Goal: Contribute content

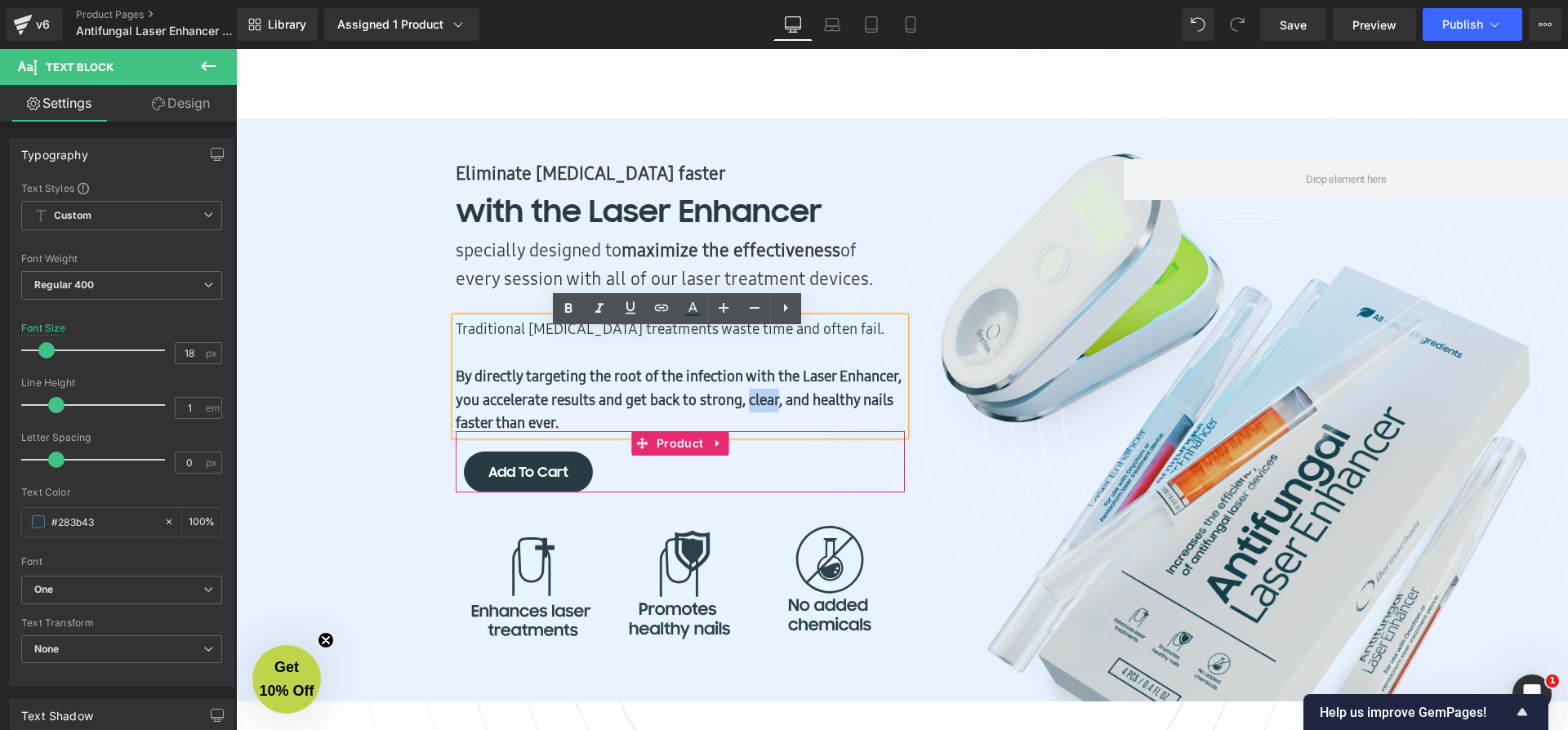
scroll to position [7550, 1325]
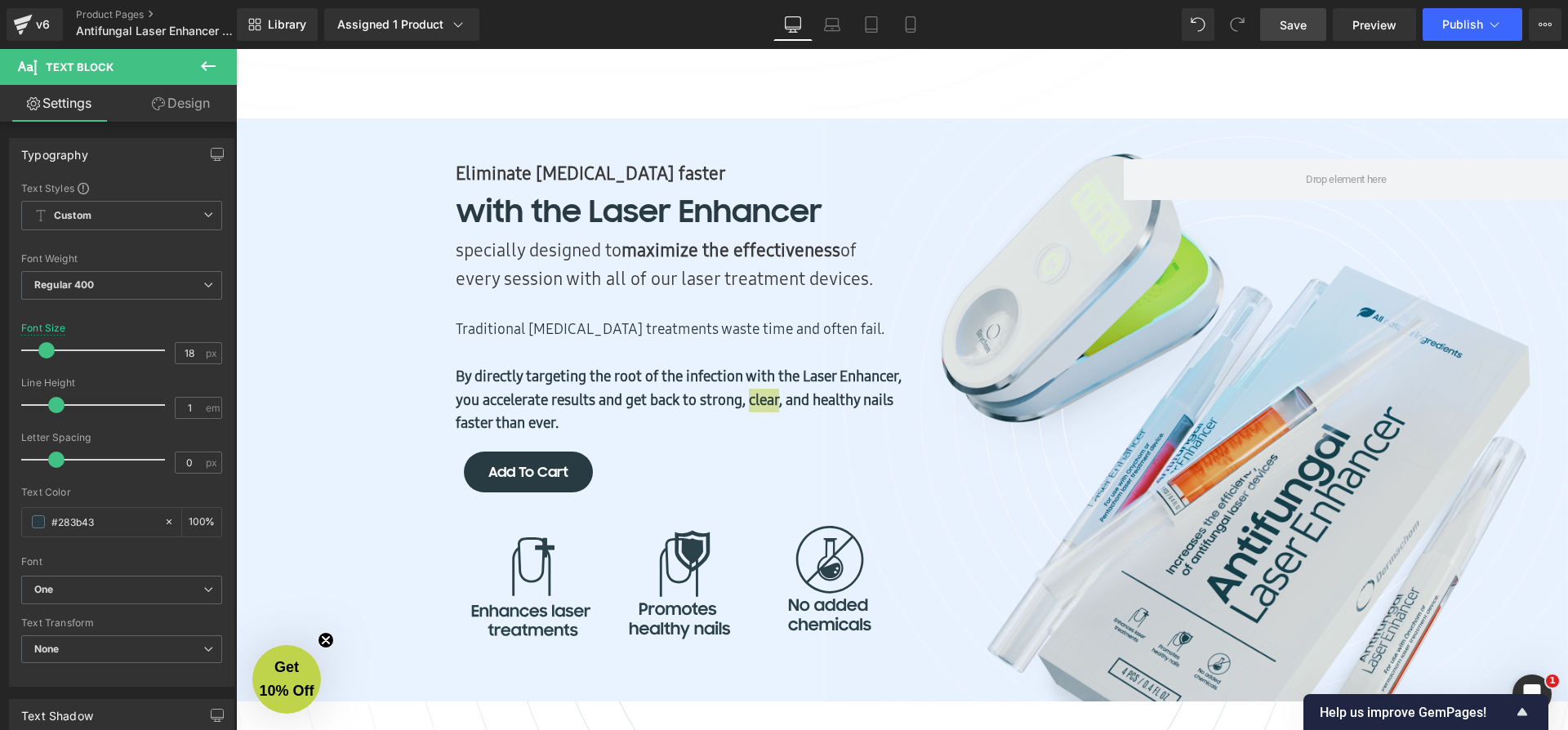
click at [1288, 25] on span "Save" at bounding box center [1293, 25] width 27 height 17
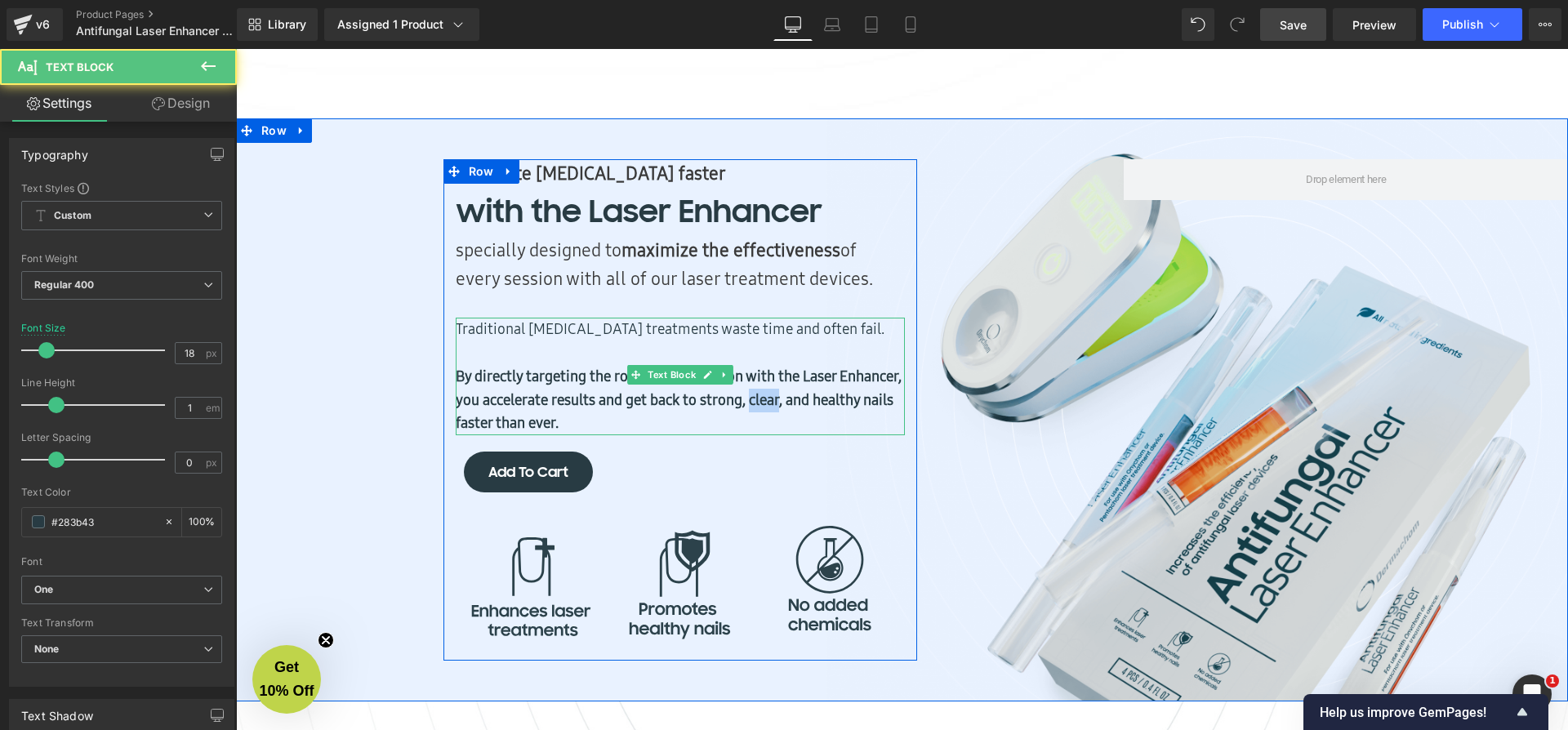
click at [788, 345] on p "Traditional [MEDICAL_DATA] treatments waste time and often fail." at bounding box center [680, 341] width 449 height 48
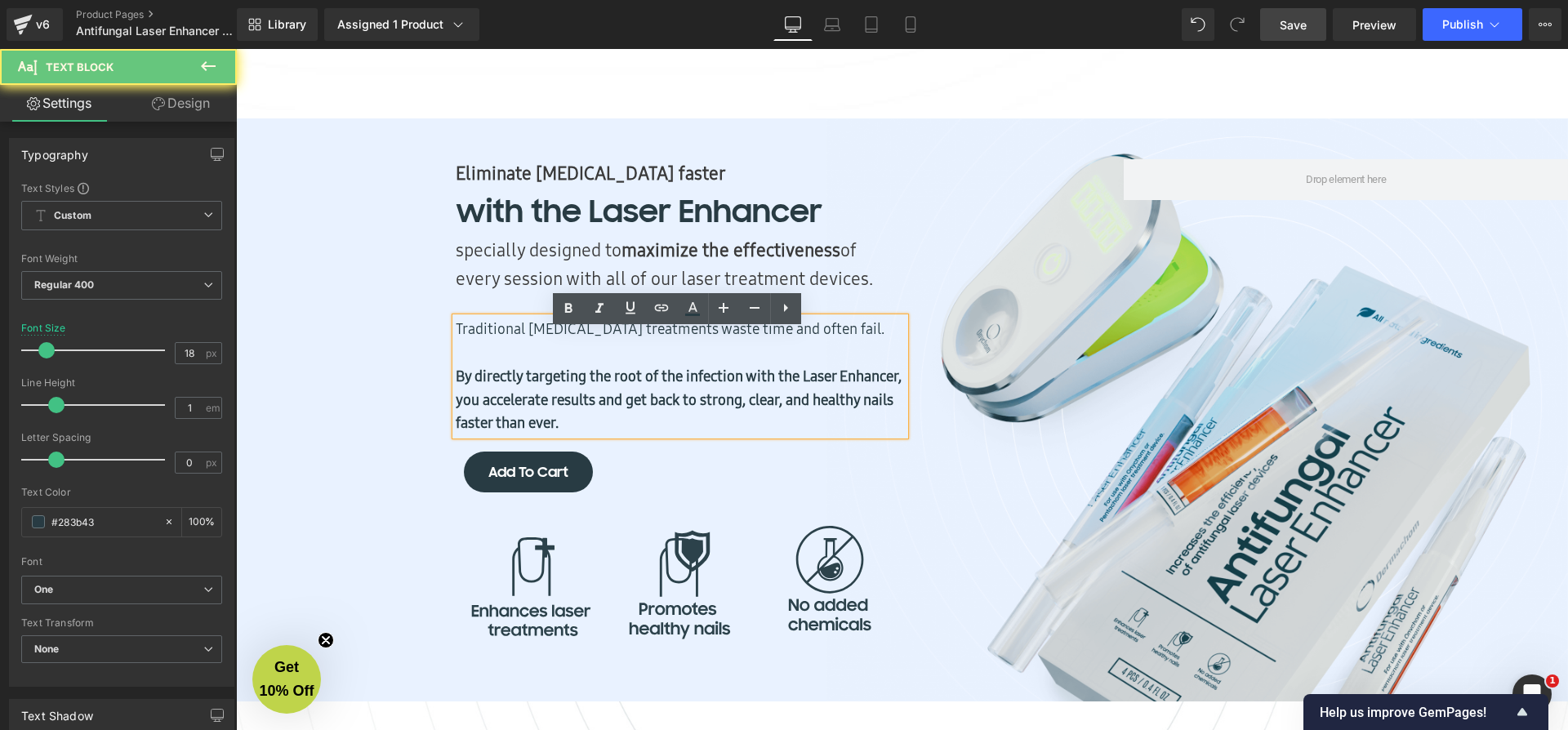
click at [845, 343] on p "Traditional [MEDICAL_DATA] treatments waste time and often fail." at bounding box center [680, 341] width 449 height 48
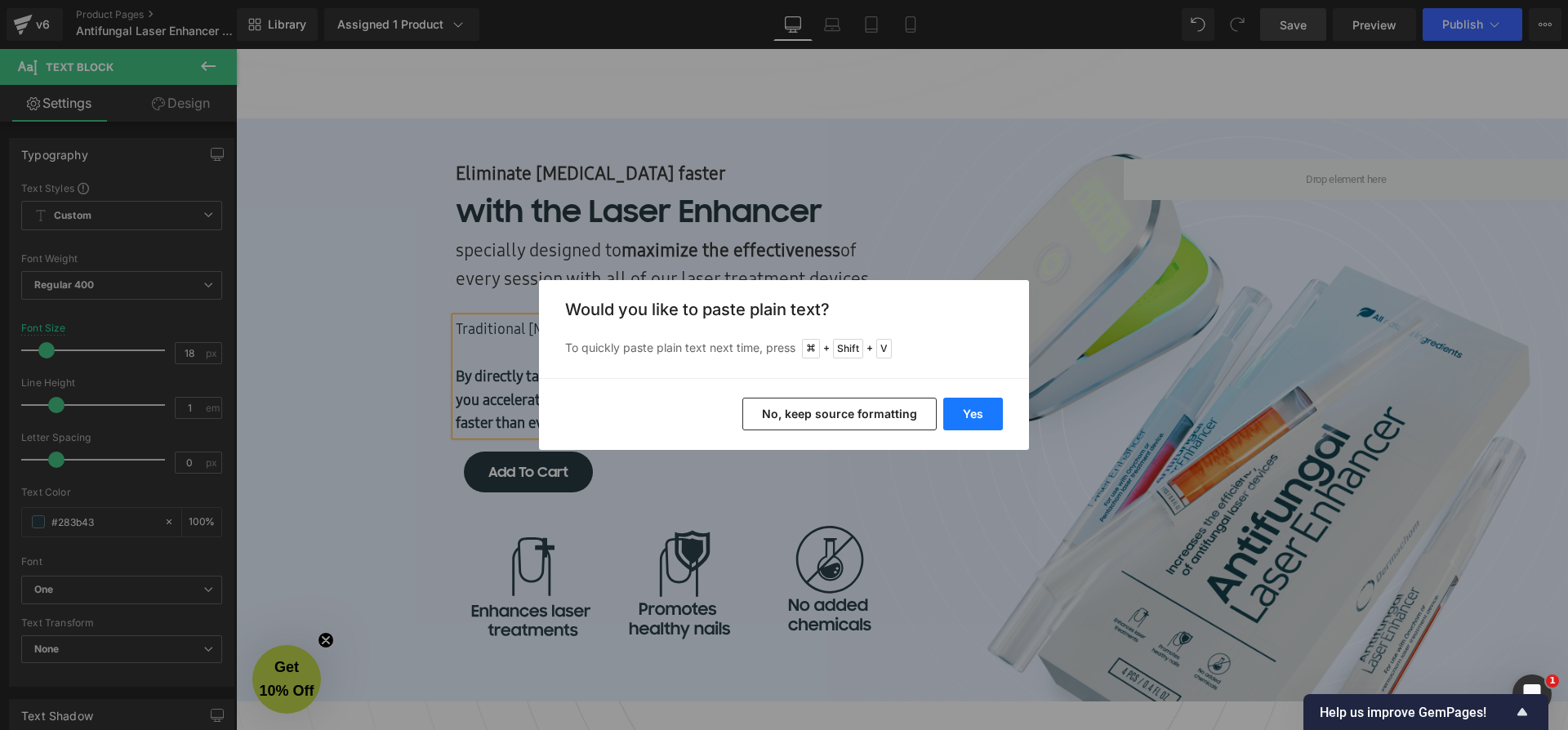
click at [967, 406] on button "Yes" at bounding box center [973, 413] width 59 height 32
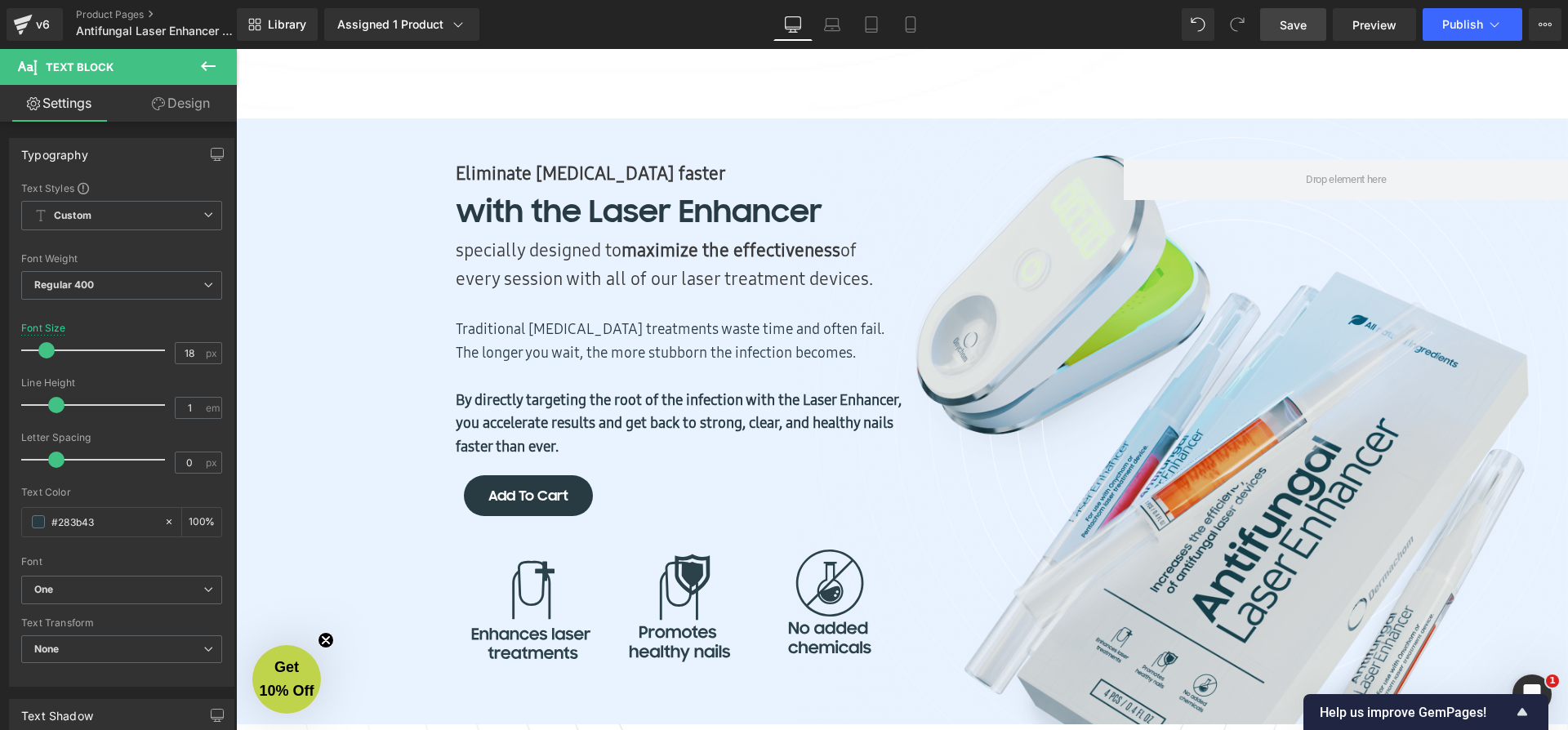
scroll to position [7573, 1325]
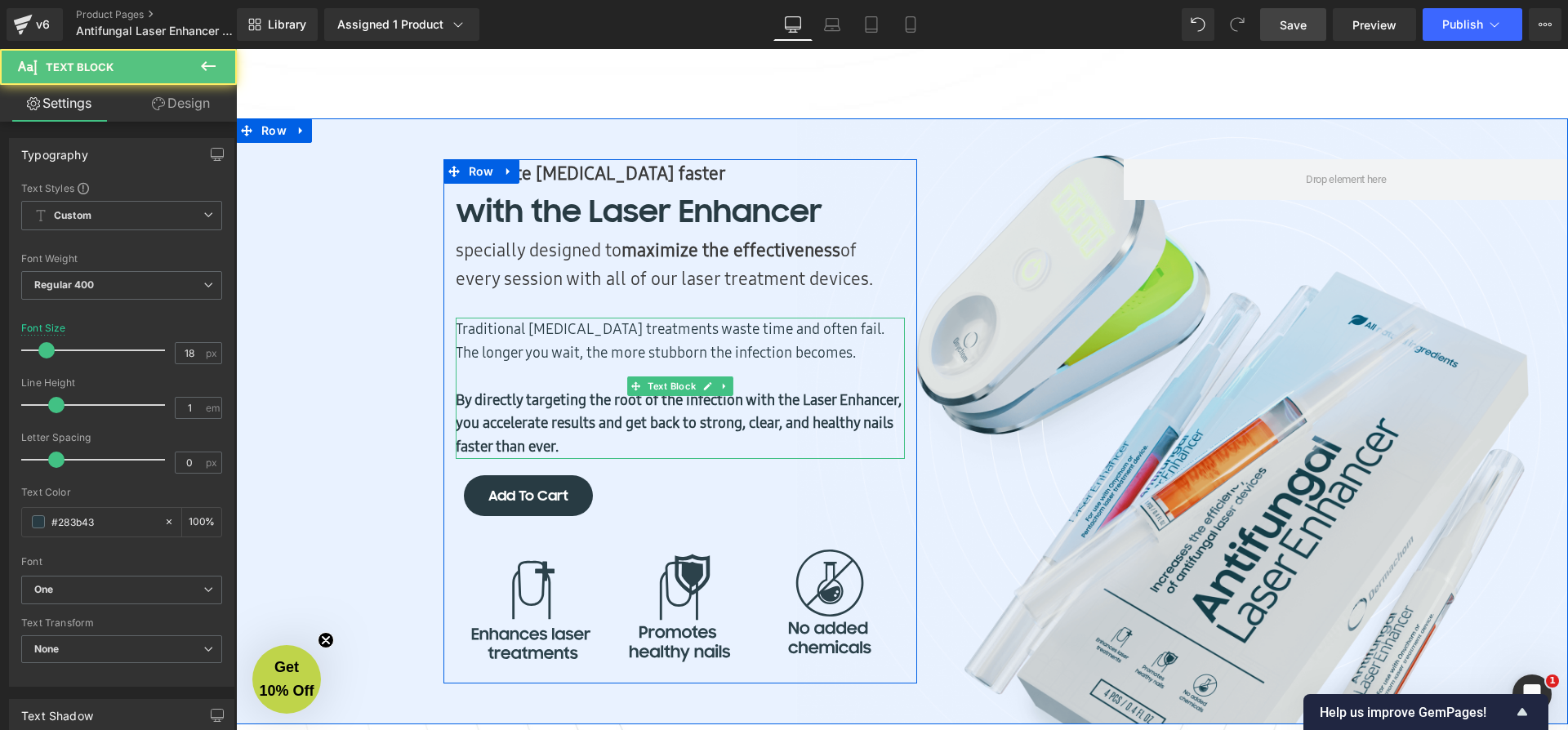
click at [840, 343] on p "Traditional [MEDICAL_DATA] treatments waste time and often fail. The longer you…" at bounding box center [680, 352] width 449 height 70
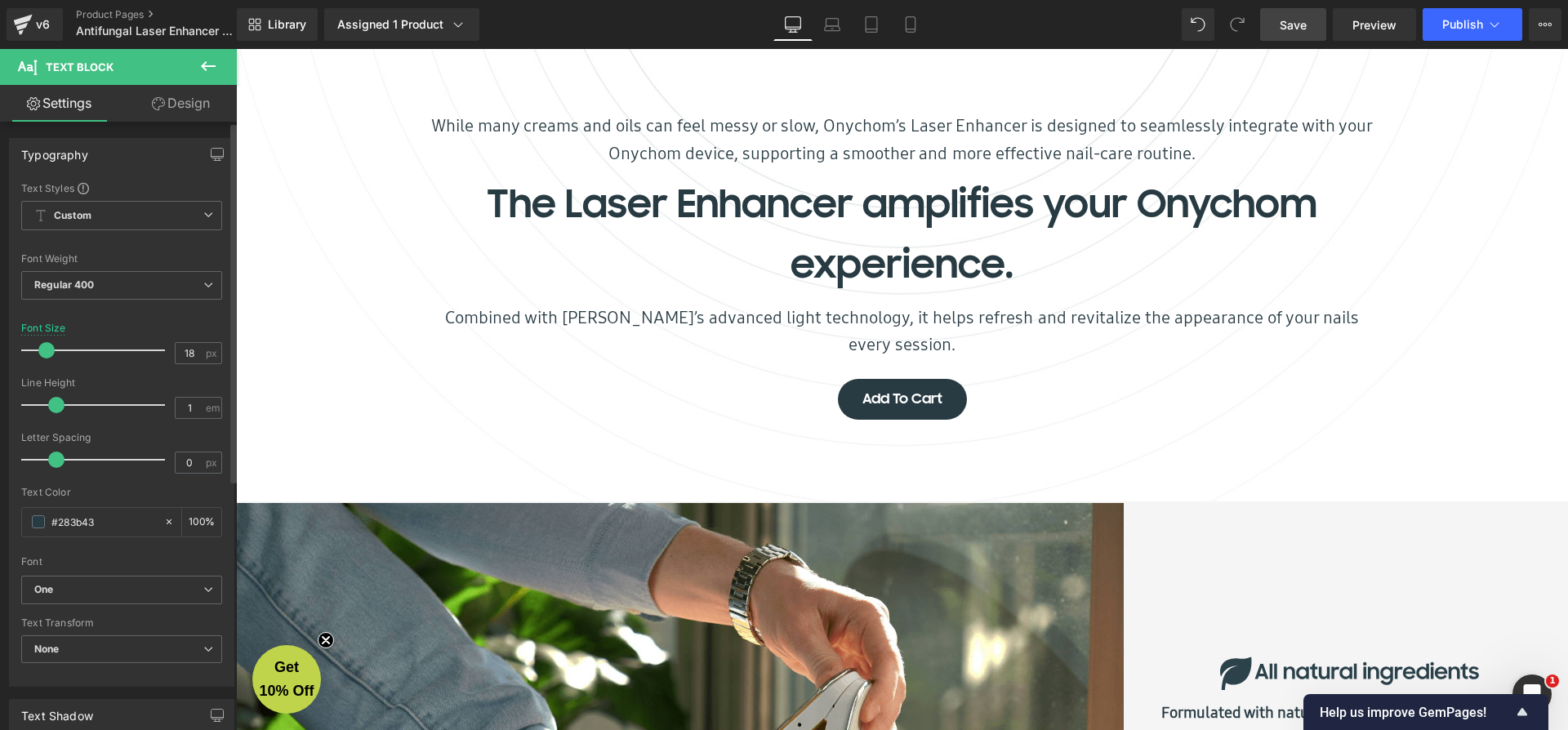
scroll to position [1682, 0]
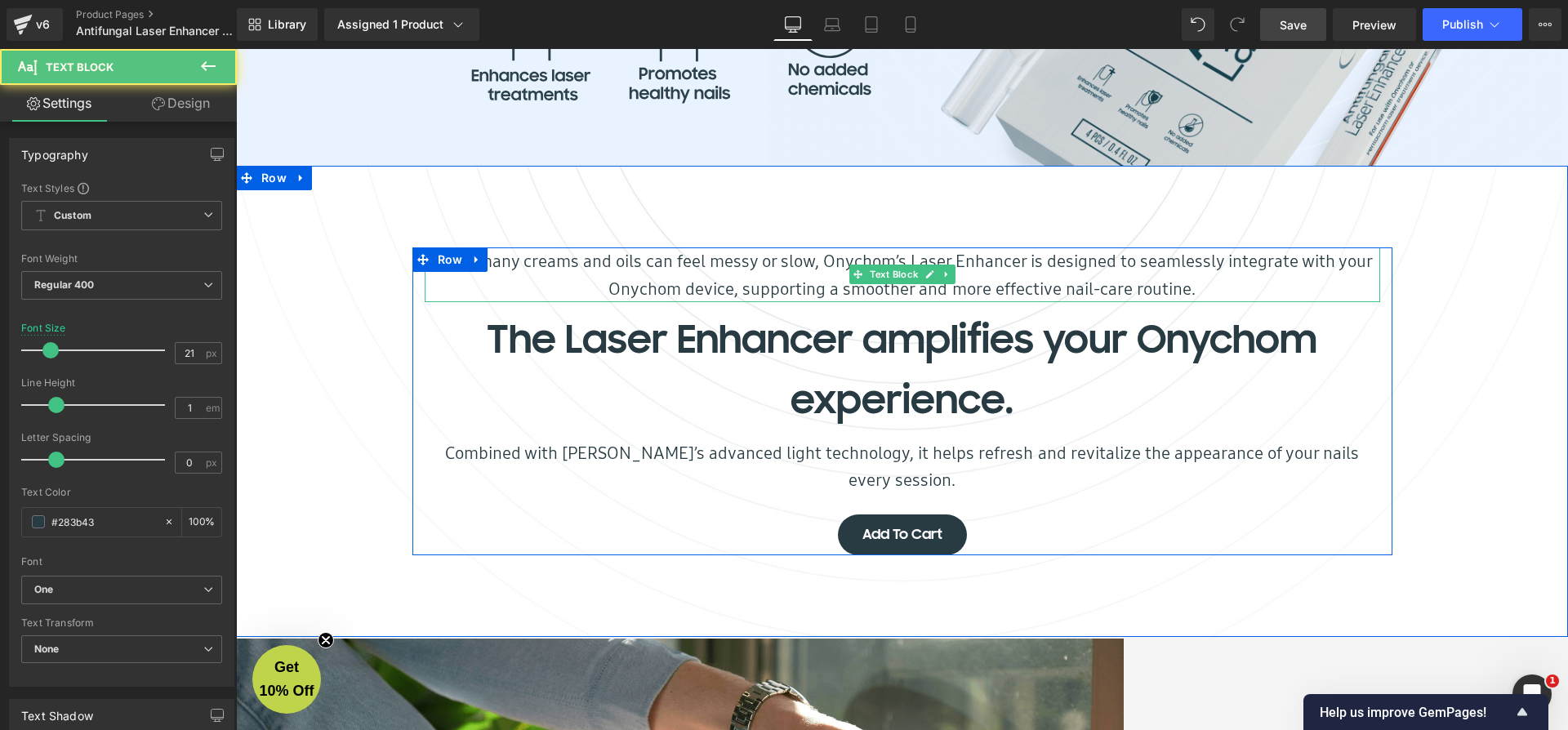
click at [630, 289] on p "While many creams and oils can feel messy or slow, Onychom’s Laser Enhancer is …" at bounding box center [902, 274] width 955 height 54
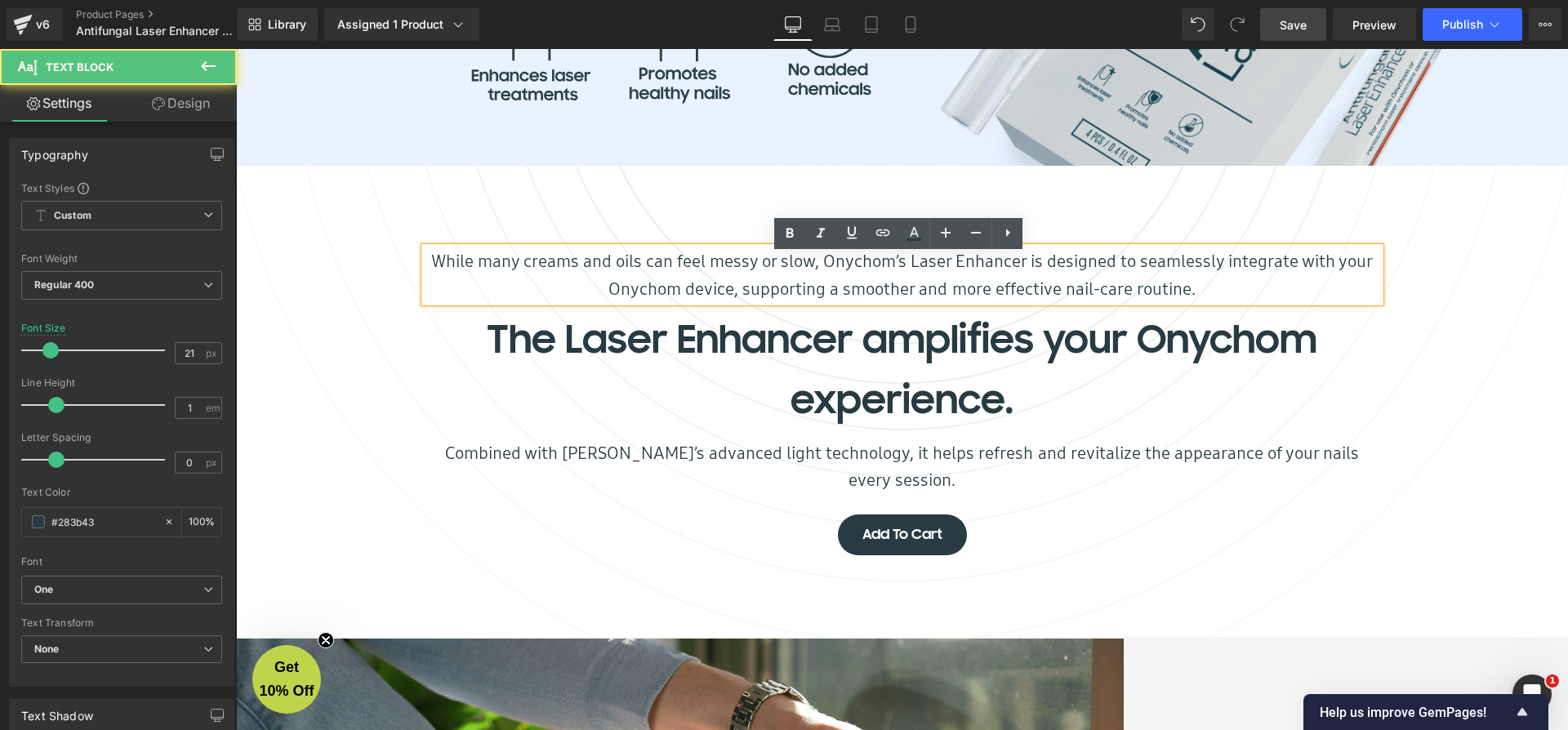
click at [514, 268] on p "While many creams and oils can feel messy or slow, Onychom’s Laser Enhancer is …" at bounding box center [902, 274] width 955 height 54
drag, startPoint x: 286, startPoint y: 350, endPoint x: 498, endPoint y: 265, distance: 228.4
click at [498, 265] on p "While many creams and oils can feel messy or slow, Onychom’s Laser Enhancer is …" at bounding box center [902, 274] width 955 height 54
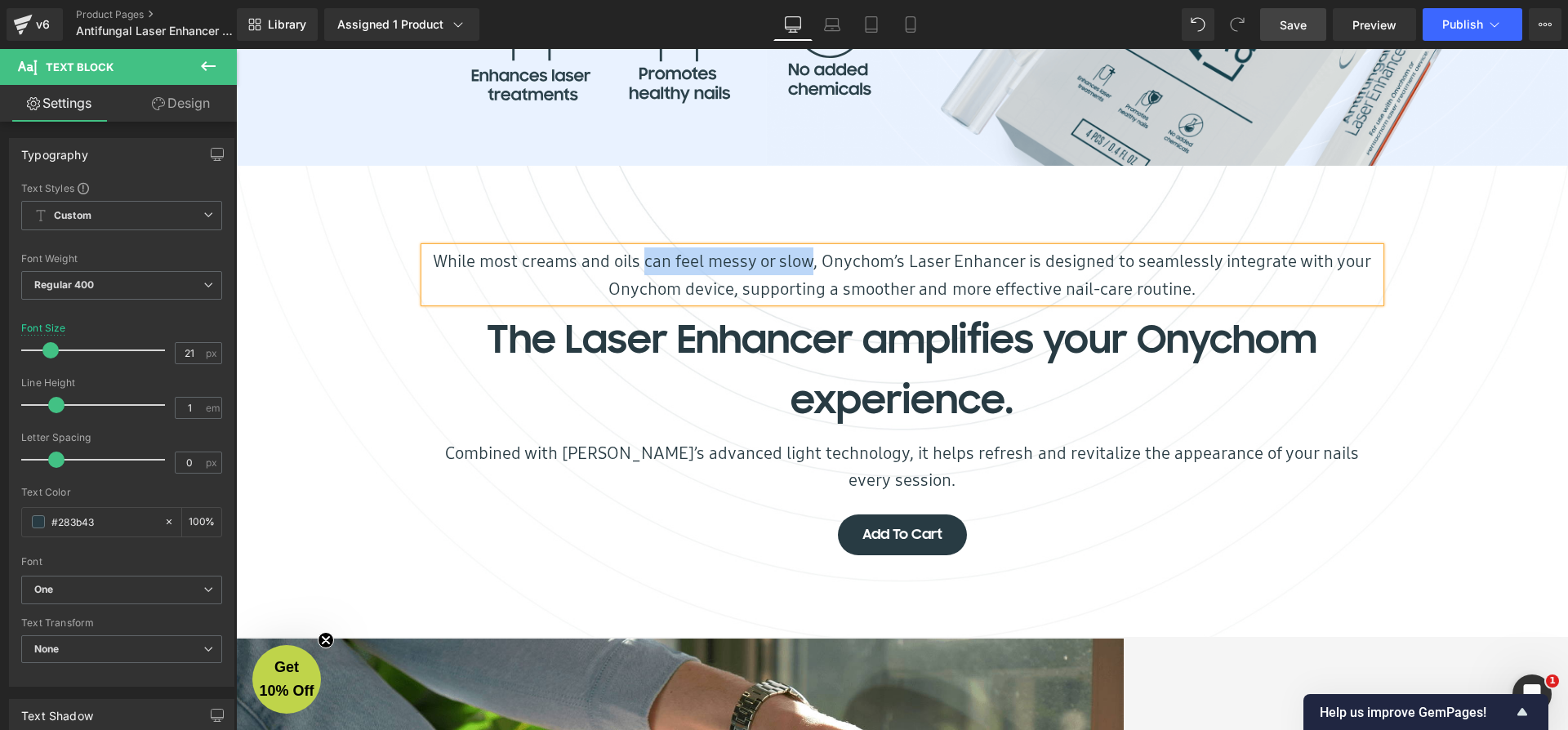
drag, startPoint x: 645, startPoint y: 267, endPoint x: 806, endPoint y: 264, distance: 161.0
click at [806, 264] on p "While most creams and oils can feel messy or slow, Onychom’s Laser Enhancer is …" at bounding box center [902, 274] width 955 height 54
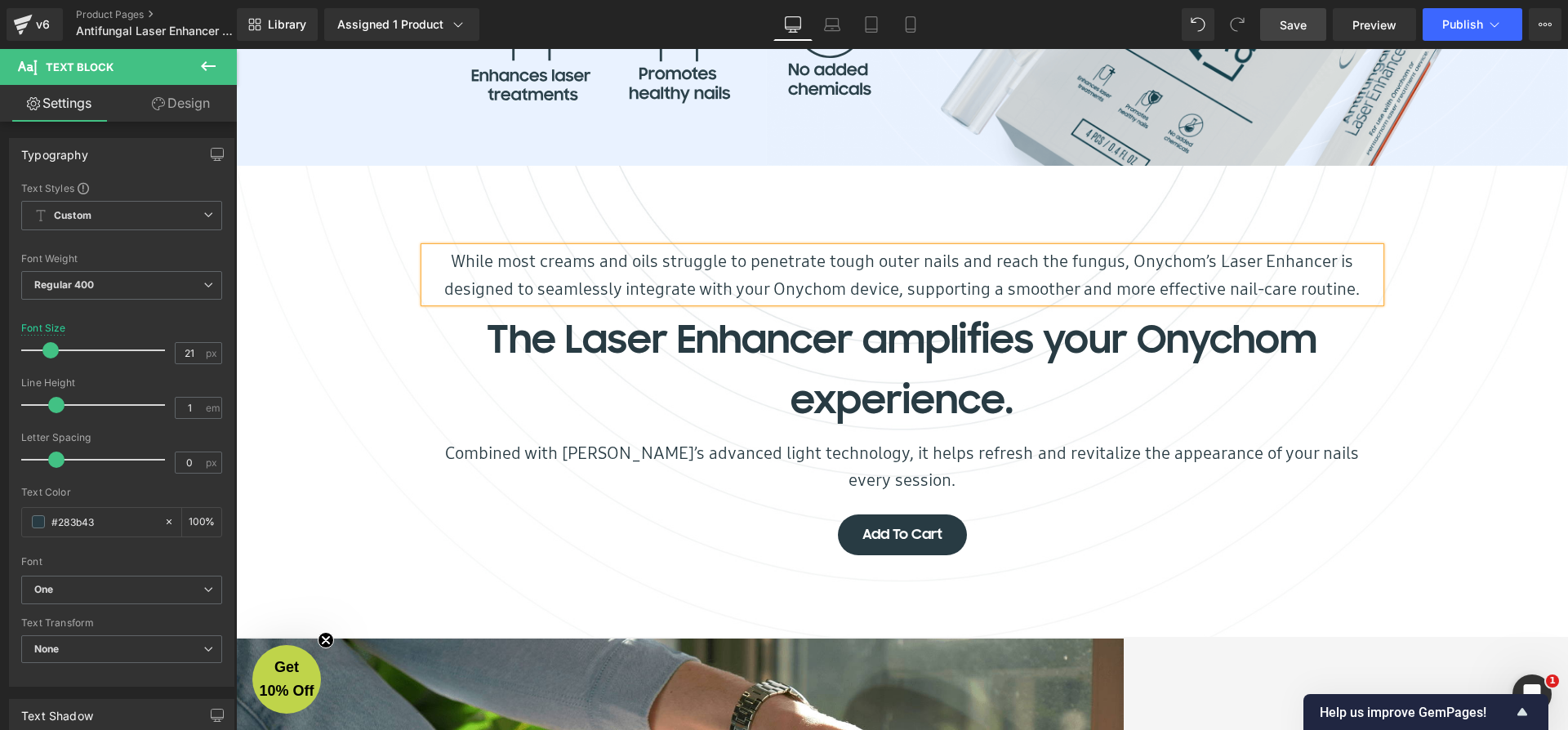
click at [1174, 268] on p "While most creams and oils struggle to penetrate tough outer nails and reach th…" at bounding box center [902, 274] width 955 height 54
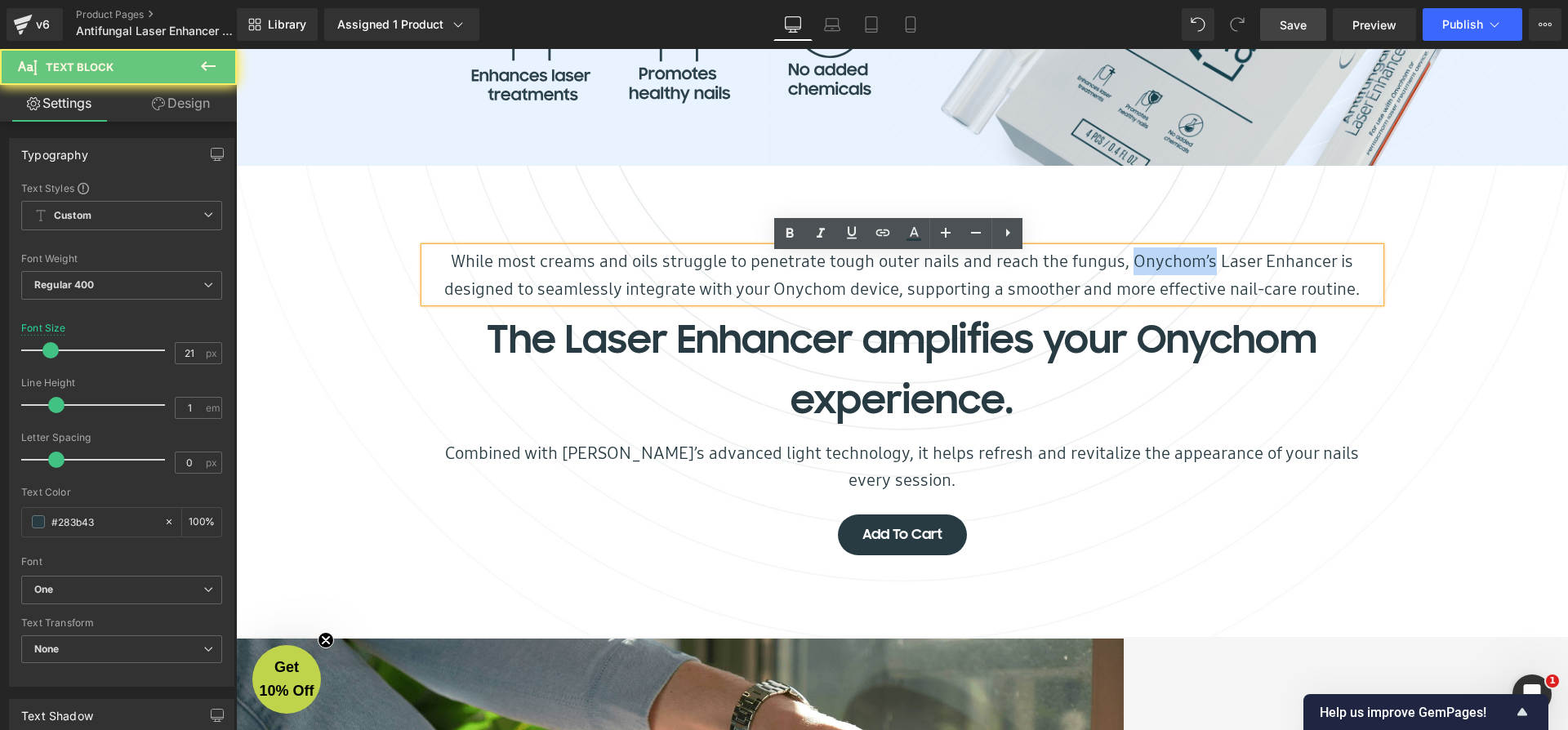
click at [1174, 268] on p "While most creams and oils struggle to penetrate tough outer nails and reach th…" at bounding box center [902, 274] width 955 height 54
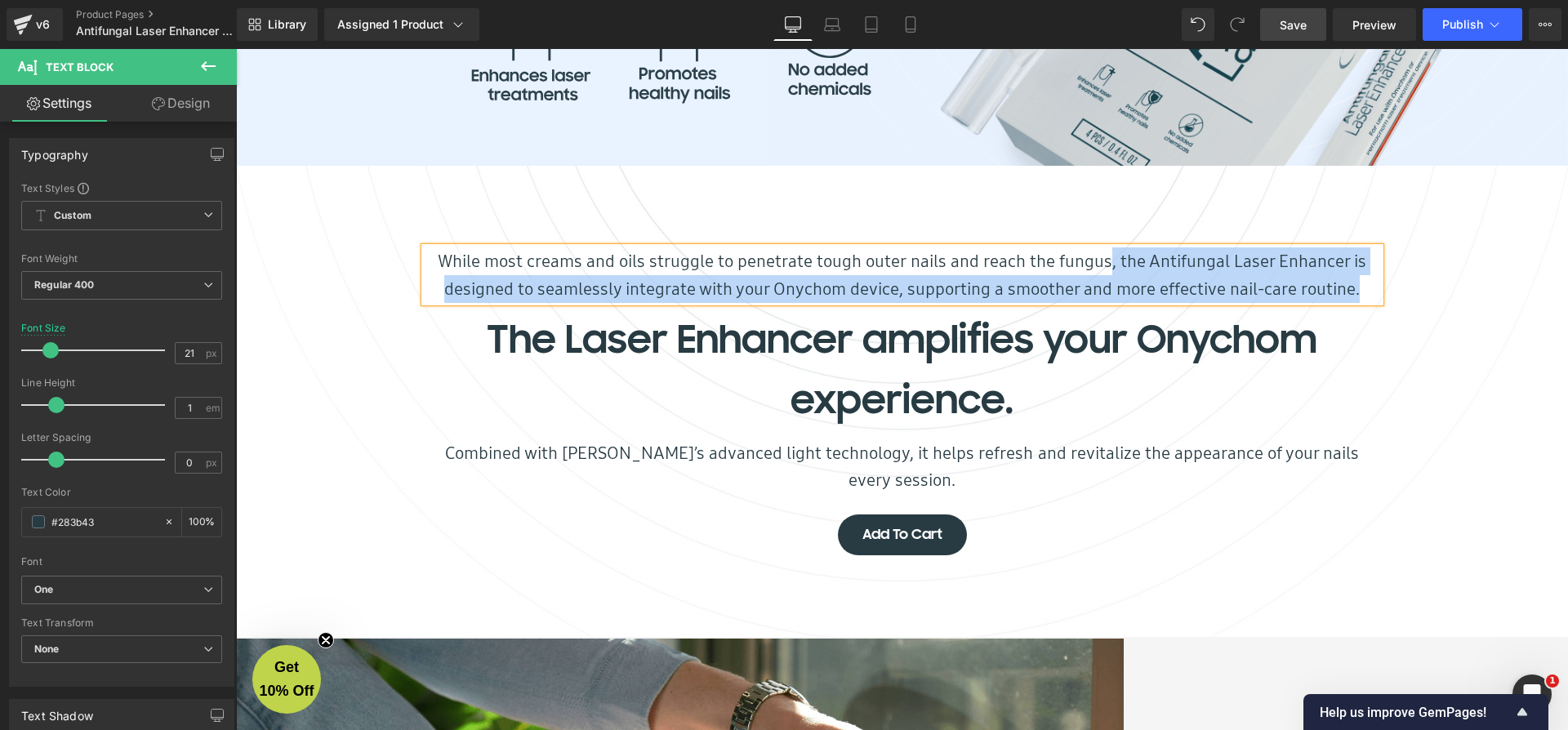
drag, startPoint x: 1104, startPoint y: 269, endPoint x: 1204, endPoint y: 333, distance: 118.7
click at [1354, 302] on p "While most creams and oils struggle to penetrate tough outer nails and reach th…" at bounding box center [902, 274] width 955 height 54
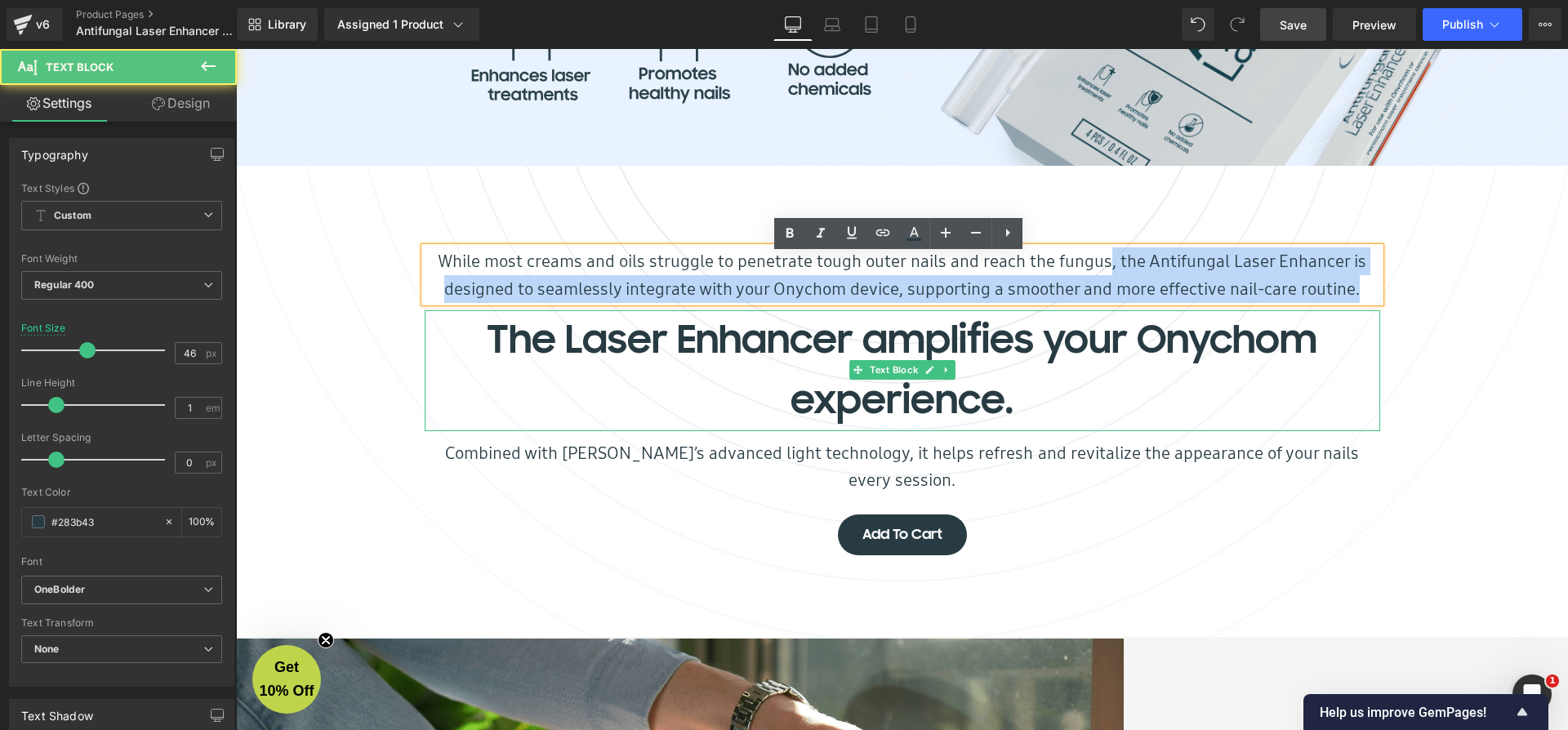
click at [548, 345] on p "The Laser Enhancer amplifies your Onychom experience." at bounding box center [902, 370] width 955 height 120
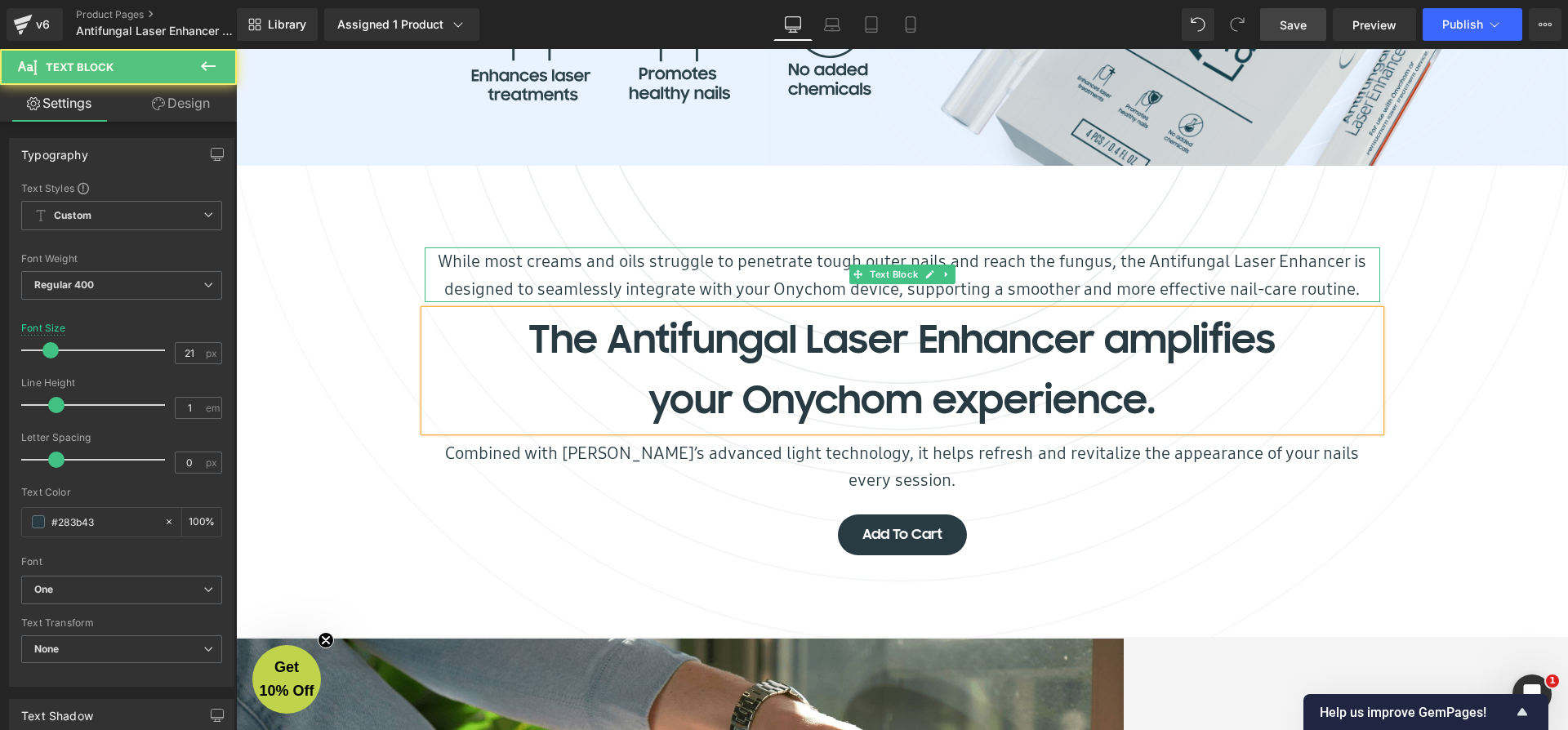
click at [684, 278] on p "While most creams and oils struggle to penetrate tough outer nails and reach th…" at bounding box center [902, 274] width 955 height 54
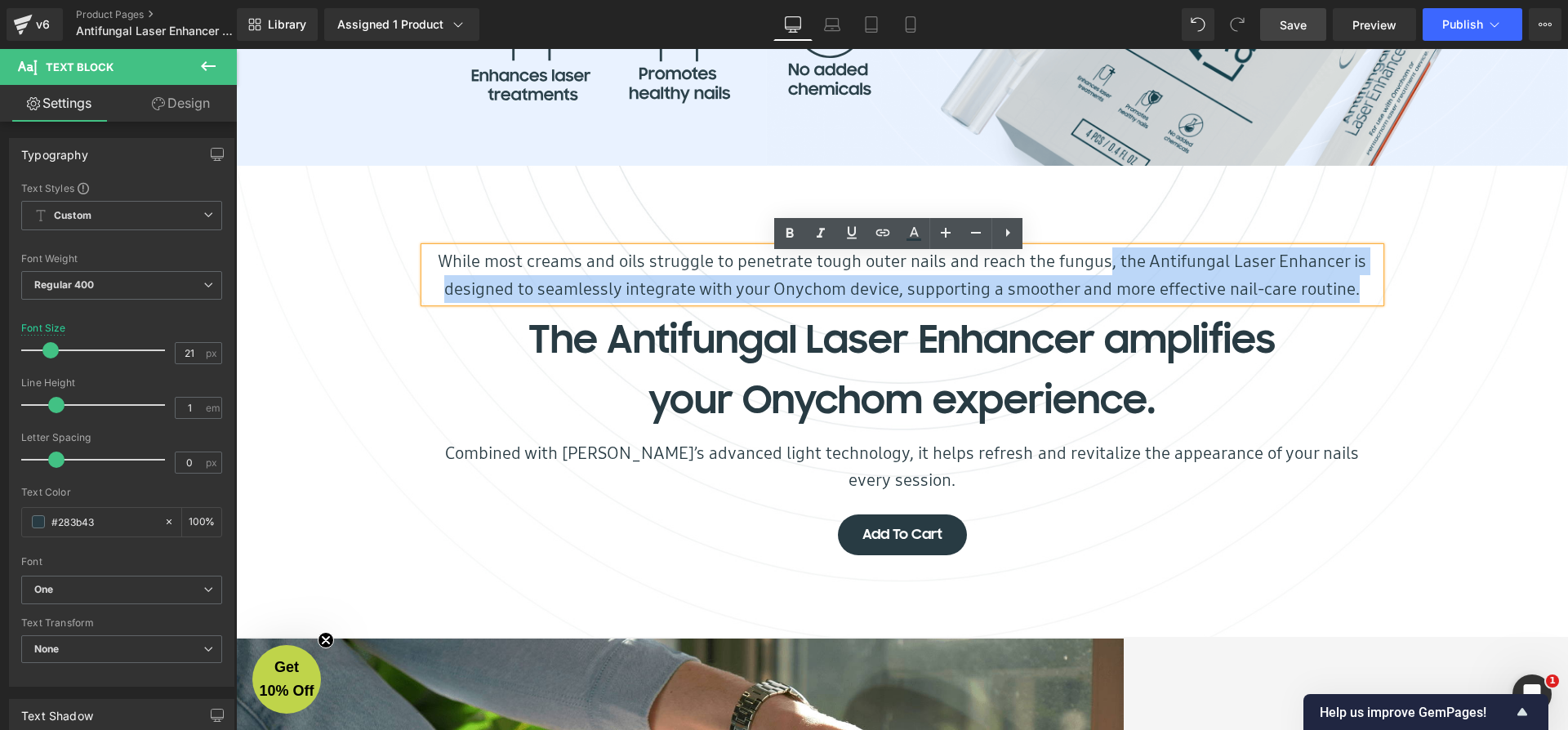
drag, startPoint x: 1104, startPoint y: 271, endPoint x: 1354, endPoint y: 308, distance: 252.7
click at [1354, 302] on p "While most creams and oils struggle to penetrate tough outer nails and reach th…" at bounding box center [902, 274] width 955 height 54
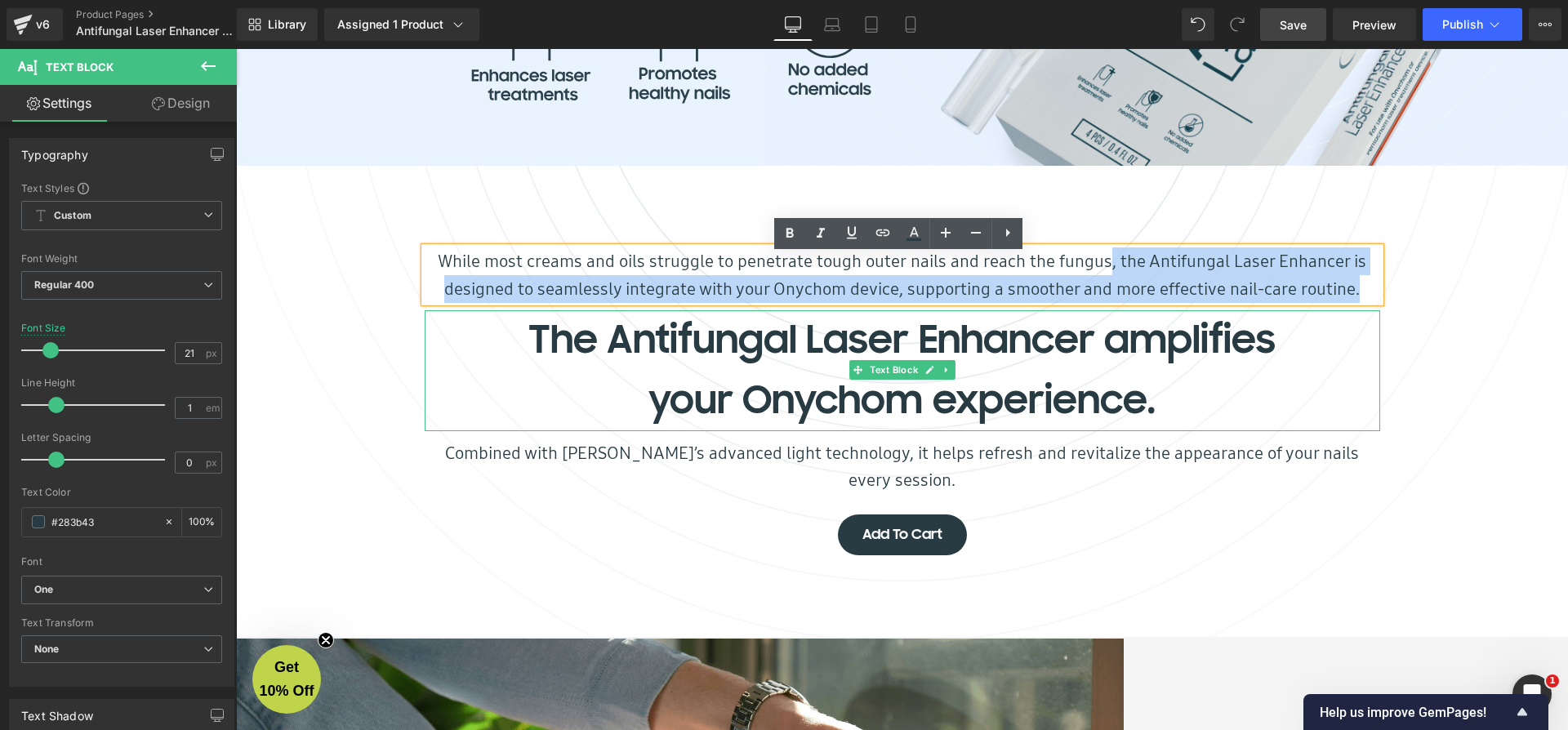
click at [1128, 354] on p "The Antifungal Laser Enhancer amplifies your Onychom experience." at bounding box center [902, 370] width 955 height 120
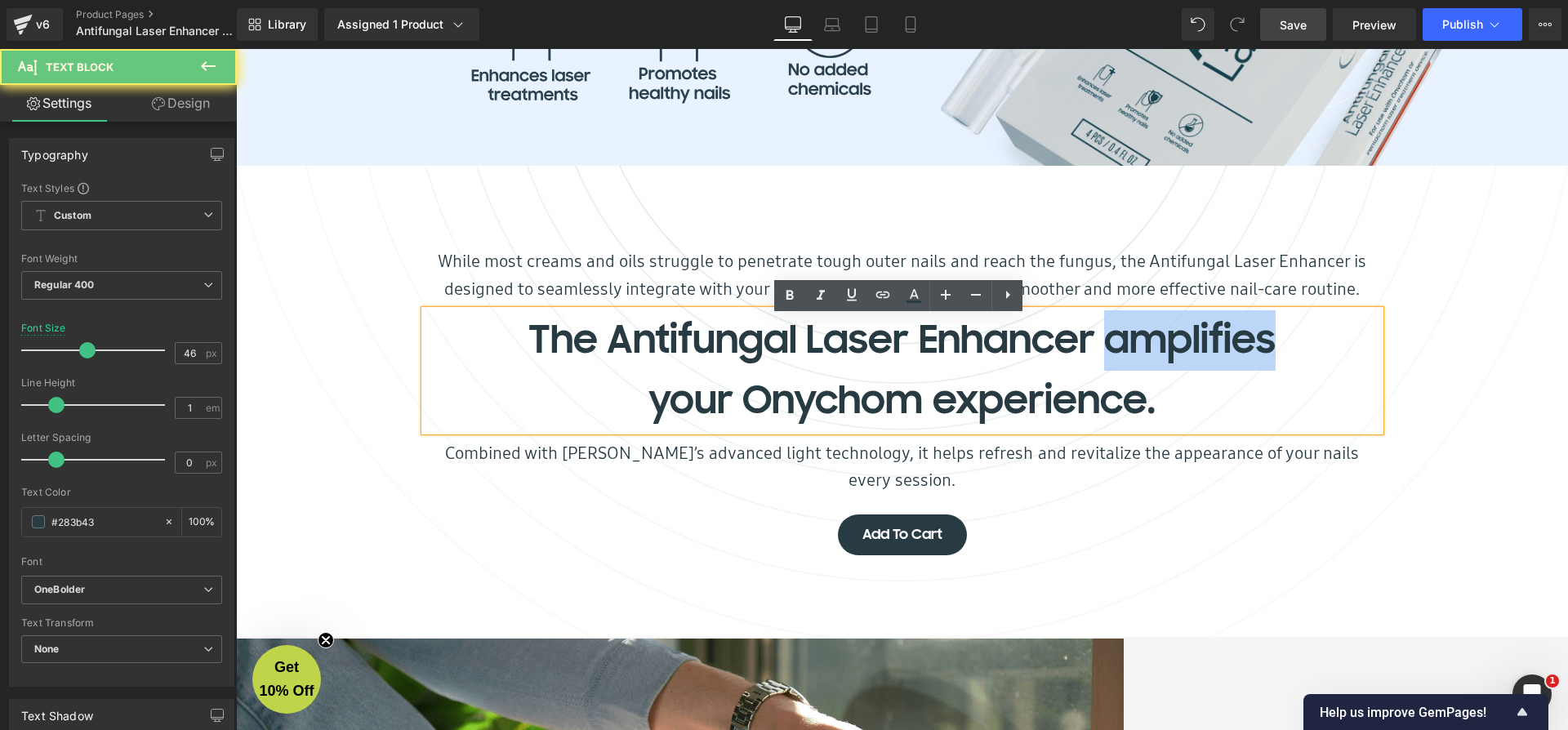
click at [1128, 354] on p "The Antifungal Laser Enhancer amplifies your Onychom experience." at bounding box center [902, 370] width 955 height 120
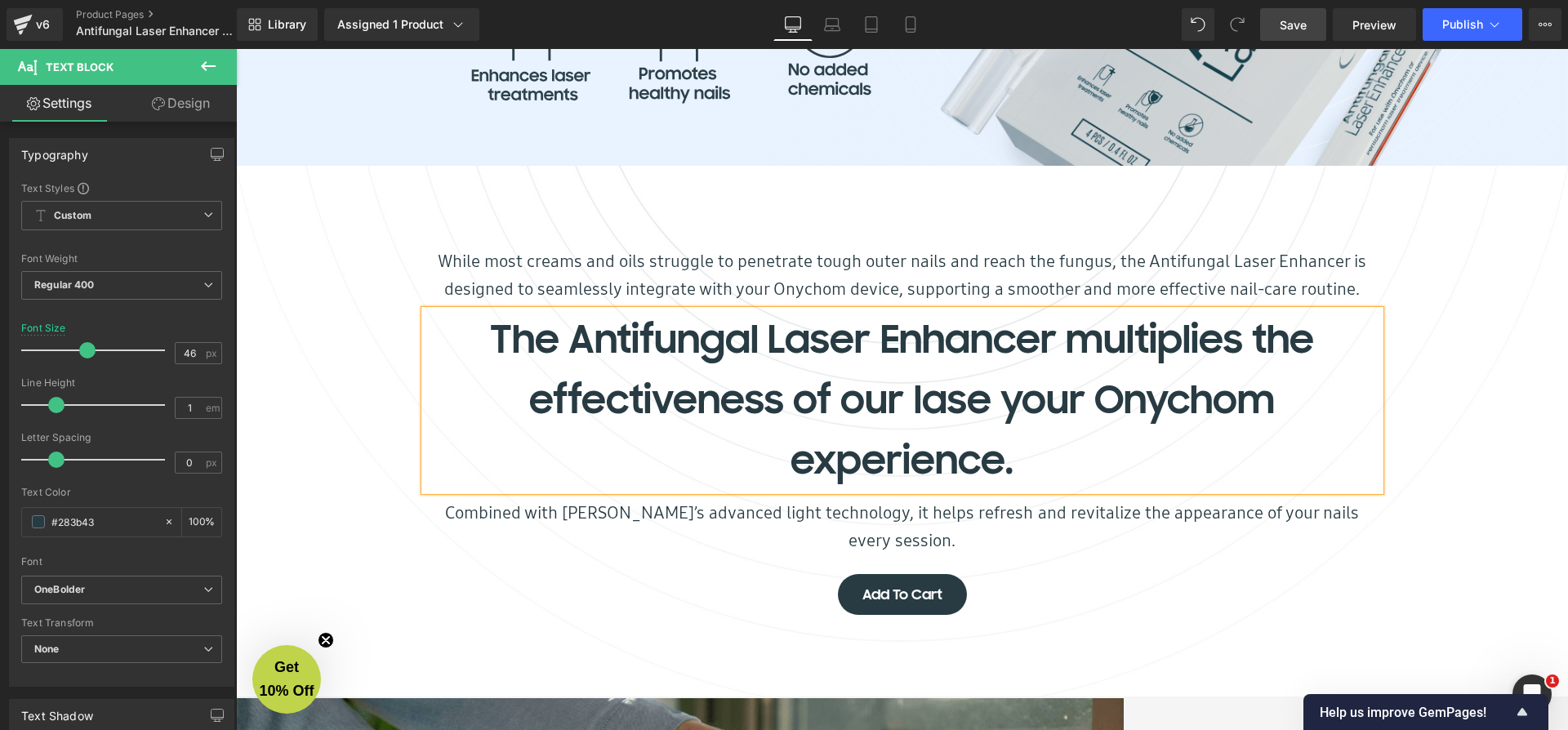
scroll to position [7656, 1325]
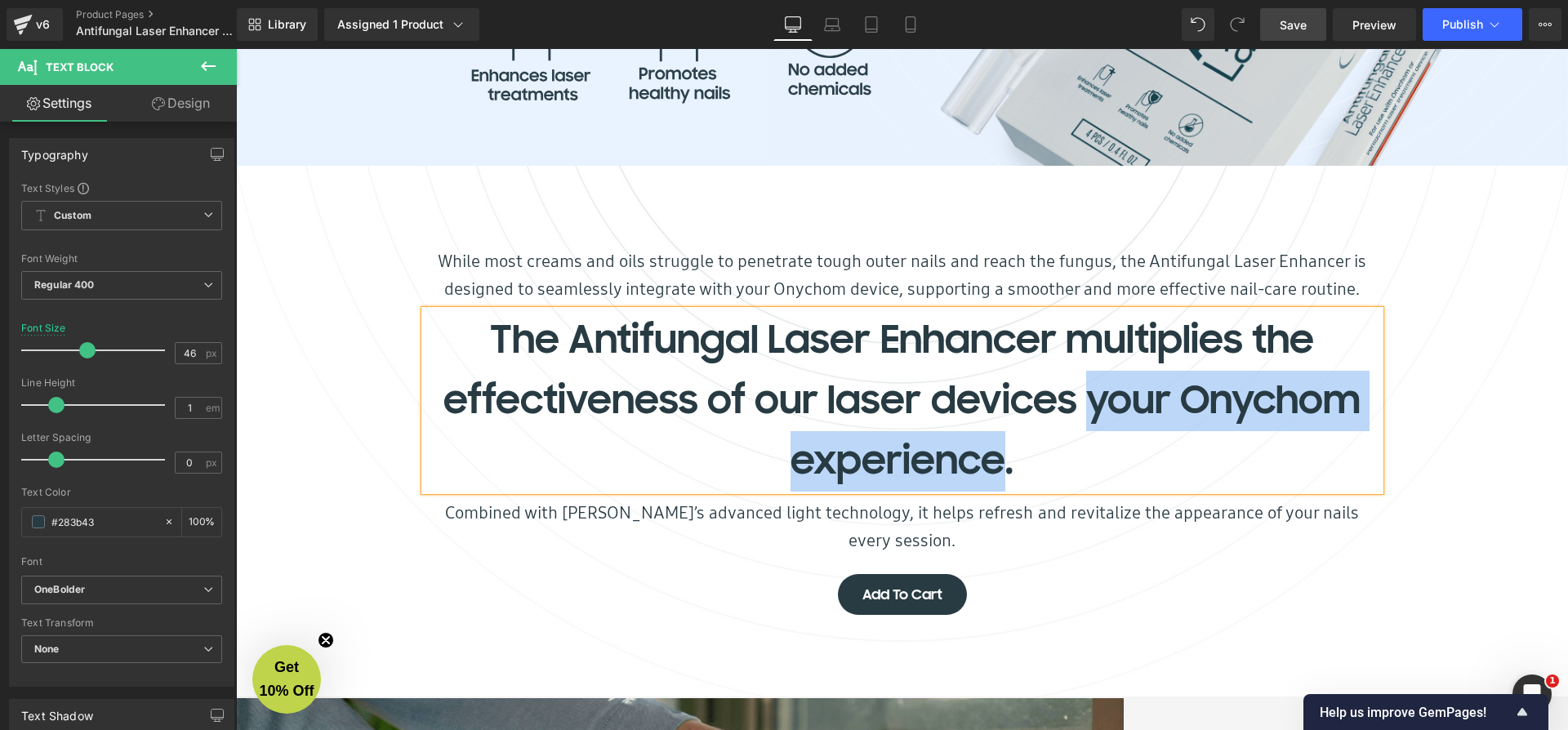
drag, startPoint x: 998, startPoint y: 460, endPoint x: 1076, endPoint y: 418, distance: 88.6
click at [1076, 418] on p "The Antifungal Laser Enhancer multiplies the effectiveness of our laser devices…" at bounding box center [902, 401] width 955 height 181
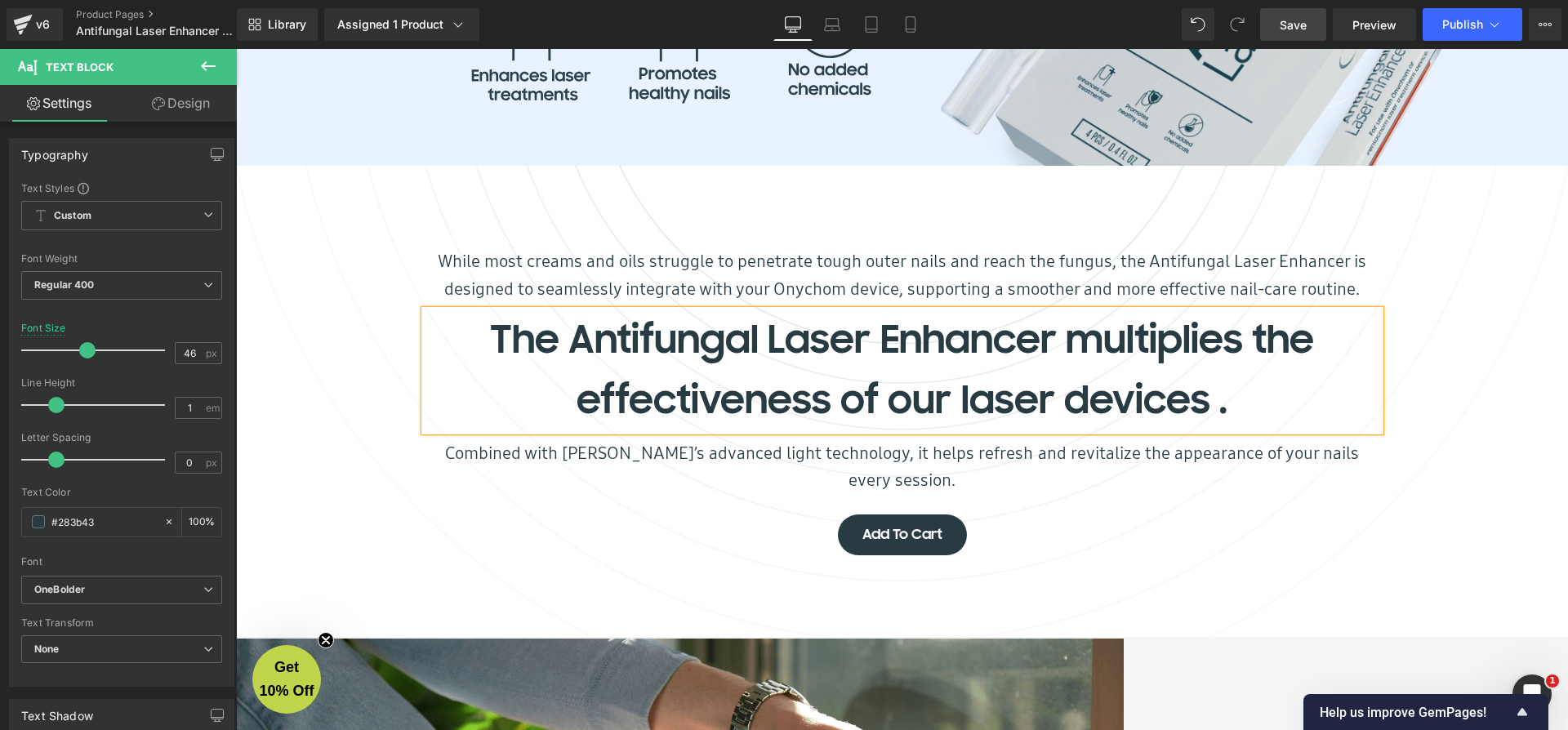
scroll to position [7596, 1325]
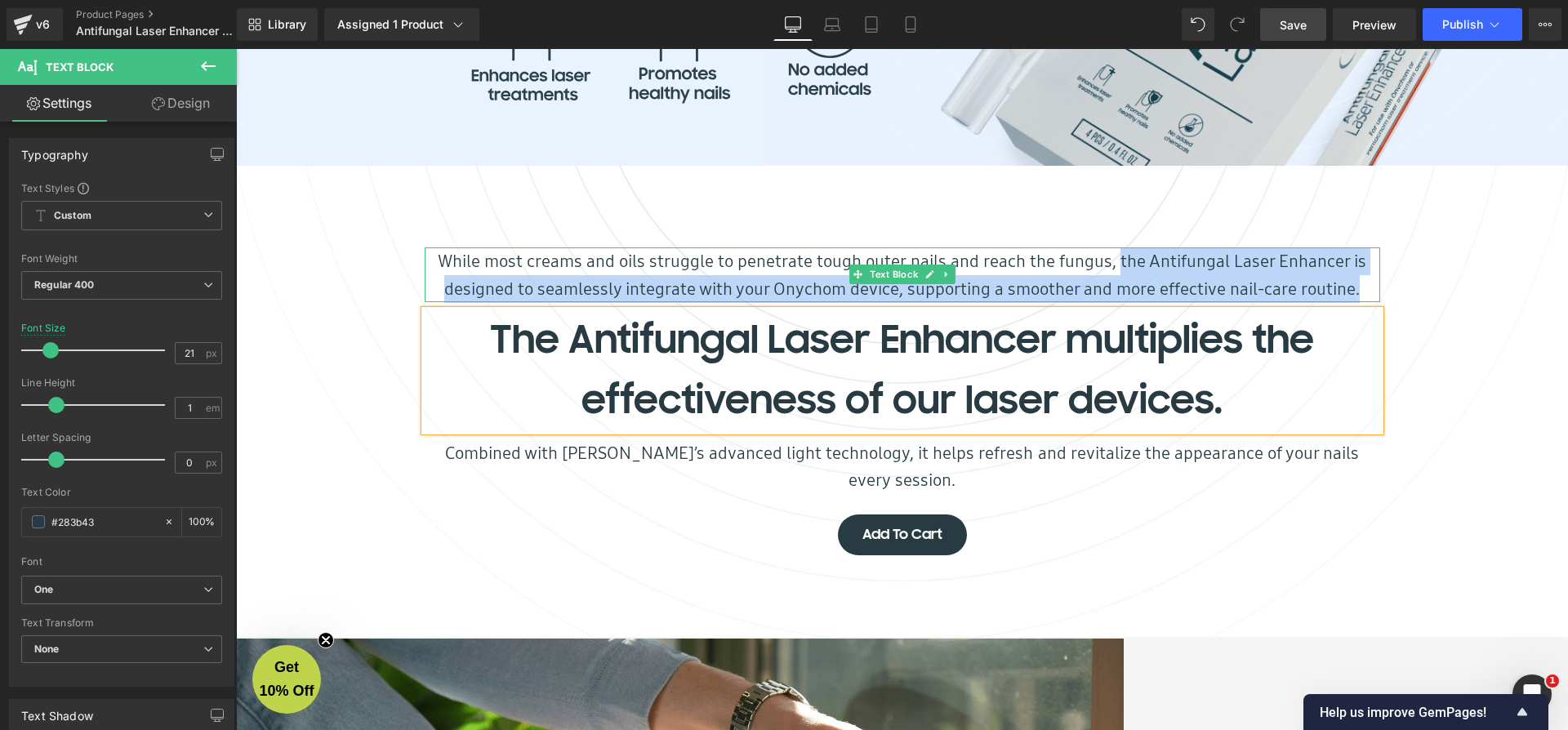
drag, startPoint x: 1113, startPoint y: 268, endPoint x: 1352, endPoint y: 295, distance: 240.5
click at [1352, 295] on p "While most creams and oils struggle to penetrate tough outer nails and reach th…" at bounding box center [902, 274] width 955 height 54
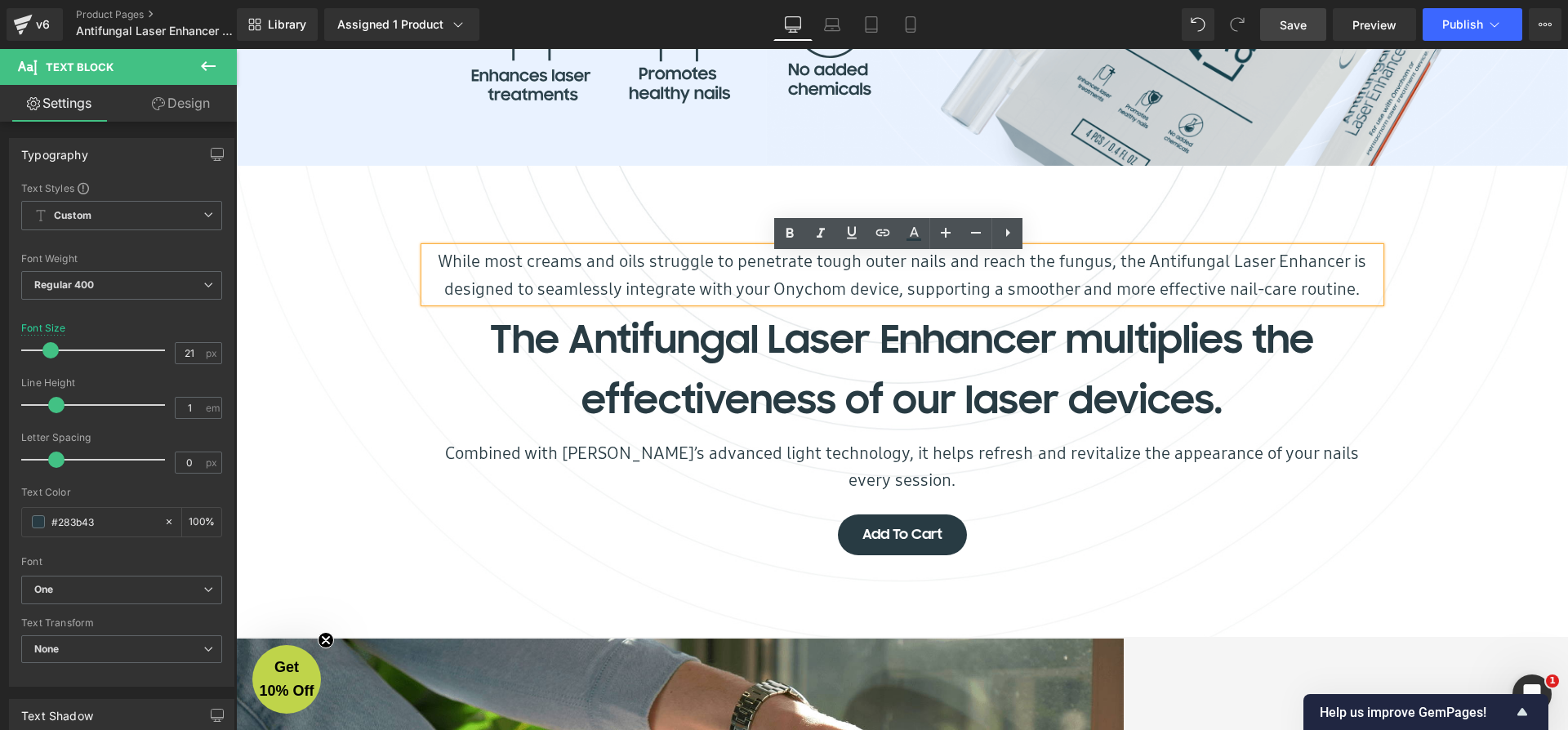
scroll to position [7569, 1325]
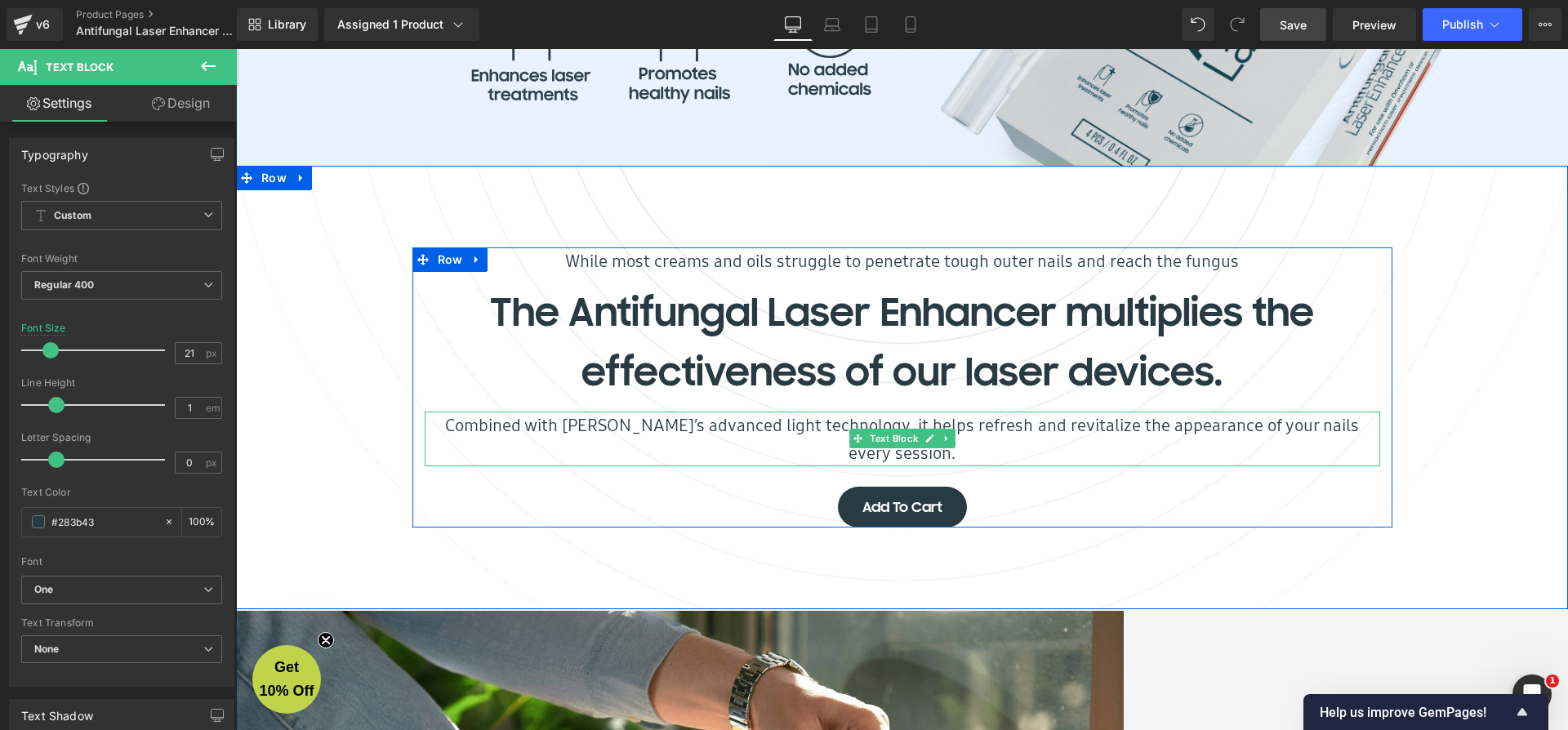
click at [975, 455] on p "Combined with [PERSON_NAME]’s advanced light technology, it helps refresh and r…" at bounding box center [902, 439] width 955 height 54
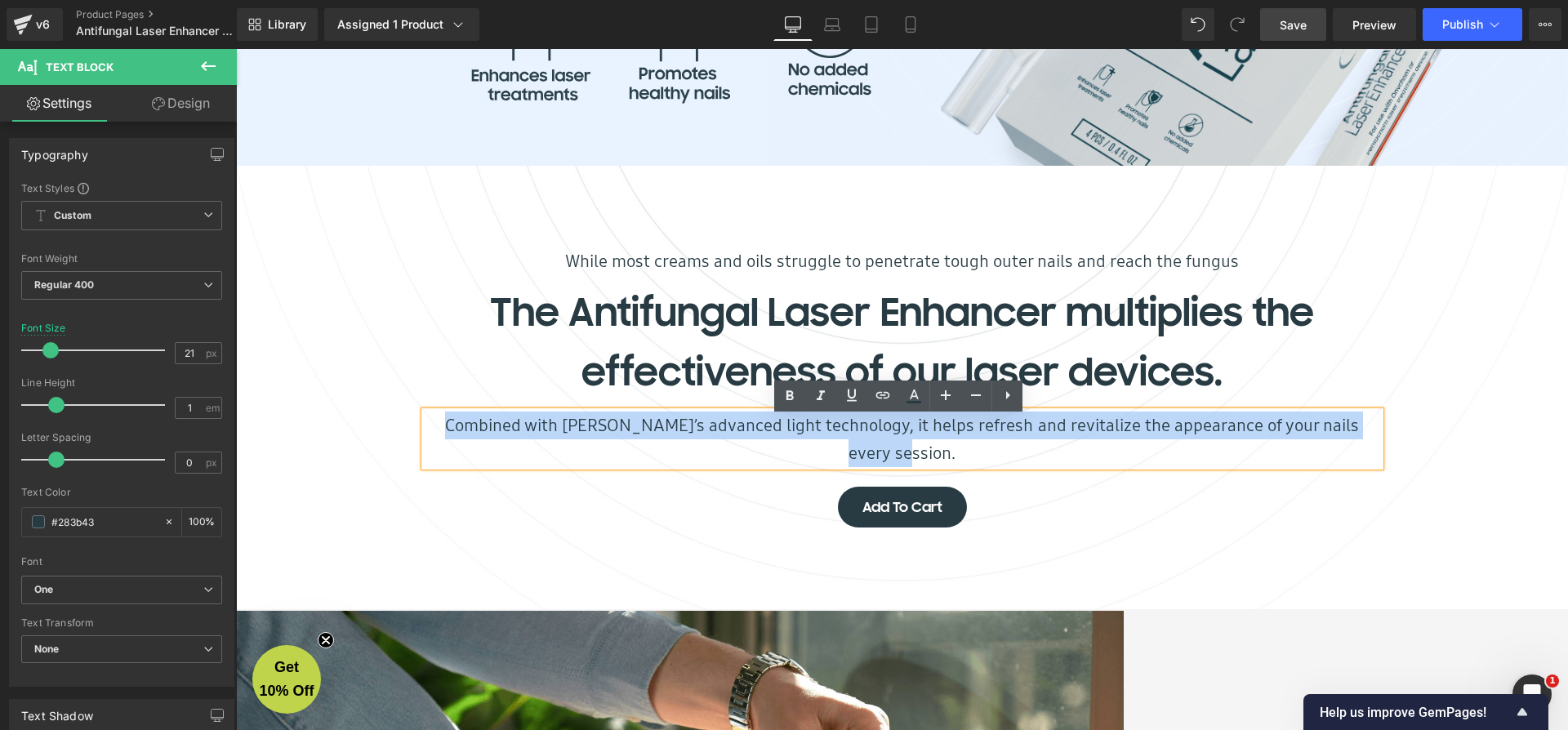
drag, startPoint x: 956, startPoint y: 454, endPoint x: 452, endPoint y: 423, distance: 505.0
click at [452, 423] on p "Combined with [PERSON_NAME]’s advanced light technology, it helps refresh and r…" at bounding box center [902, 439] width 955 height 54
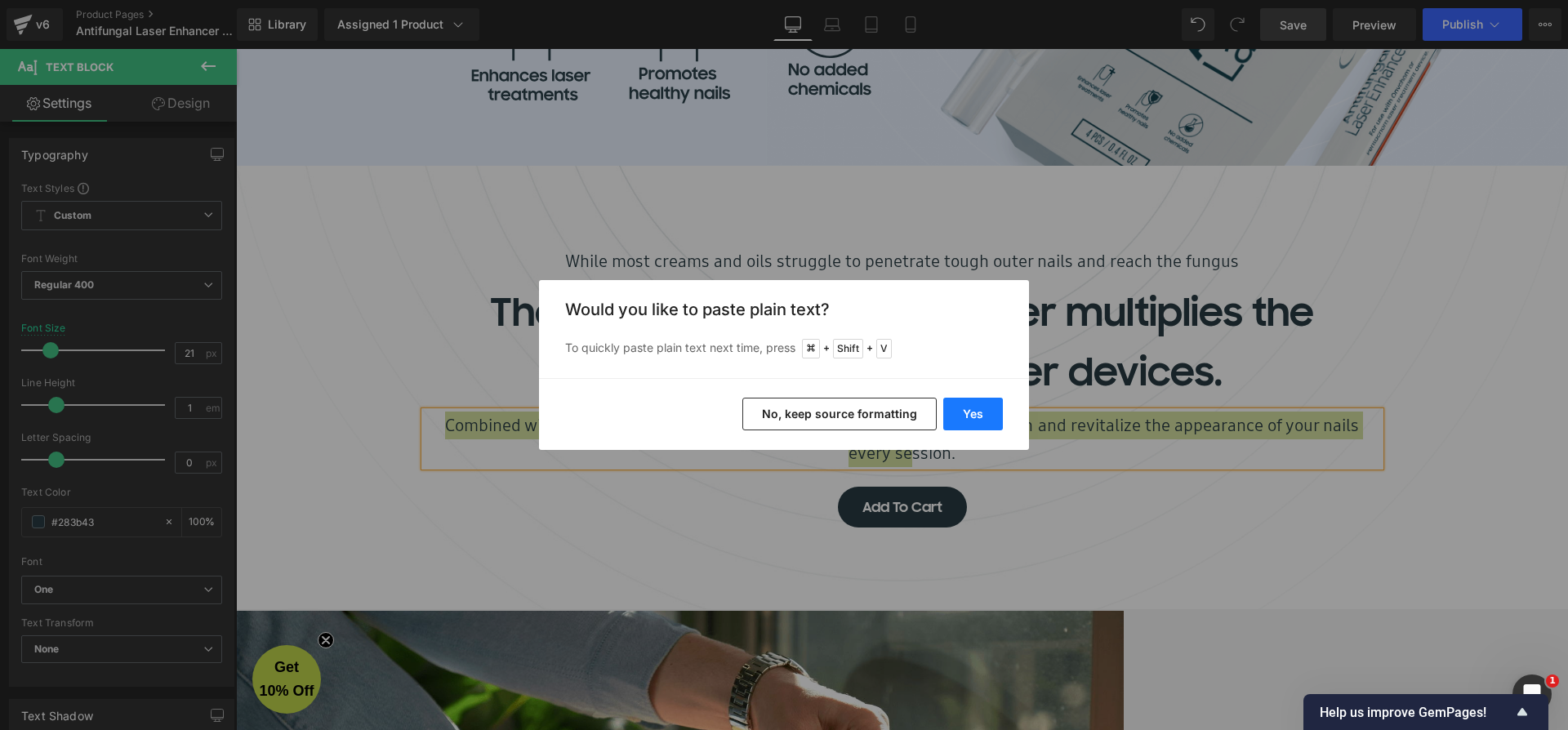
click at [964, 409] on button "Yes" at bounding box center [973, 413] width 59 height 32
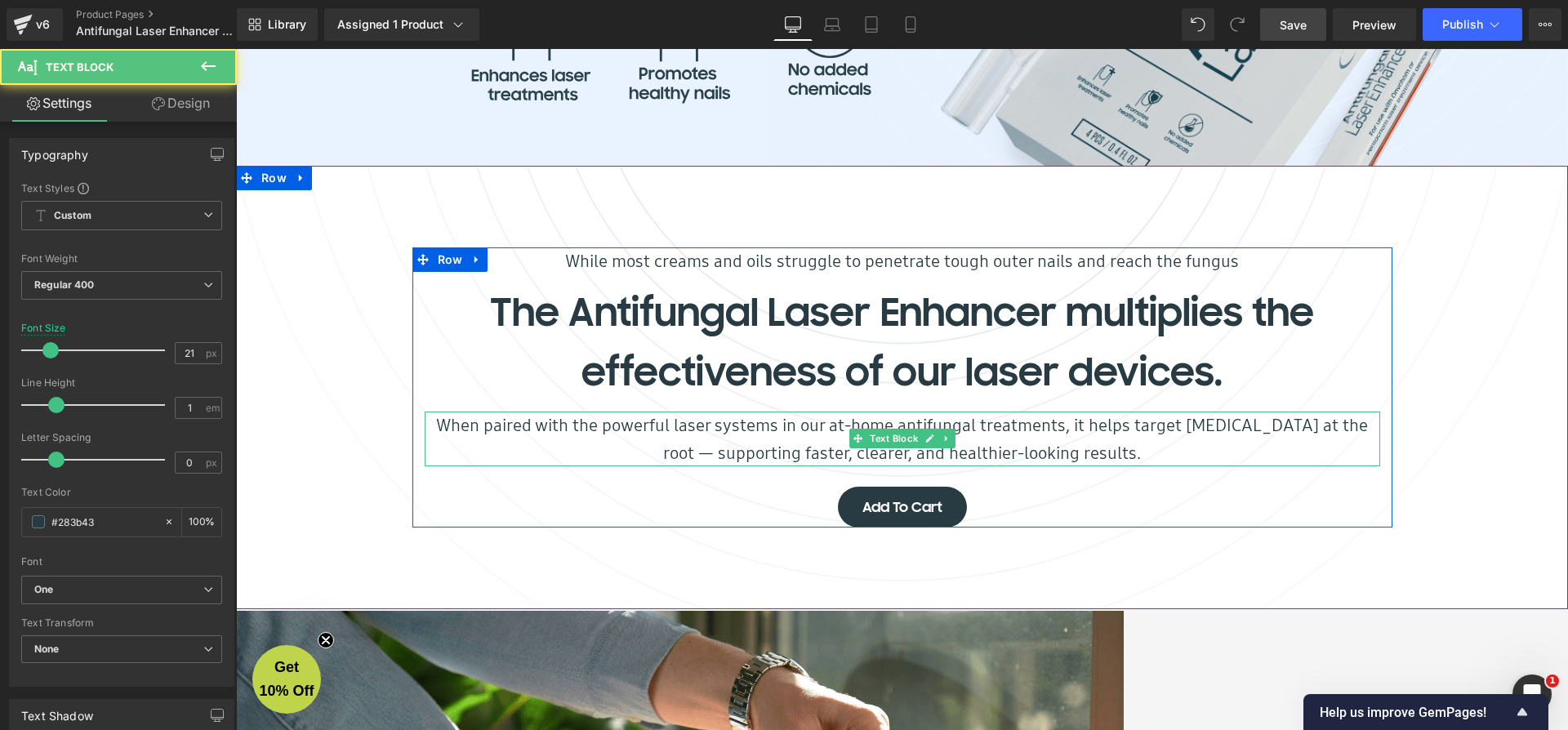
click at [492, 431] on p "When paired with the powerful laser systems in our at-home antifungal treatment…" at bounding box center [902, 439] width 955 height 54
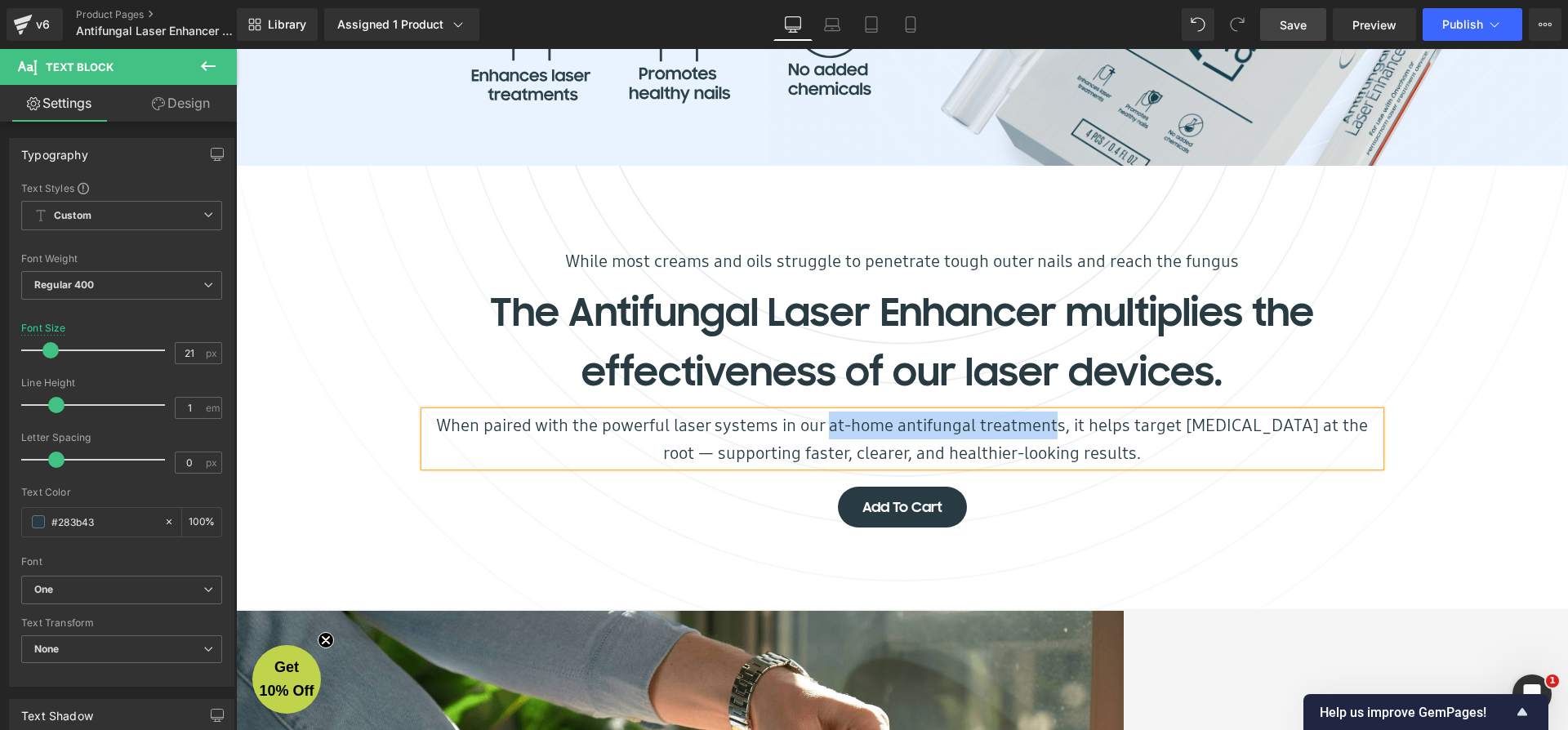
drag, startPoint x: 822, startPoint y: 432, endPoint x: 1052, endPoint y: 438, distance: 230.1
click at [1052, 438] on p "When paired with the powerful laser systems in our at-home antifungal treatment…" at bounding box center [902, 439] width 955 height 54
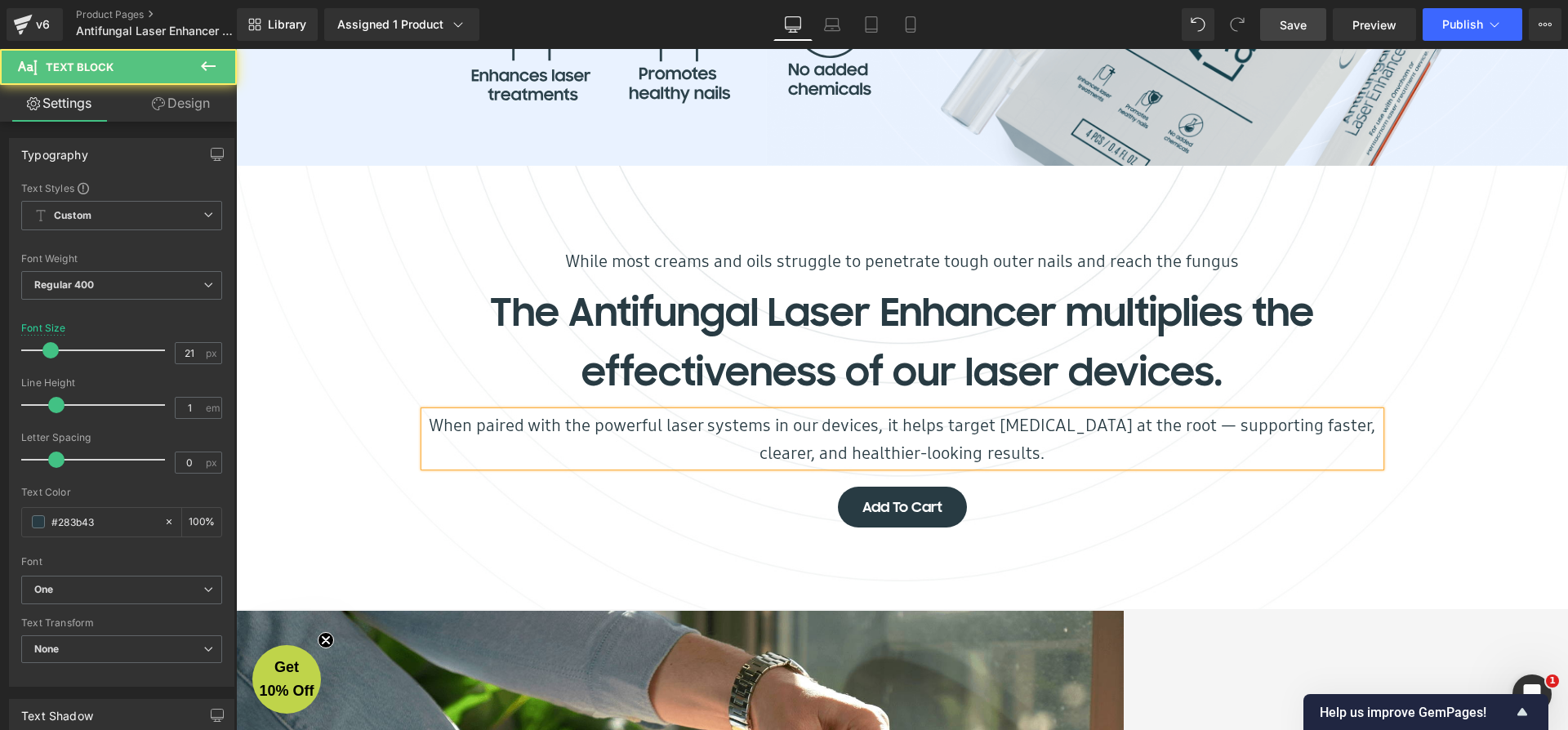
click at [885, 431] on p "When paired with the powerful laser systems in our devices, it helps target [ME…" at bounding box center [902, 439] width 955 height 54
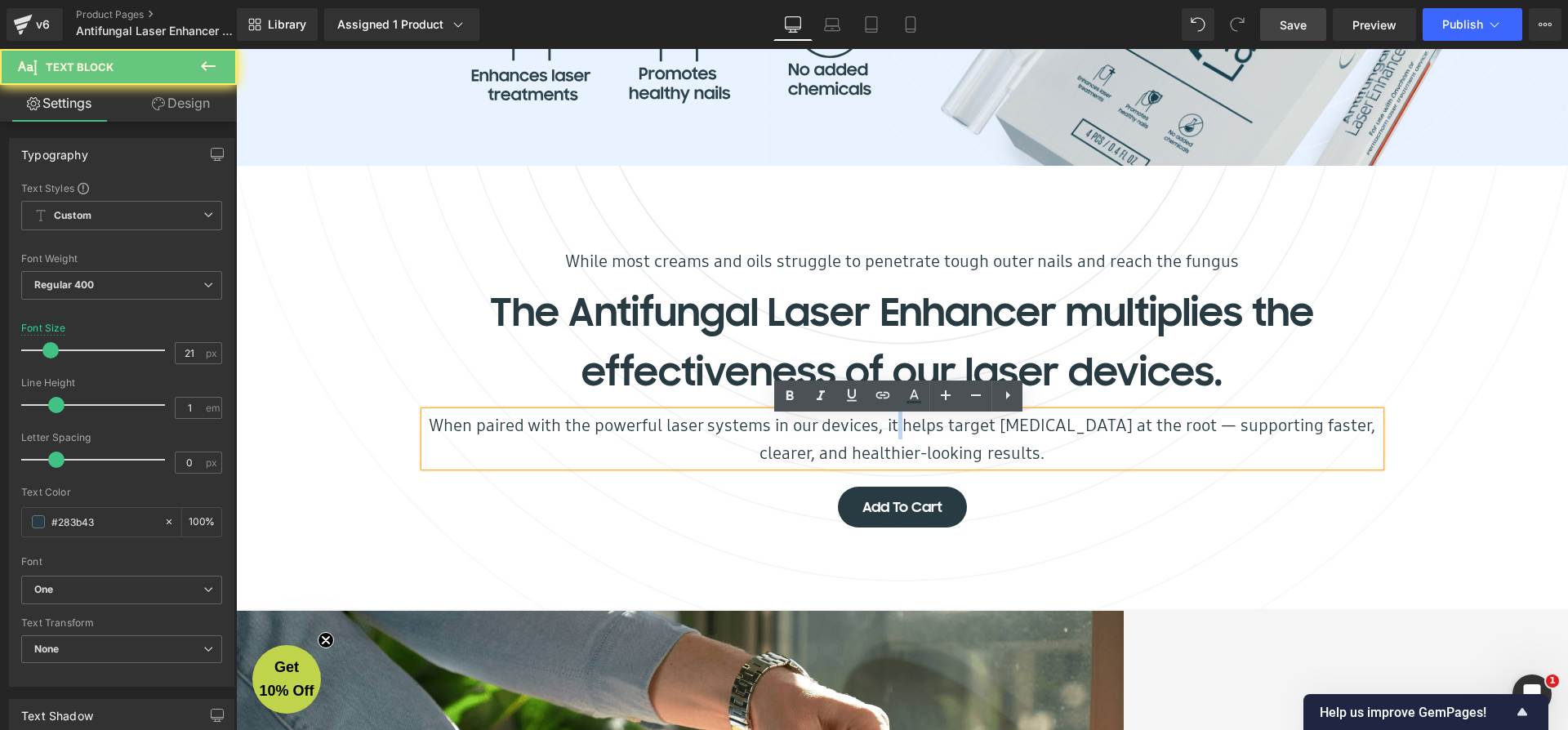
click at [885, 431] on p "When paired with the powerful laser systems in our devices, it helps target [ME…" at bounding box center [902, 439] width 955 height 54
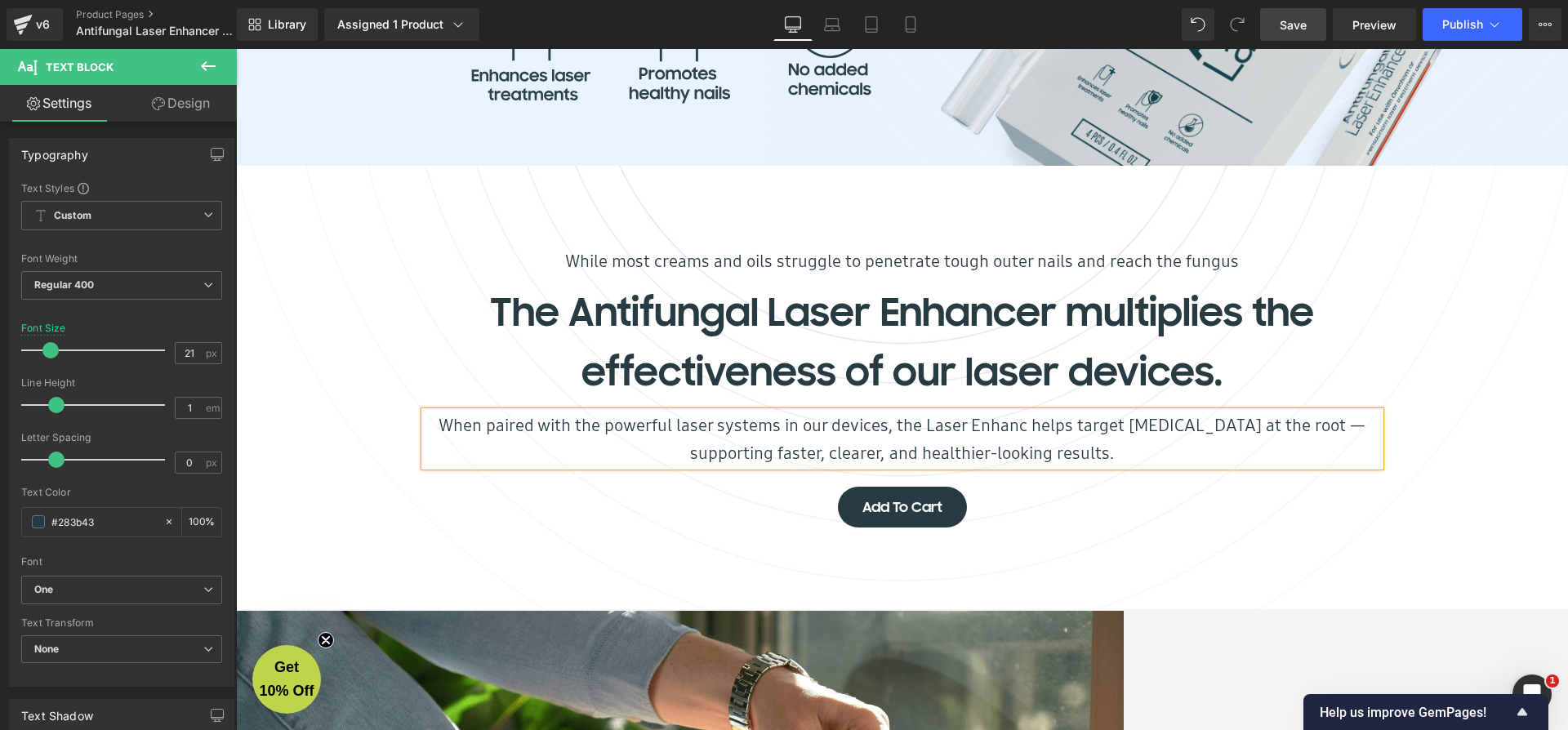
scroll to position [8, 8]
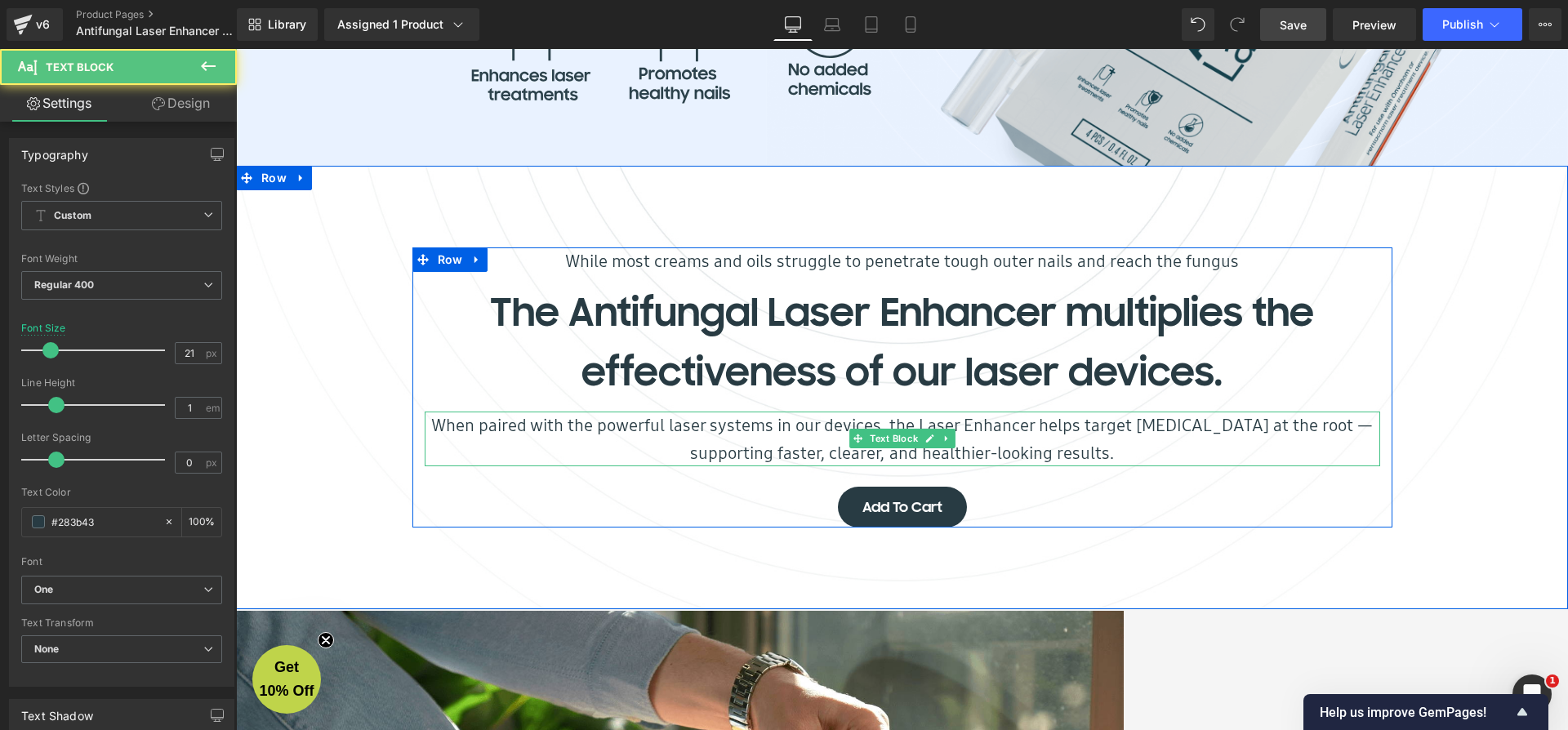
click at [1083, 432] on p "When paired with the powerful laser systems in our devices, the Laser Enhancer …" at bounding box center [902, 439] width 955 height 54
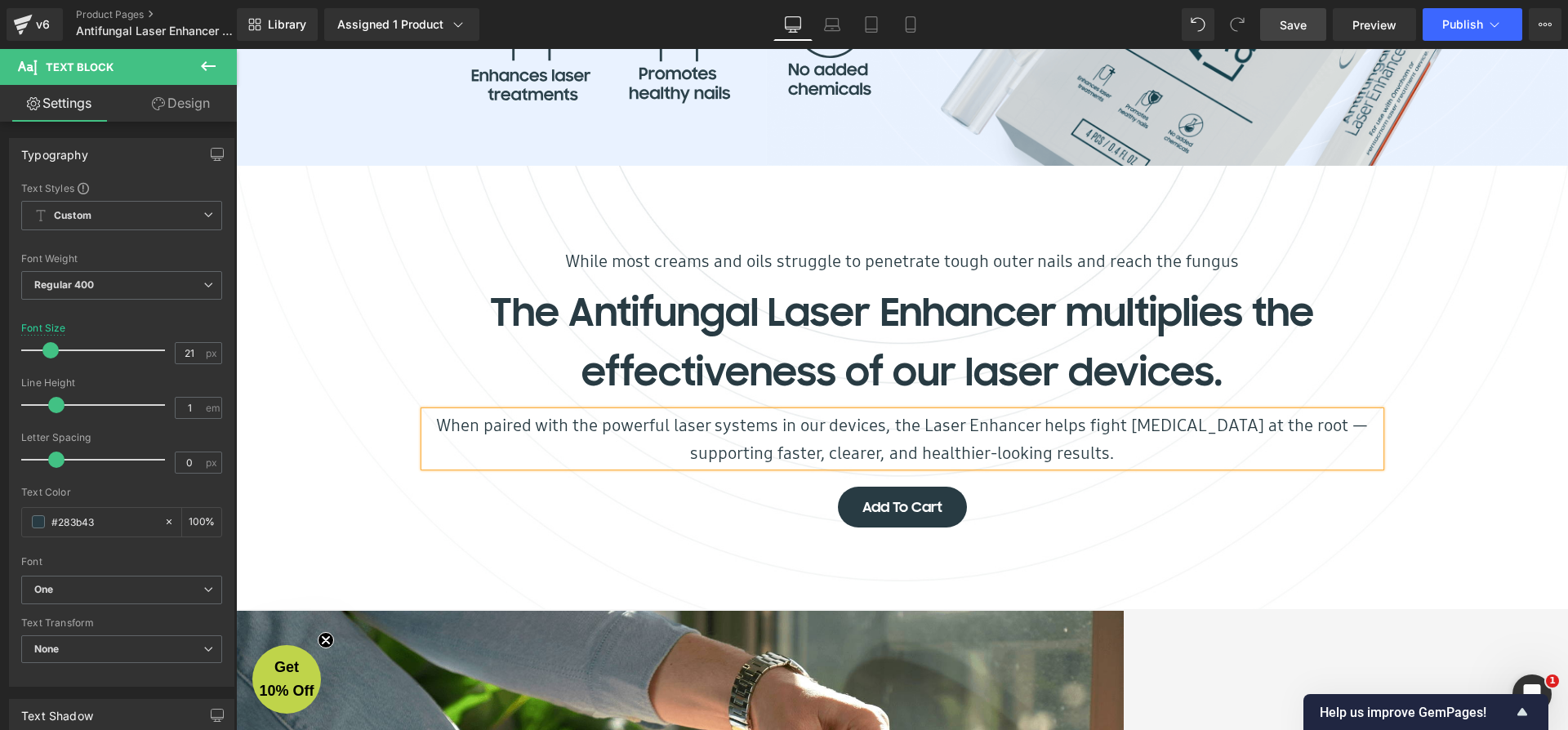
scroll to position [1685, 0]
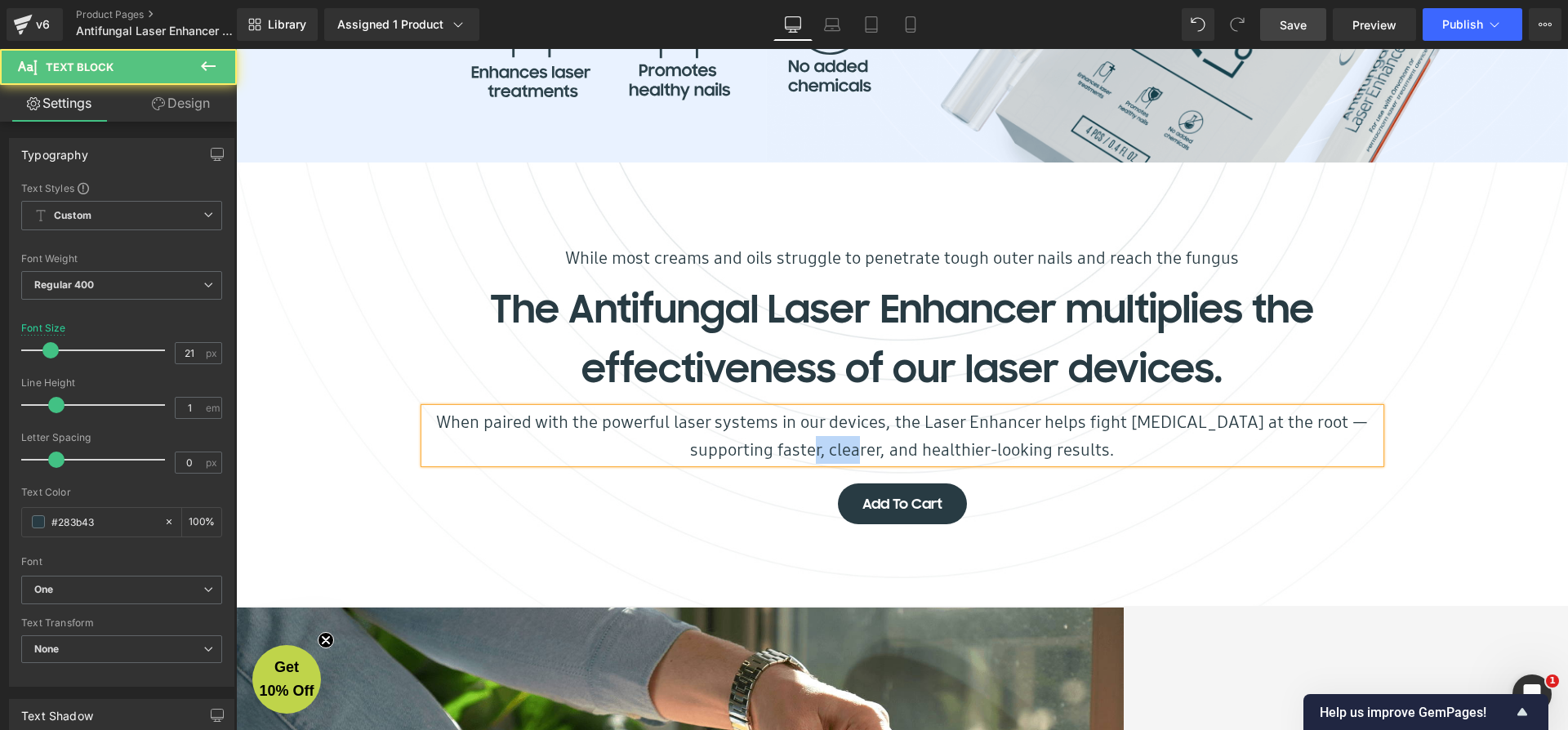
drag, startPoint x: 878, startPoint y: 456, endPoint x: 828, endPoint y: 449, distance: 50.5
click at [828, 449] on p "When paired with the powerful laser systems in our devices, the Laser Enhancer …" at bounding box center [902, 435] width 955 height 54
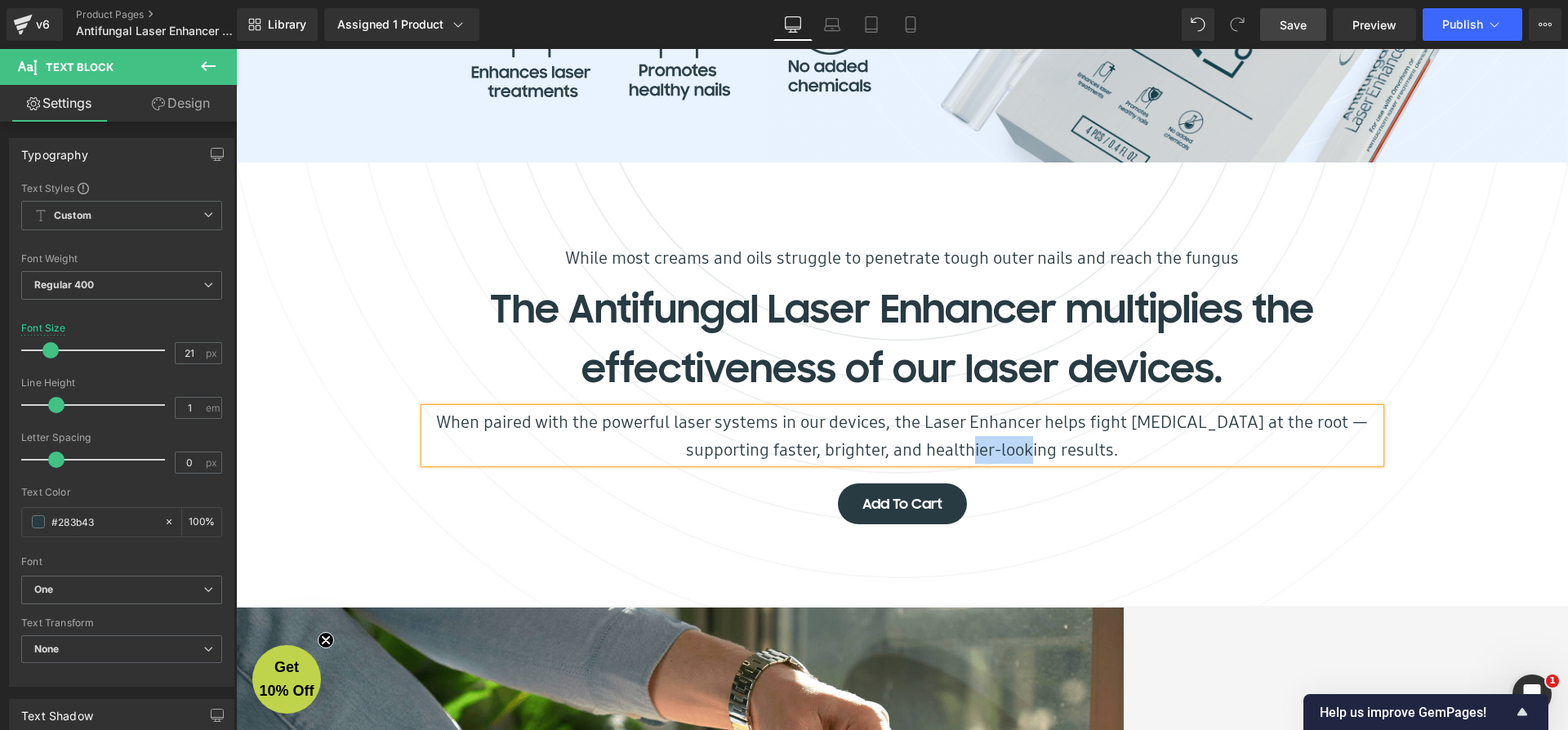
drag, startPoint x: 1055, startPoint y: 457, endPoint x: 992, endPoint y: 453, distance: 63.1
click at [992, 453] on p "When paired with the powerful laser systems in our devices, the Laser Enhancer …" at bounding box center [902, 435] width 955 height 54
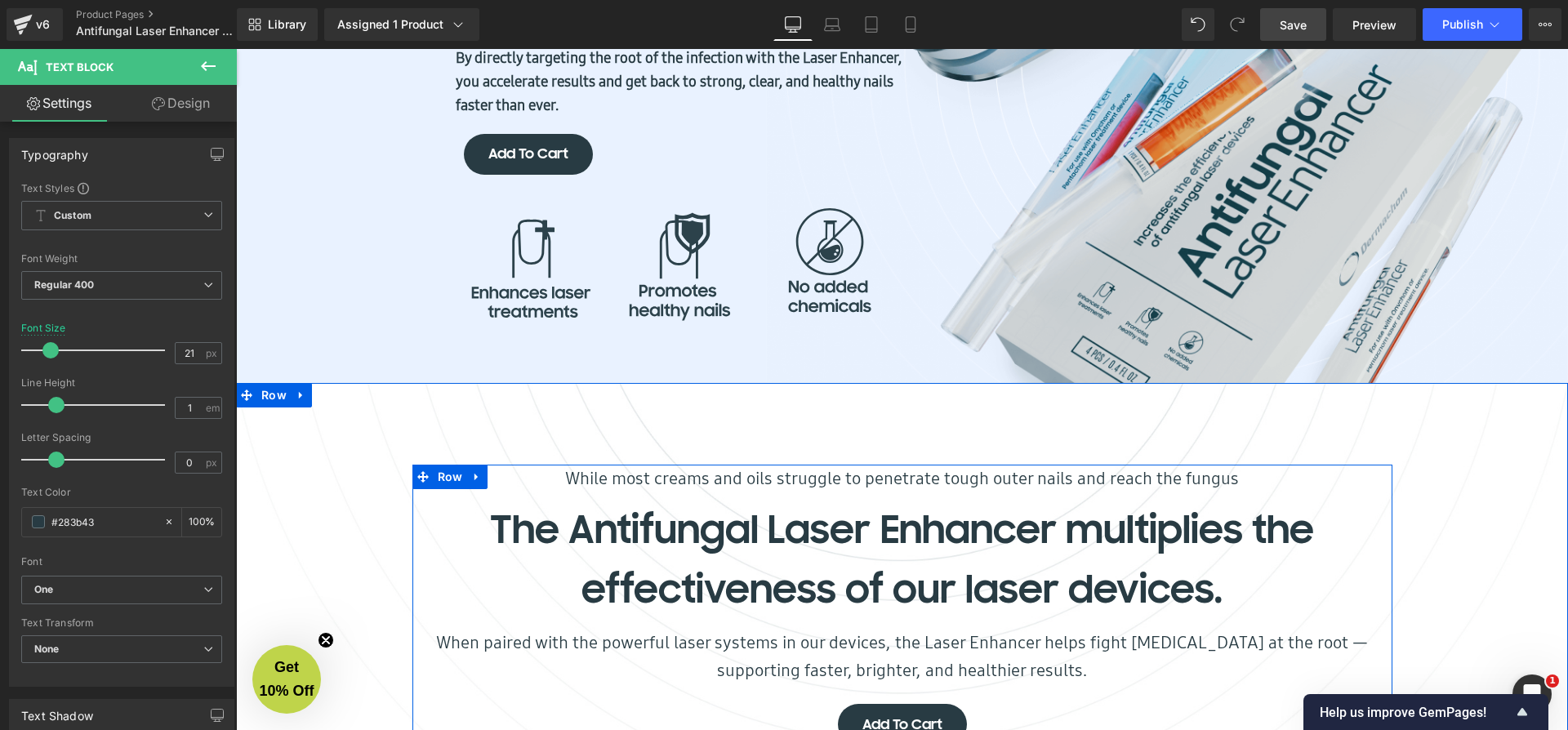
scroll to position [1573, 0]
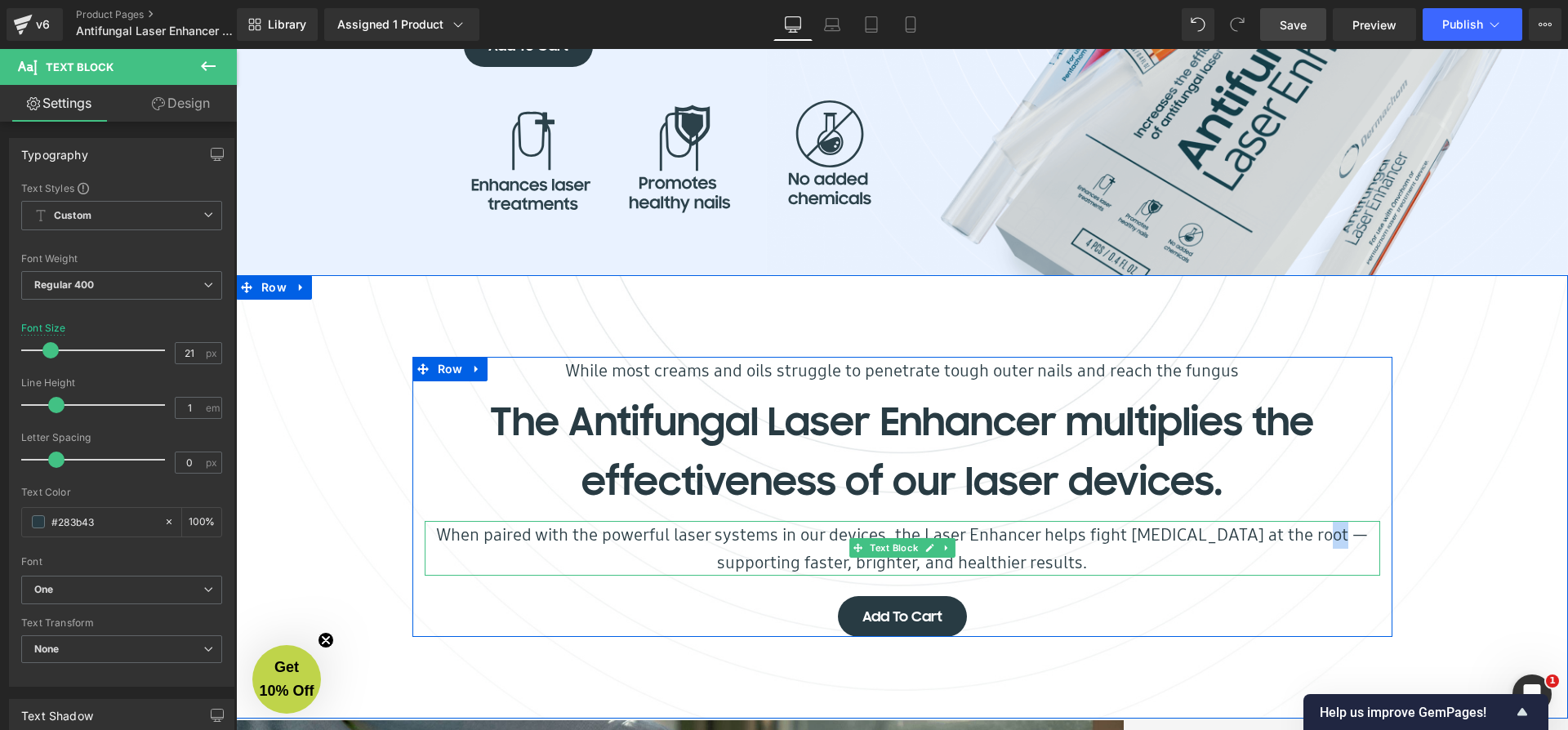
drag, startPoint x: 1354, startPoint y: 542, endPoint x: 1318, endPoint y: 537, distance: 36.3
click at [1318, 537] on p "When paired with the powerful laser systems in our devices, the Laser Enhancer …" at bounding box center [902, 548] width 955 height 54
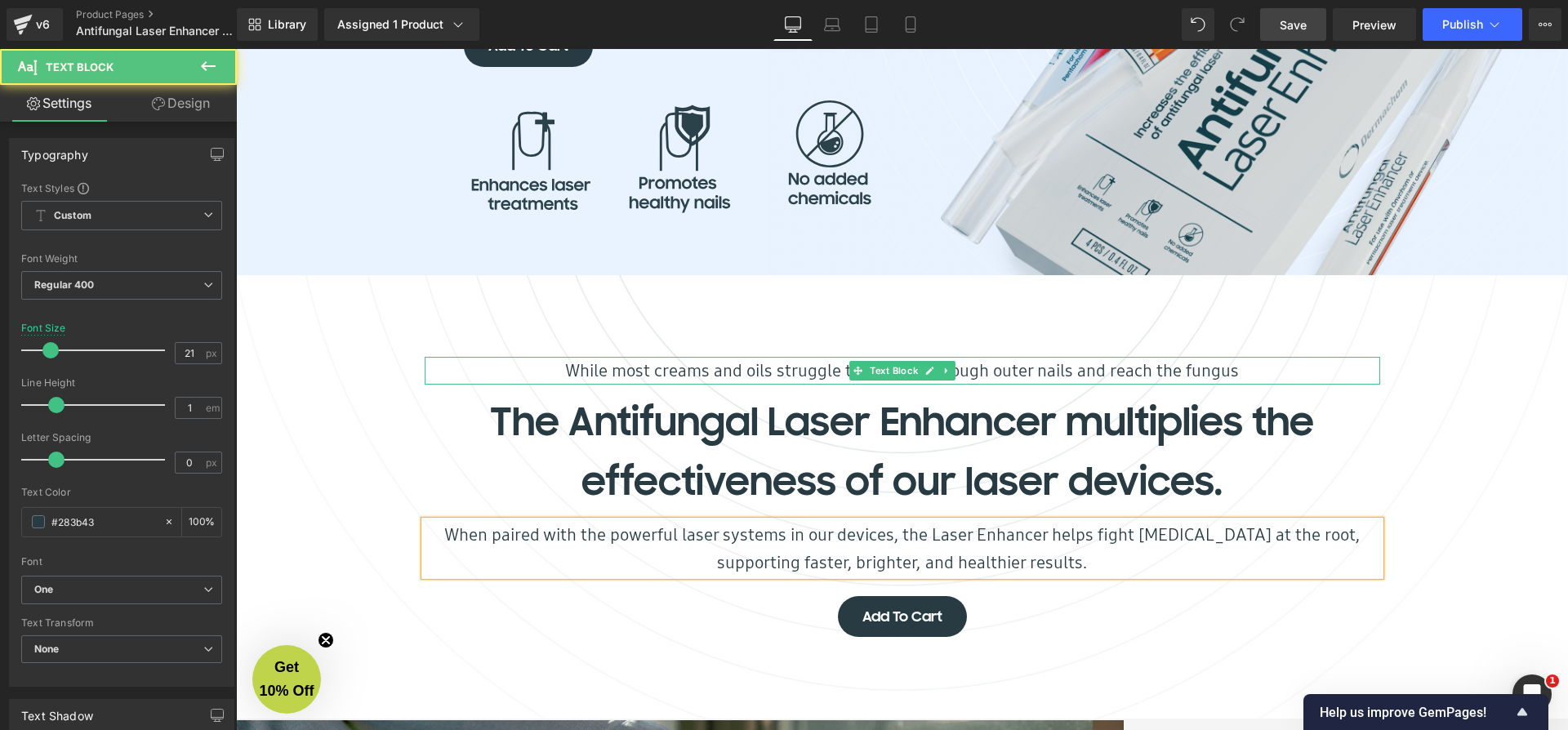
click at [812, 374] on p "While most creams and oils struggle to penetrate tough outer nails and reach th…" at bounding box center [902, 370] width 955 height 28
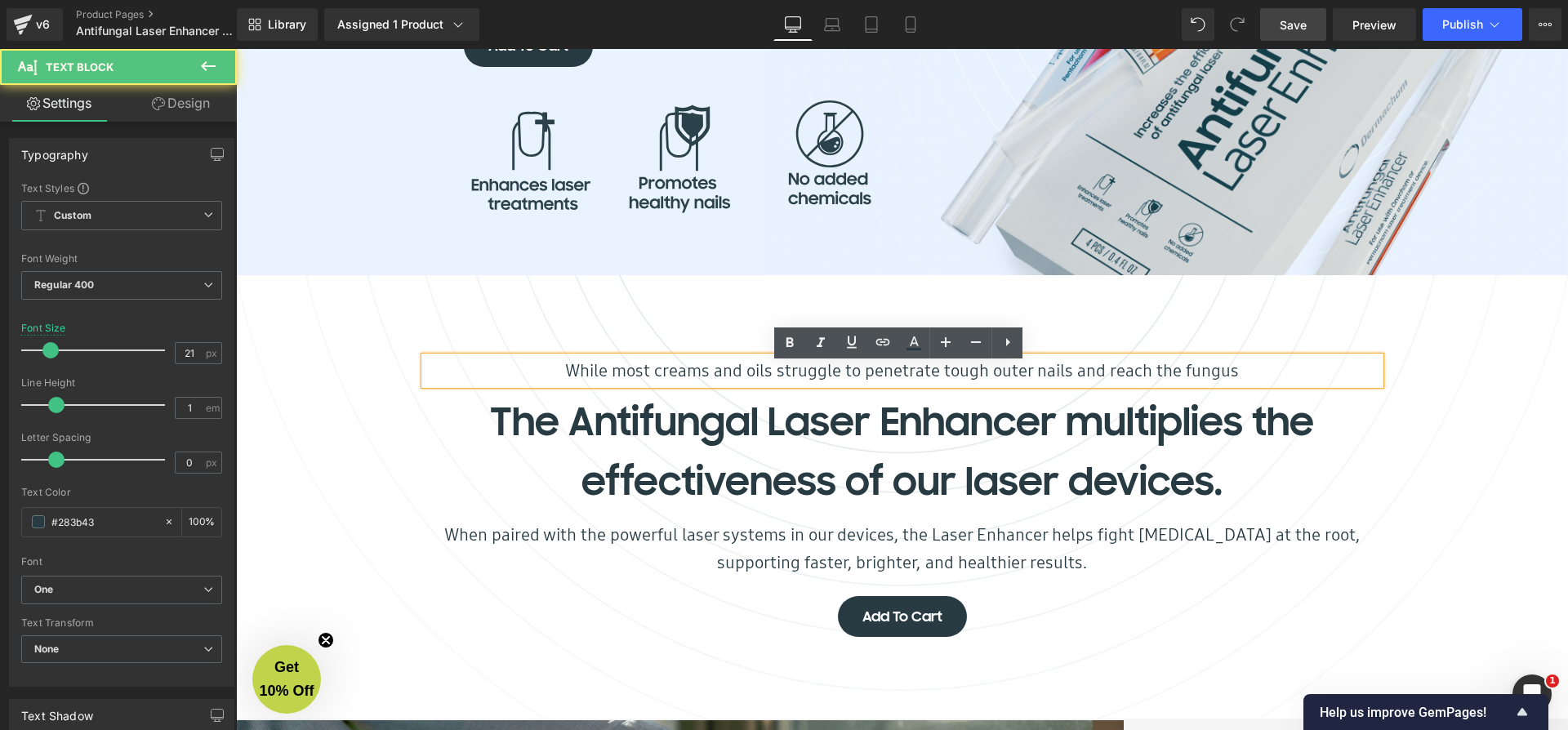
click at [1293, 383] on p "While most creams and oils struggle to penetrate tough outer nails and reach th…" at bounding box center [902, 370] width 955 height 28
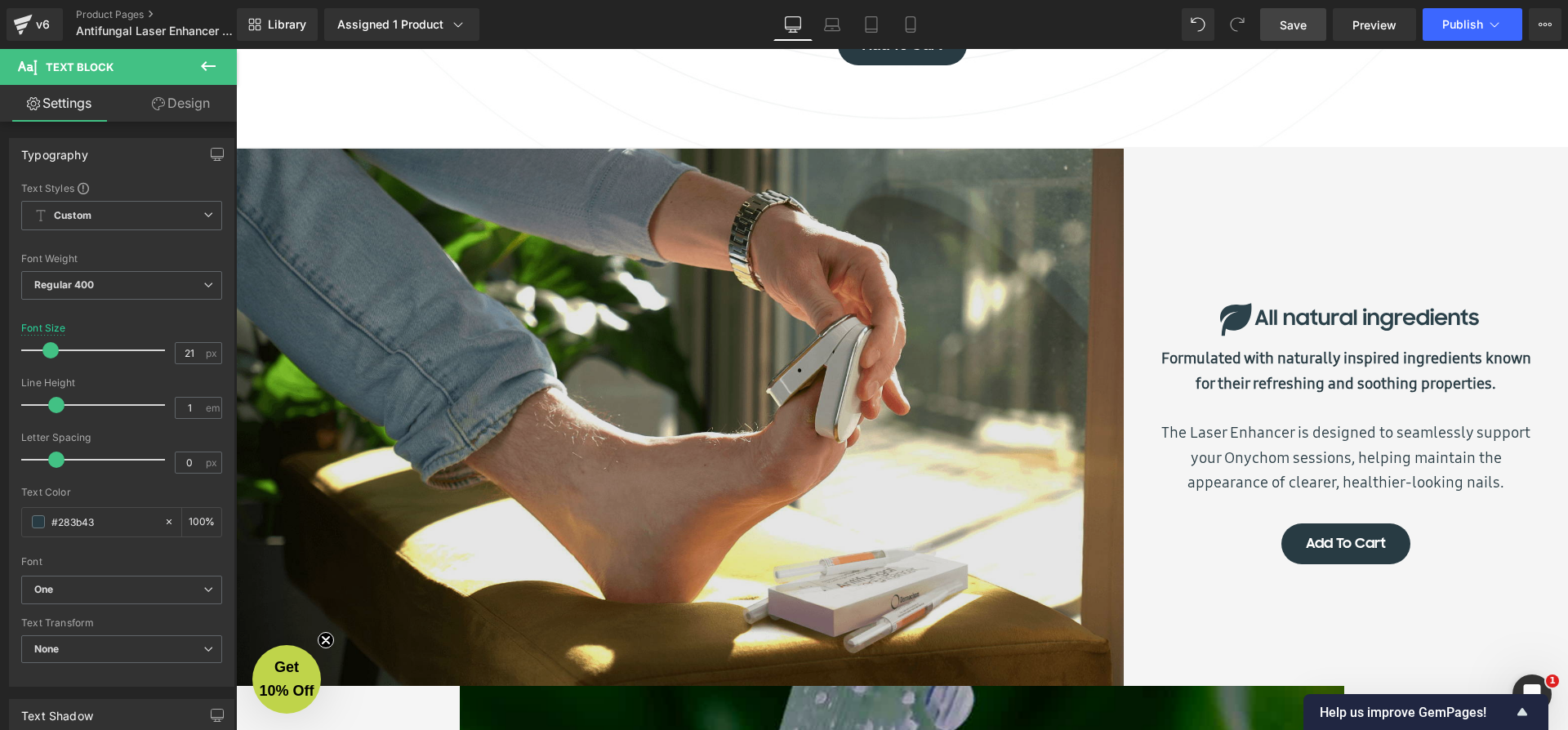
scroll to position [2168, 0]
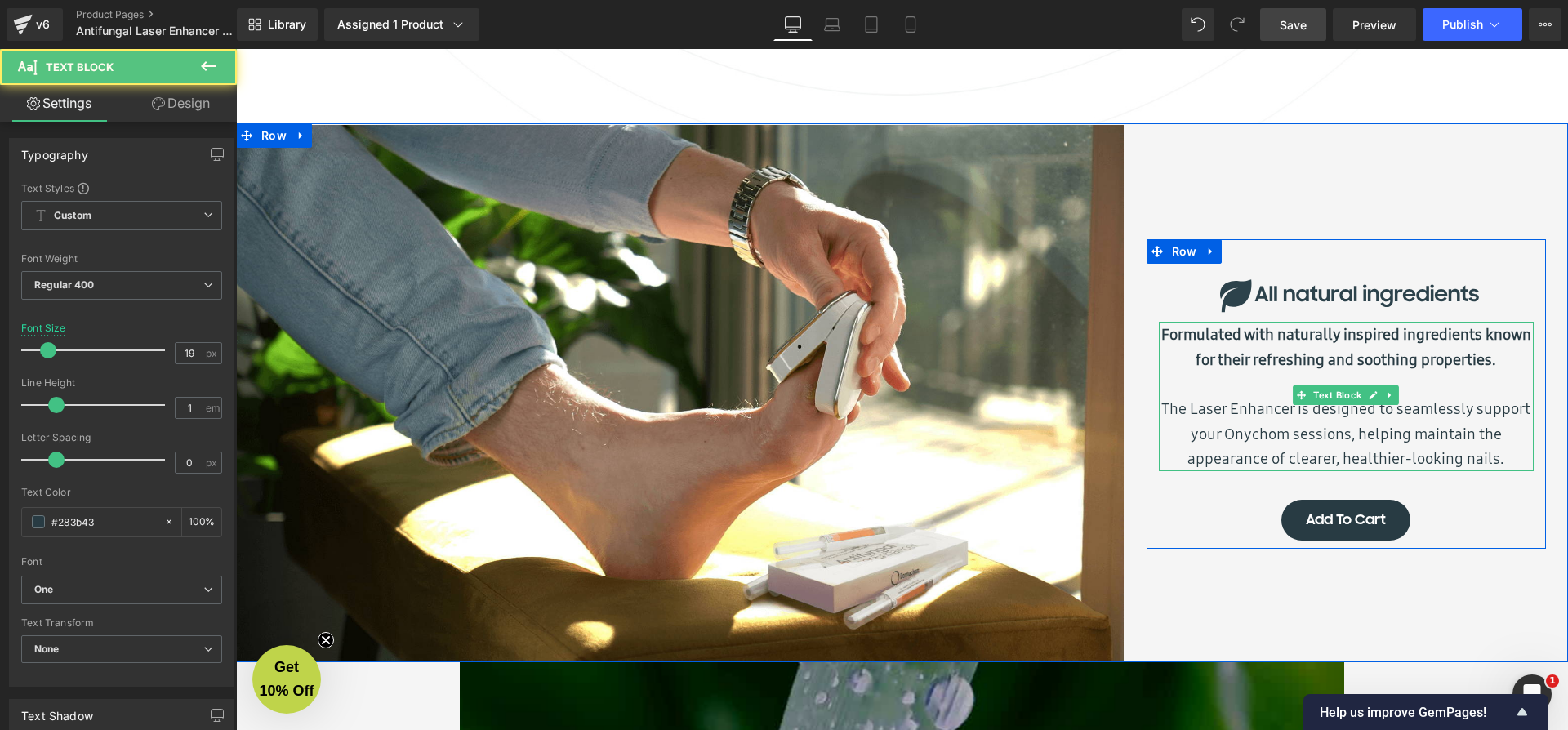
click at [1301, 338] on b "Formulated with naturally inspired ingredients known for their refreshing and s…" at bounding box center [1346, 346] width 370 height 46
click at [1253, 421] on p "The Laser Enhancer is designed to seamlessly support your Onychom sessions, hel…" at bounding box center [1346, 434] width 375 height 75
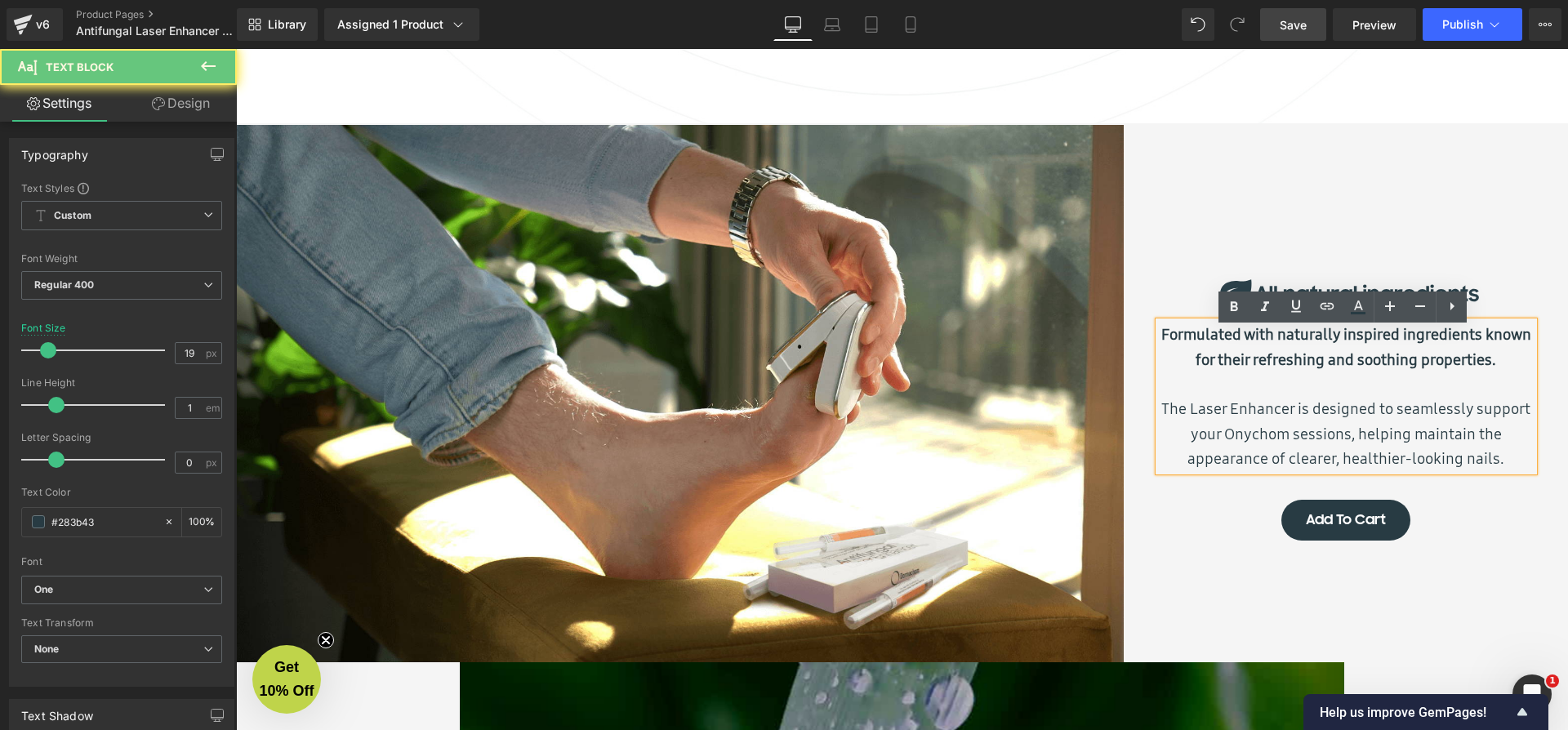
click at [1188, 416] on p "The Laser Enhancer is designed to seamlessly support your Onychom sessions, hel…" at bounding box center [1346, 434] width 375 height 75
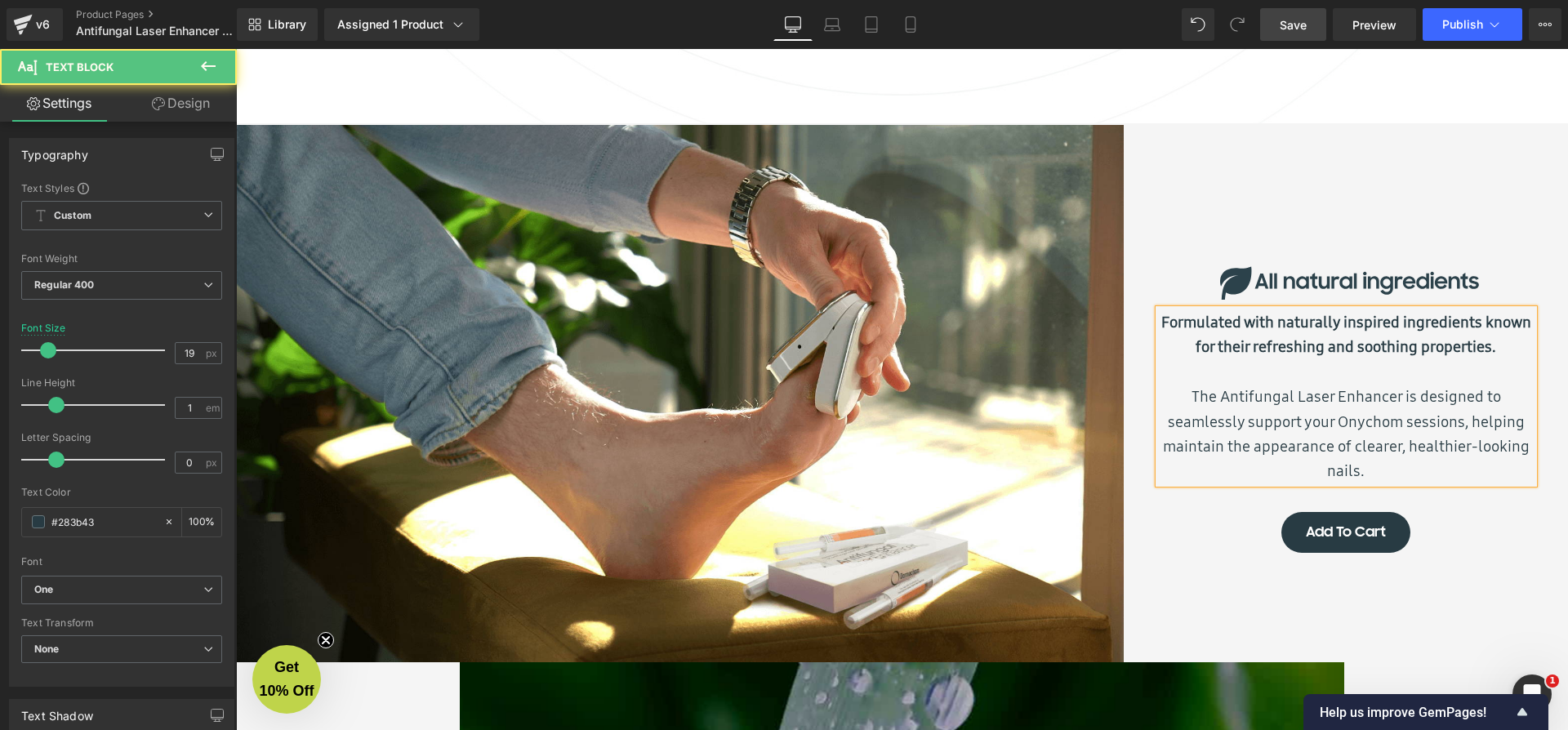
click at [1199, 425] on p "The Antifungal Laser Enhancer is designed to seamlessly support your Onychom se…" at bounding box center [1346, 433] width 375 height 99
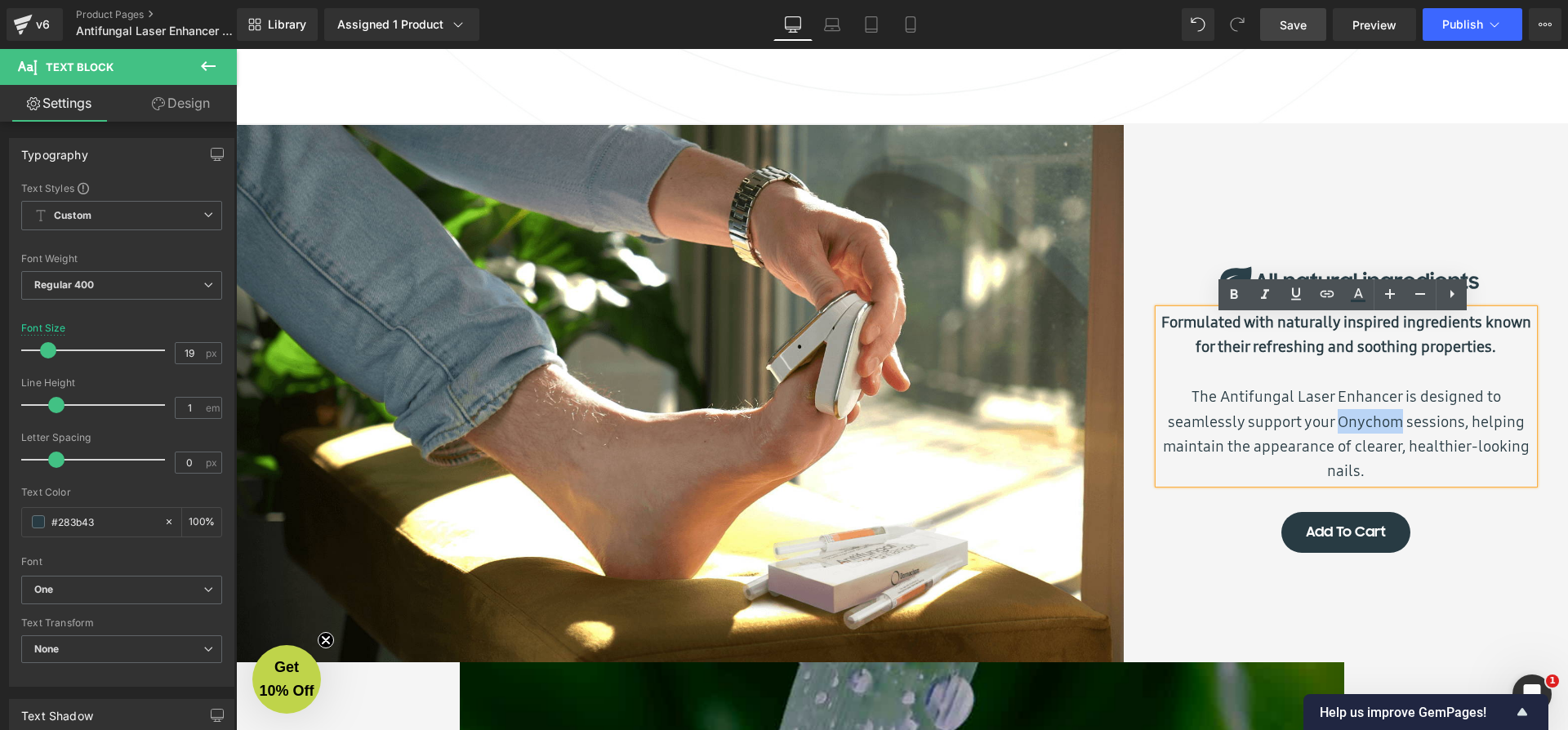
drag, startPoint x: 1337, startPoint y: 422, endPoint x: 1396, endPoint y: 424, distance: 59.0
click at [1396, 424] on p "The Antifungal Laser Enhancer is designed to seamlessly support your Onychom se…" at bounding box center [1346, 433] width 375 height 99
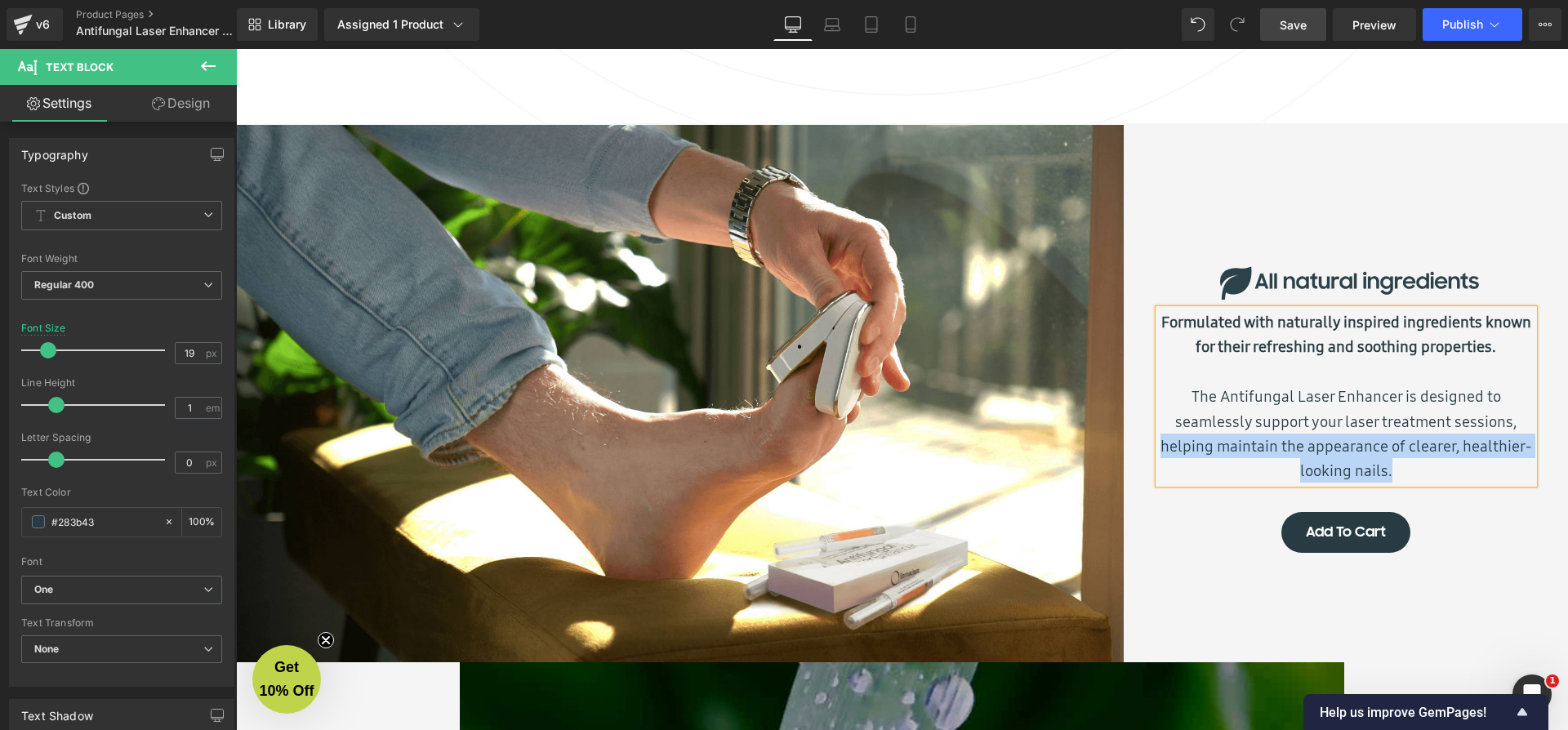
drag, startPoint x: 1404, startPoint y: 478, endPoint x: 1155, endPoint y: 446, distance: 251.0
click at [1159, 446] on p "The Antifungal Laser Enhancer is designed to seamlessly support your laser trea…" at bounding box center [1346, 433] width 375 height 99
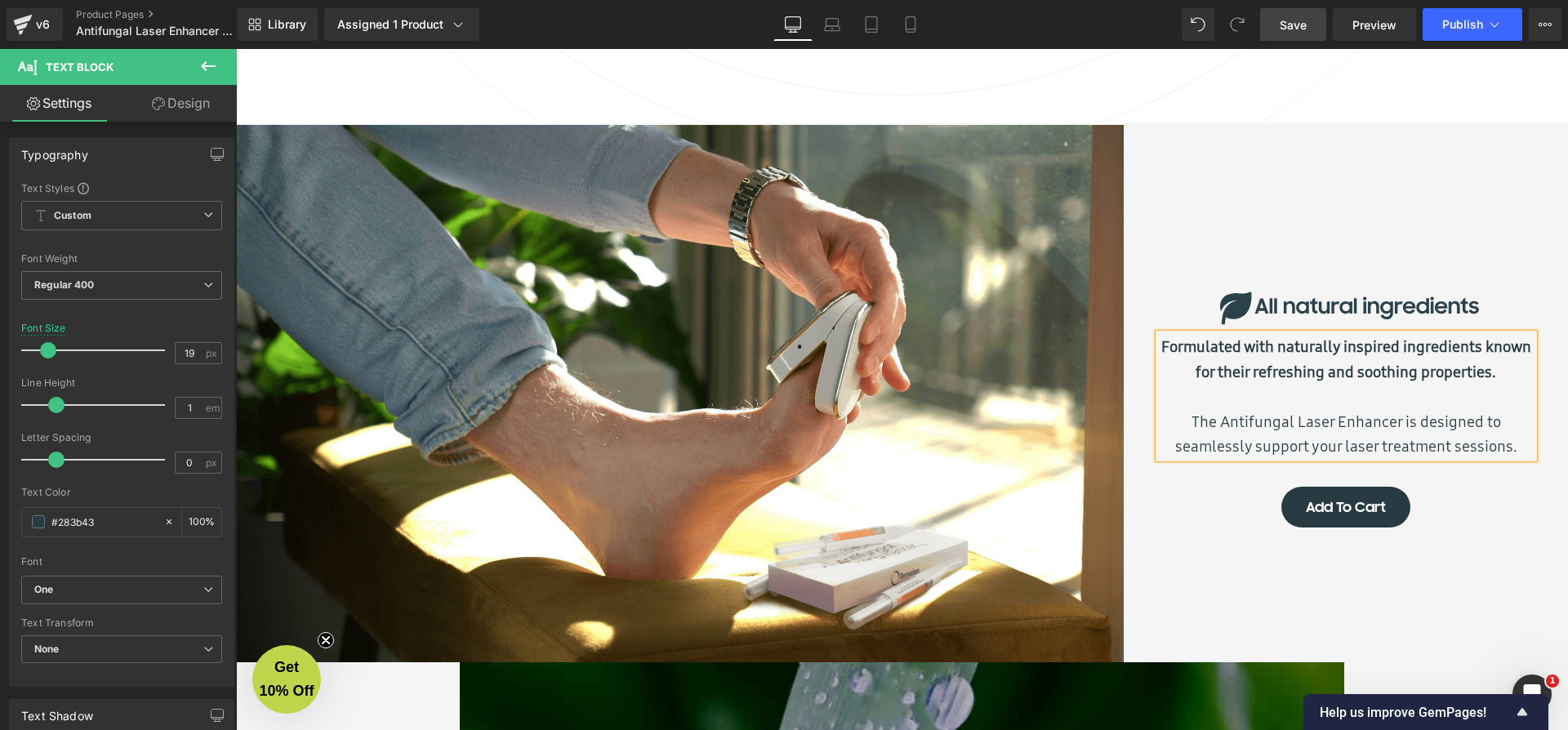
click at [1297, 357] on b "Formulated with naturally inspired ingredients known for their refreshing and s…" at bounding box center [1346, 358] width 370 height 46
drag, startPoint x: 1161, startPoint y: 375, endPoint x: 1523, endPoint y: 373, distance: 362.0
click at [1523, 373] on b "Formulated with naturally inspired ingredients known for their refreshing and s…" at bounding box center [1346, 358] width 370 height 46
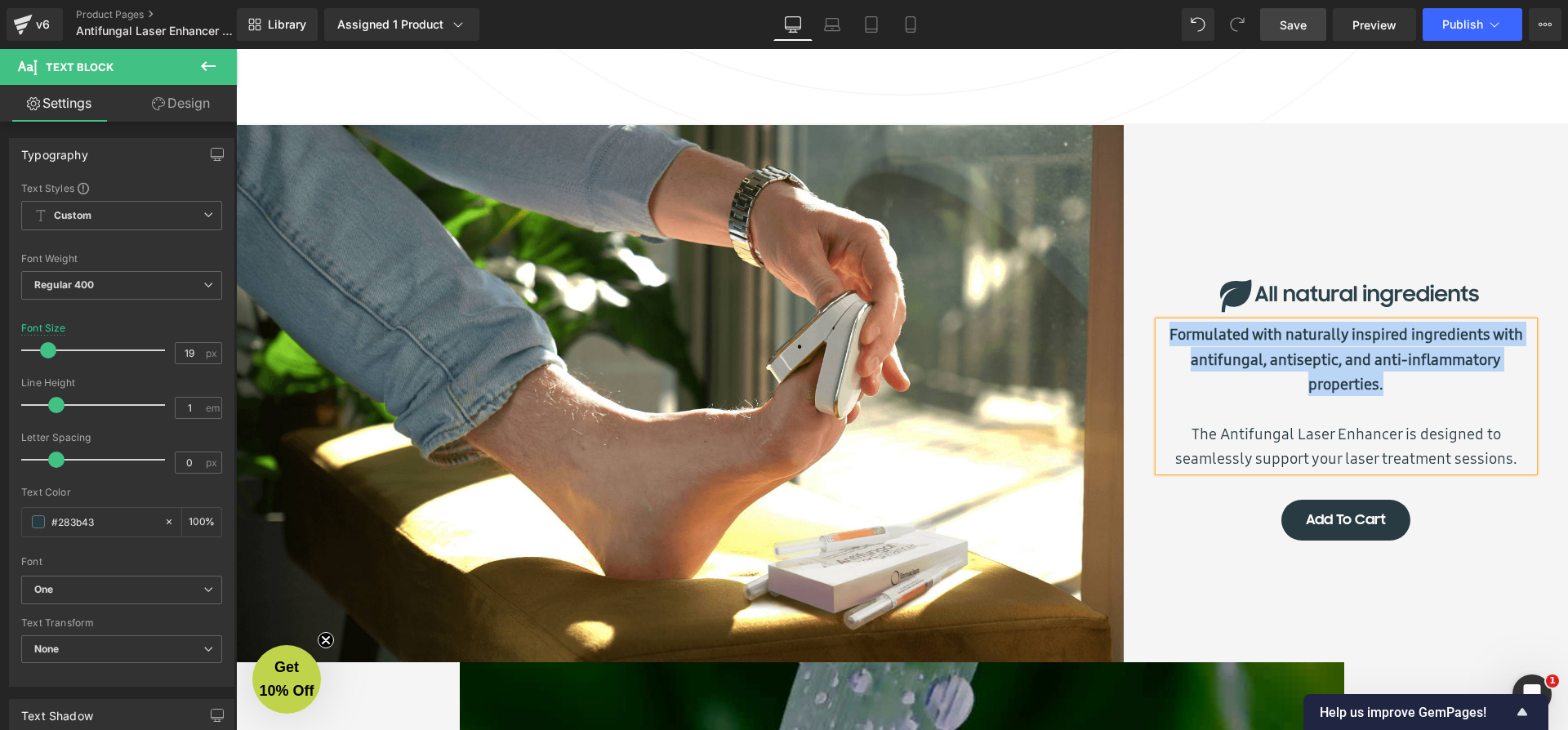
drag, startPoint x: 1413, startPoint y: 389, endPoint x: 1157, endPoint y: 340, distance: 260.6
click at [1159, 340] on p "Formulated with naturally inspired ingredients with antifungal, antiseptic, and…" at bounding box center [1346, 359] width 375 height 75
copy b "Formulated with naturally inspired ingredients with antifungal, antiseptic, and…"
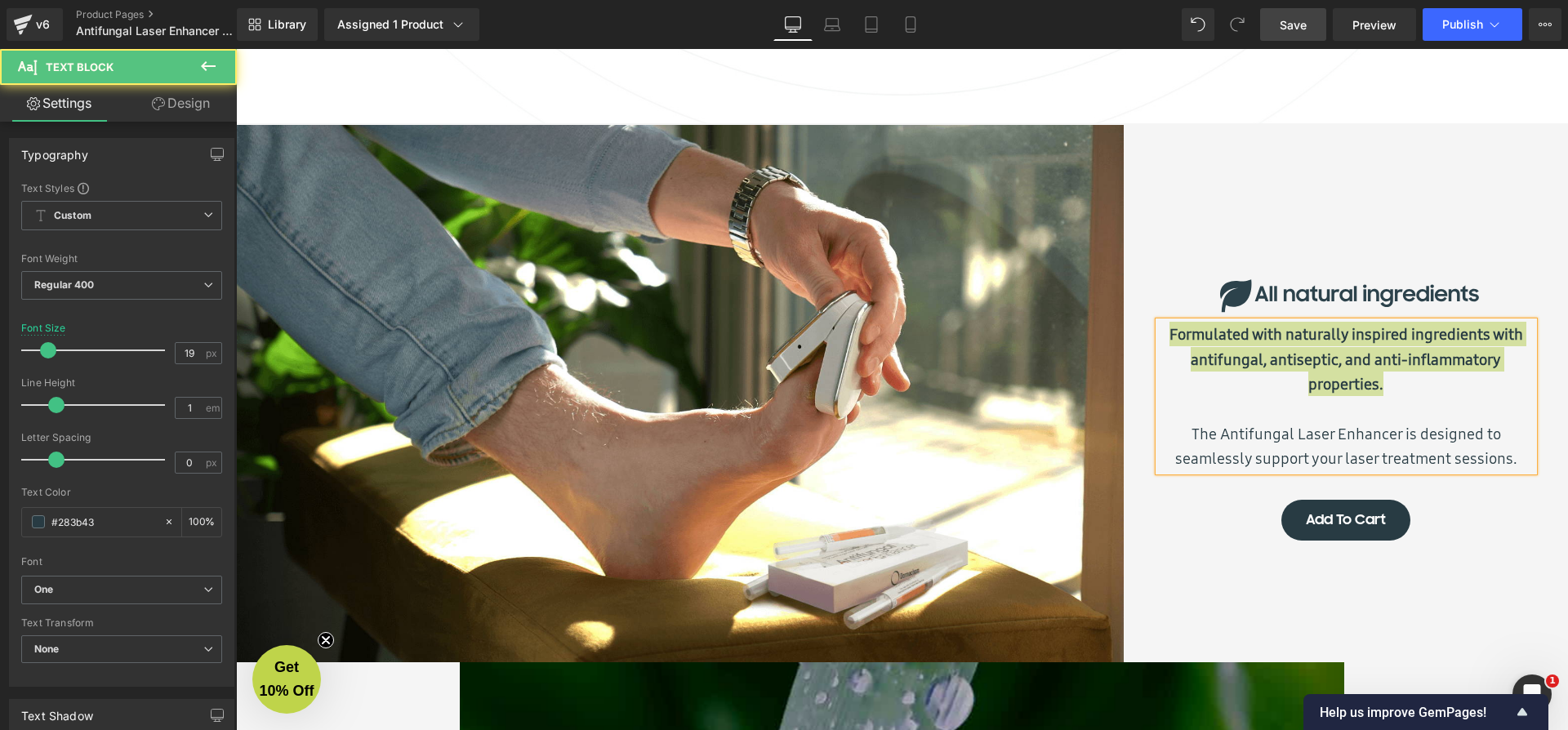
drag, startPoint x: 359, startPoint y: 442, endPoint x: 1301, endPoint y: 353, distance: 946.2
click at [1301, 353] on p "Formulated with naturally inspired ingredients with antifungal, antiseptic, and…" at bounding box center [1346, 359] width 375 height 75
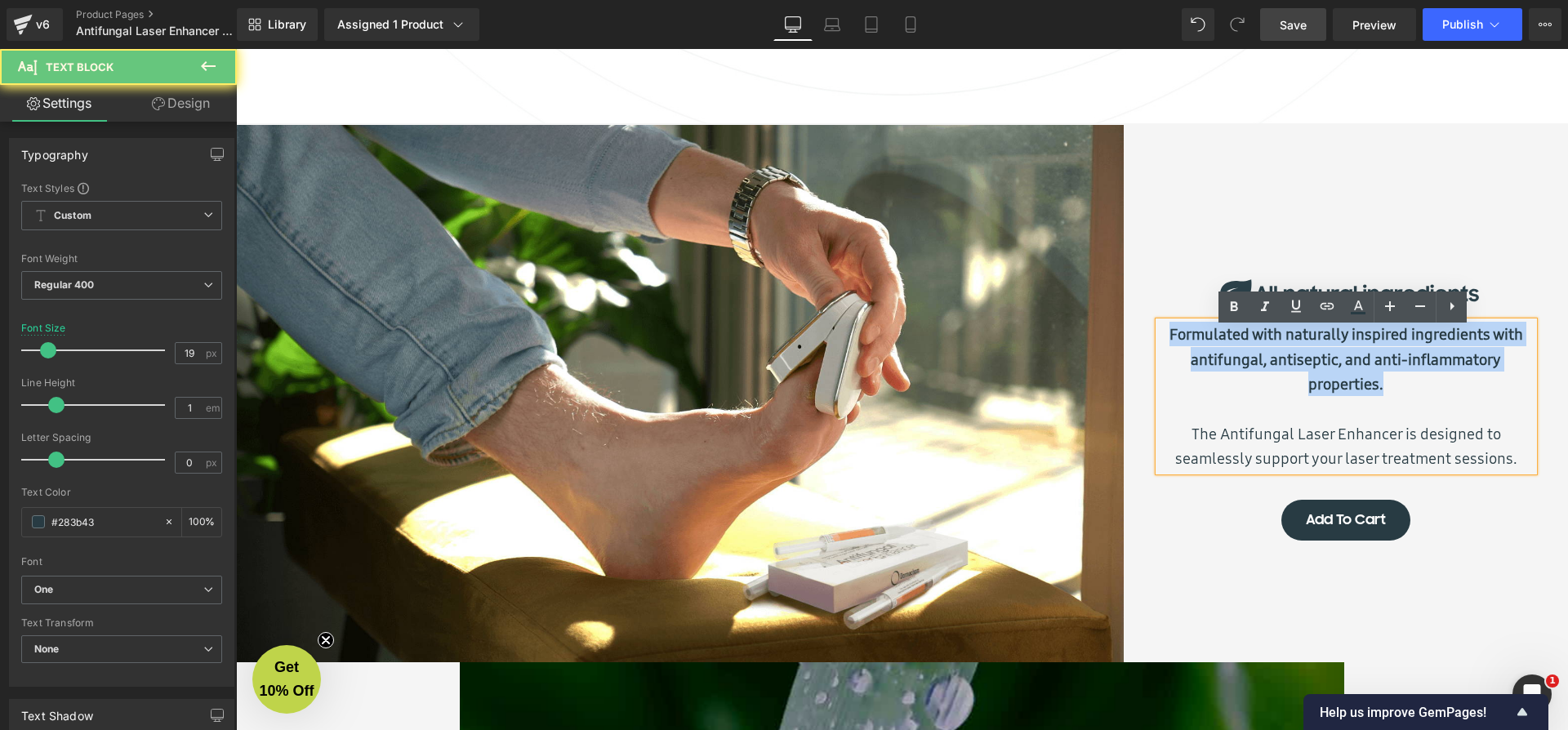
click at [1282, 340] on b "Formulated with naturally inspired ingredients with antifungal, antiseptic, and…" at bounding box center [1346, 359] width 354 height 71
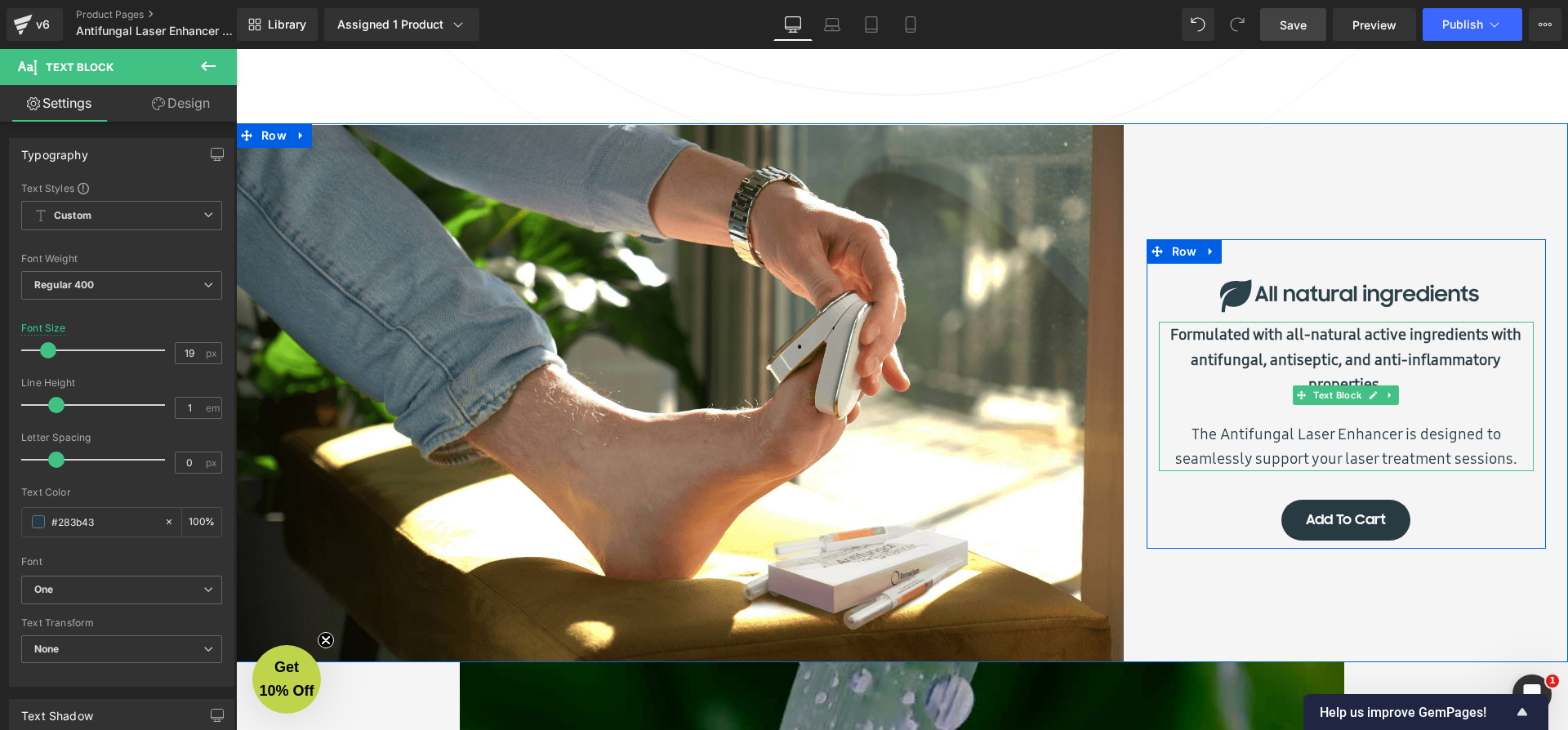
click at [1511, 343] on b "Formulated with all-natural active ingredients with antifungal, antiseptic, and…" at bounding box center [1346, 359] width 351 height 71
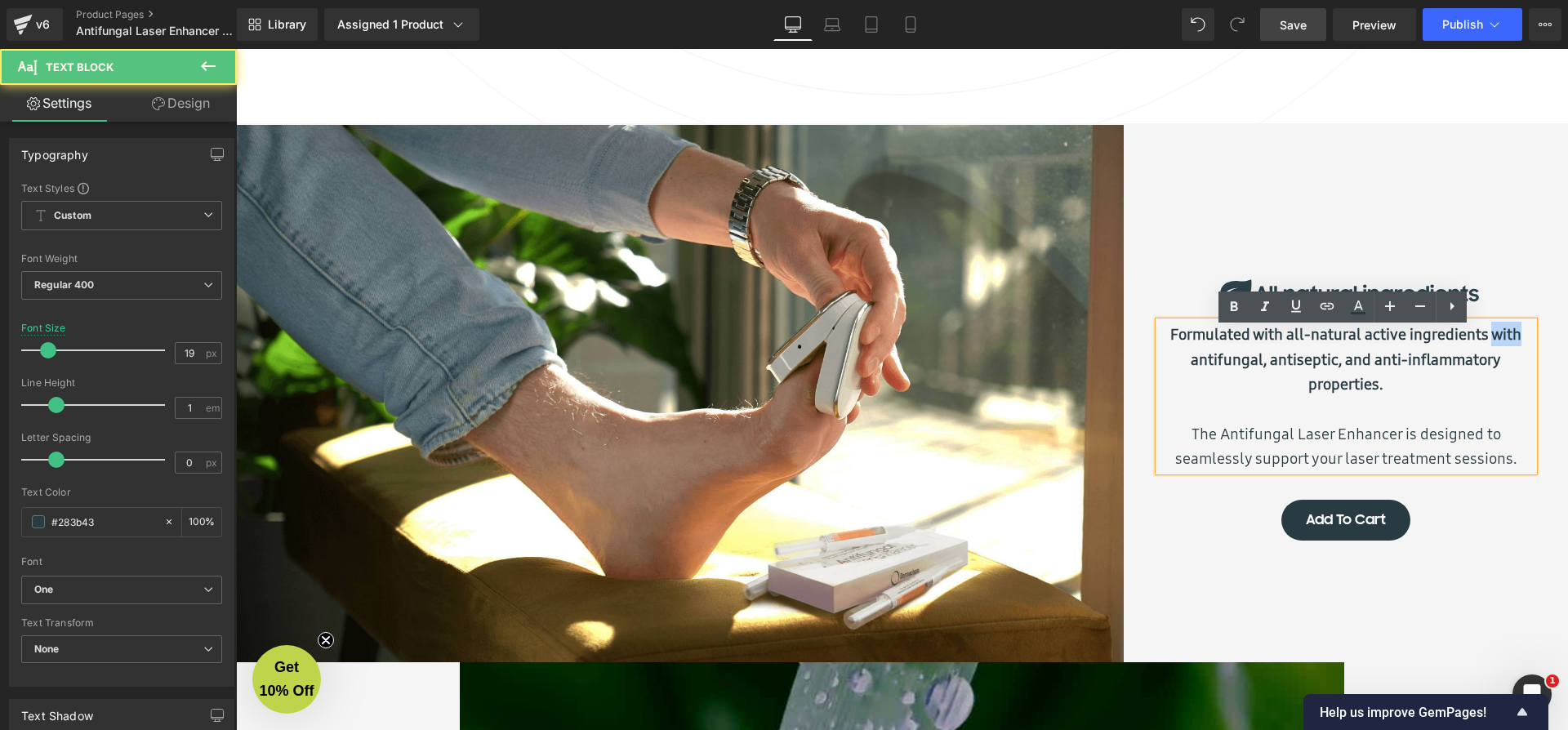
click at [1511, 343] on b "Formulated with all-natural active ingredients with antifungal, antiseptic, and…" at bounding box center [1346, 359] width 351 height 71
click at [1493, 342] on b "Formulated with all-natural active ingredients with antifungal, antiseptic, and…" at bounding box center [1346, 359] width 351 height 71
click at [1509, 339] on b "Formulated with all-natural active ingredients with antifungal, antiseptic, and…" at bounding box center [1346, 359] width 351 height 71
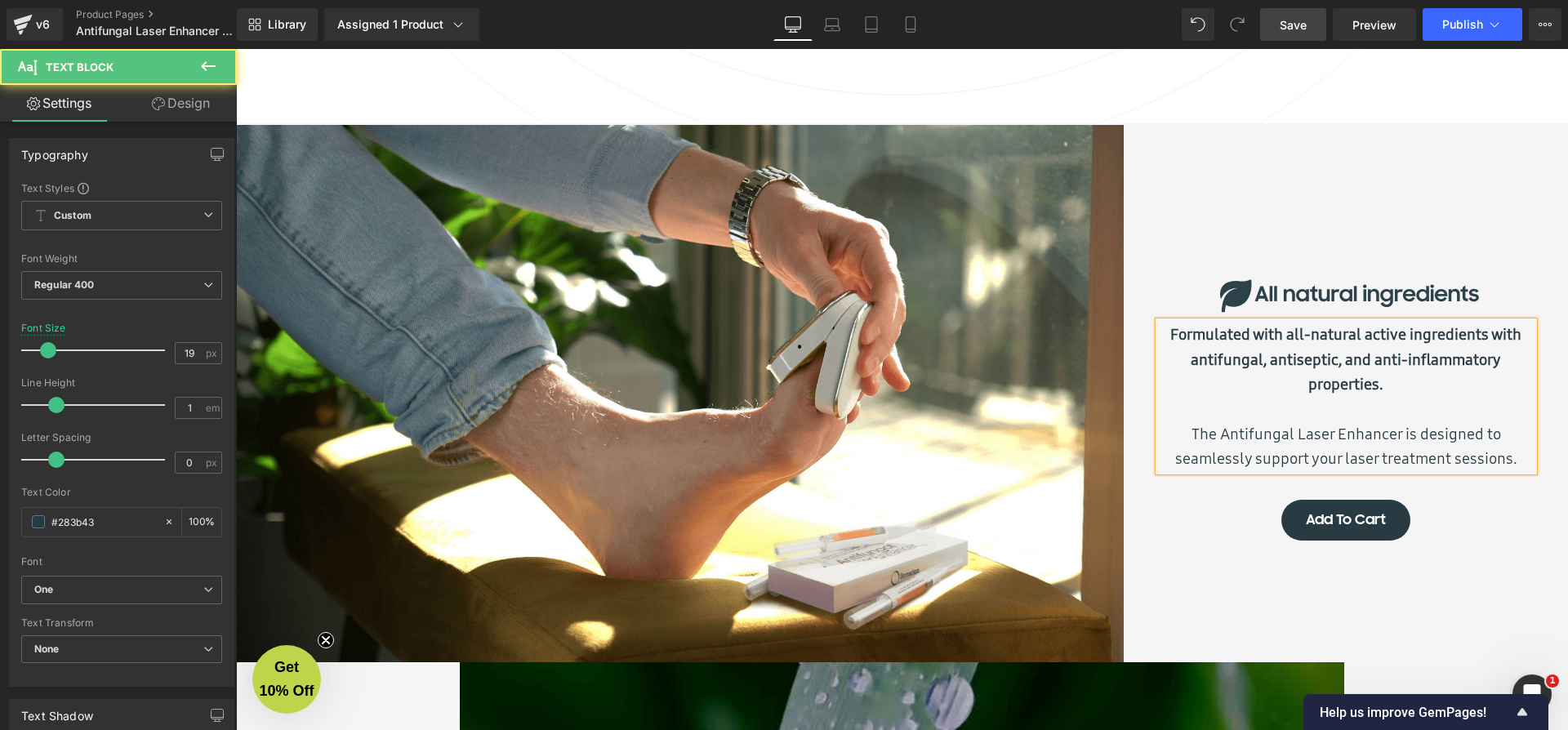
click at [1447, 441] on p "The Antifungal Laser Enhancer is designed to seamlessly support your laser trea…" at bounding box center [1346, 446] width 375 height 50
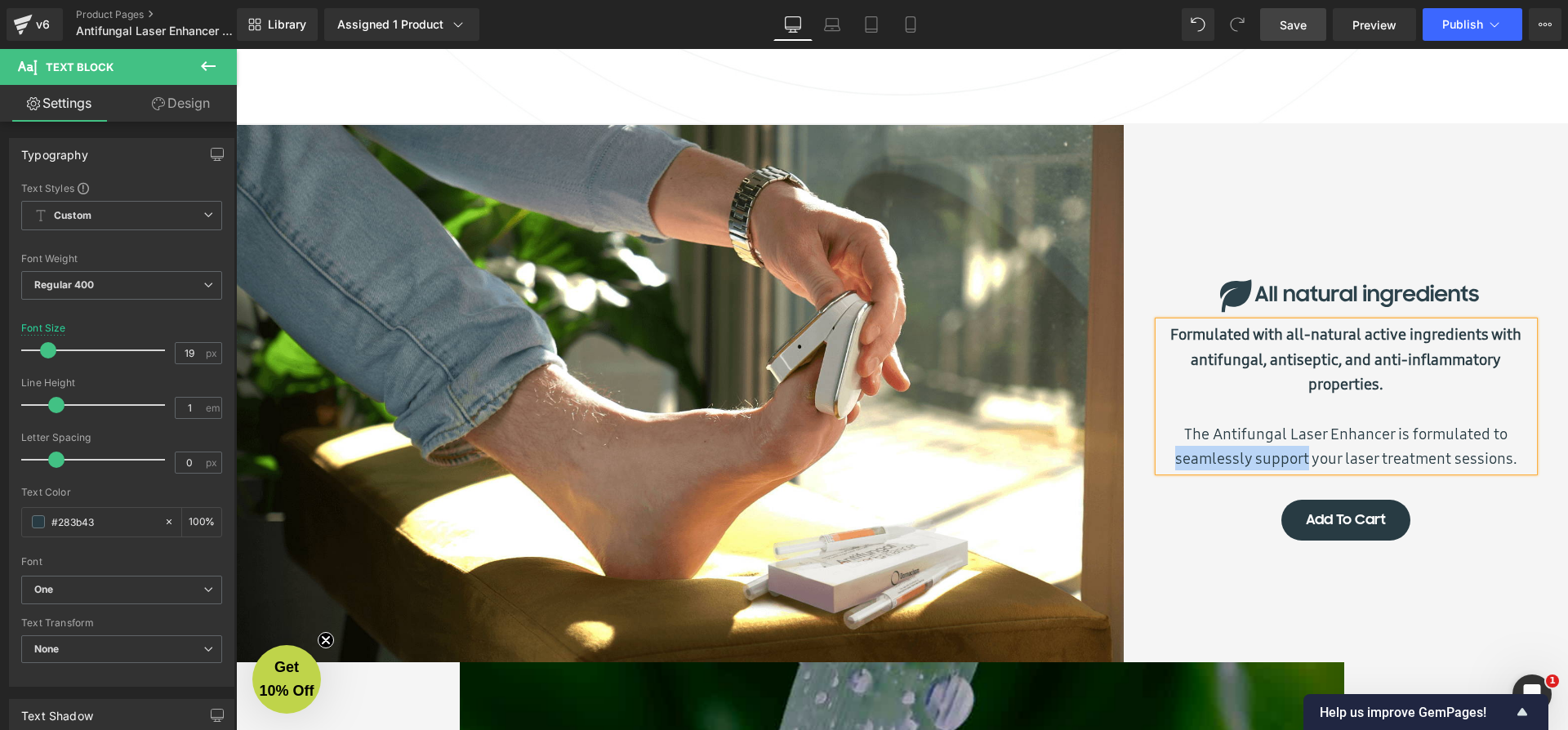
drag, startPoint x: 1173, startPoint y: 465, endPoint x: 1304, endPoint y: 460, distance: 131.1
click at [1304, 460] on p "The Antifungal Laser Enhancer is formulated to seamlessly support your laser tr…" at bounding box center [1346, 446] width 375 height 50
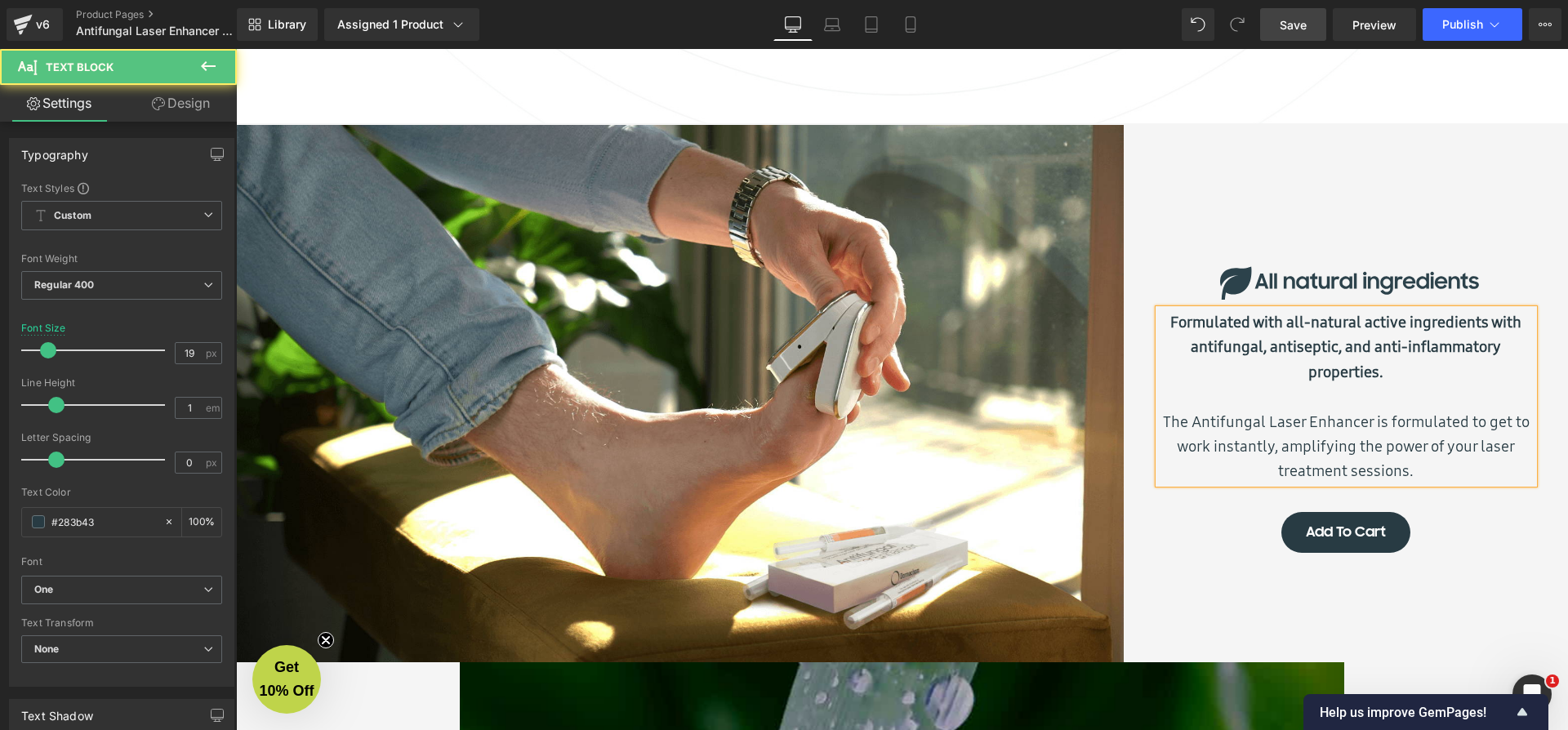
click at [1446, 462] on p "The Antifungal Laser Enhancer is formulated to get to work instantly, amplifyin…" at bounding box center [1346, 446] width 375 height 75
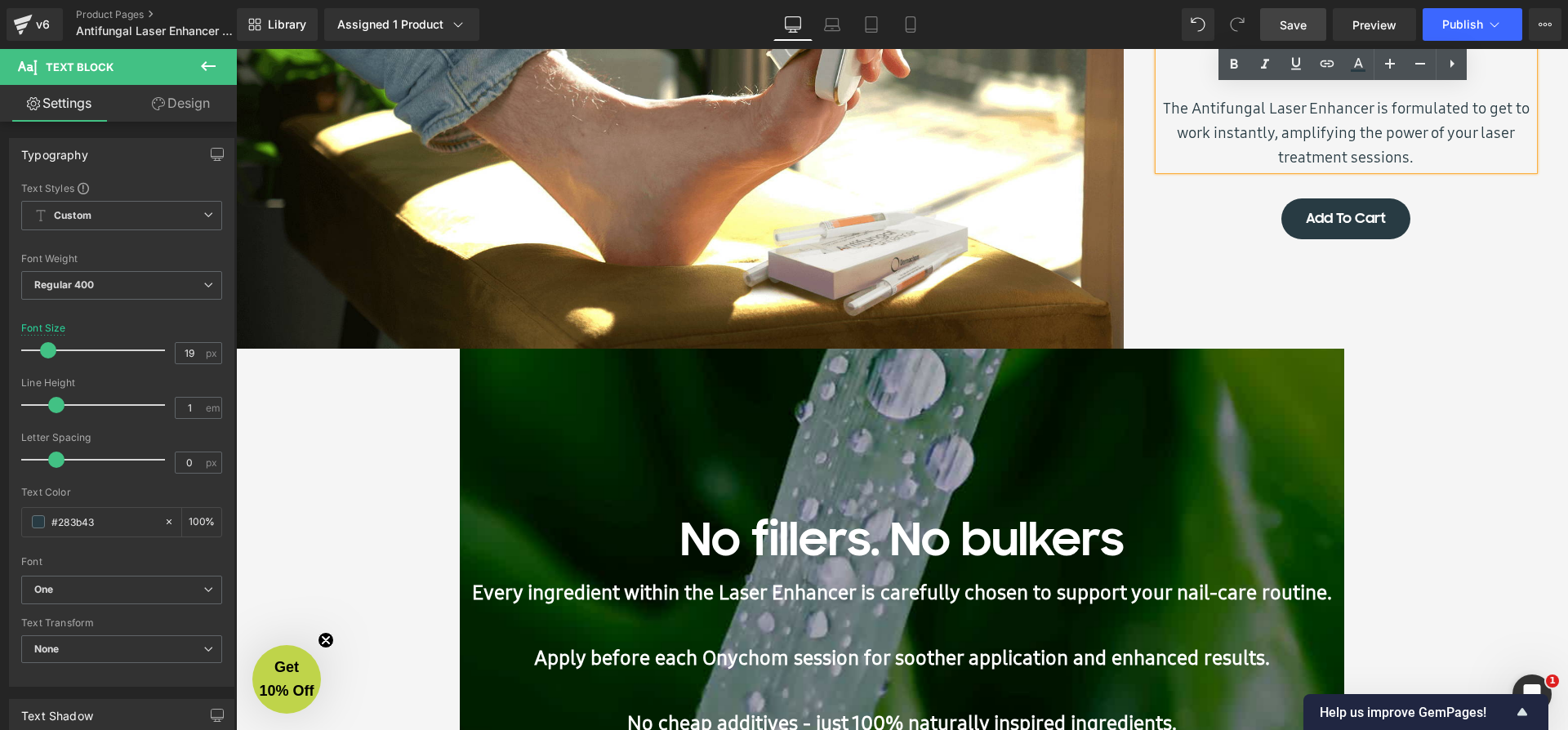
scroll to position [2648, 0]
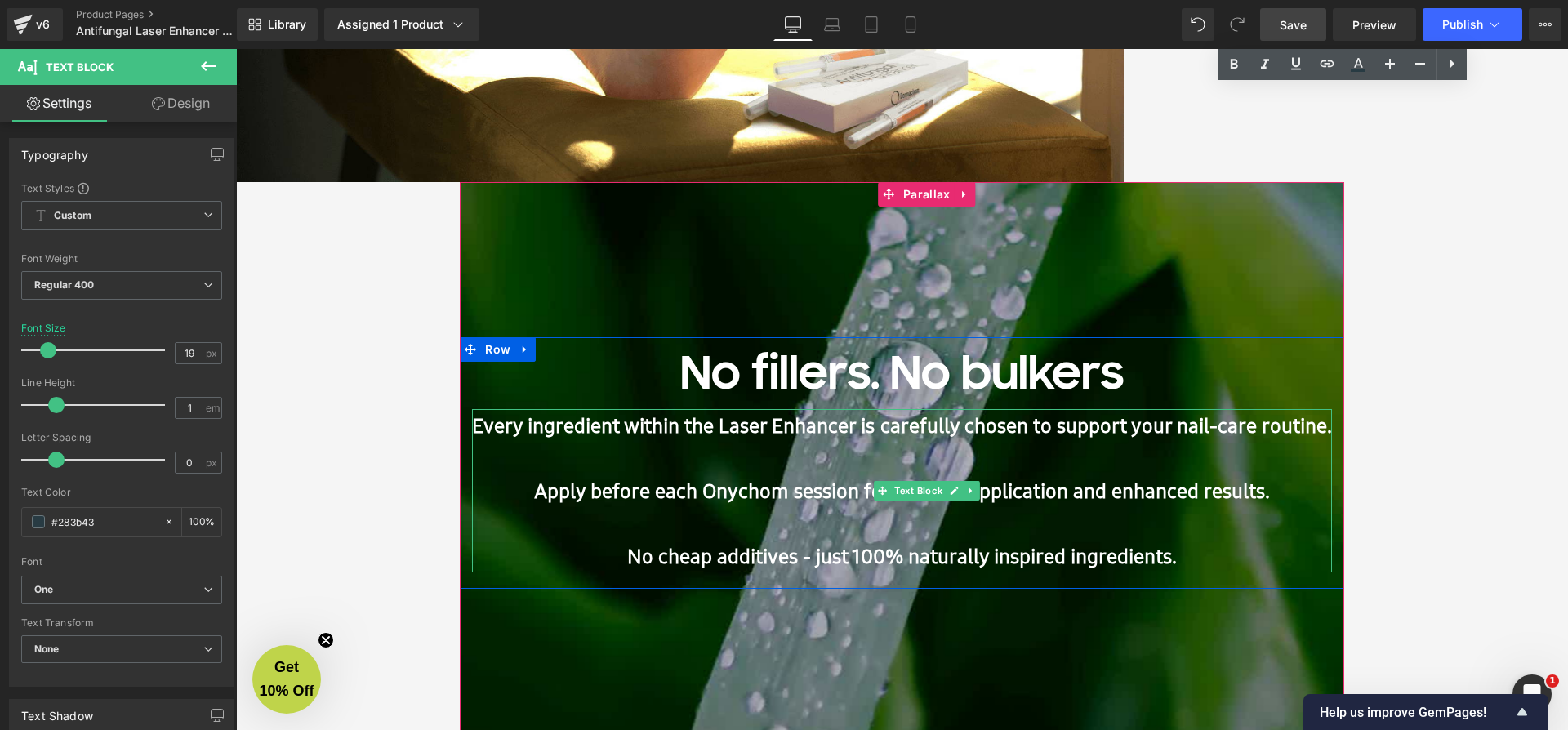
click at [714, 430] on span at bounding box center [717, 425] width 5 height 28
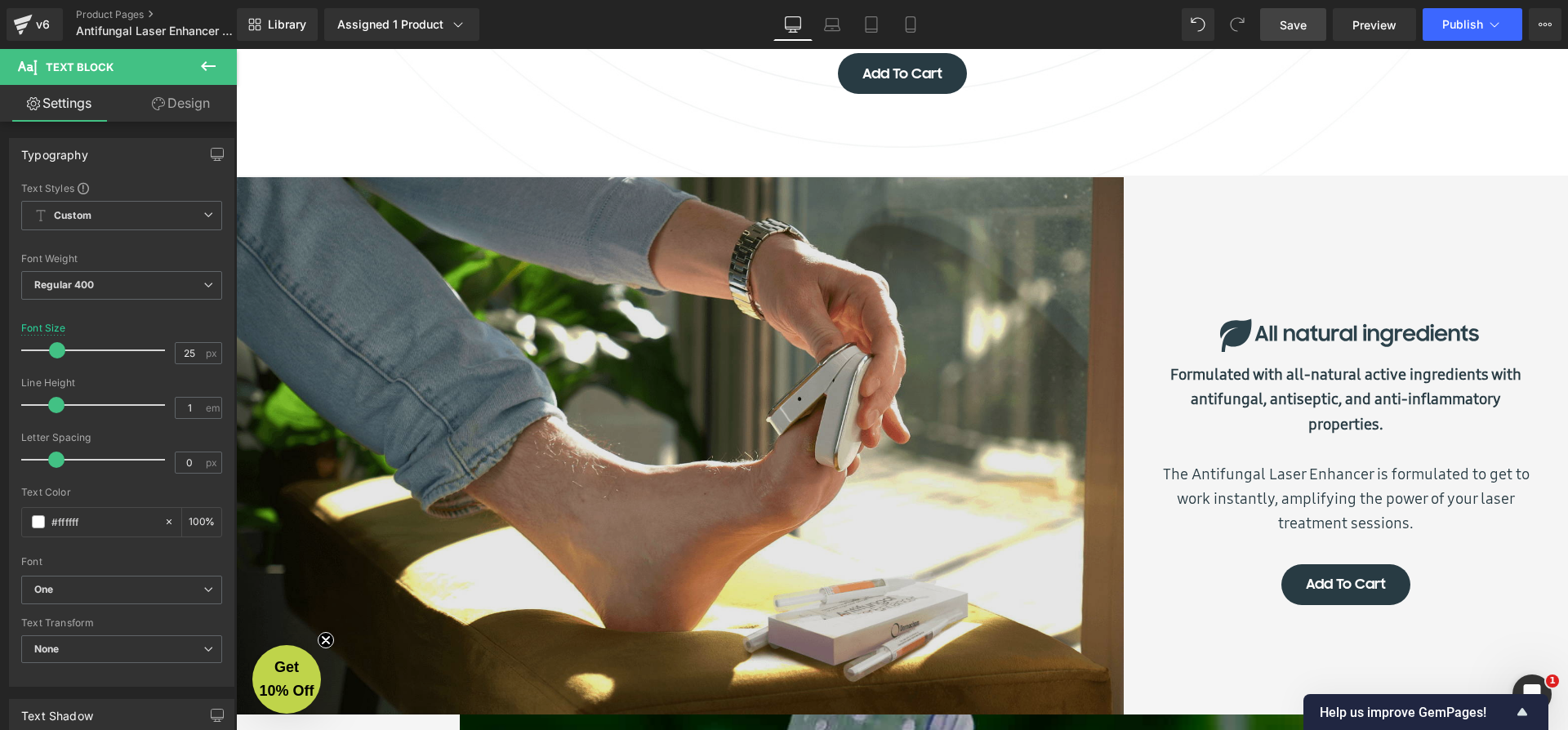
scroll to position [1967, 0]
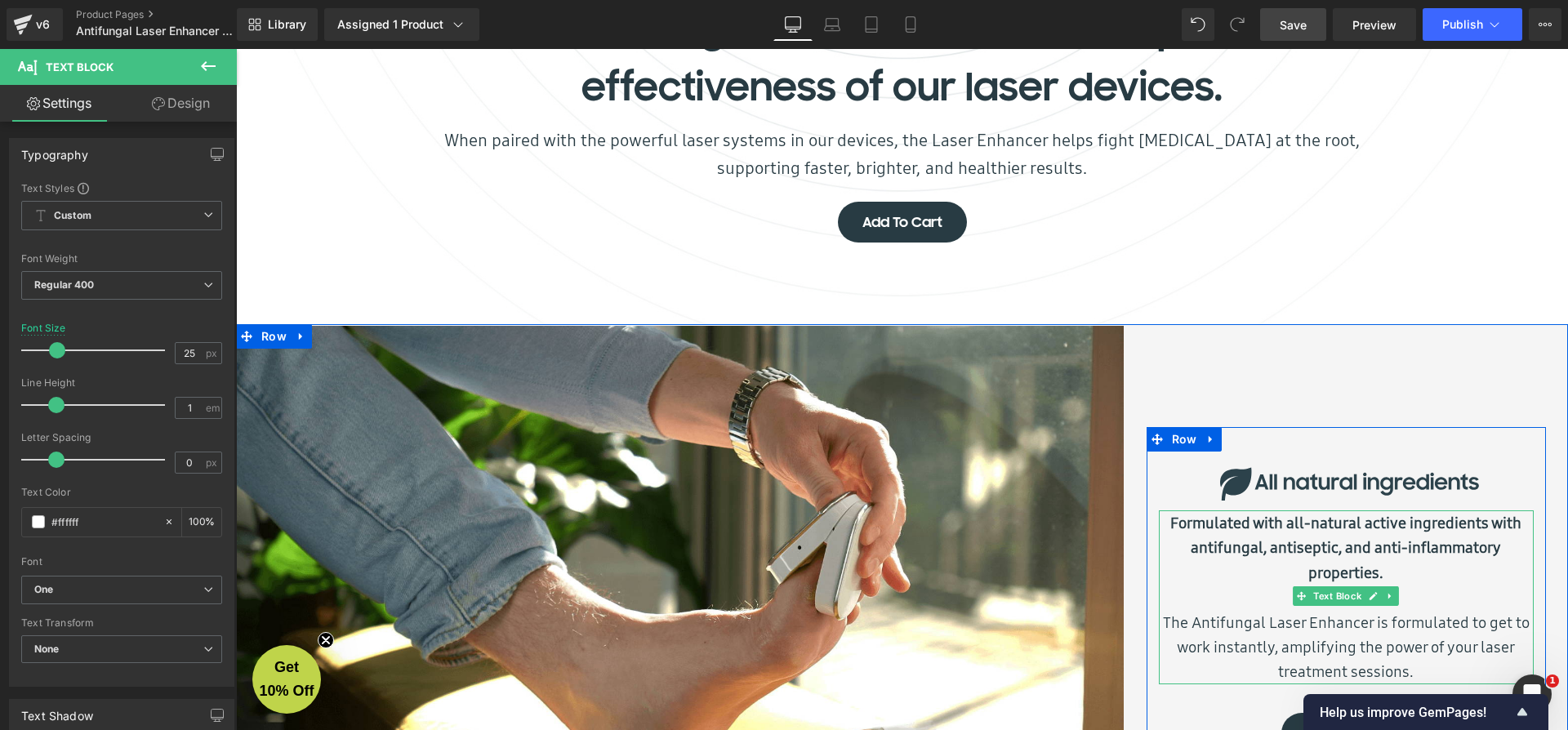
click at [1212, 558] on b "Formulated with all-natural active ingredients with antifungal, antiseptic, and…" at bounding box center [1346, 548] width 351 height 71
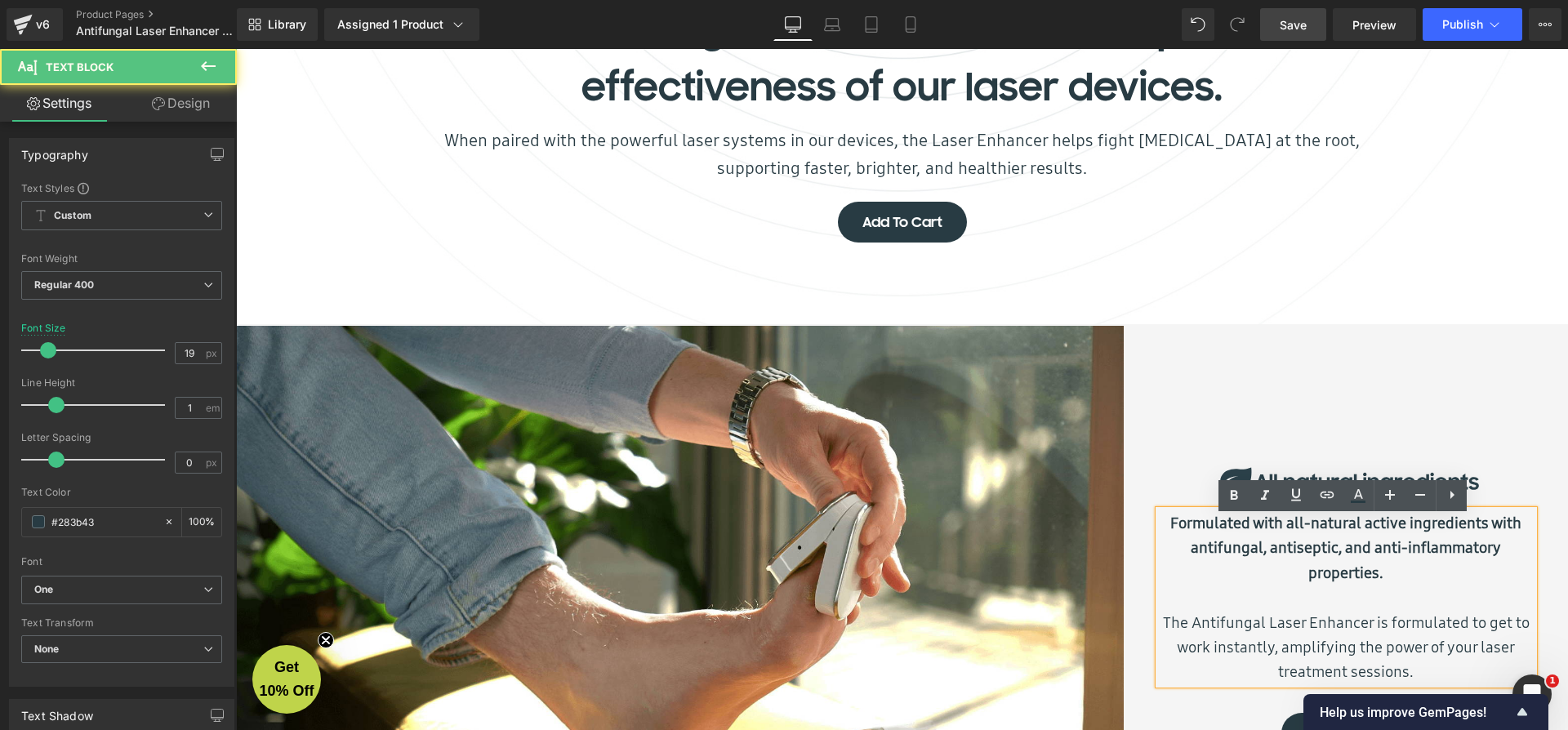
click at [1345, 579] on b "Formulated with all-natural active ingredients with antifungal, antiseptic, and…" at bounding box center [1346, 548] width 351 height 71
click at [1211, 555] on b "Formulated with all-natural active ingredients with antifungal, antiseptic, and…" at bounding box center [1346, 548] width 351 height 71
click at [1207, 556] on b "Formulated with all-natural active ingredients with antifungal, antiseptic, and…" at bounding box center [1346, 548] width 351 height 71
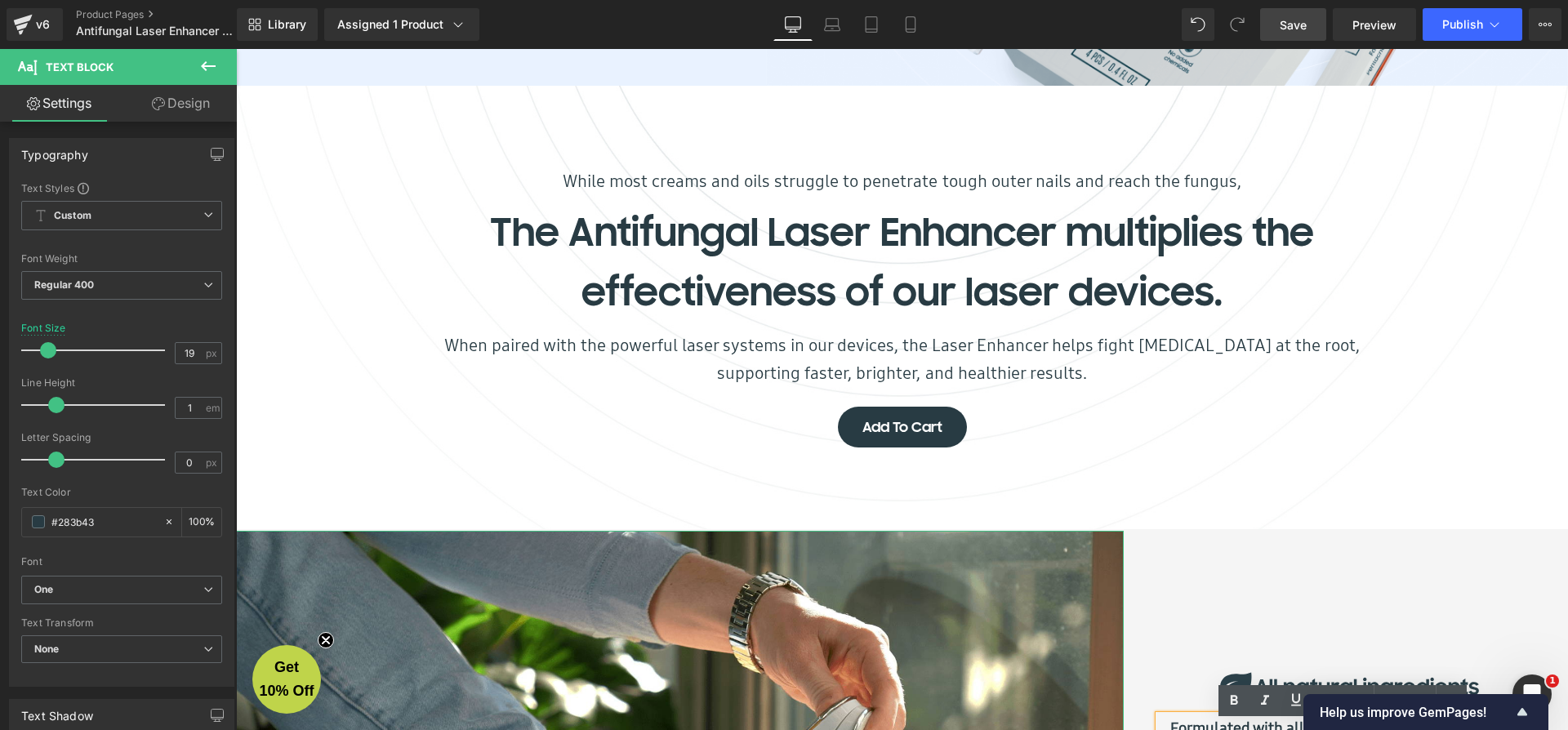
scroll to position [1738, 0]
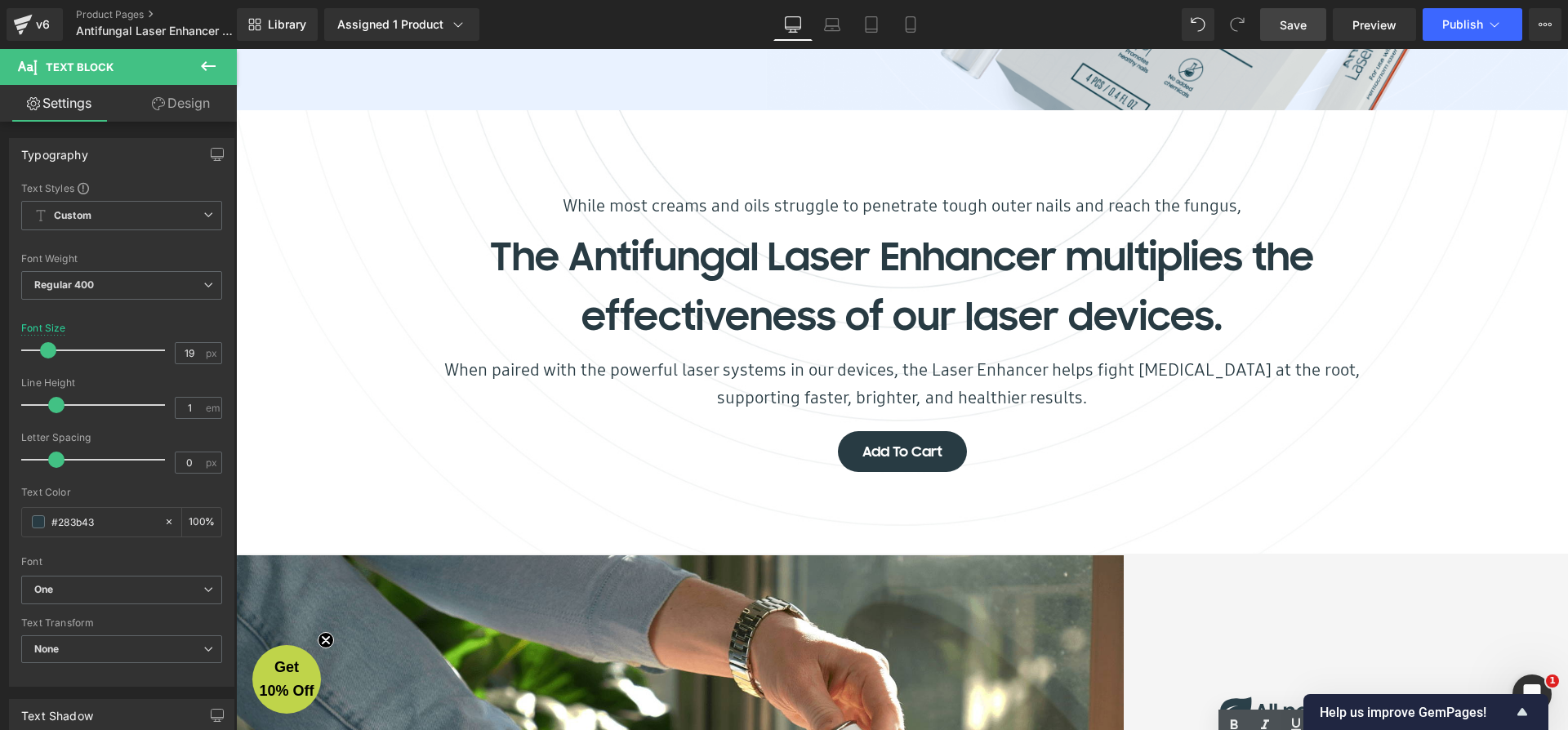
click at [1311, 24] on link "Save" at bounding box center [1293, 25] width 66 height 32
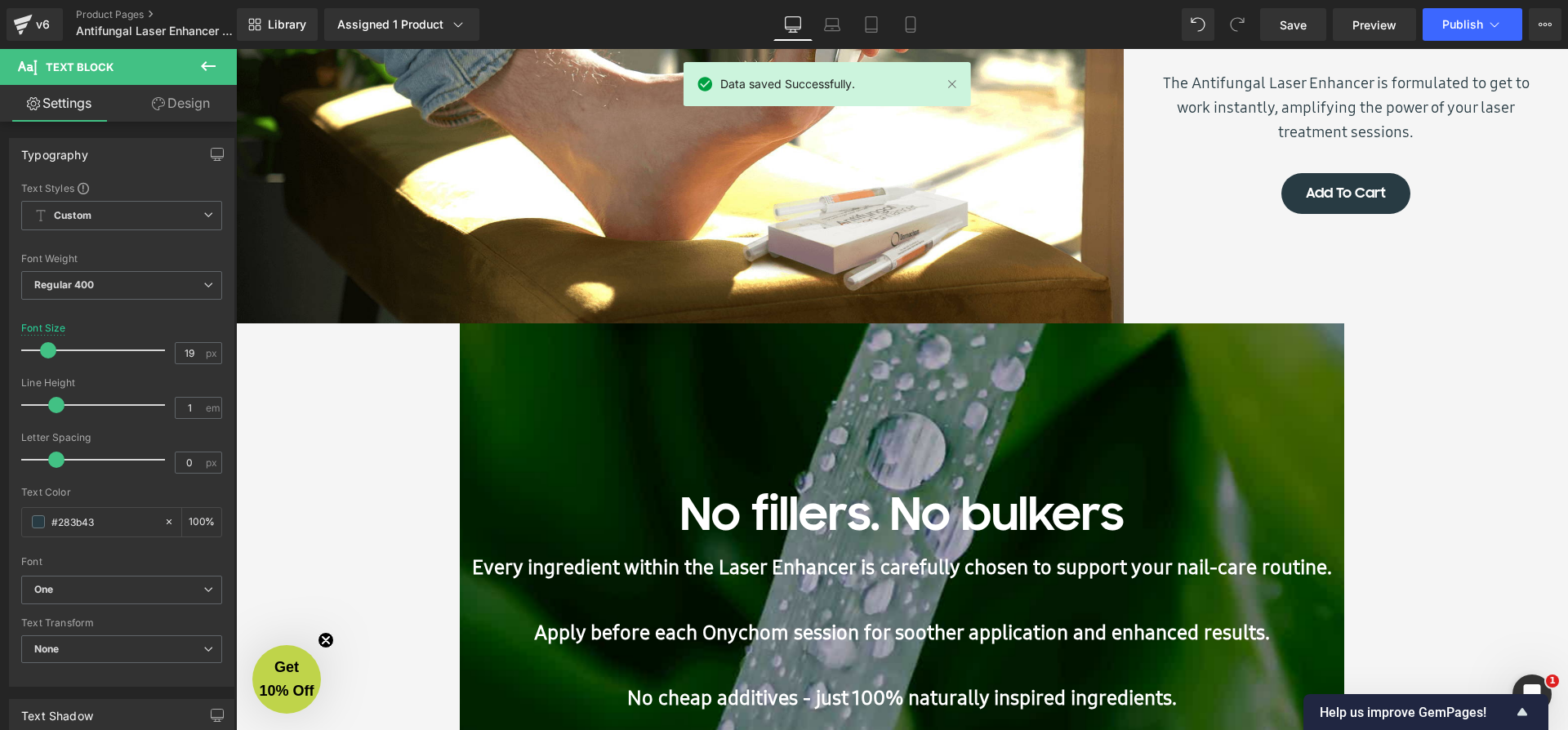
scroll to position [2695, 0]
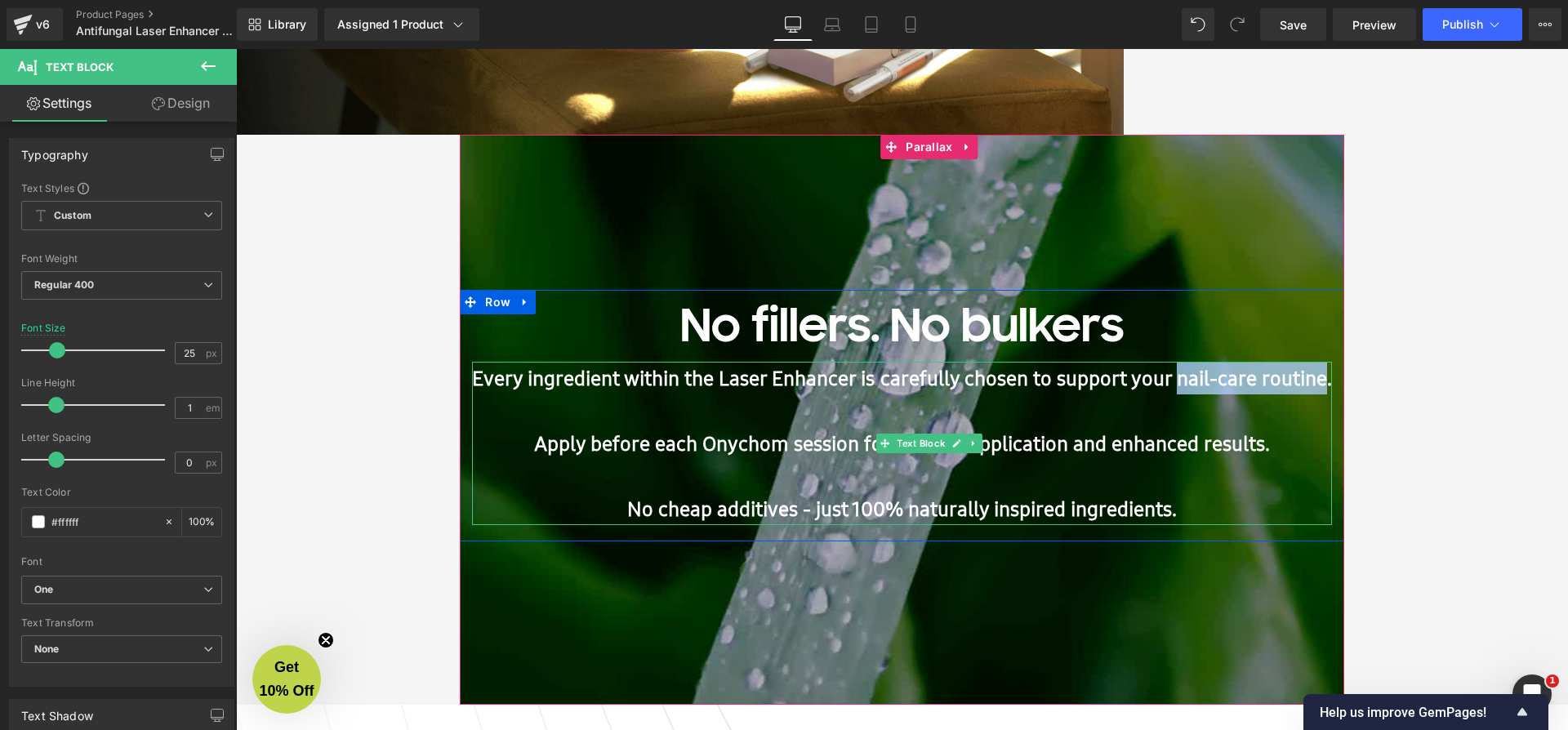
drag, startPoint x: 1189, startPoint y: 385, endPoint x: 1344, endPoint y: 385, distance: 155.0
click at [1332, 385] on strong "Laser Enhancer is carefully chosen to support your nail-care routine. Apply bef…" at bounding box center [933, 411] width 798 height 93
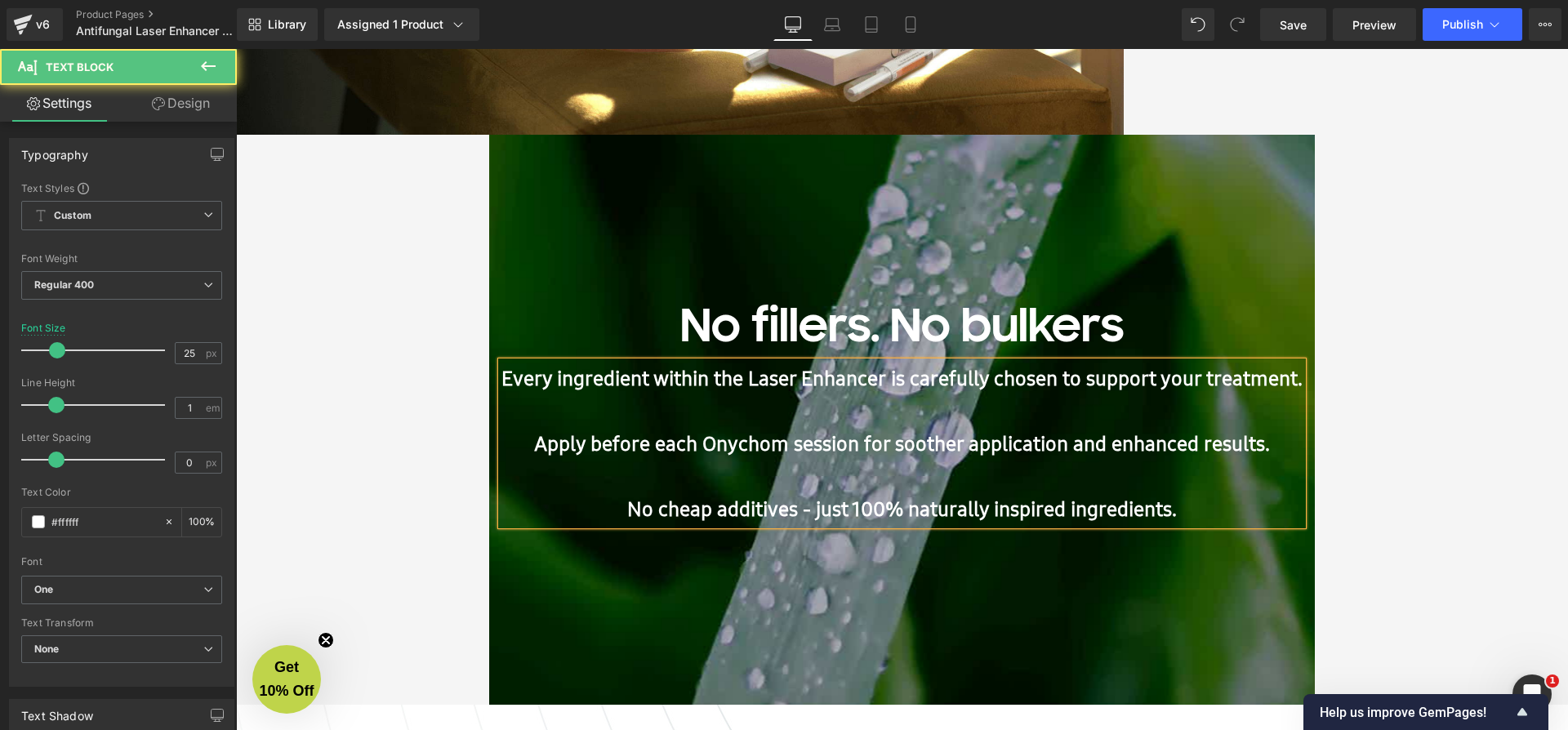
click at [716, 447] on strong "Laser Enhancer is carefully chosen to support your treatment. Apply before each…" at bounding box center [918, 411] width 768 height 93
click at [733, 448] on strong "Laser Enhancer is carefully chosen to support your treatment. Apply before each…" at bounding box center [917, 411] width 771 height 93
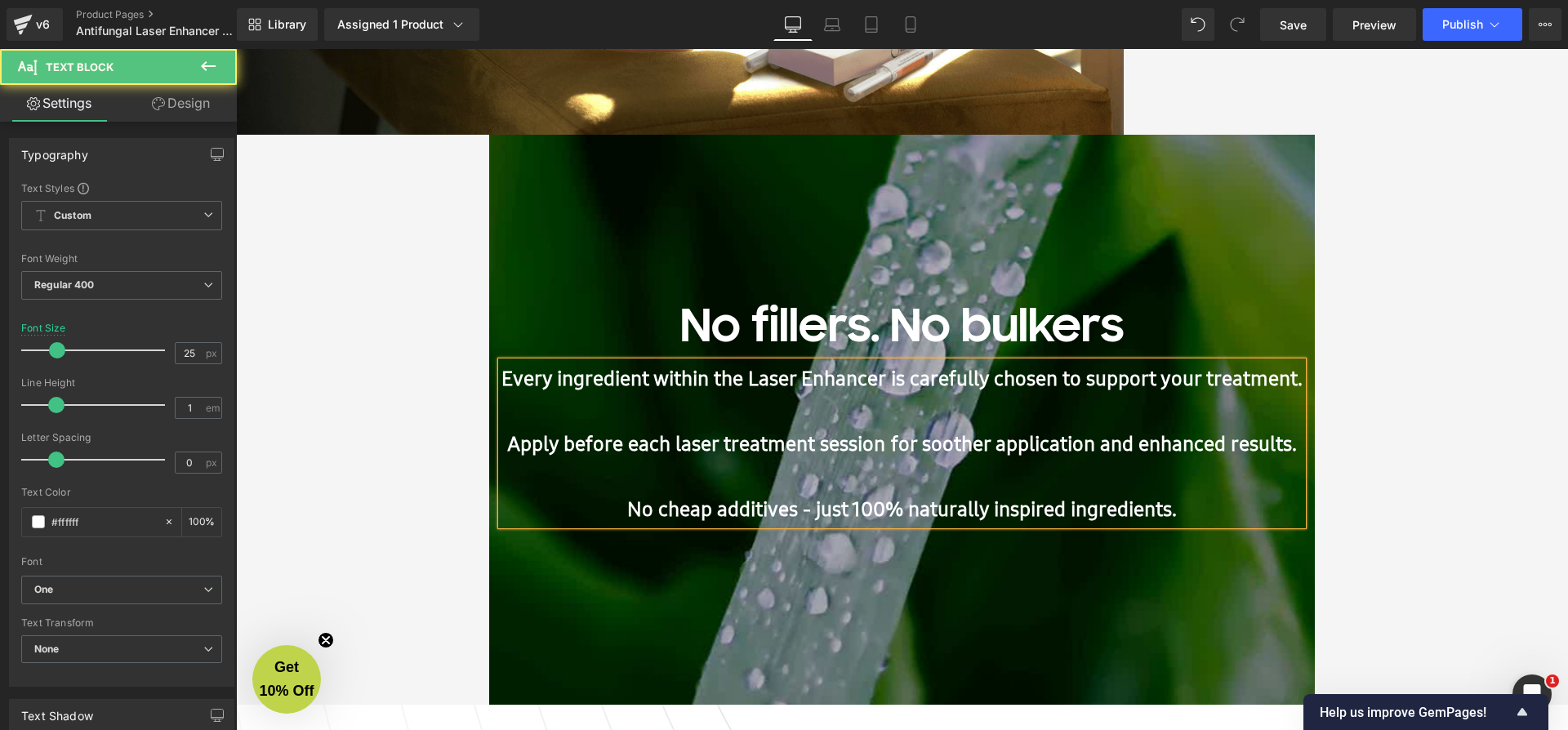
click at [655, 452] on strong "Laser Enhancer is carefully chosen to support your treatment. Apply before each…" at bounding box center [904, 411] width 795 height 93
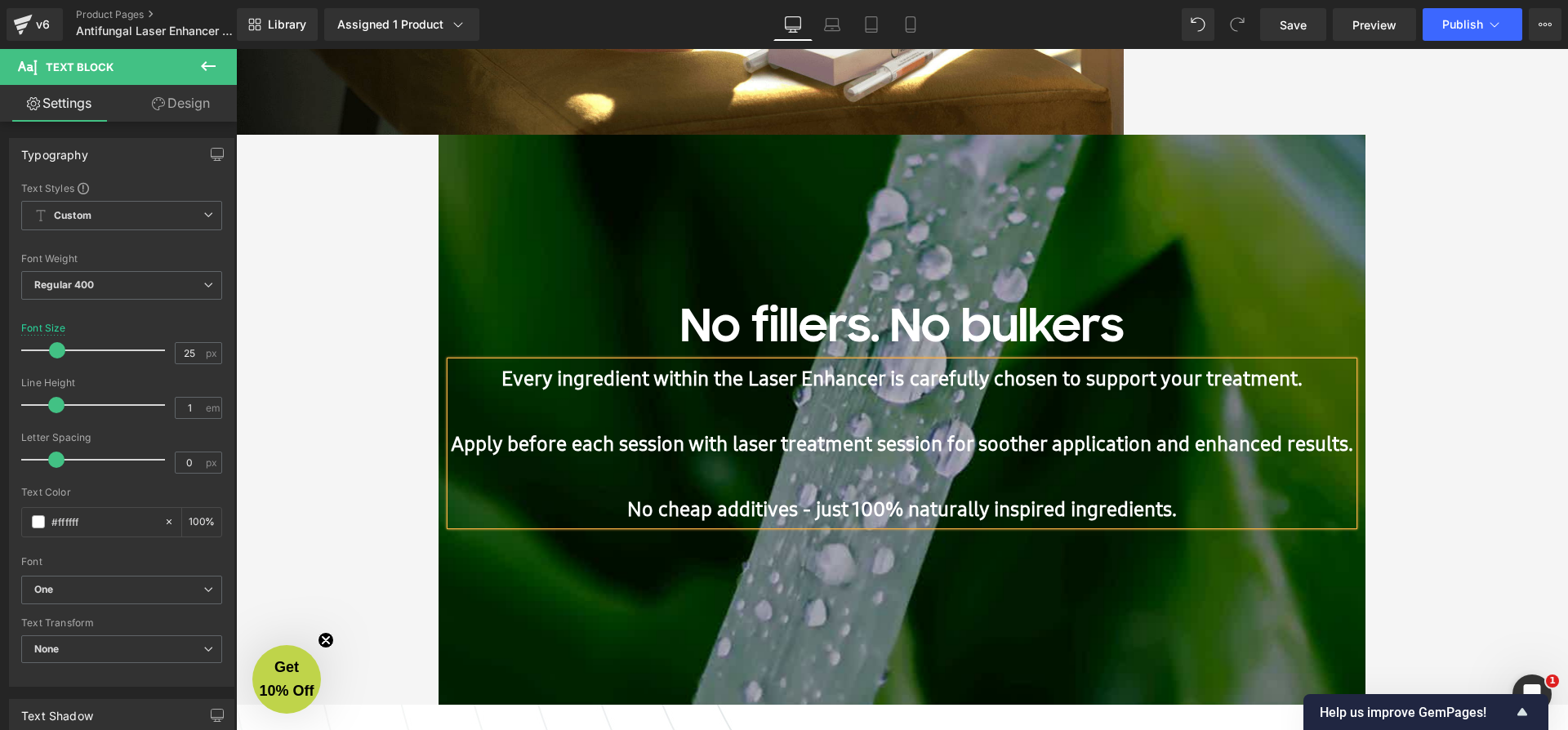
scroll to position [7601, 1325]
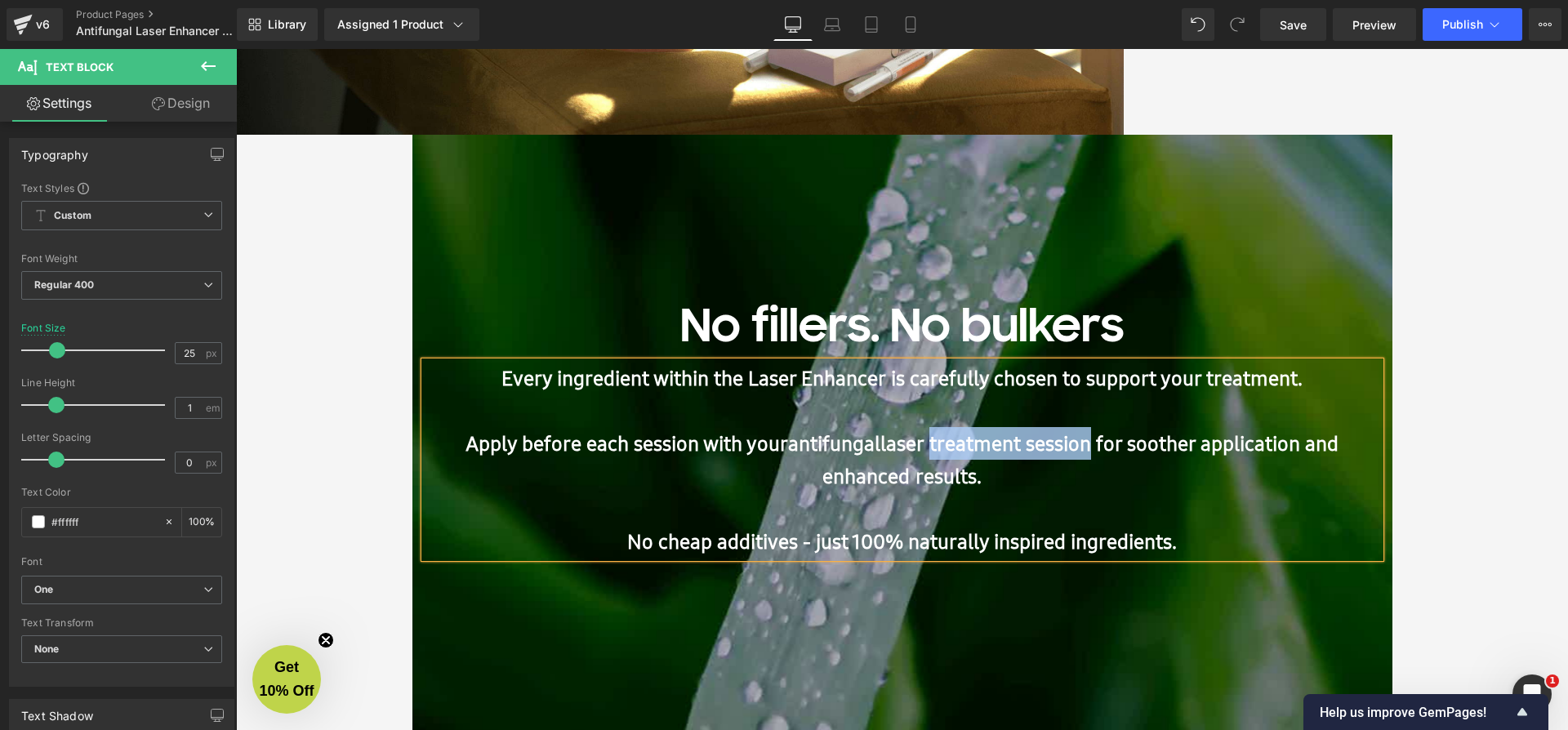
drag, startPoint x: 930, startPoint y: 443, endPoint x: 1098, endPoint y: 443, distance: 168.0
click at [1098, 443] on span "laser treatment session for soother application and enhanced results." at bounding box center [1080, 459] width 515 height 60
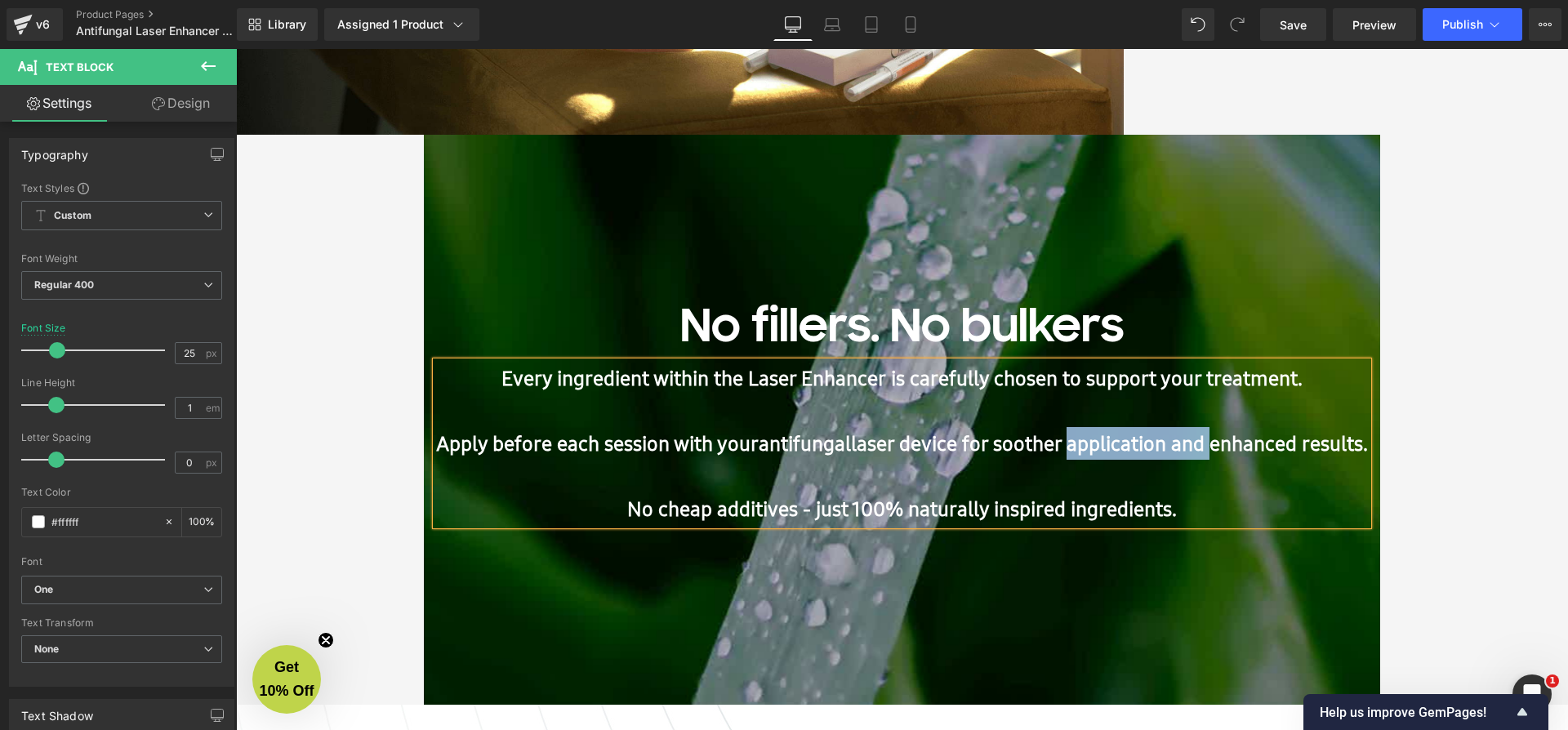
drag, startPoint x: 1112, startPoint y: 449, endPoint x: 1266, endPoint y: 447, distance: 154.0
click at [1266, 447] on span "laser device for soother application and enhanced results." at bounding box center [1109, 443] width 517 height 28
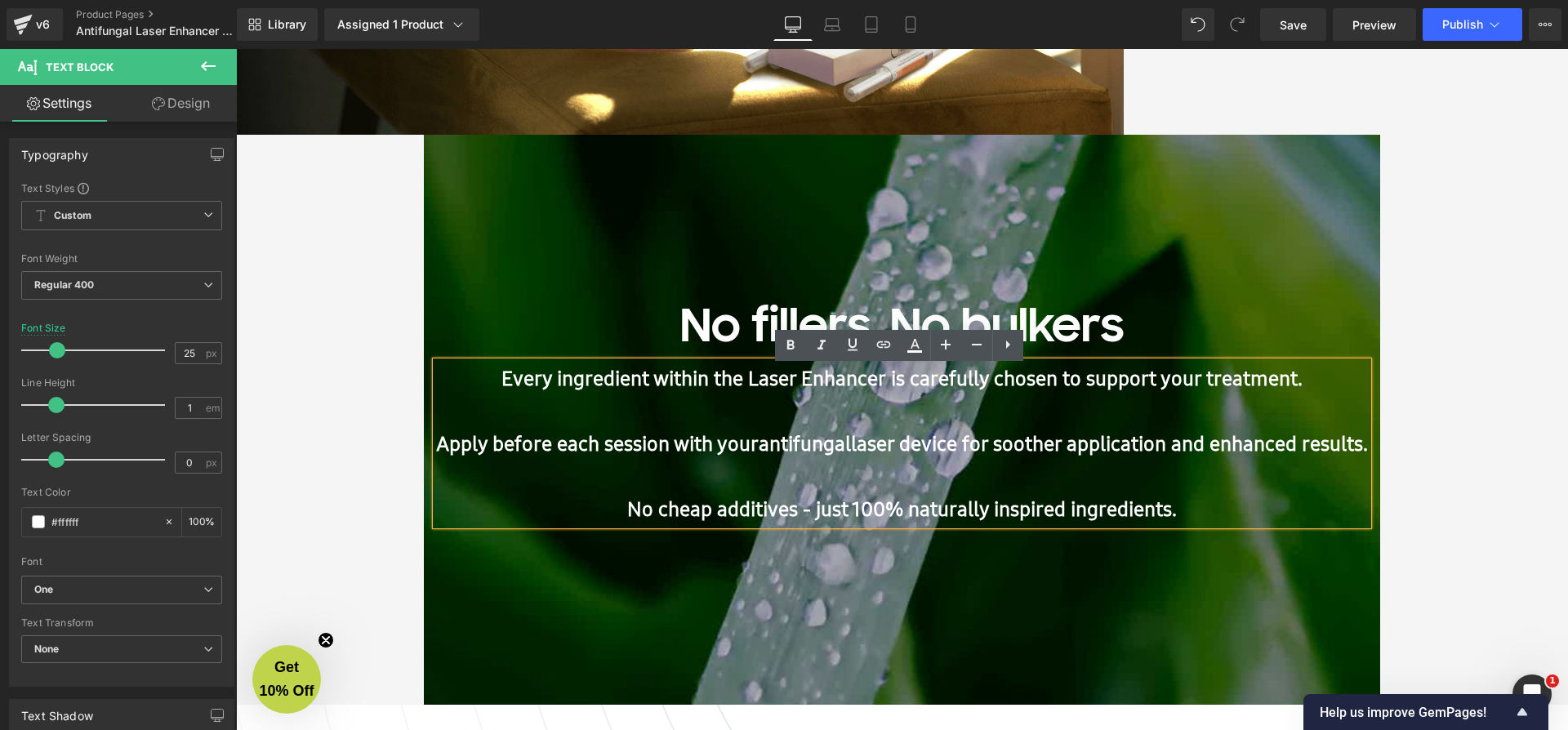
scroll to position [7569, 1325]
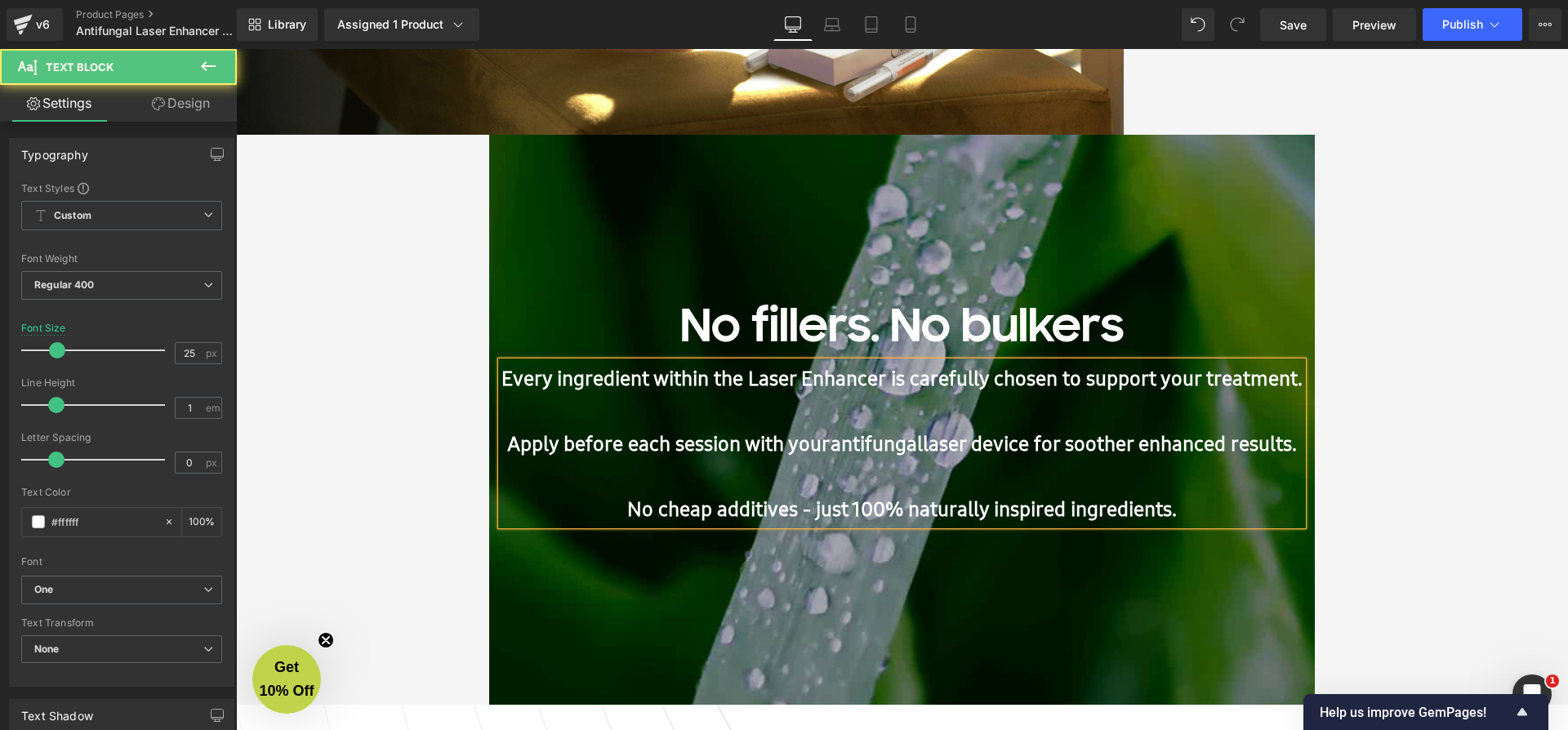
click at [692, 389] on strong "Every ingredient within the" at bounding box center [622, 378] width 242 height 28
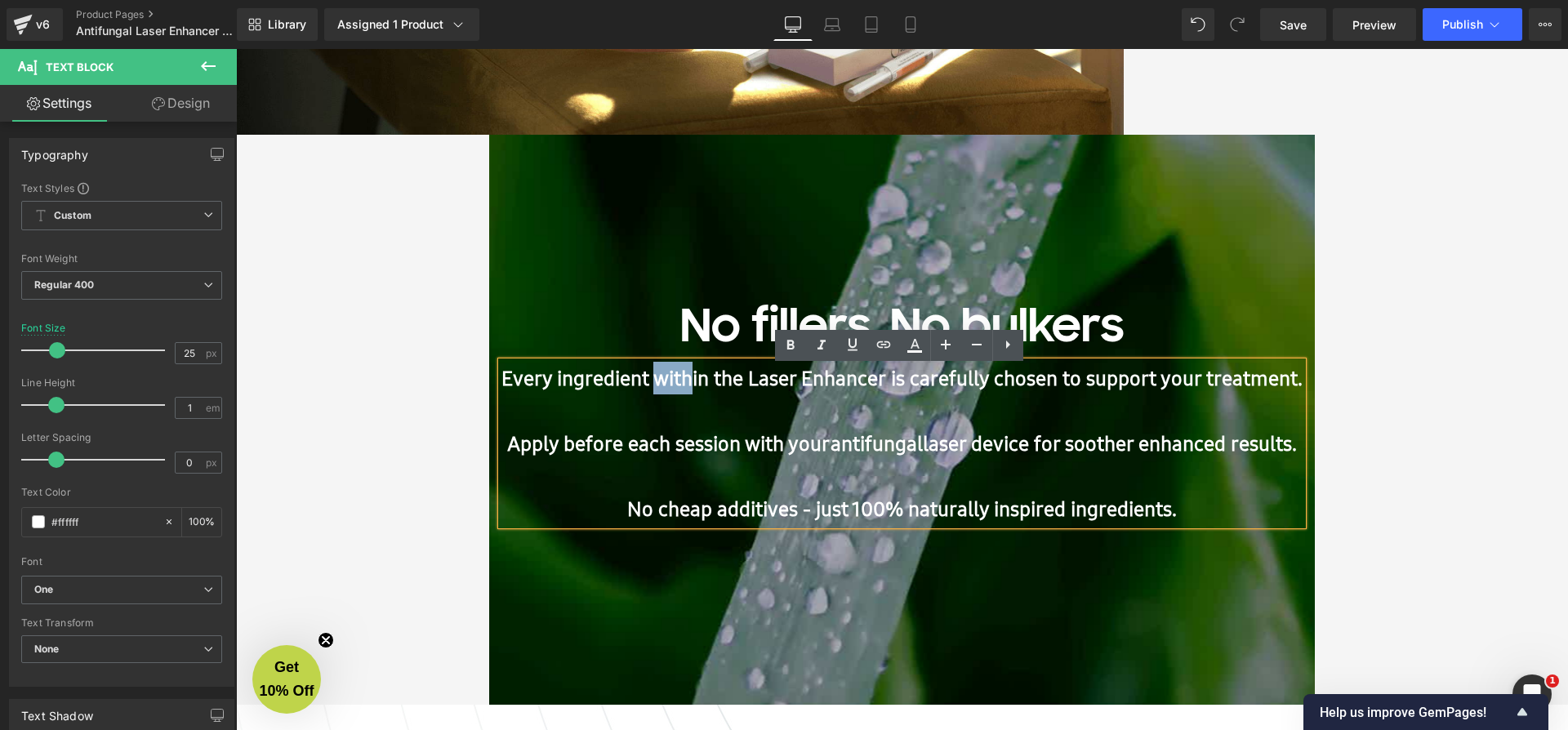
drag, startPoint x: 676, startPoint y: 385, endPoint x: 642, endPoint y: 385, distance: 34.0
click at [642, 385] on strong "Every ingredient within the" at bounding box center [622, 378] width 242 height 28
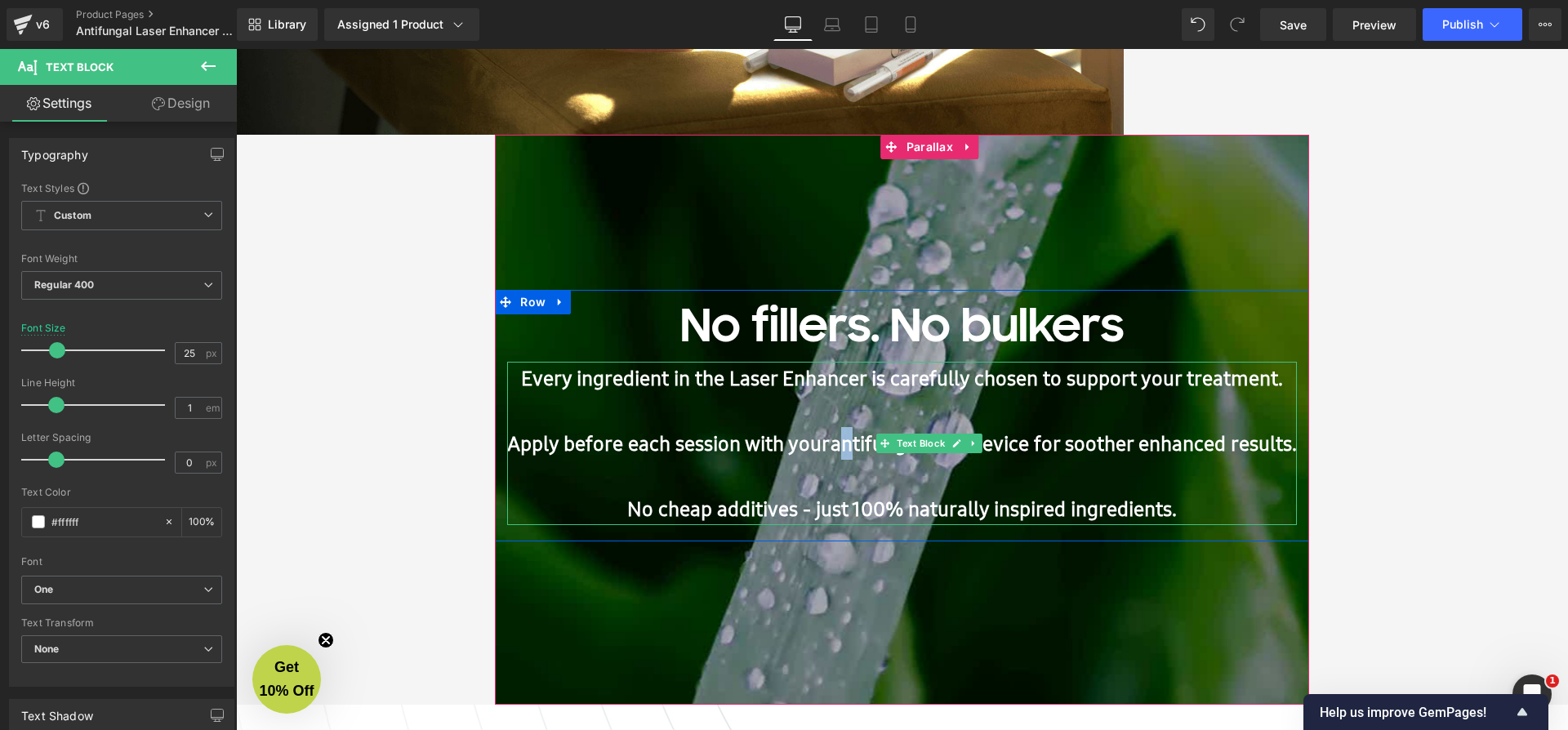
click at [840, 446] on strong "Laser Enhancer is carefully chosen to support your treatment. Apply before each…" at bounding box center [901, 411] width 789 height 93
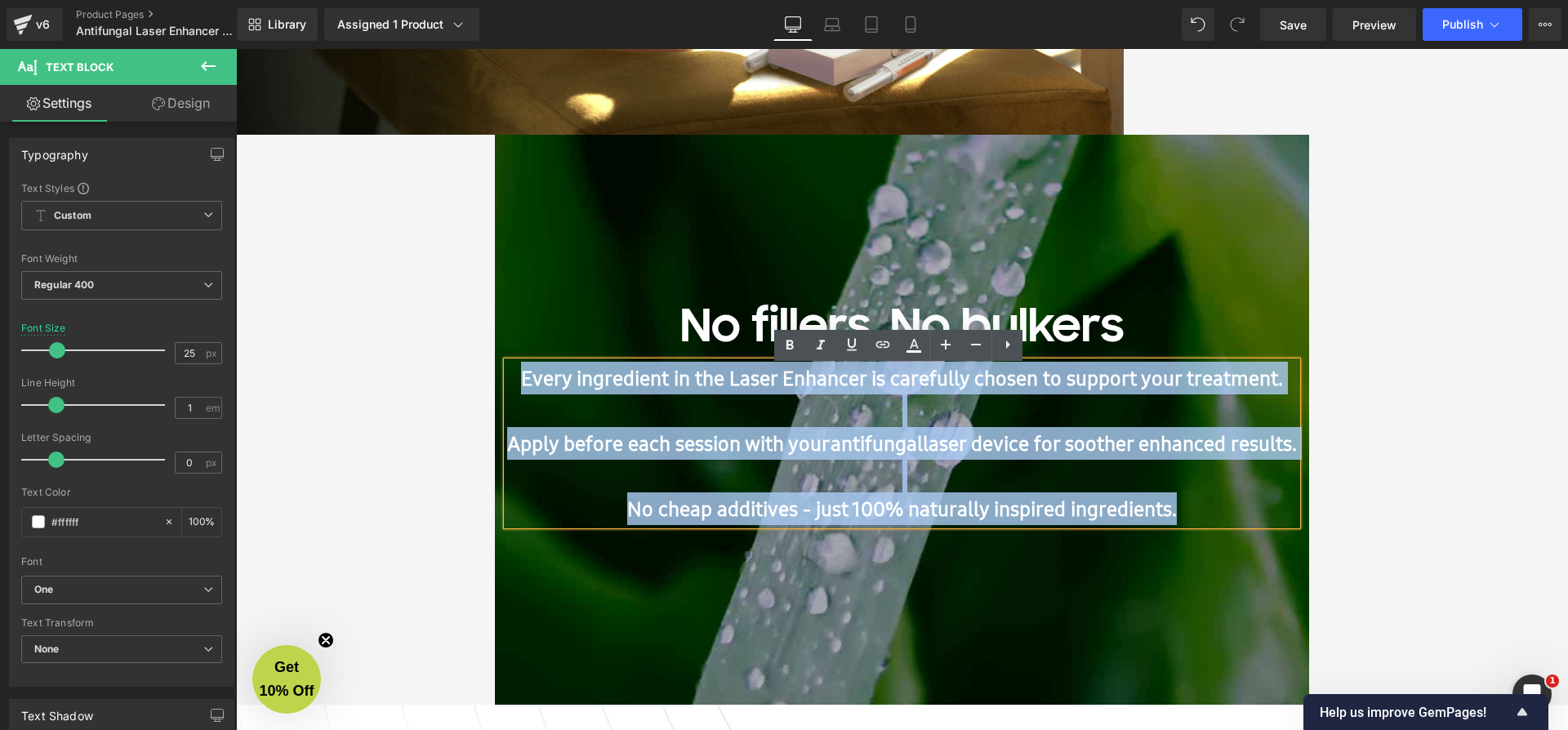
drag, startPoint x: 496, startPoint y: 384, endPoint x: 1206, endPoint y: 503, distance: 719.9
click at [1206, 503] on p "Every ingredient in the Laser Enhancer is carefully chosen to support your trea…" at bounding box center [901, 443] width 789 height 163
copy p "Every ingredient in the Laser Enhancer is carefully chosen to support your trea…"
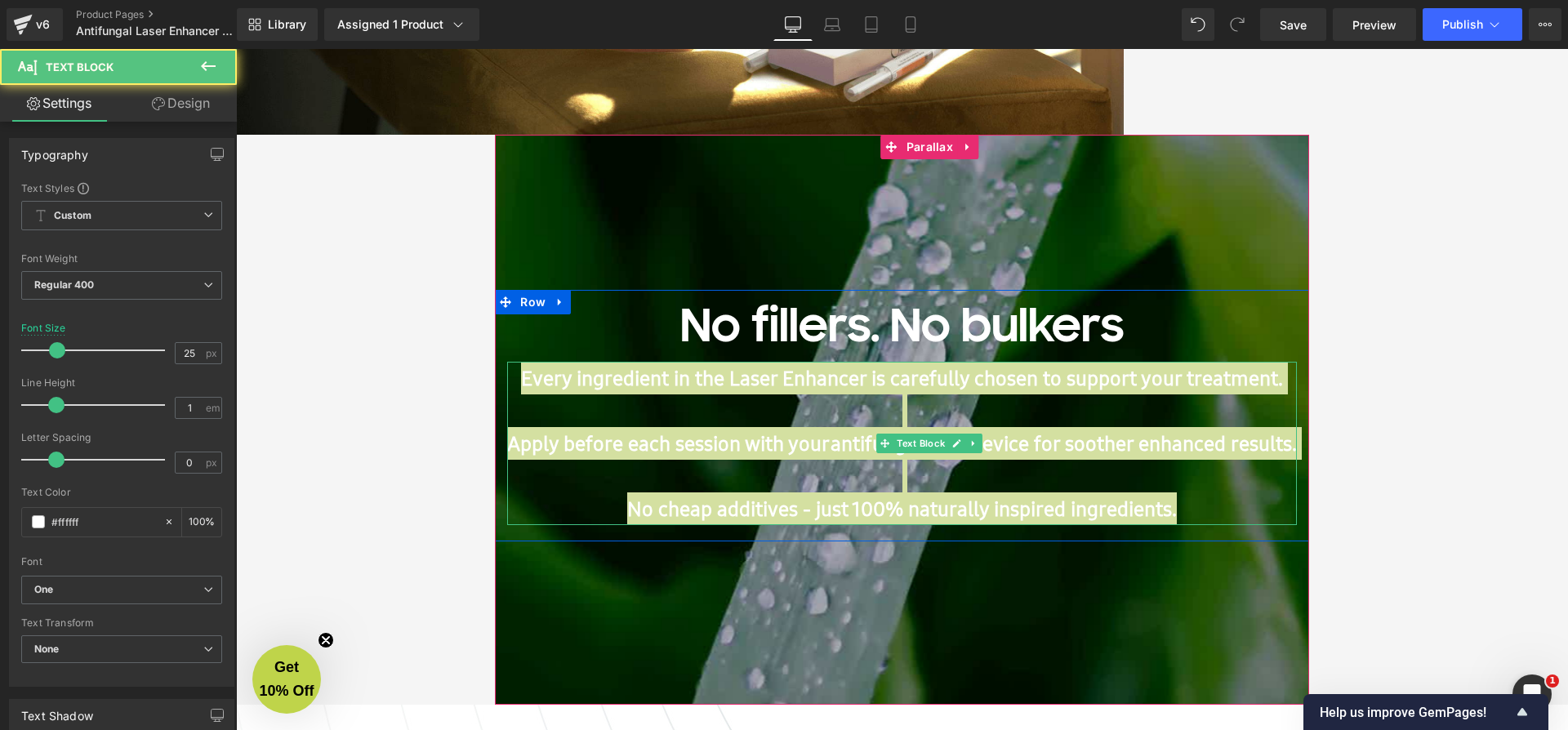
drag, startPoint x: 941, startPoint y: 531, endPoint x: 1020, endPoint y: 424, distance: 133.0
click at [1020, 424] on p "Every ingredient in the Laser Enhancer is carefully chosen to support your trea…" at bounding box center [901, 443] width 789 height 163
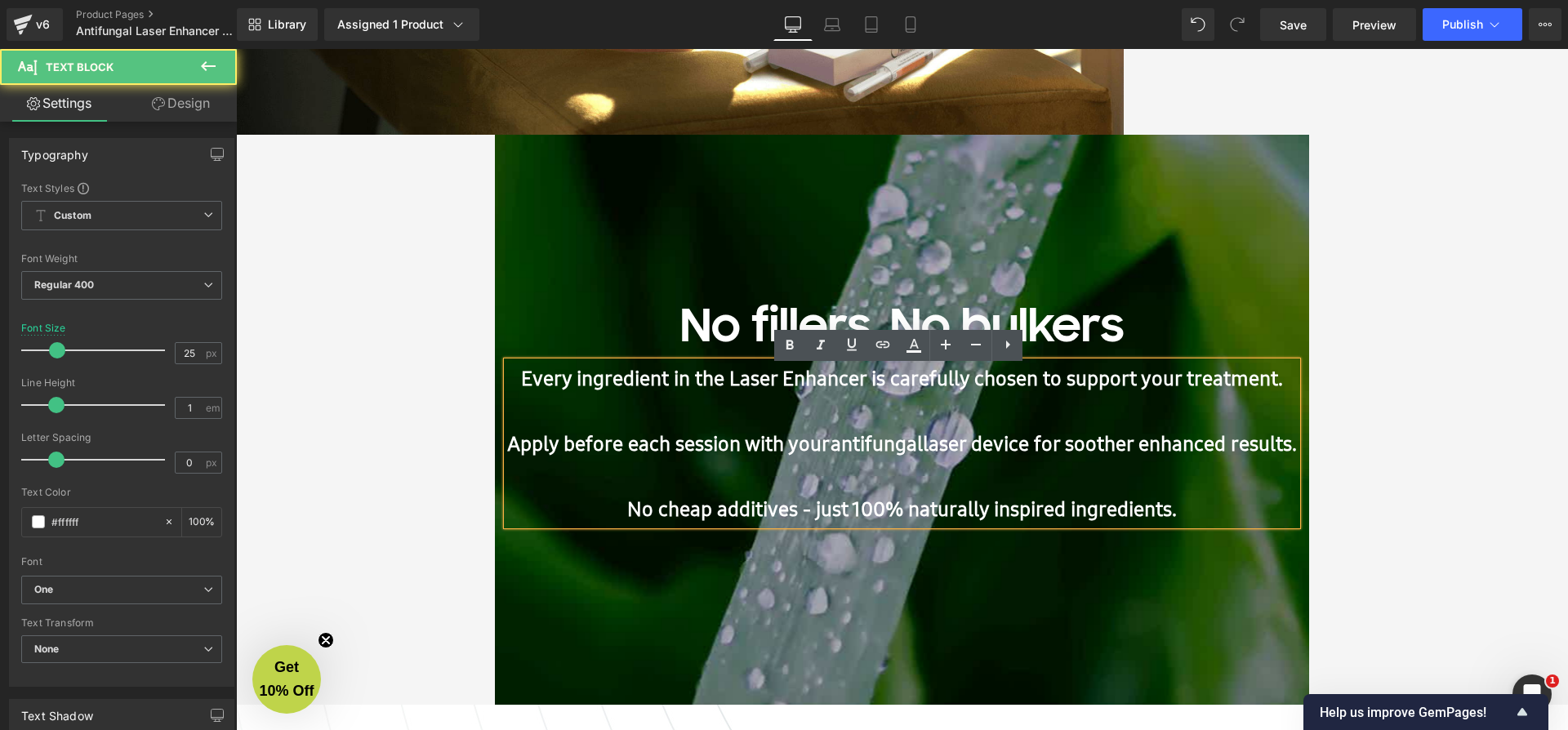
click at [1007, 388] on span "Laser Enhancer is carefully chosen to support your treatment." at bounding box center [1006, 378] width 554 height 28
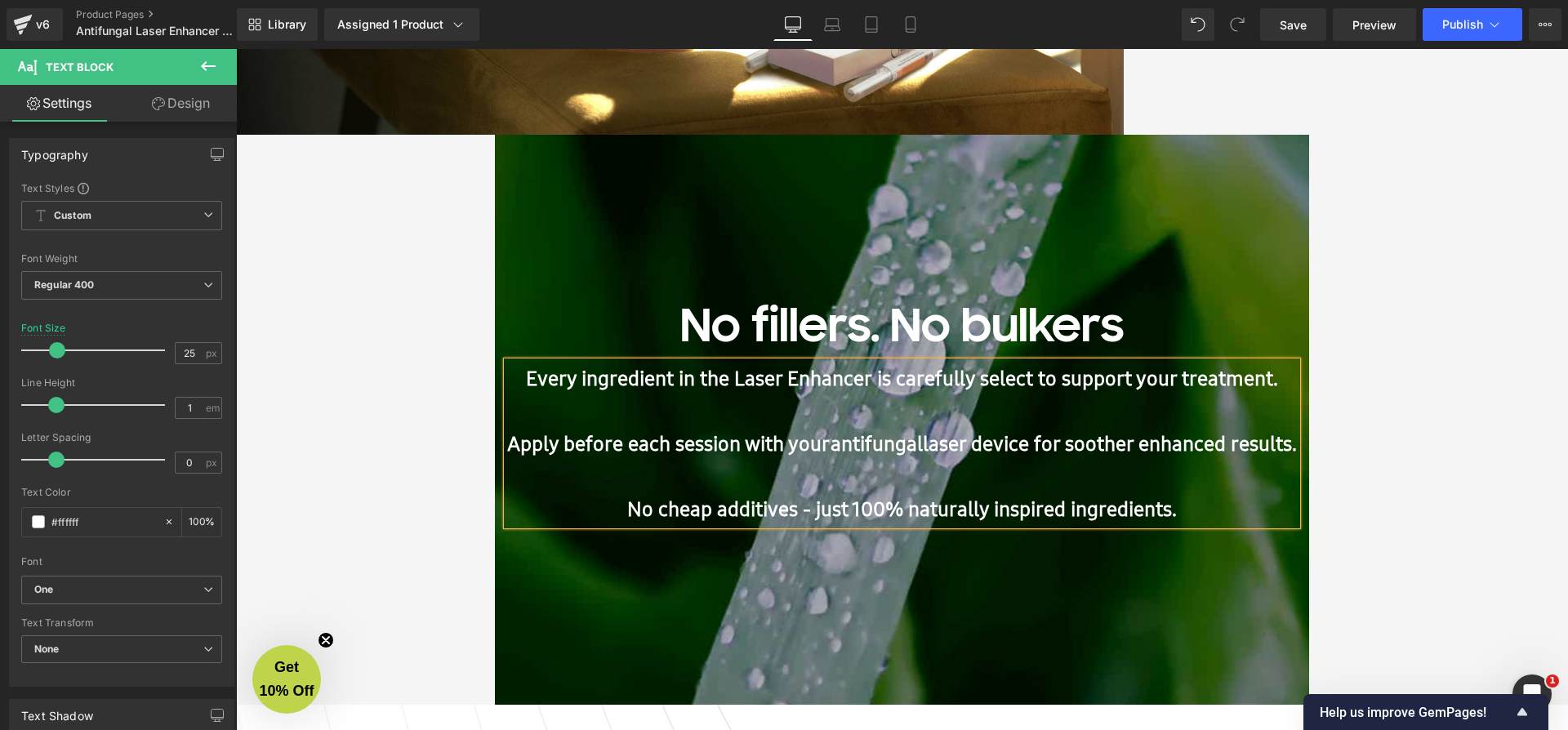
scroll to position [8, 8]
drag, startPoint x: 1080, startPoint y: 386, endPoint x: 1297, endPoint y: 393, distance: 217.1
click at [1289, 392] on span "Laser Enhancer is carefully selected to support your treatment." at bounding box center [1006, 378] width 565 height 28
click at [1093, 408] on p "Every ingredient in the Laser Enhancer is carefully selected to support your tr…" at bounding box center [901, 443] width 789 height 163
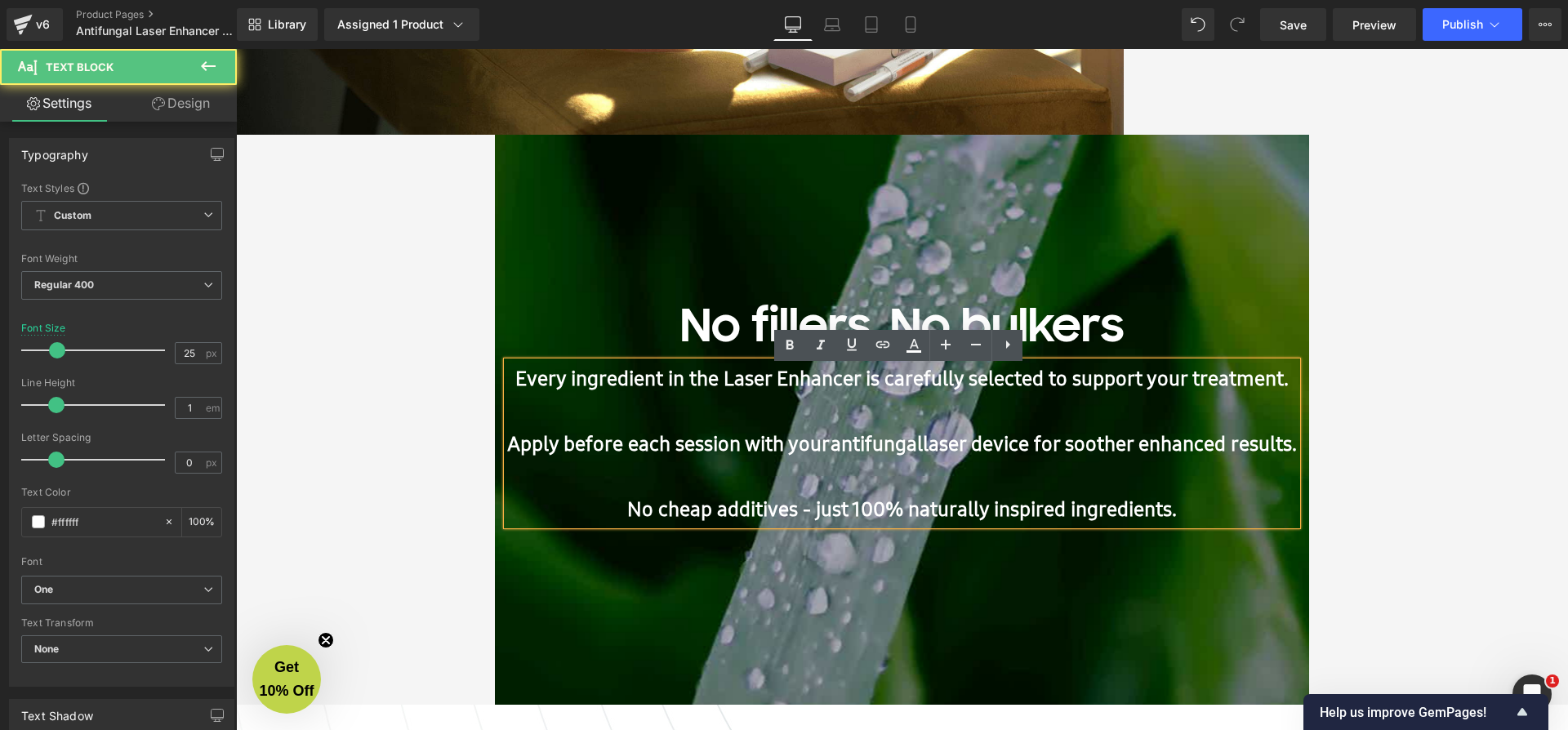
click at [1101, 382] on span "Laser Enhancer is carefully selected to support your treatment." at bounding box center [1006, 378] width 565 height 28
click at [1238, 389] on span "Laser Enhancer is carefully selected to maximize your treatment." at bounding box center [1006, 378] width 581 height 28
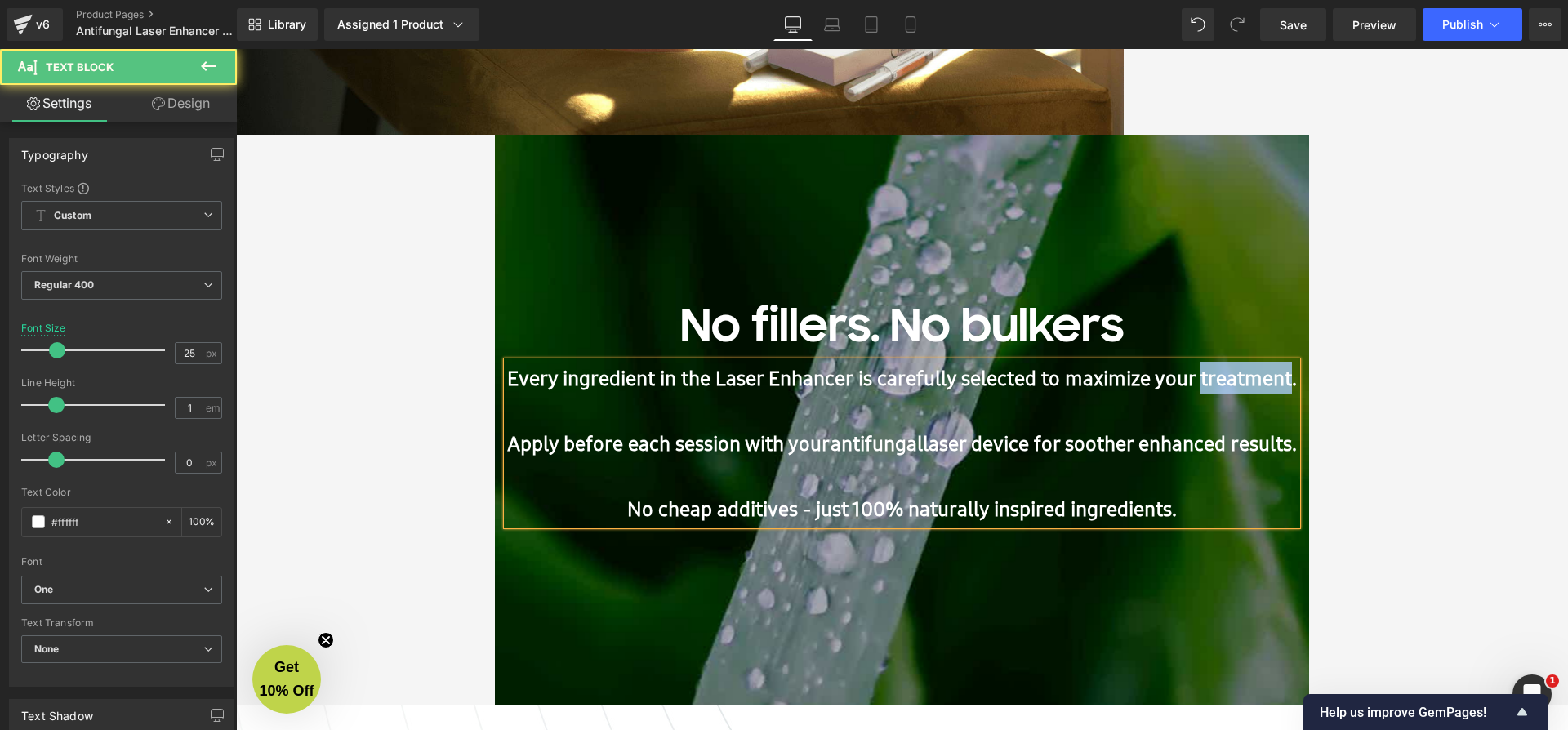
click at [1238, 389] on span "Laser Enhancer is carefully selected to maximize your treatment." at bounding box center [1006, 378] width 581 height 28
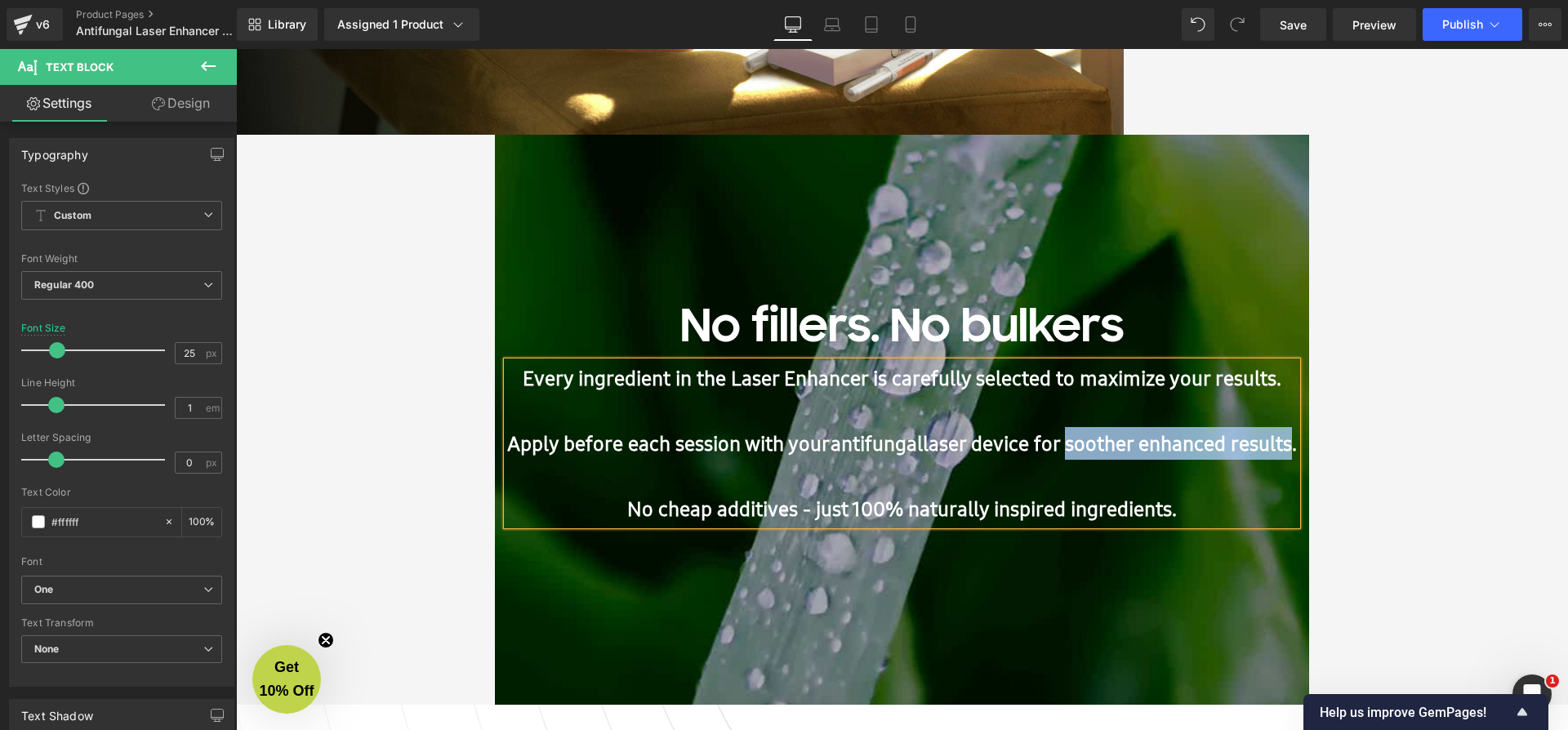
drag, startPoint x: 1079, startPoint y: 449, endPoint x: 1314, endPoint y: 440, distance: 235.2
click at [1297, 440] on span "laser device for soother enhanced results." at bounding box center [1110, 443] width 374 height 28
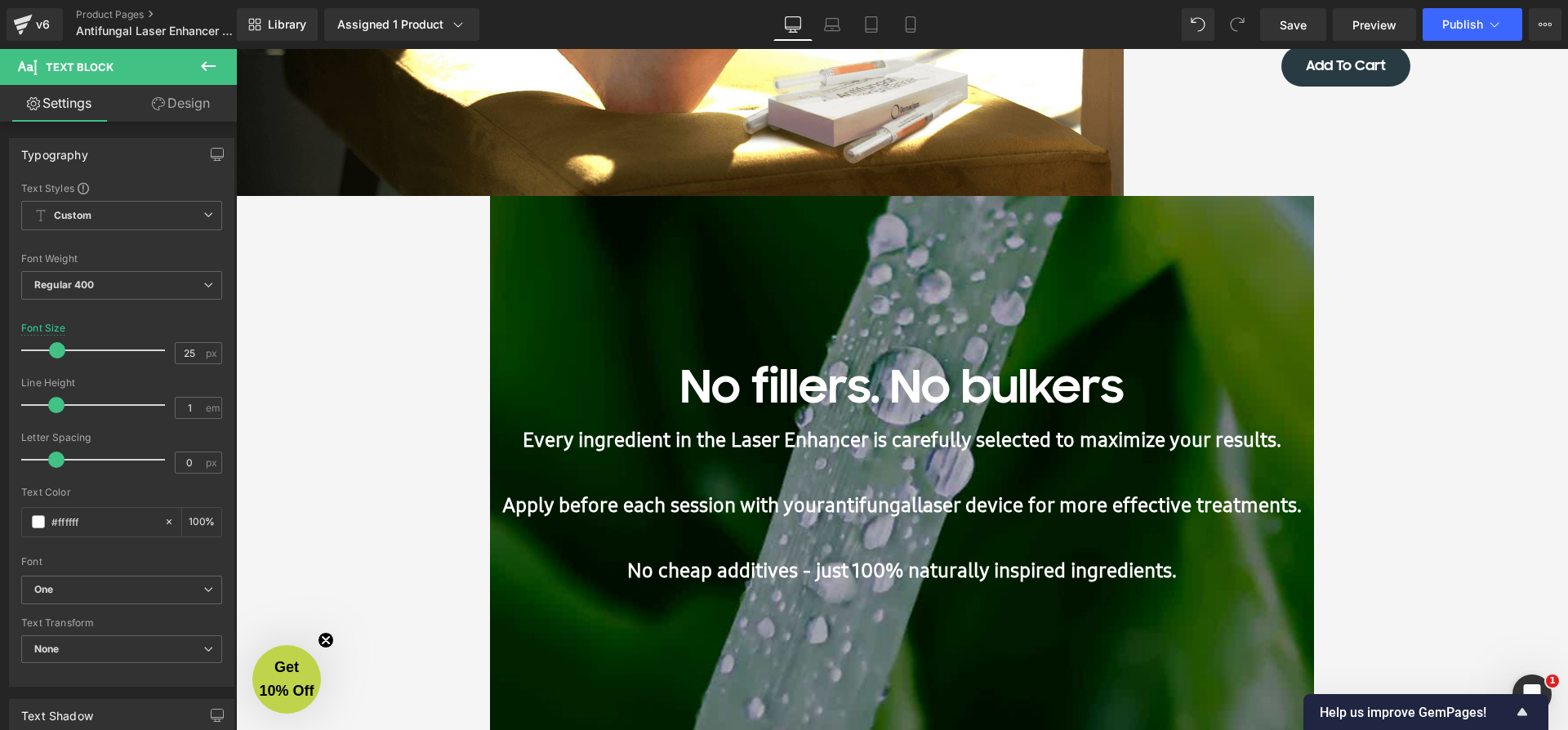
scroll to position [2876, 0]
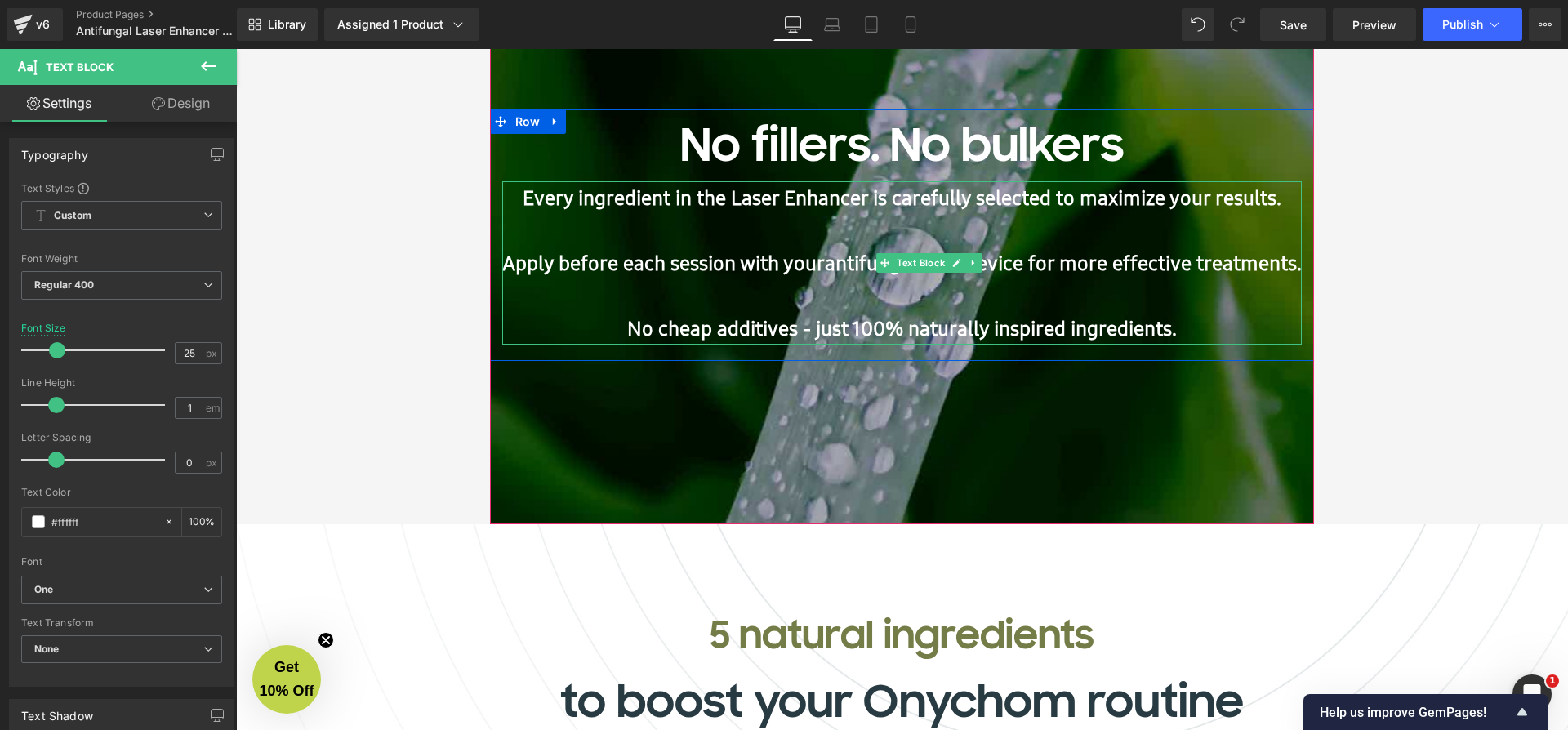
click at [695, 345] on div "Every ingredient in the Laser Enhancer is carefully selected to maximize your r…" at bounding box center [902, 263] width 800 height 163
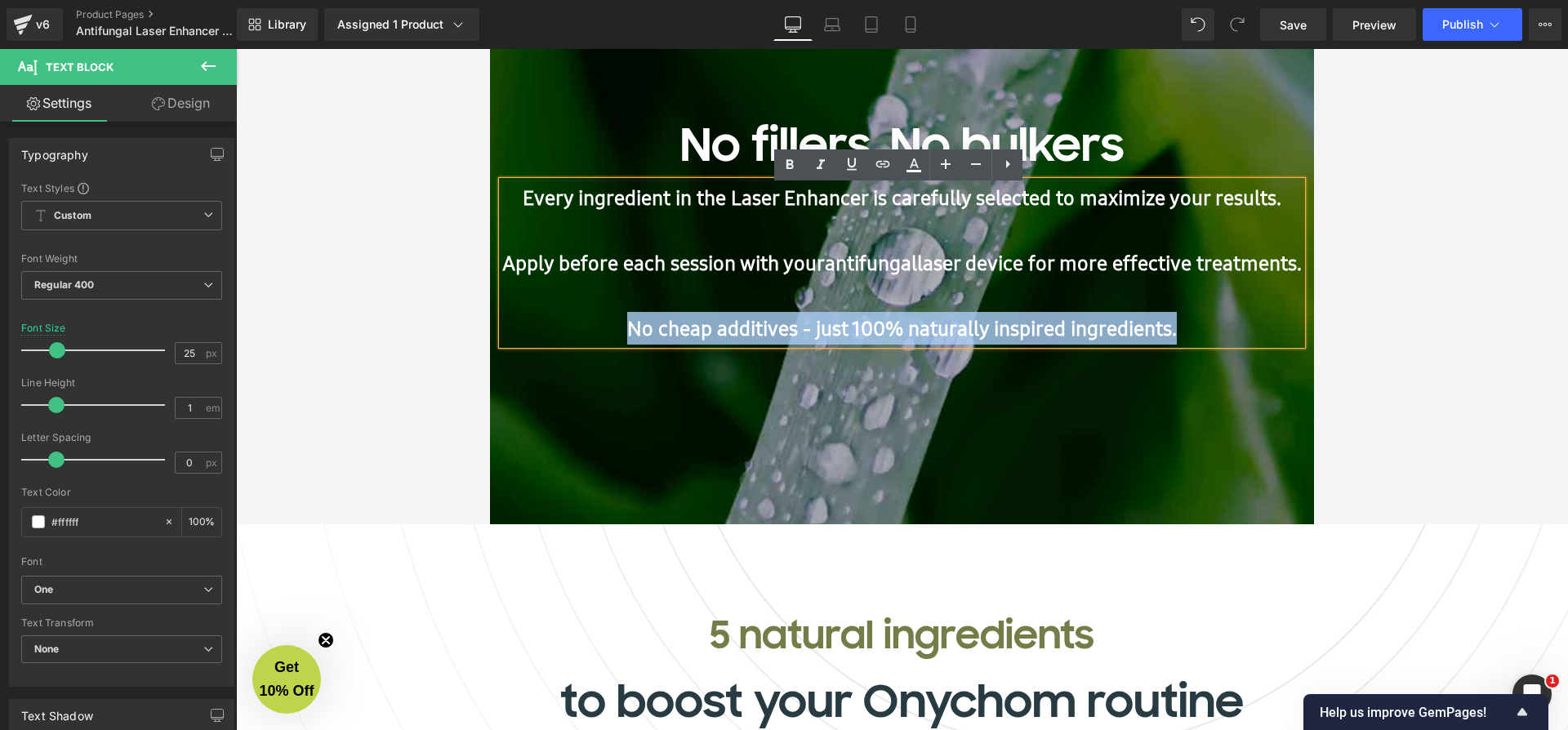
drag, startPoint x: 610, startPoint y: 333, endPoint x: 1201, endPoint y: 334, distance: 591.0
click at [1201, 334] on p "Every ingredient in the Laser Enhancer is carefully selected to maximize your r…" at bounding box center [902, 263] width 800 height 163
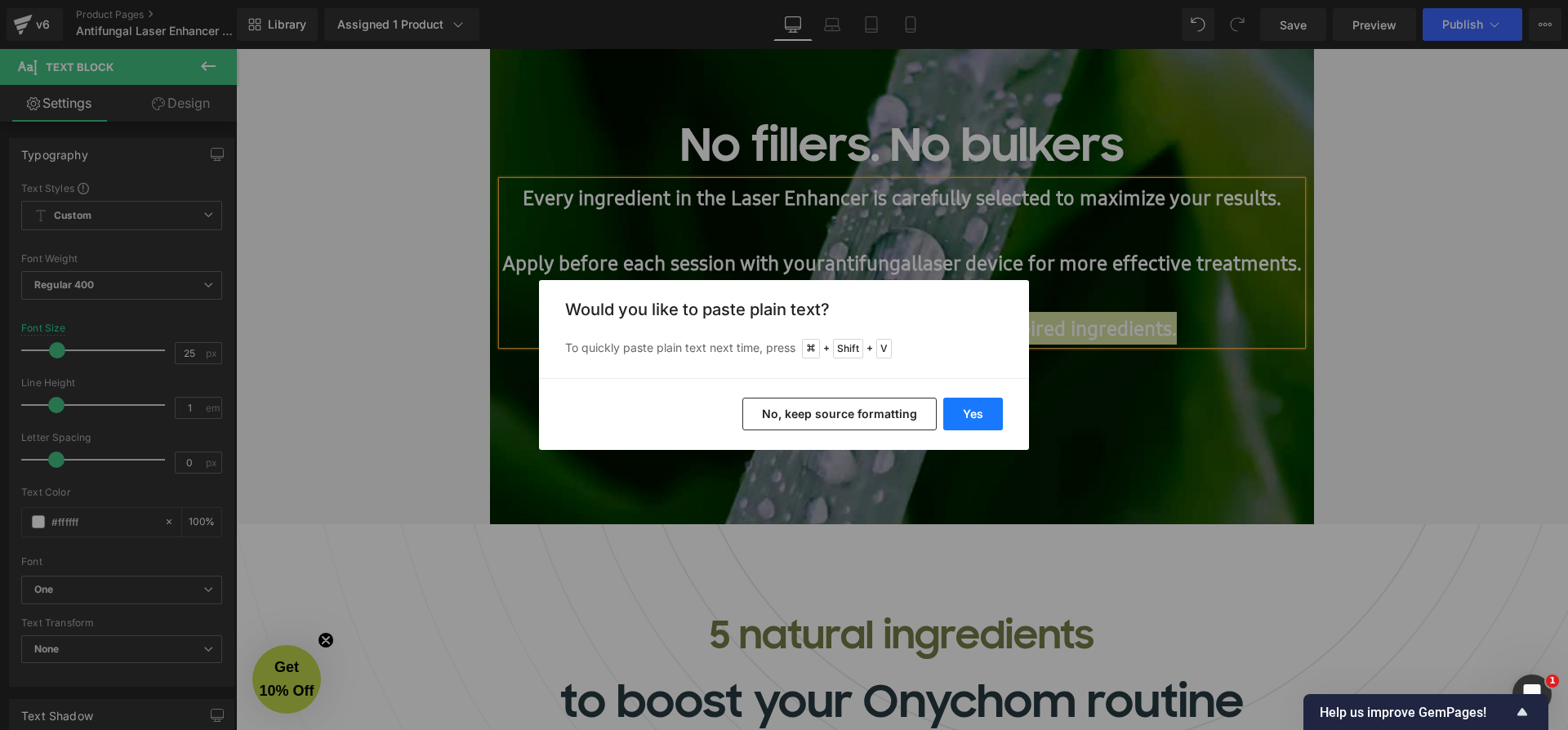
click at [983, 413] on button "Yes" at bounding box center [973, 413] width 59 height 32
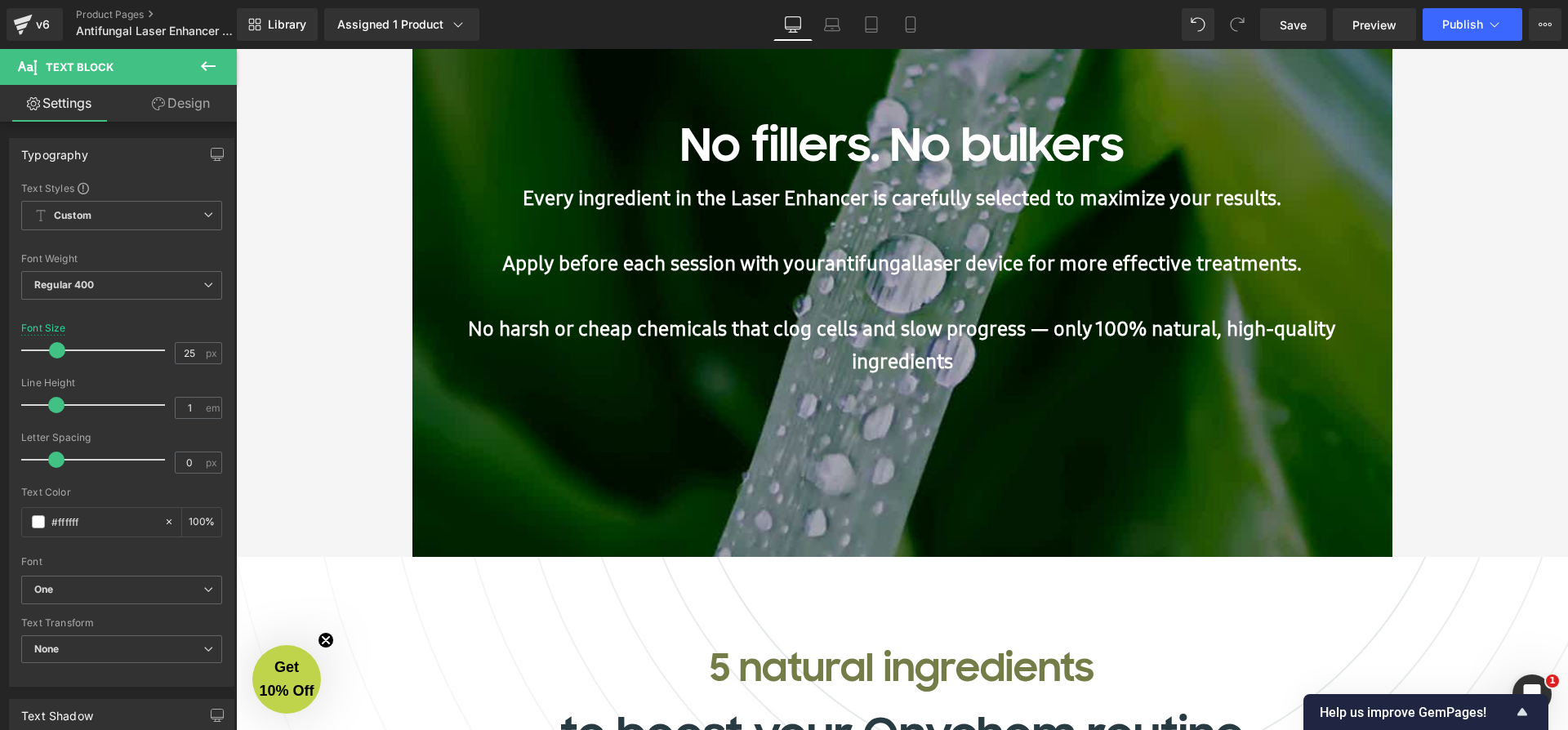
scroll to position [7601, 1325]
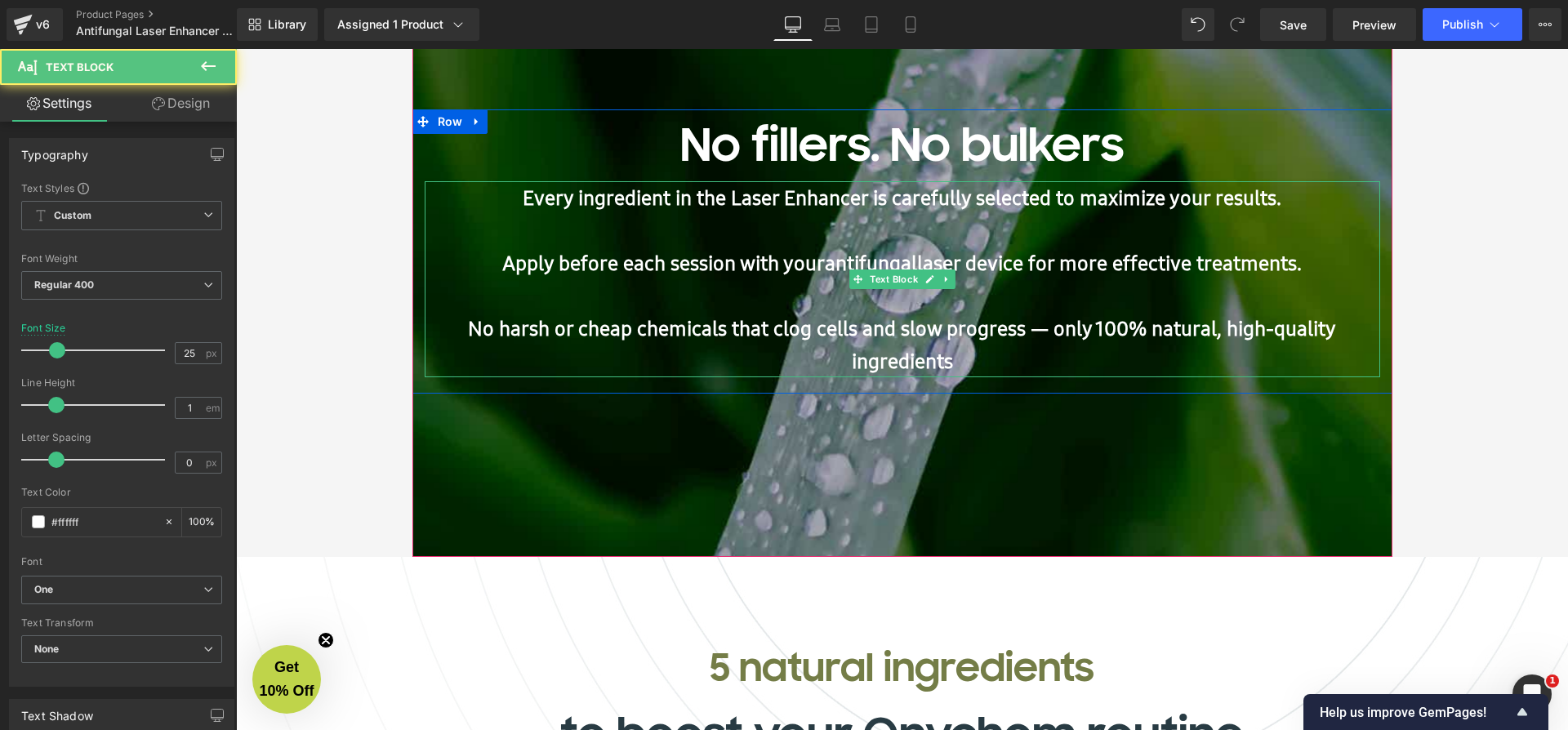
click at [1054, 331] on b "No harsh or cheap chemicals that clog cells and slow progress — only 100% natur…" at bounding box center [902, 344] width 868 height 60
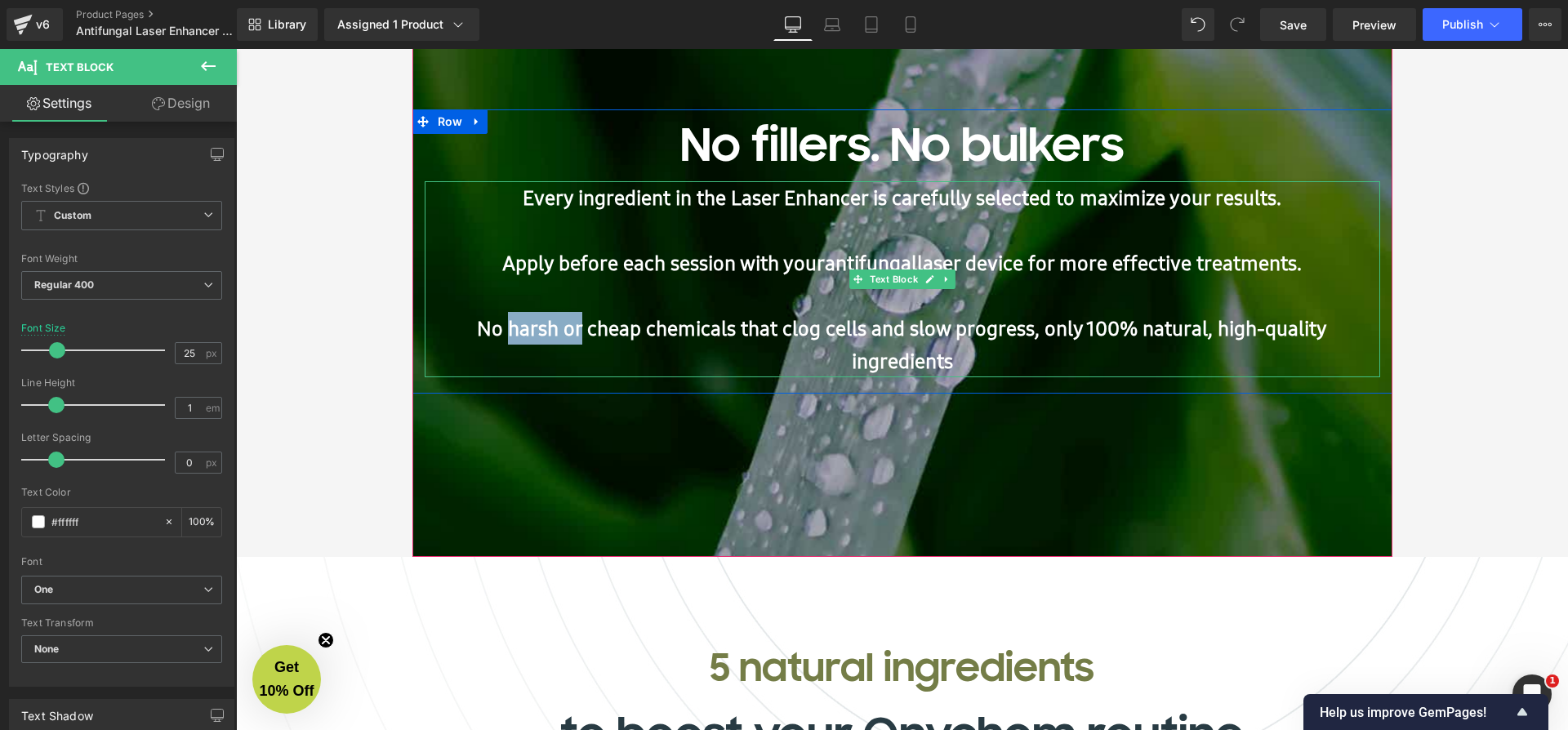
drag, startPoint x: 557, startPoint y: 336, endPoint x: 478, endPoint y: 337, distance: 79.0
click at [478, 337] on b "No harsh or cheap chemicals that clog cells and slow progress, only 100% natura…" at bounding box center [902, 344] width 850 height 60
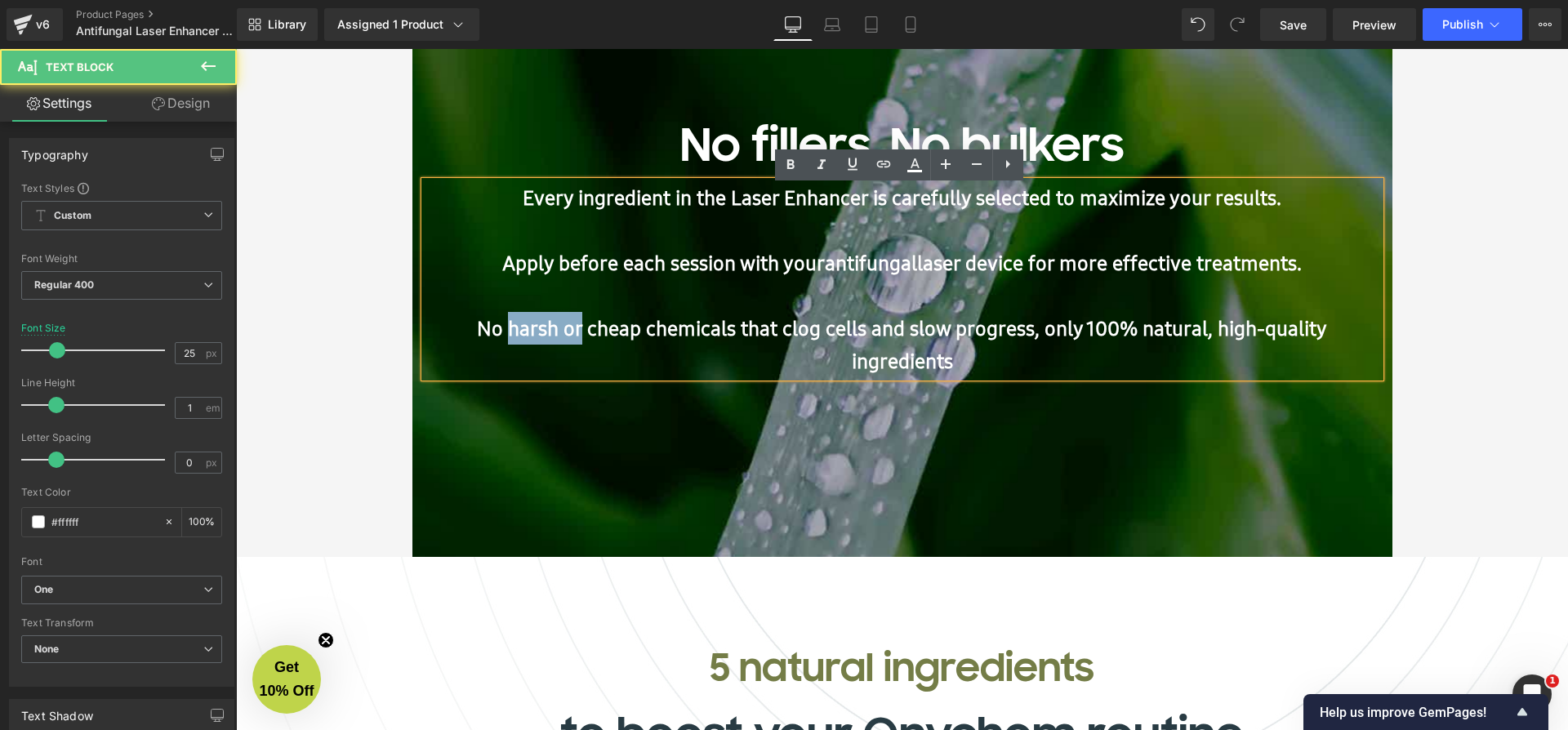
drag, startPoint x: 555, startPoint y: 335, endPoint x: 593, endPoint y: 336, distance: 38.0
click at [555, 335] on b "No harsh or cheap chemicals that clog cells and slow progress, only 100% natura…" at bounding box center [902, 344] width 850 height 60
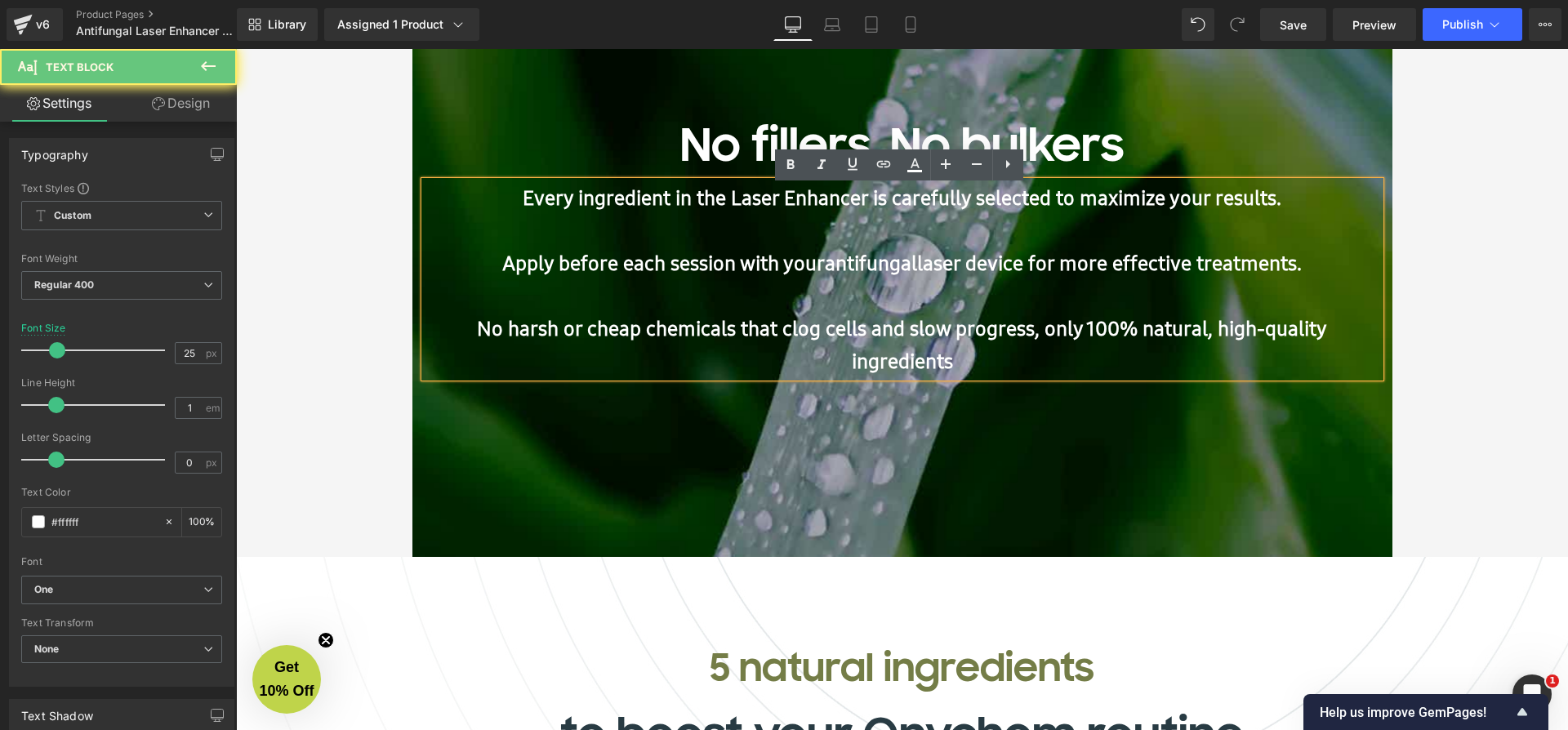
drag, startPoint x: 593, startPoint y: 336, endPoint x: 556, endPoint y: 340, distance: 37.2
click at [593, 336] on b "No harsh or cheap chemicals that clog cells and slow progress, only 100% natura…" at bounding box center [902, 344] width 850 height 60
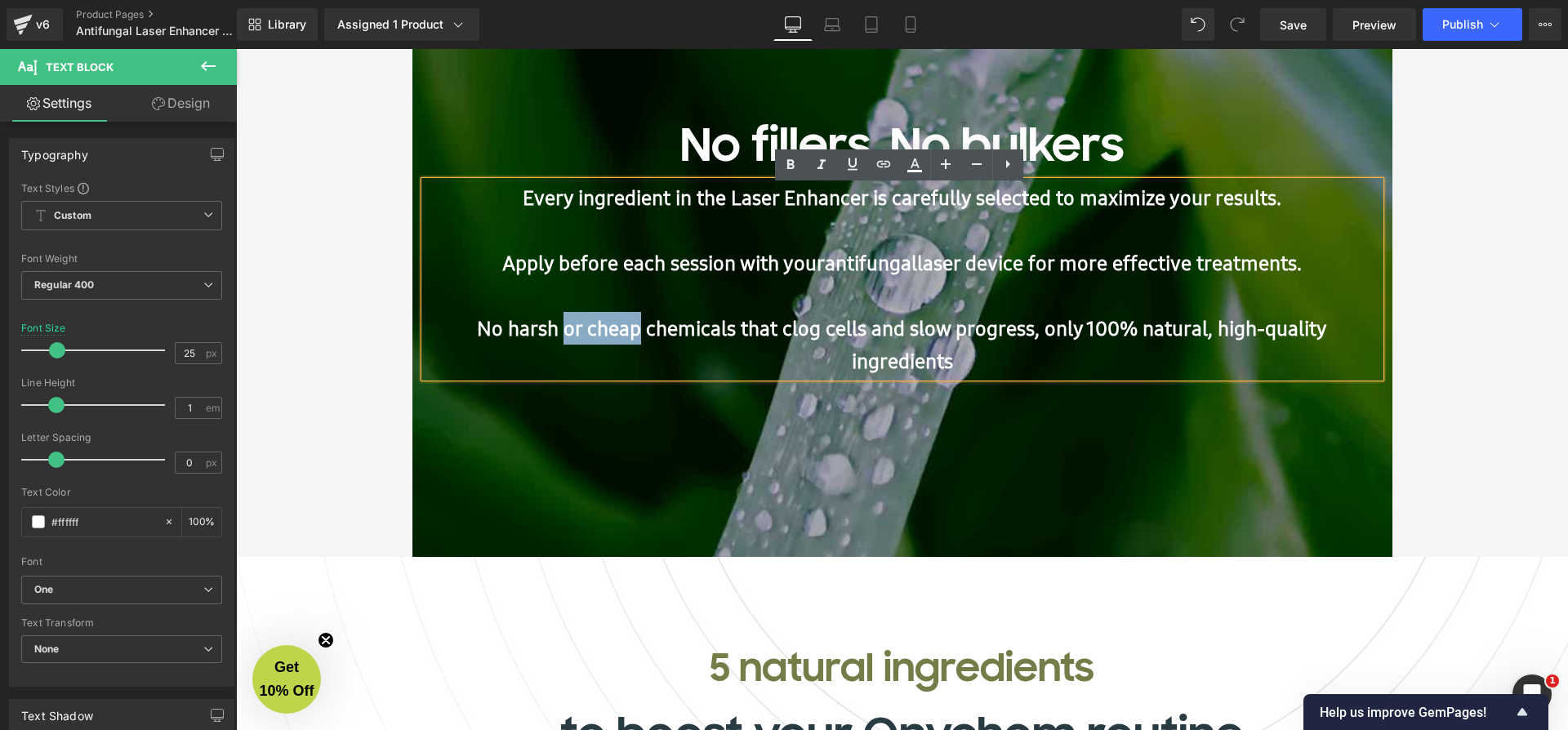
drag, startPoint x: 537, startPoint y: 334, endPoint x: 620, endPoint y: 333, distance: 83.0
click at [620, 333] on b "No harsh or cheap chemicals that clog cells and slow progress, only 100% natura…" at bounding box center [902, 344] width 850 height 60
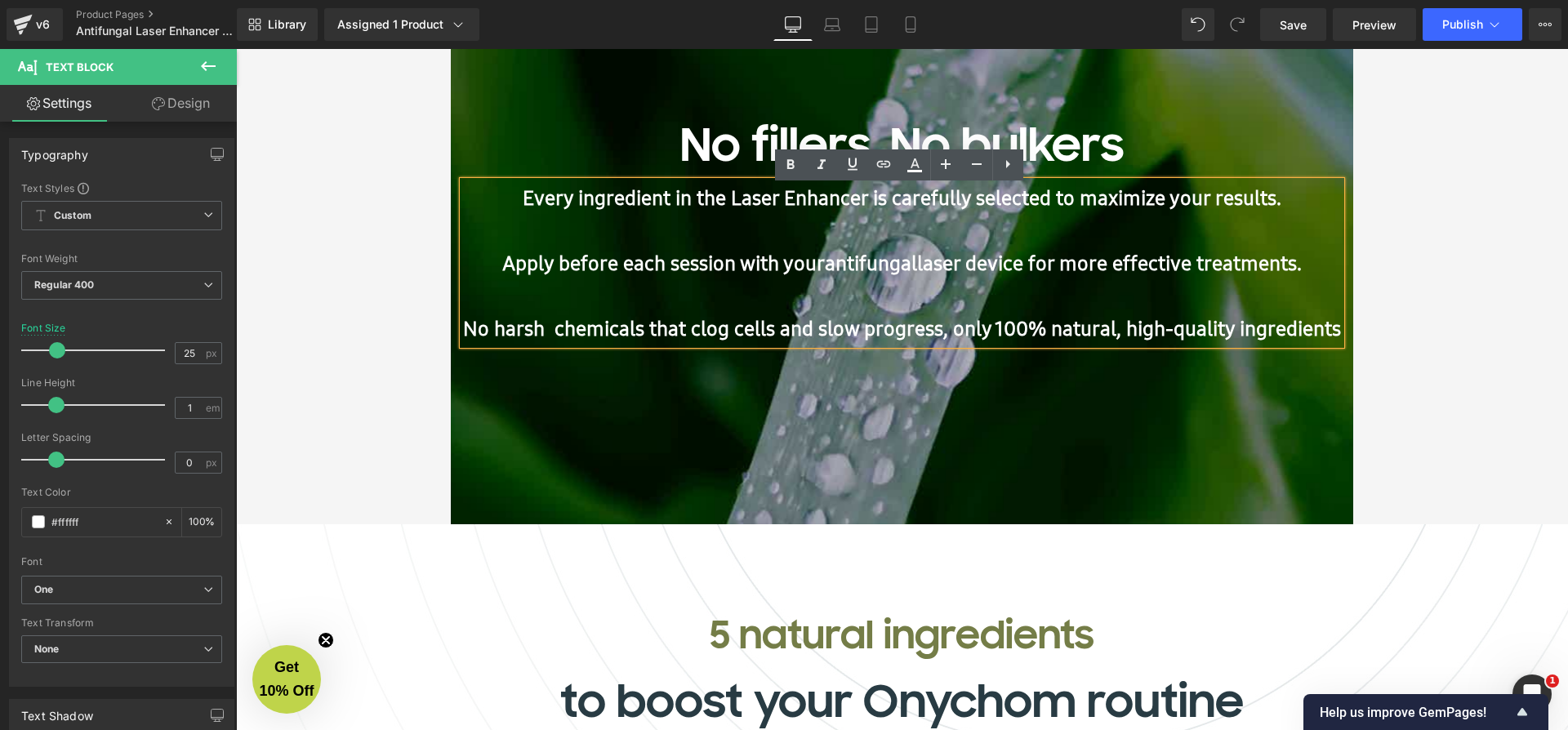
scroll to position [7569, 1325]
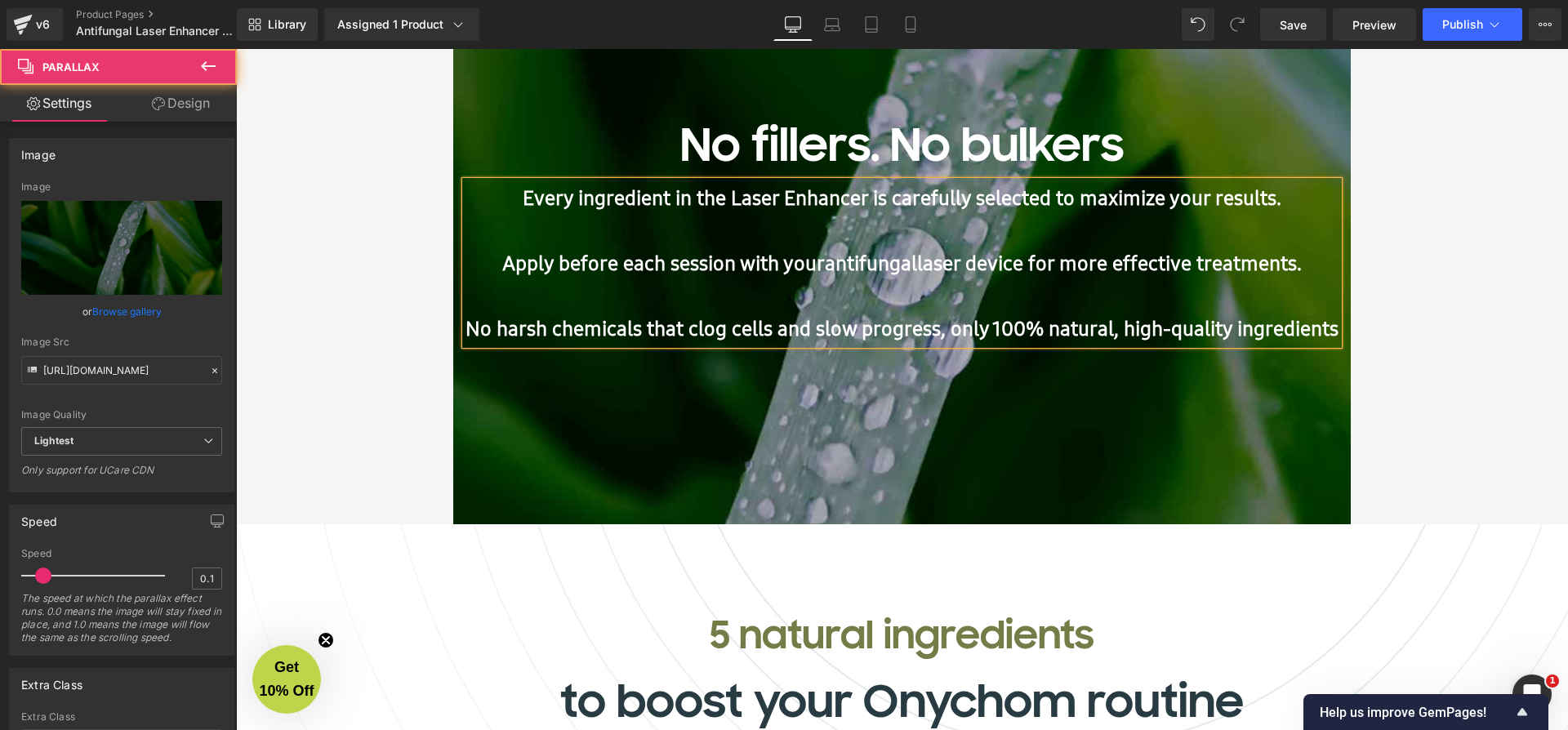
click at [967, 427] on div at bounding box center [902, 317] width 1332 height 854
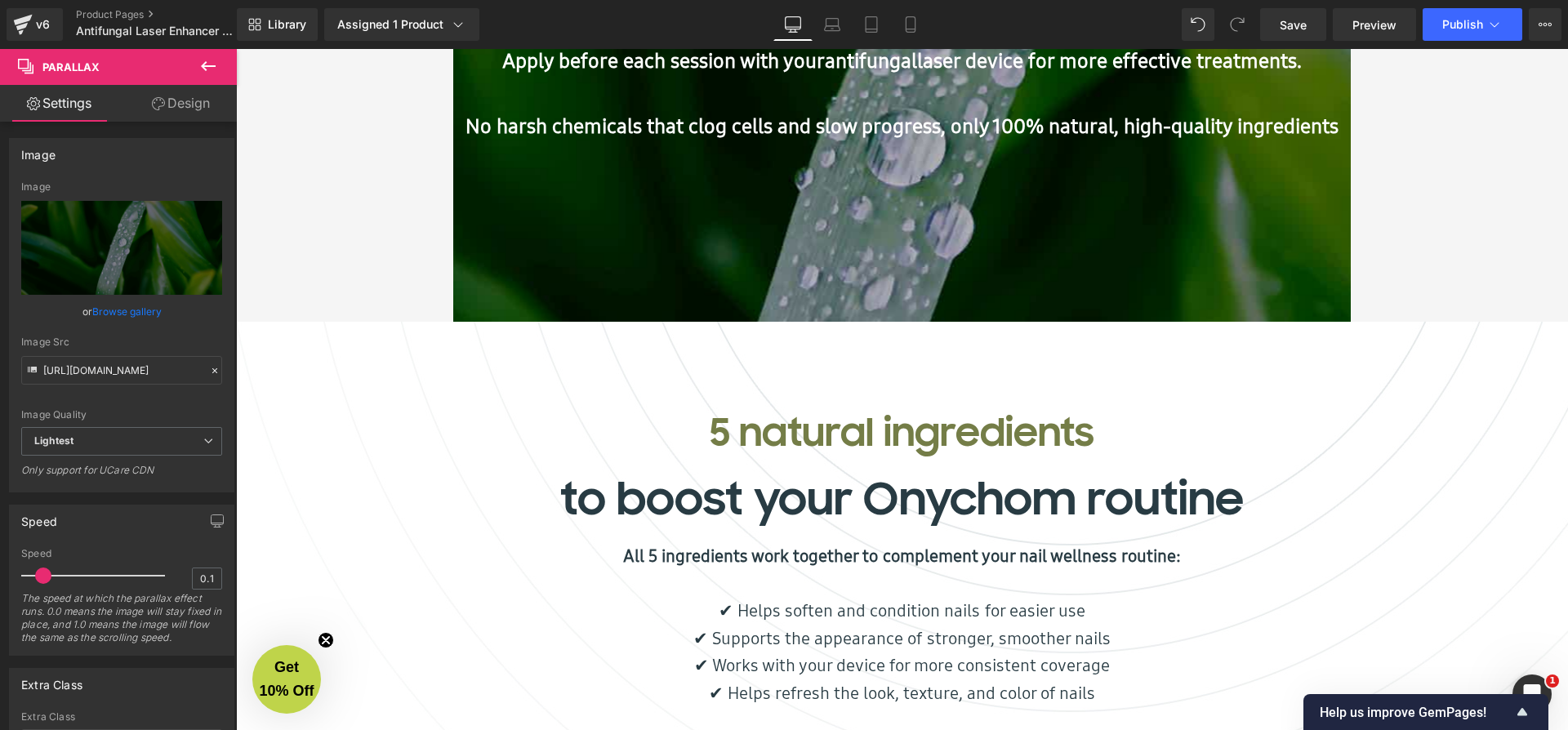
scroll to position [3225, 0]
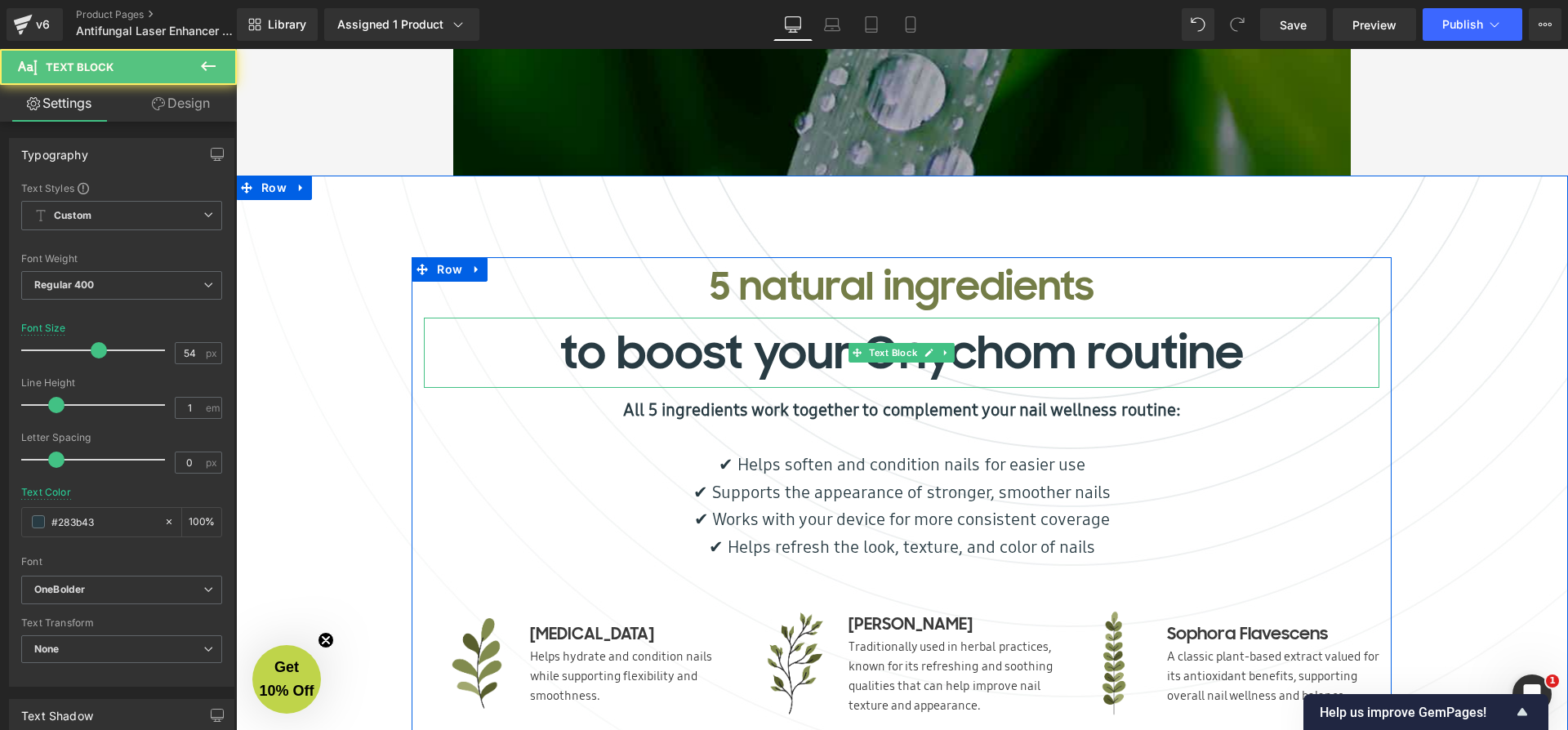
drag, startPoint x: 1030, startPoint y: 362, endPoint x: 1071, endPoint y: 357, distance: 41.3
click at [1031, 362] on p "to boost your Onychom routine" at bounding box center [901, 352] width 955 height 70
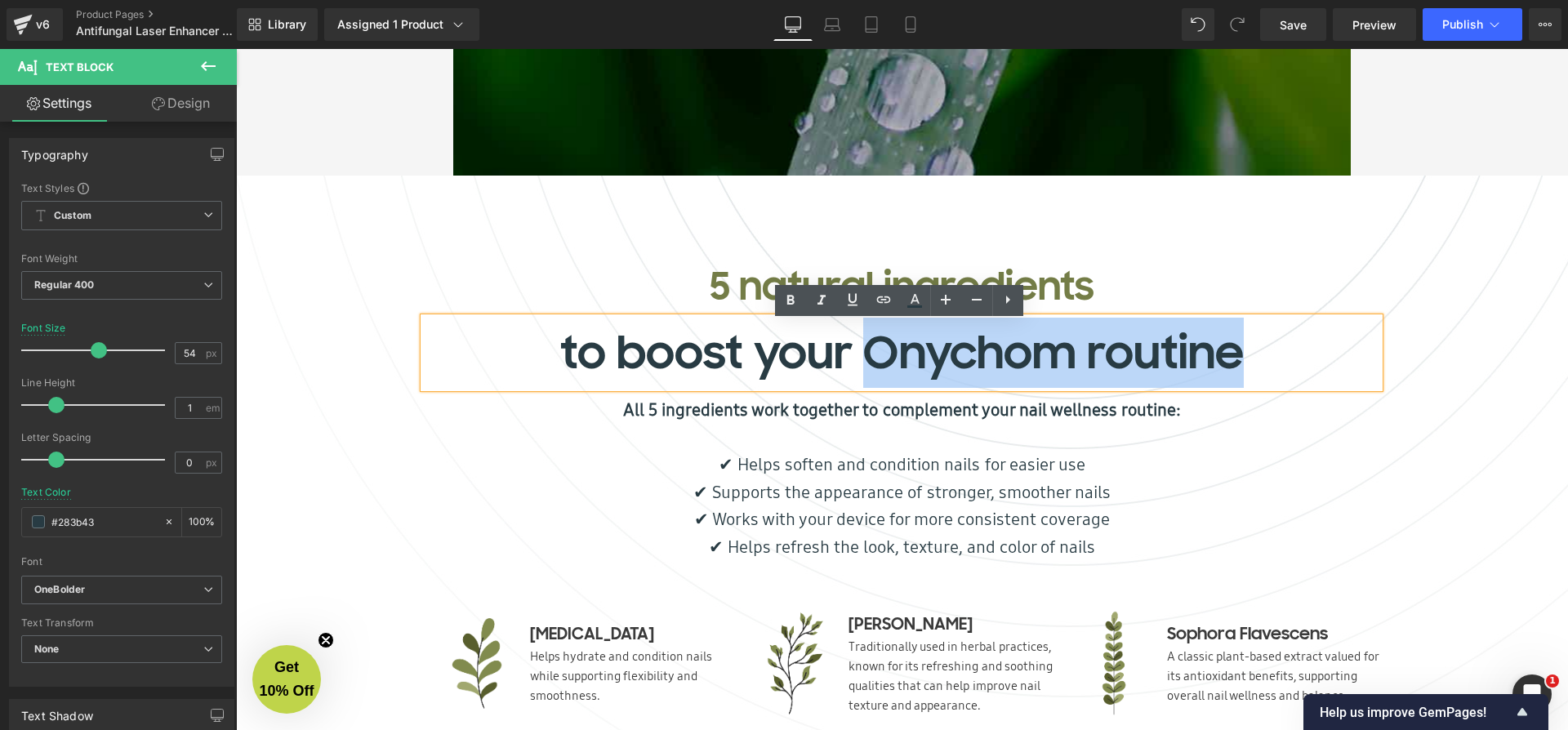
drag, startPoint x: 1255, startPoint y: 361, endPoint x: 872, endPoint y: 362, distance: 383.0
click at [872, 362] on p "to boost your Onychom routine" at bounding box center [901, 352] width 955 height 70
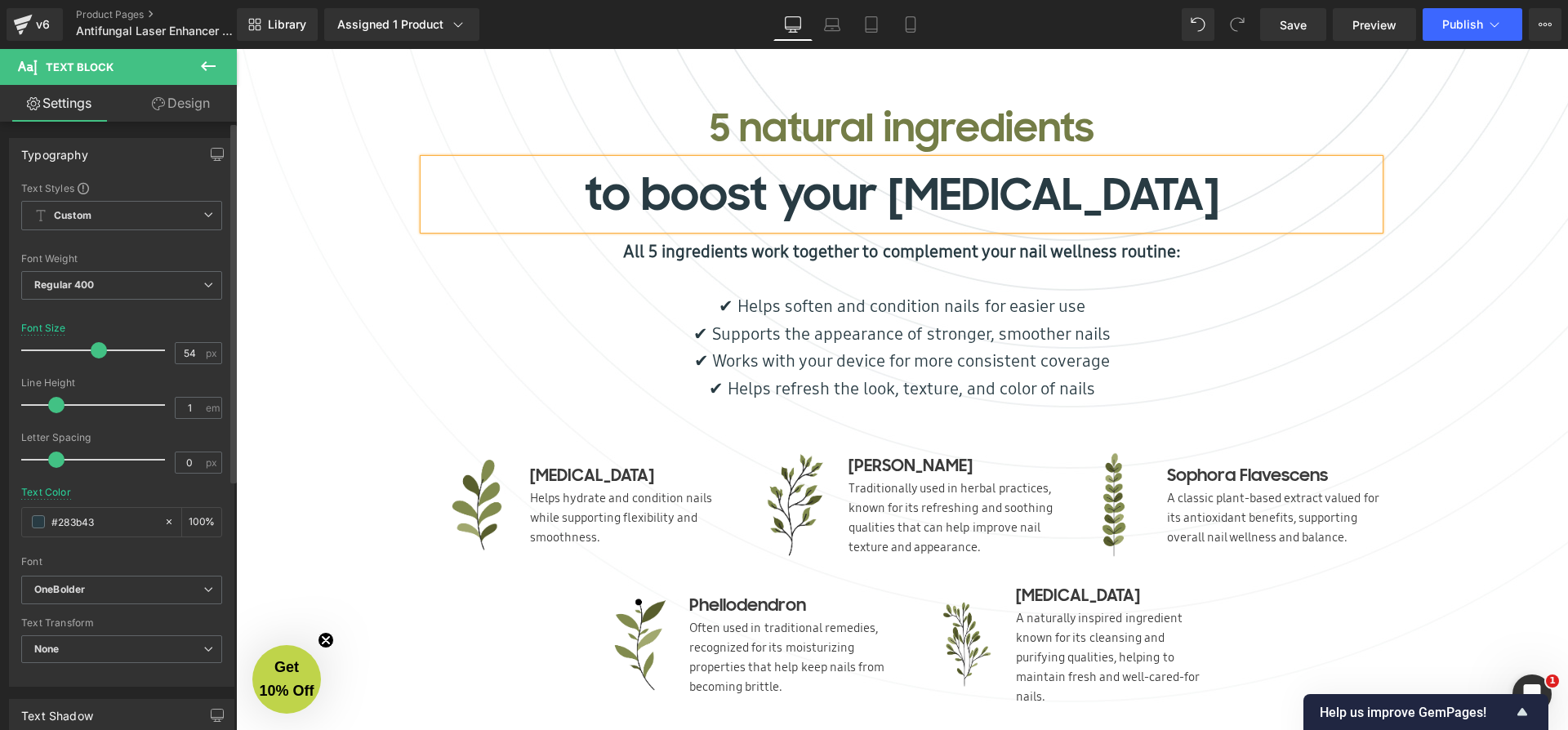
scroll to position [3406, 0]
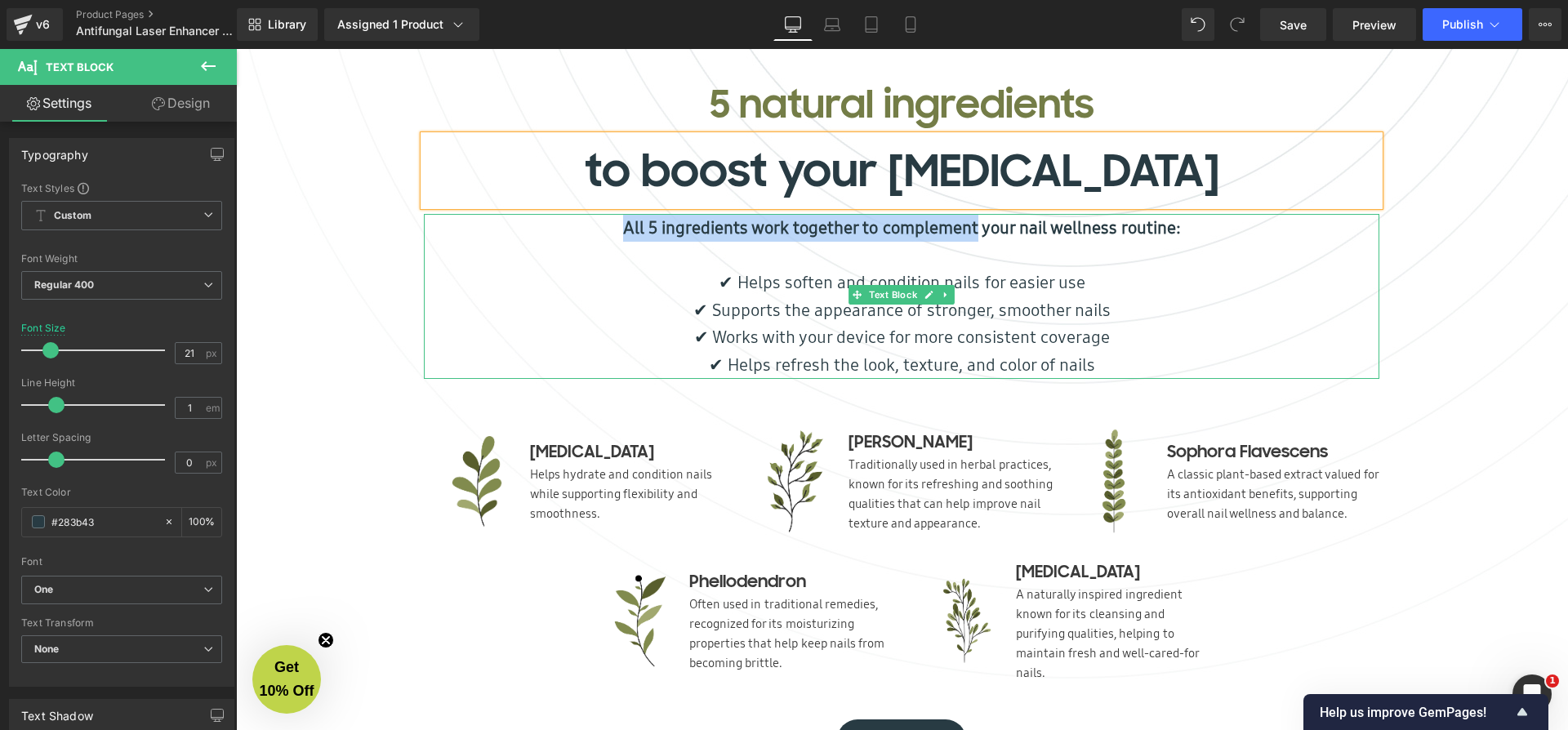
drag, startPoint x: 604, startPoint y: 237, endPoint x: 975, endPoint y: 233, distance: 371.0
click at [975, 233] on strong "All 5 ingredients work together to complement your nail wellness routine:" at bounding box center [902, 227] width 557 height 24
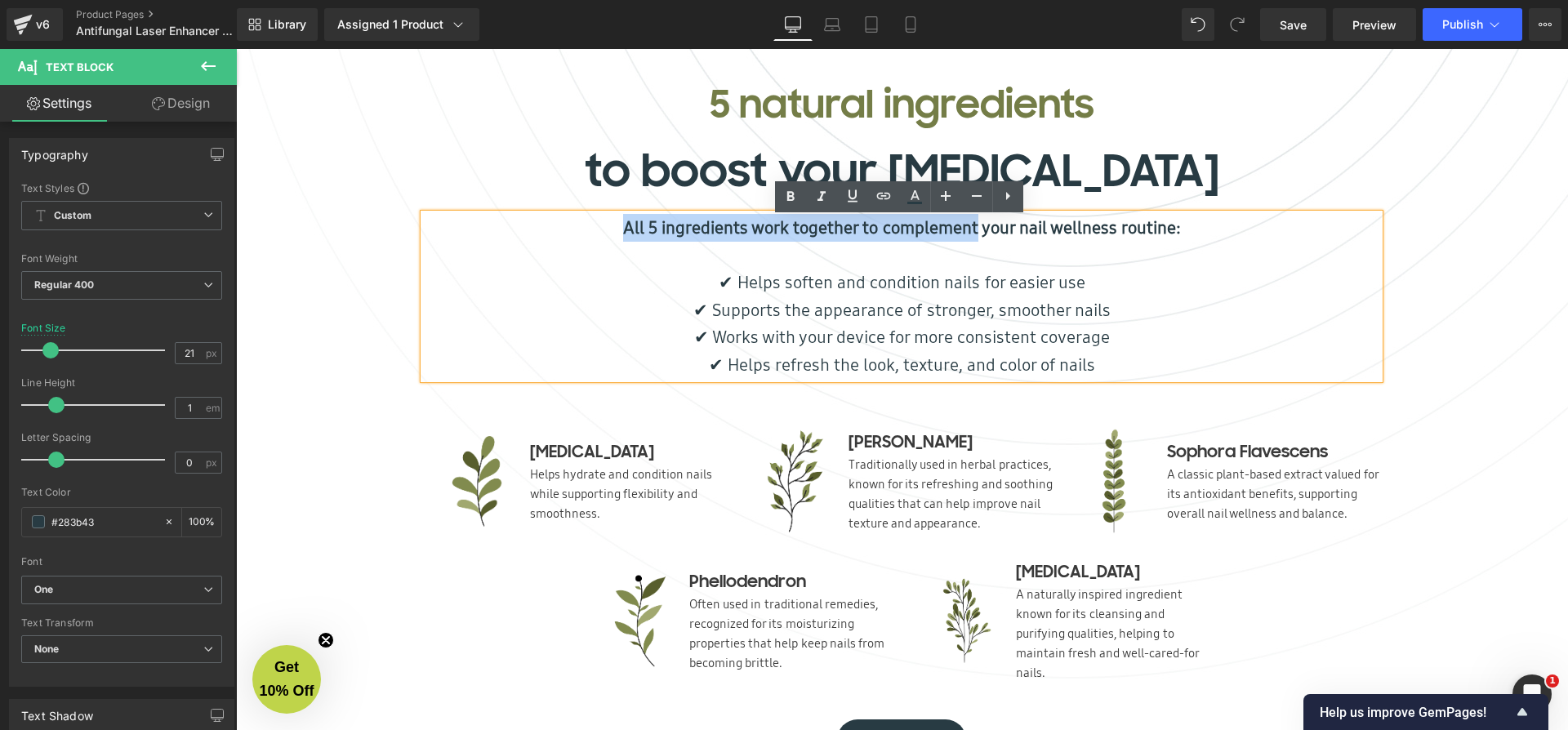
copy strong "All 5 ingredients work together to complement"
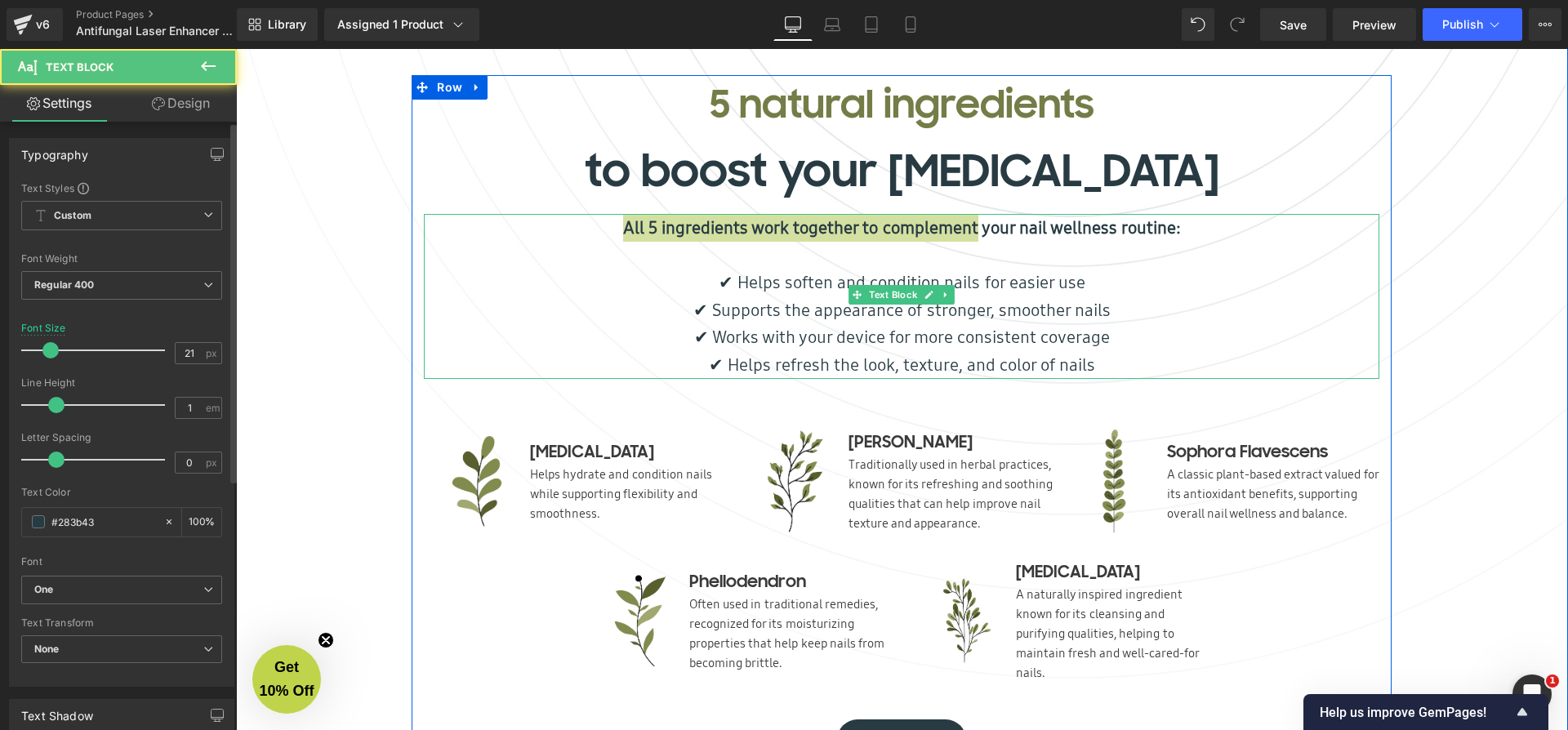
click at [753, 239] on strong "All 5 ingredients work together to complement your nail wellness routine:" at bounding box center [902, 227] width 557 height 24
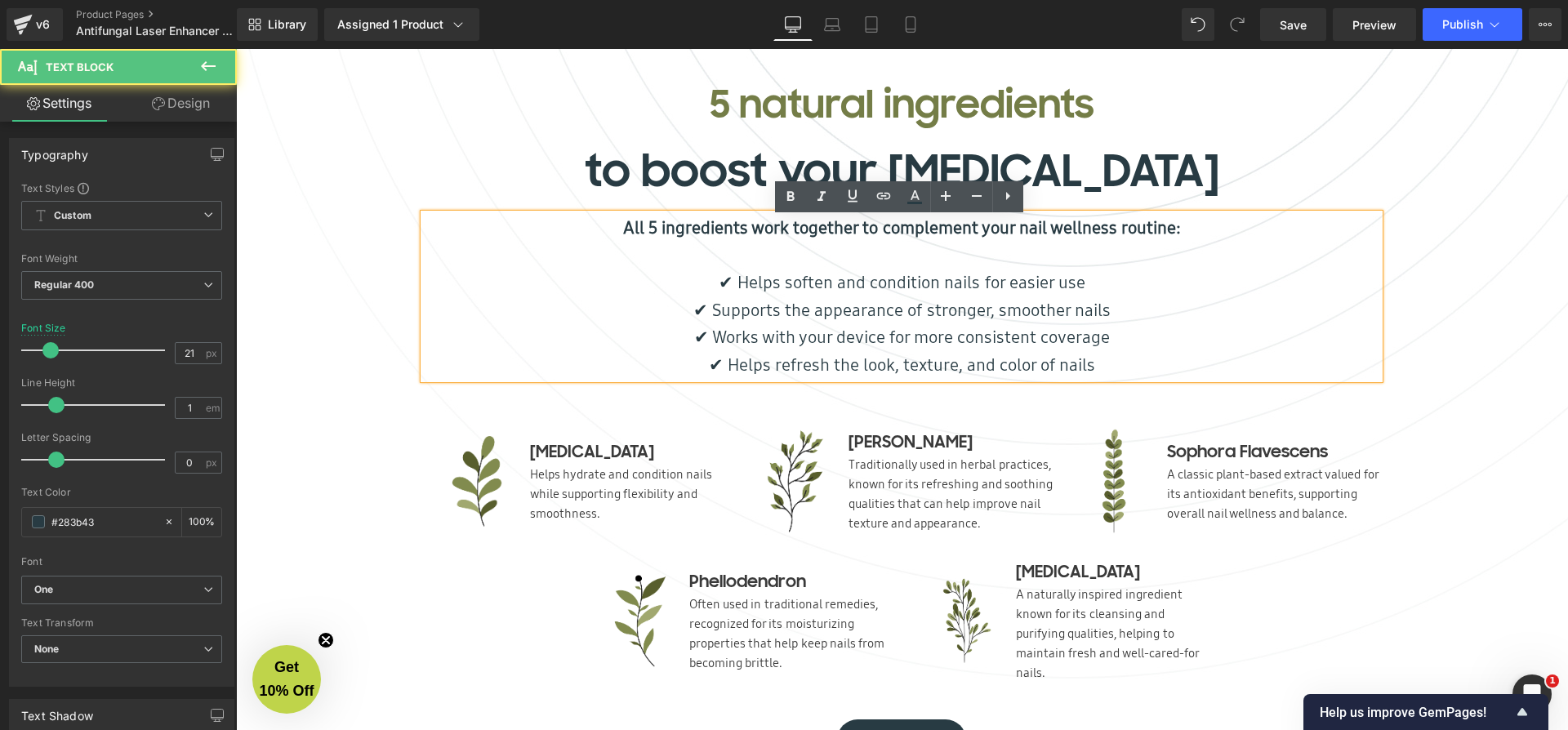
click at [987, 239] on strong "All 5 ingredients work together to complement your nail wellness routine:" at bounding box center [902, 227] width 557 height 24
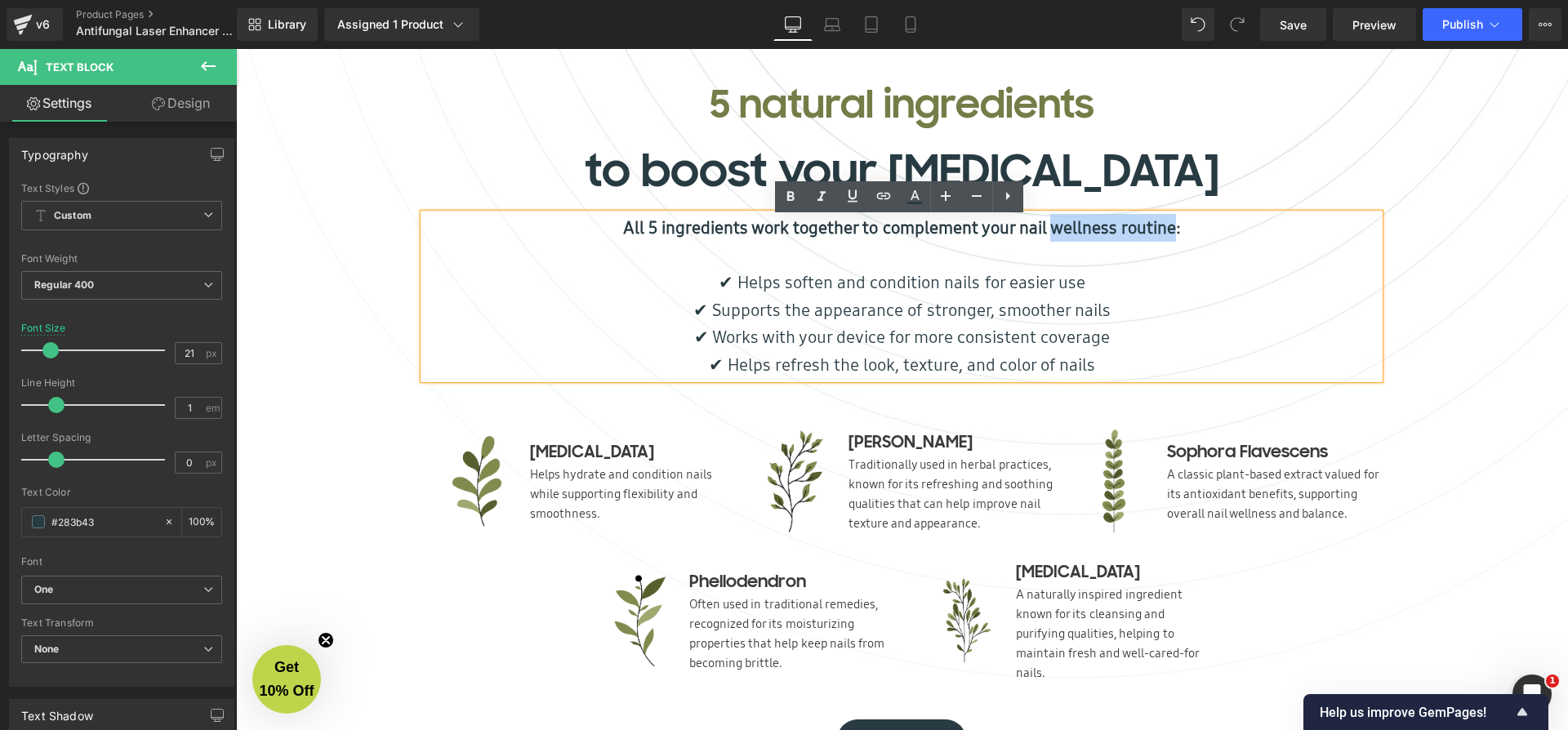
drag, startPoint x: 1058, startPoint y: 233, endPoint x: 1189, endPoint y: 237, distance: 131.1
click at [1180, 237] on strong "All 5 ingredients work together to complement your nail wellness routine:" at bounding box center [902, 227] width 557 height 24
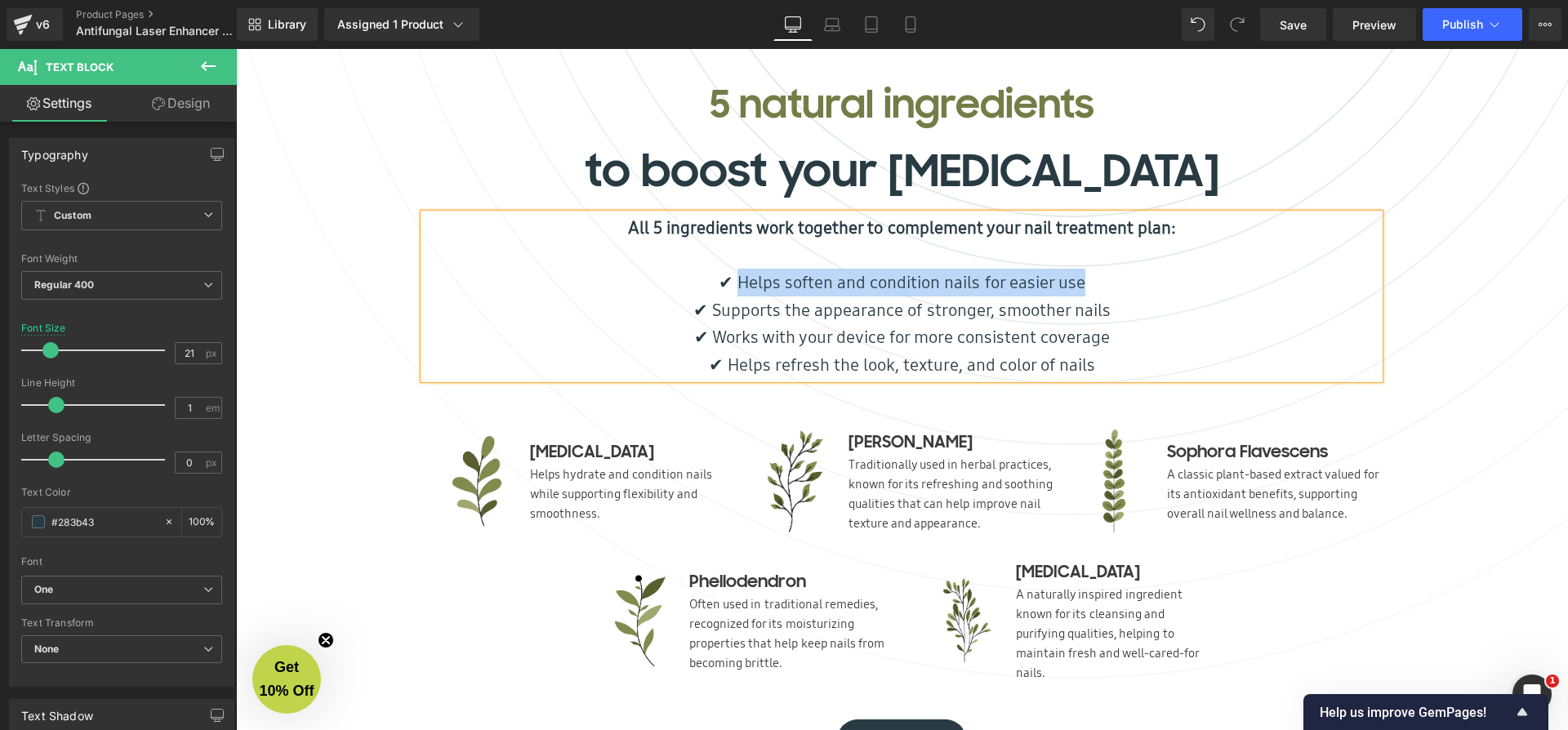
drag, startPoint x: 738, startPoint y: 285, endPoint x: 1077, endPoint y: 285, distance: 339.0
click at [1077, 285] on p "✔ Helps soften and condition nails for easier use" at bounding box center [901, 282] width 955 height 28
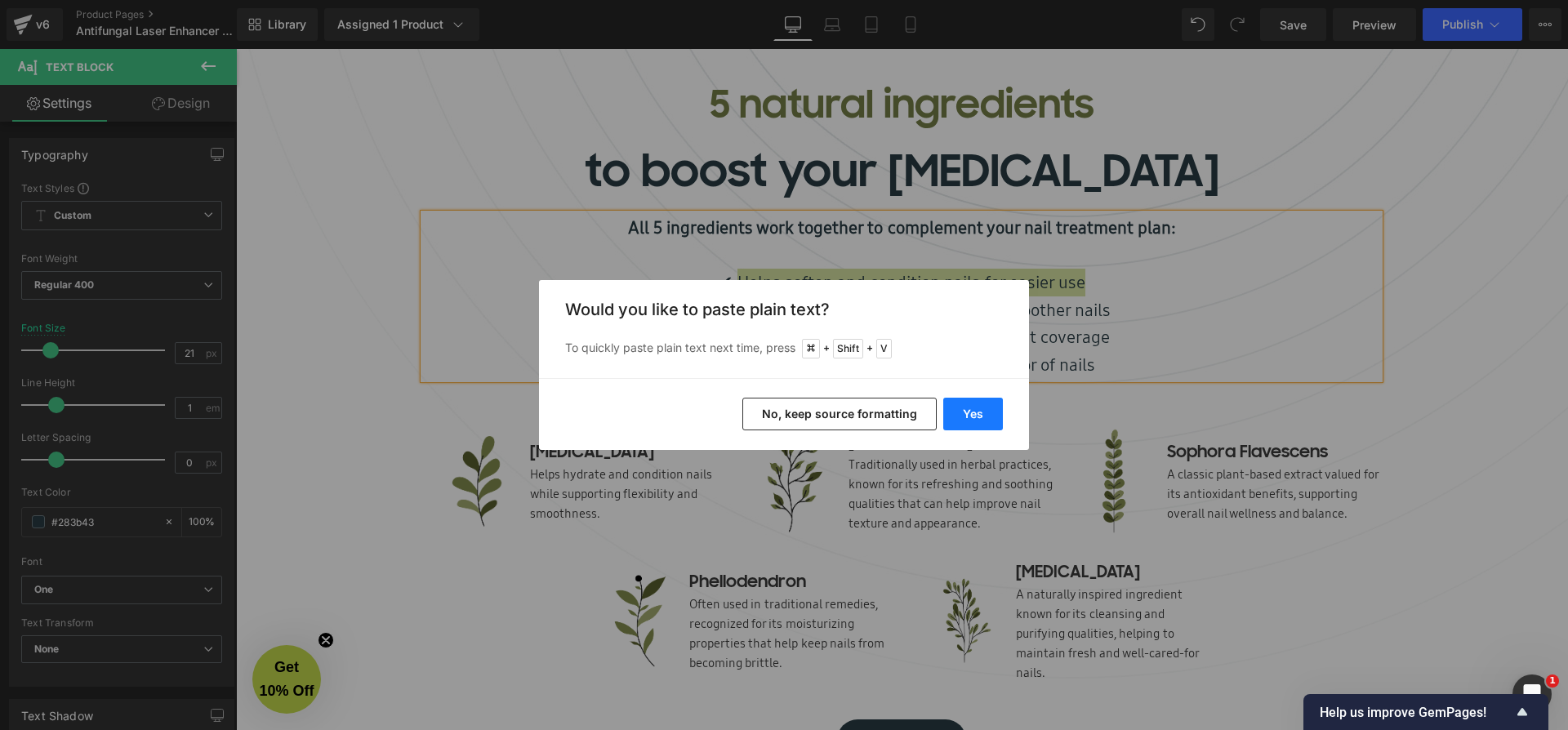
click at [985, 403] on button "Yes" at bounding box center [973, 413] width 59 height 32
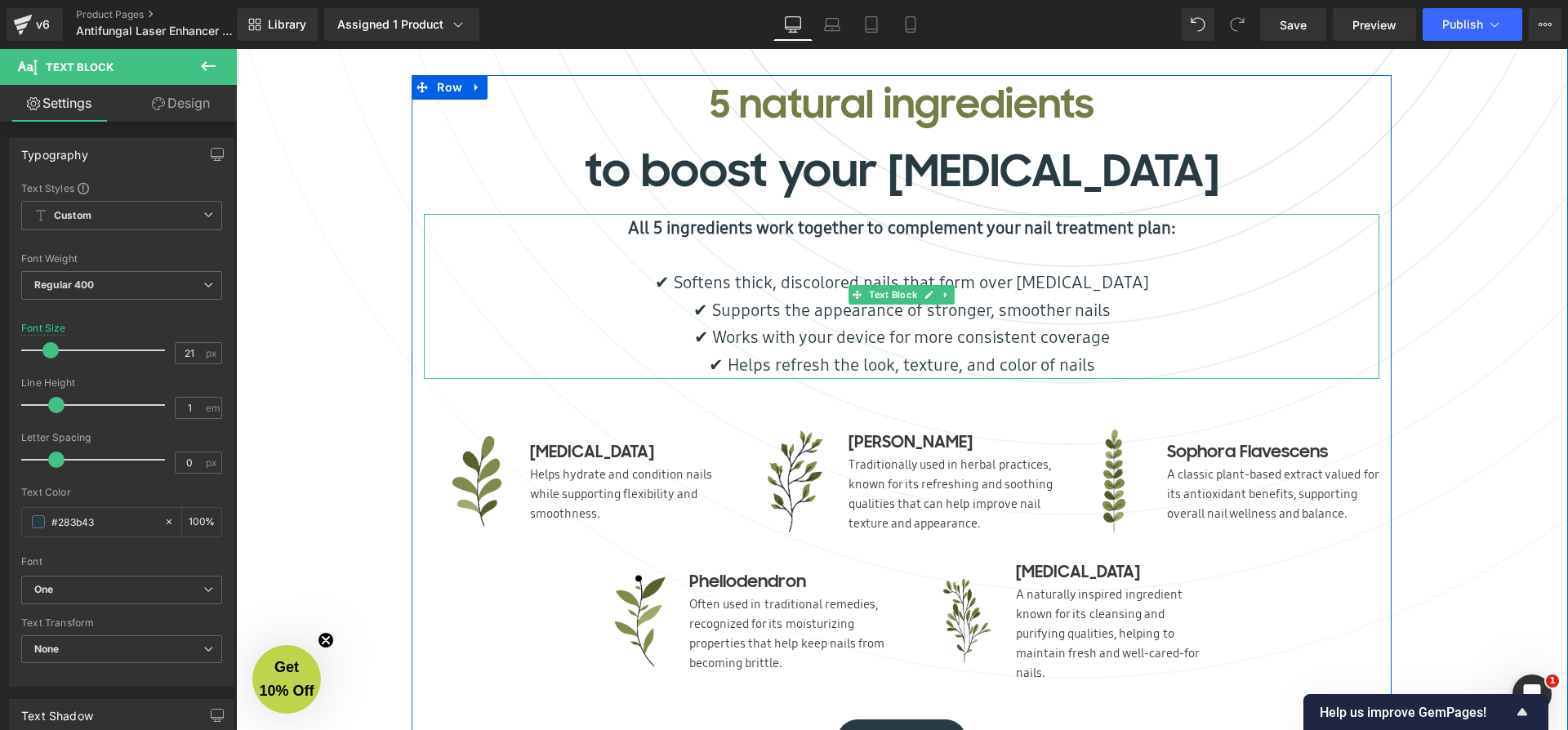
click at [969, 287] on p "✔ Softens thick, discolored nails that form over [MEDICAL_DATA]" at bounding box center [901, 282] width 955 height 28
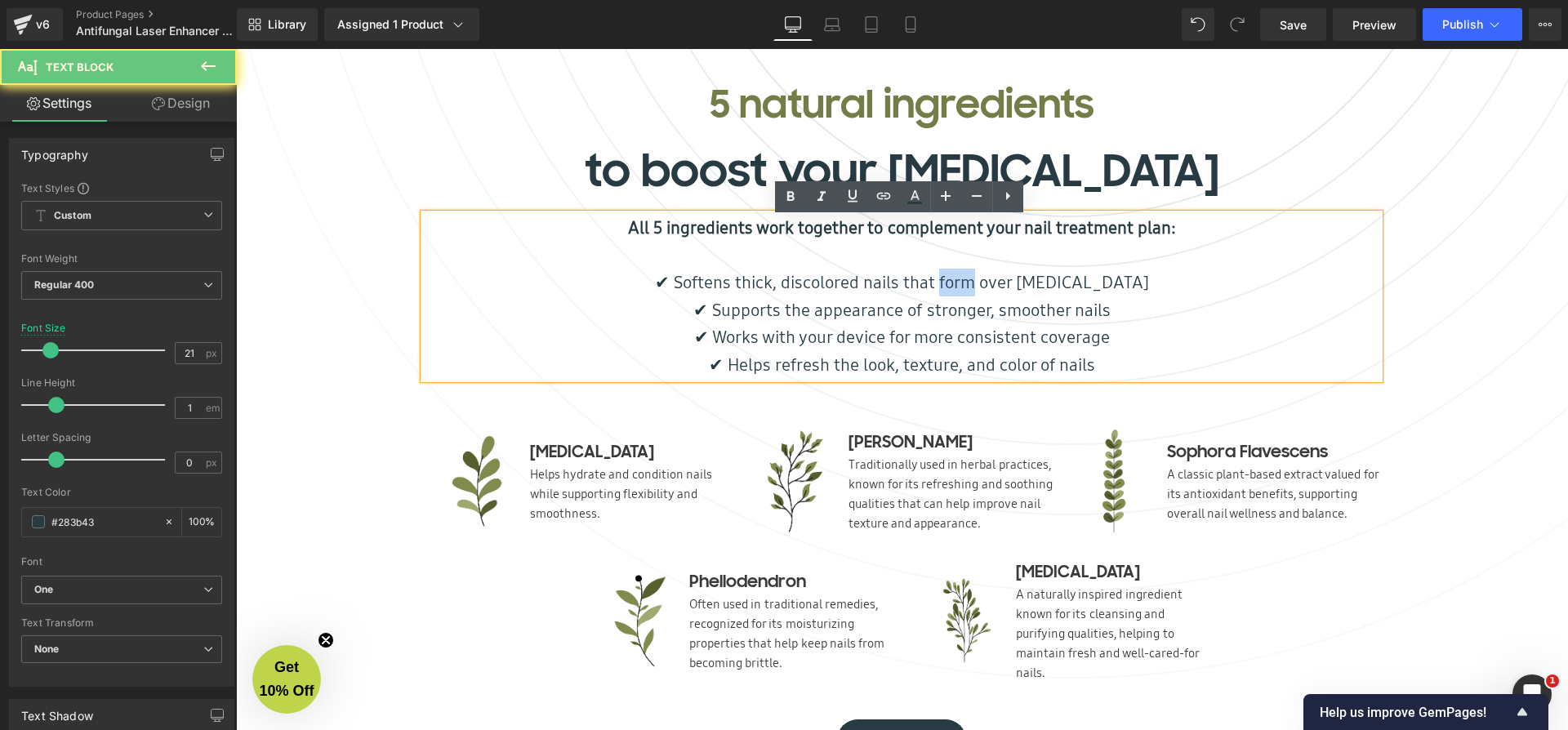
click at [969, 287] on p "✔ Softens thick, discolored nails that form over [MEDICAL_DATA]" at bounding box center [901, 282] width 955 height 28
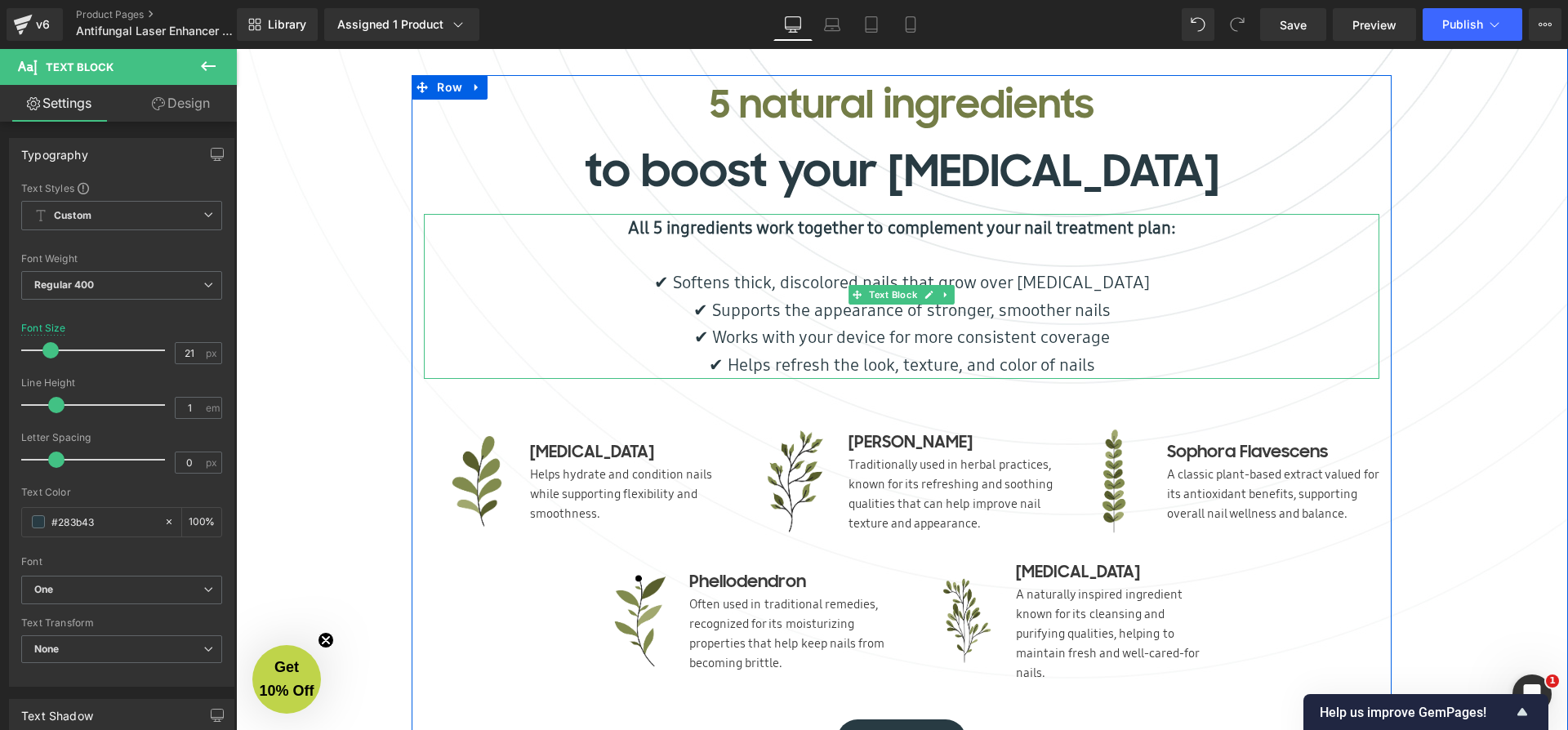
click at [1019, 283] on p "✔ Softens thick, discolored nails that grow over [MEDICAL_DATA]" at bounding box center [901, 282] width 955 height 28
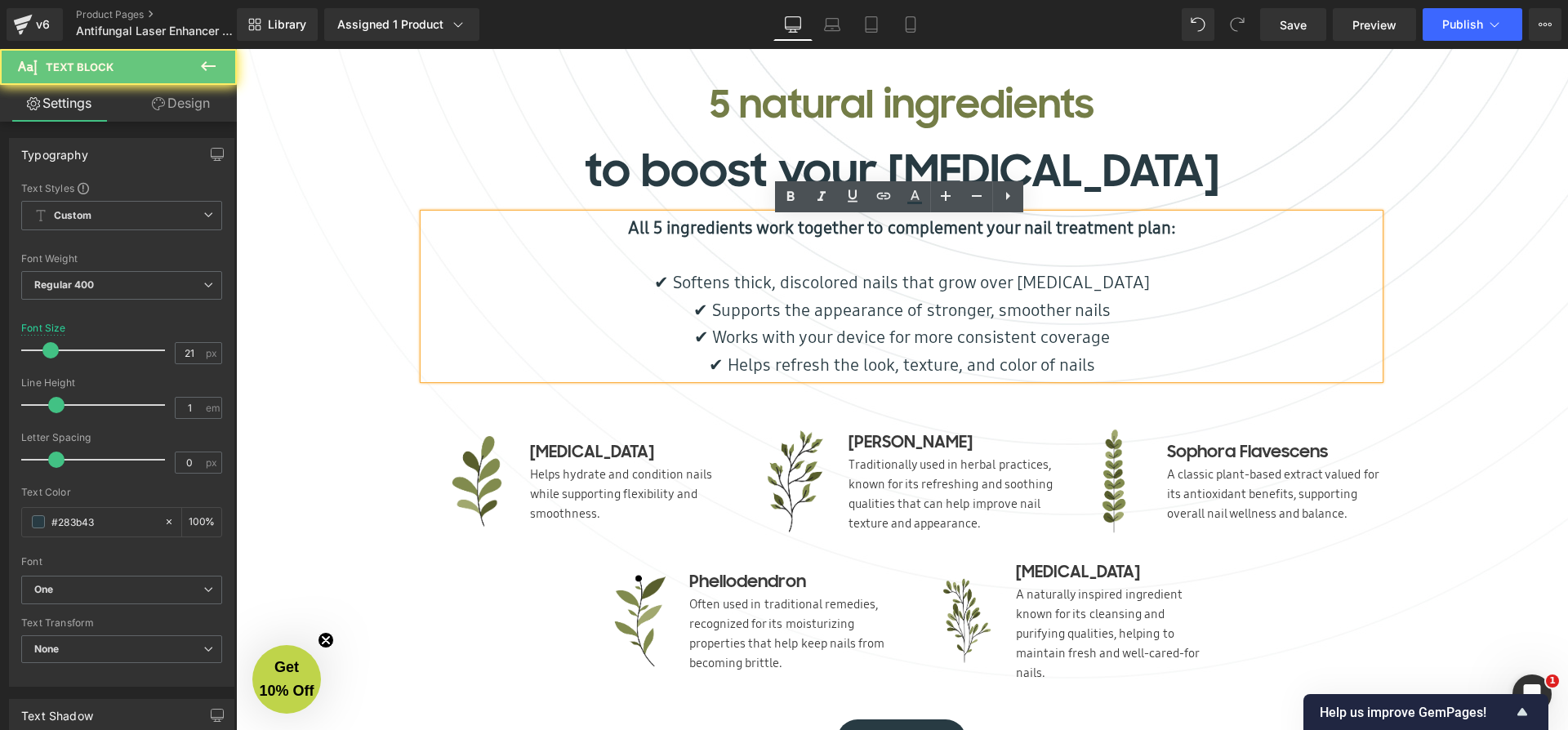
click at [975, 282] on p "✔ Softens thick, discolored nails that grow over [MEDICAL_DATA]" at bounding box center [901, 282] width 955 height 28
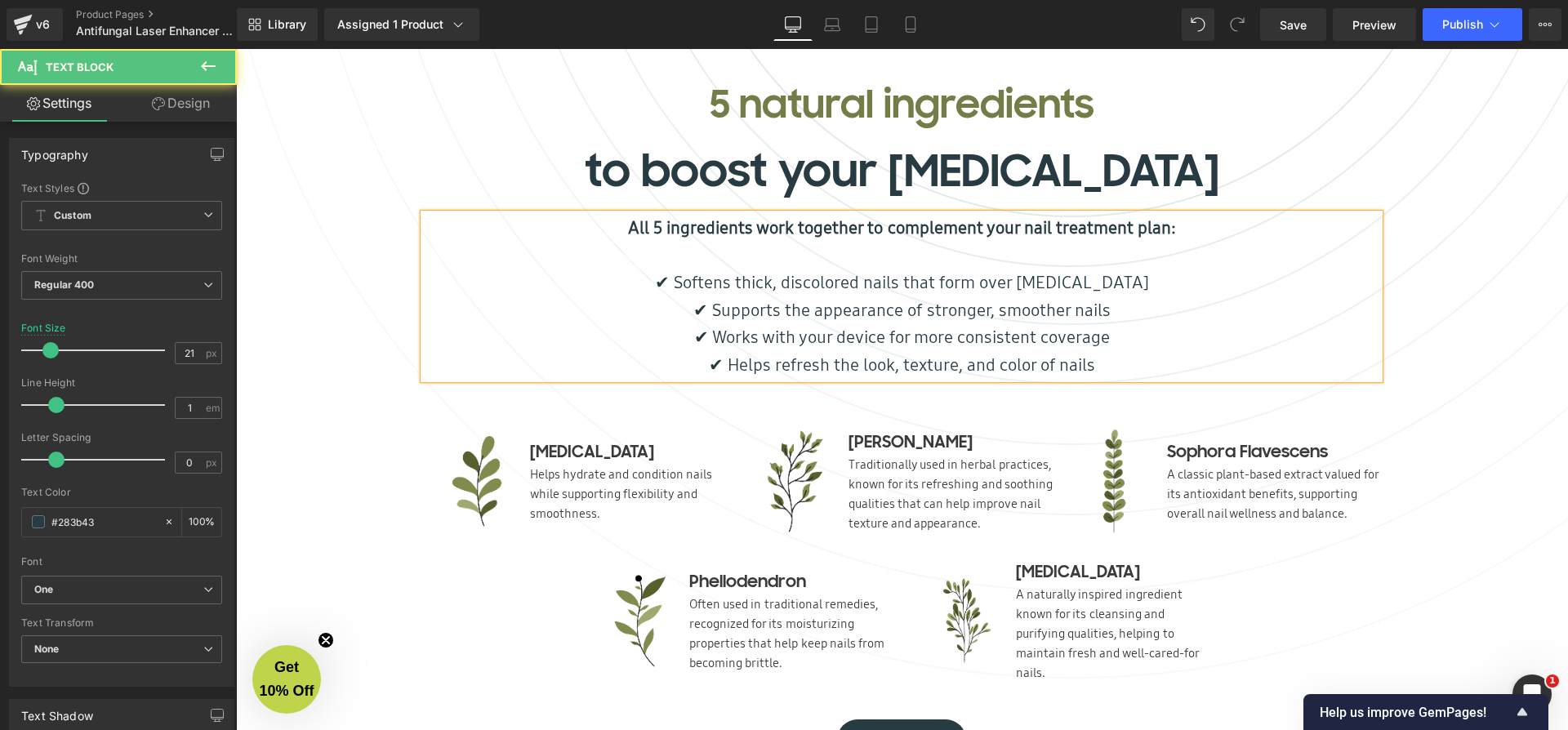
click at [756, 282] on p "✔ Softens thick, discolored nails that form over [MEDICAL_DATA]" at bounding box center [901, 282] width 955 height 28
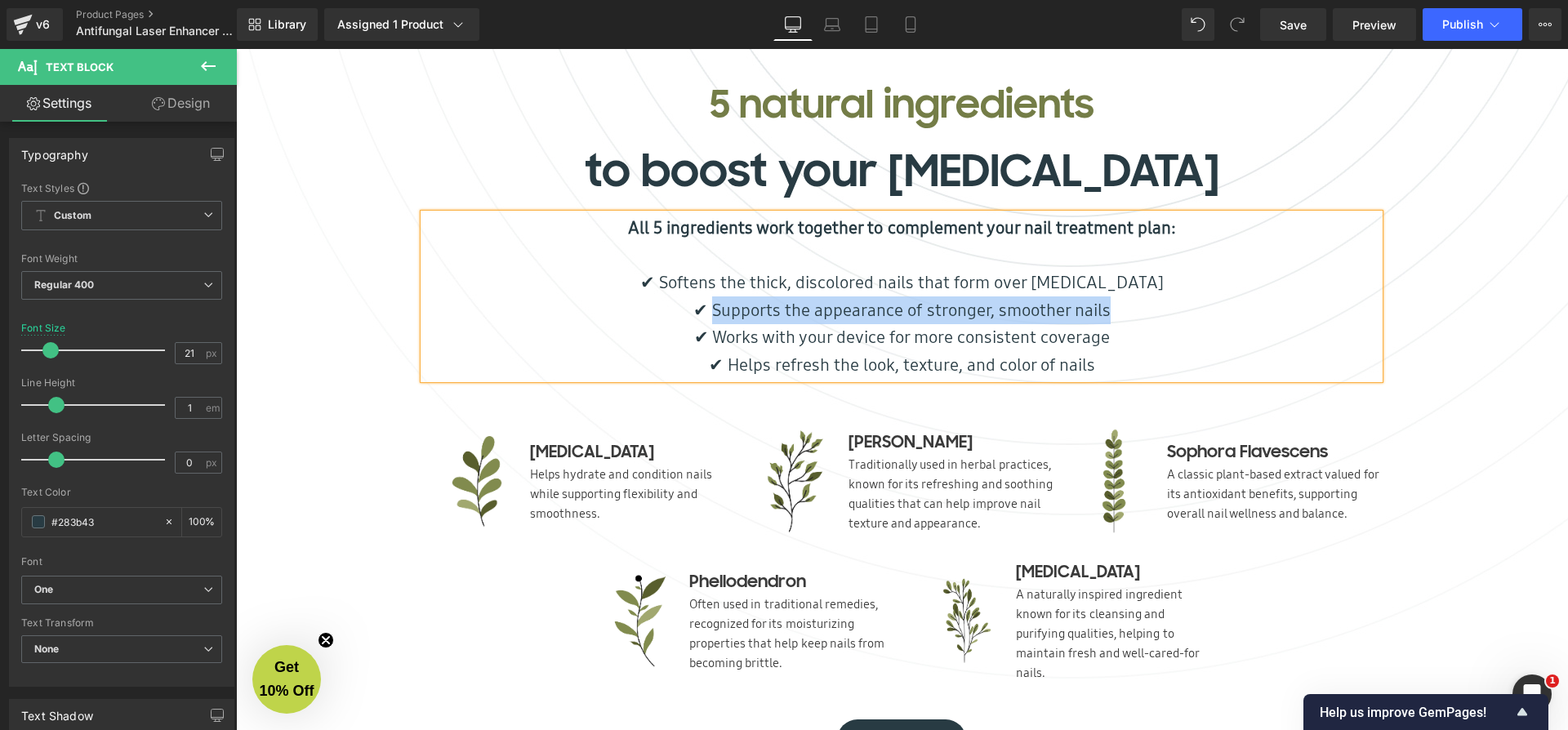
drag, startPoint x: 711, startPoint y: 316, endPoint x: 1110, endPoint y: 305, distance: 399.2
click at [1110, 305] on p "✔ Supports the appearance of stronger, smoother nails" at bounding box center [901, 310] width 955 height 28
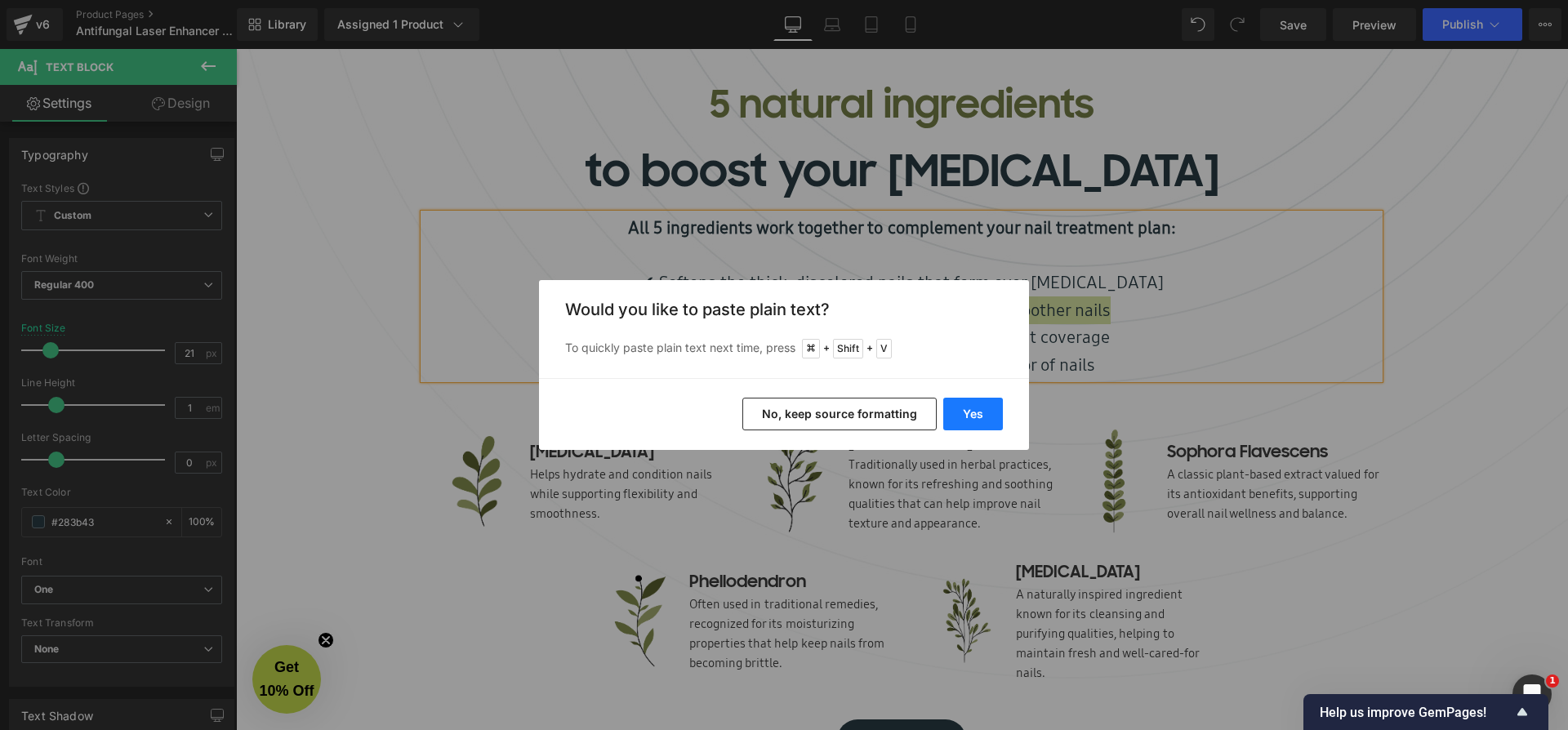
click at [970, 408] on button "Yes" at bounding box center [973, 413] width 59 height 32
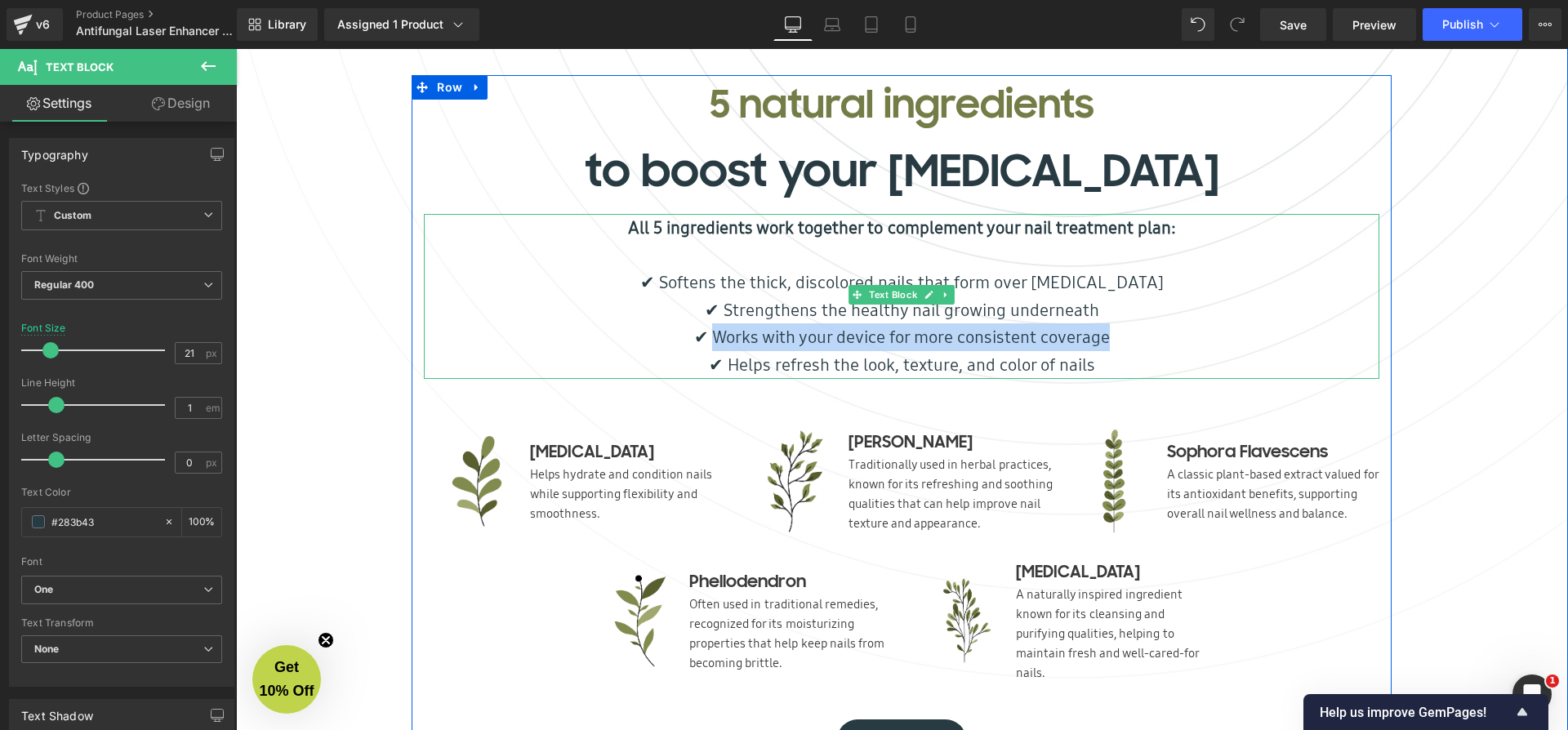
drag, startPoint x: 716, startPoint y: 339, endPoint x: 1102, endPoint y: 330, distance: 386.1
click at [1102, 330] on p "✔ Works with your device for more consistent coverage" at bounding box center [901, 337] width 955 height 28
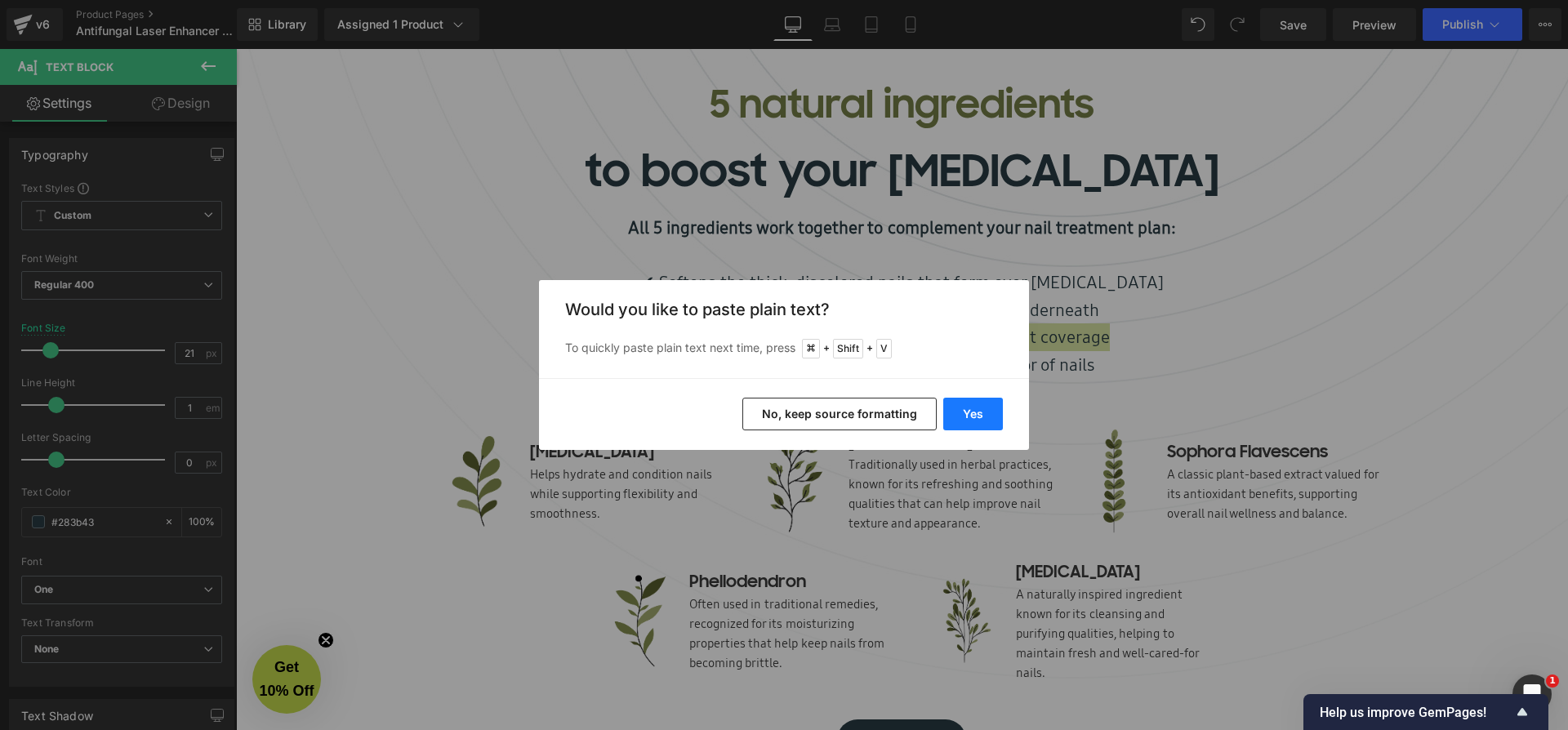
click at [976, 413] on button "Yes" at bounding box center [973, 413] width 59 height 32
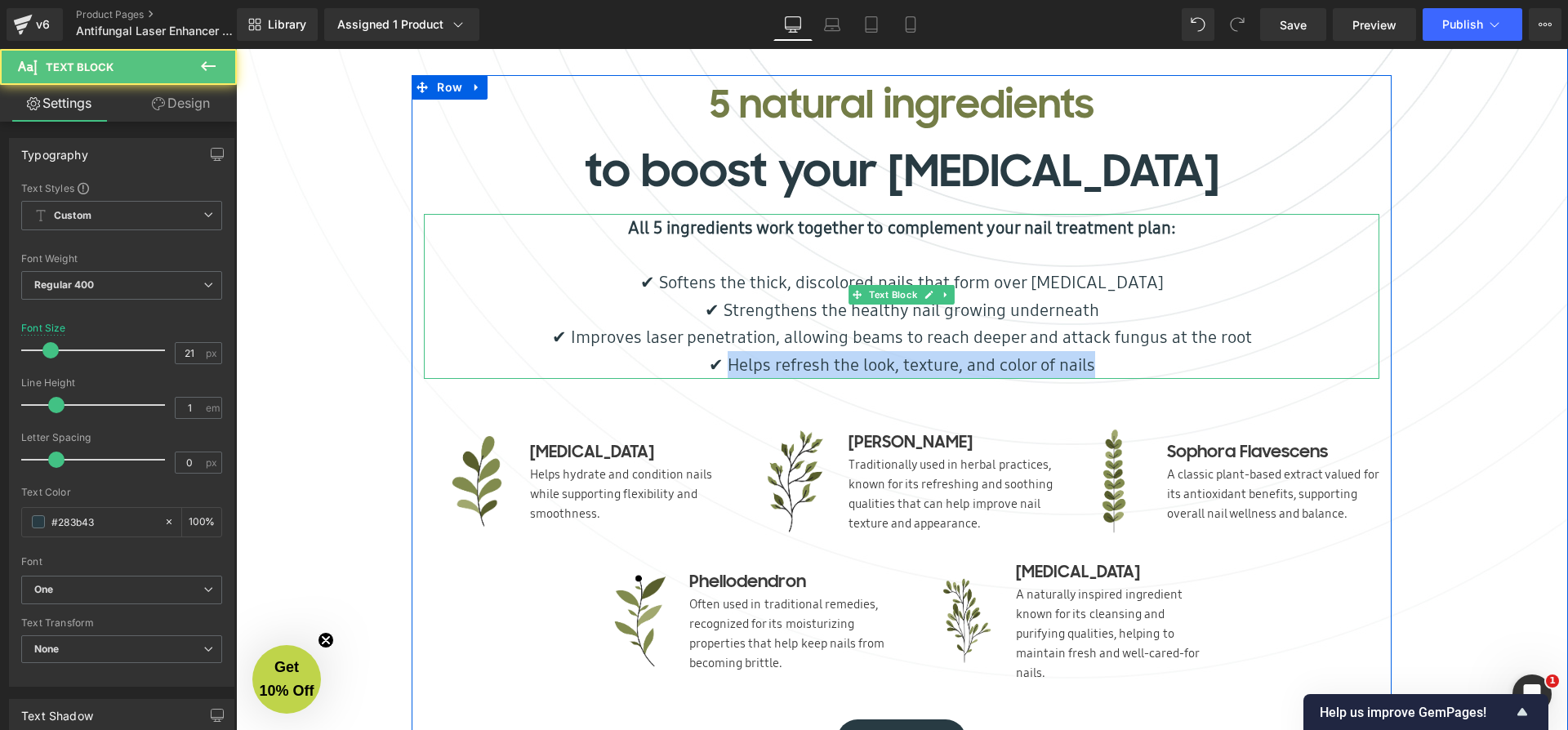
drag, startPoint x: 1096, startPoint y: 371, endPoint x: 728, endPoint y: 373, distance: 368.0
click at [728, 373] on p "✔ Helps refresh the look, texture, and color of nails" at bounding box center [901, 365] width 955 height 28
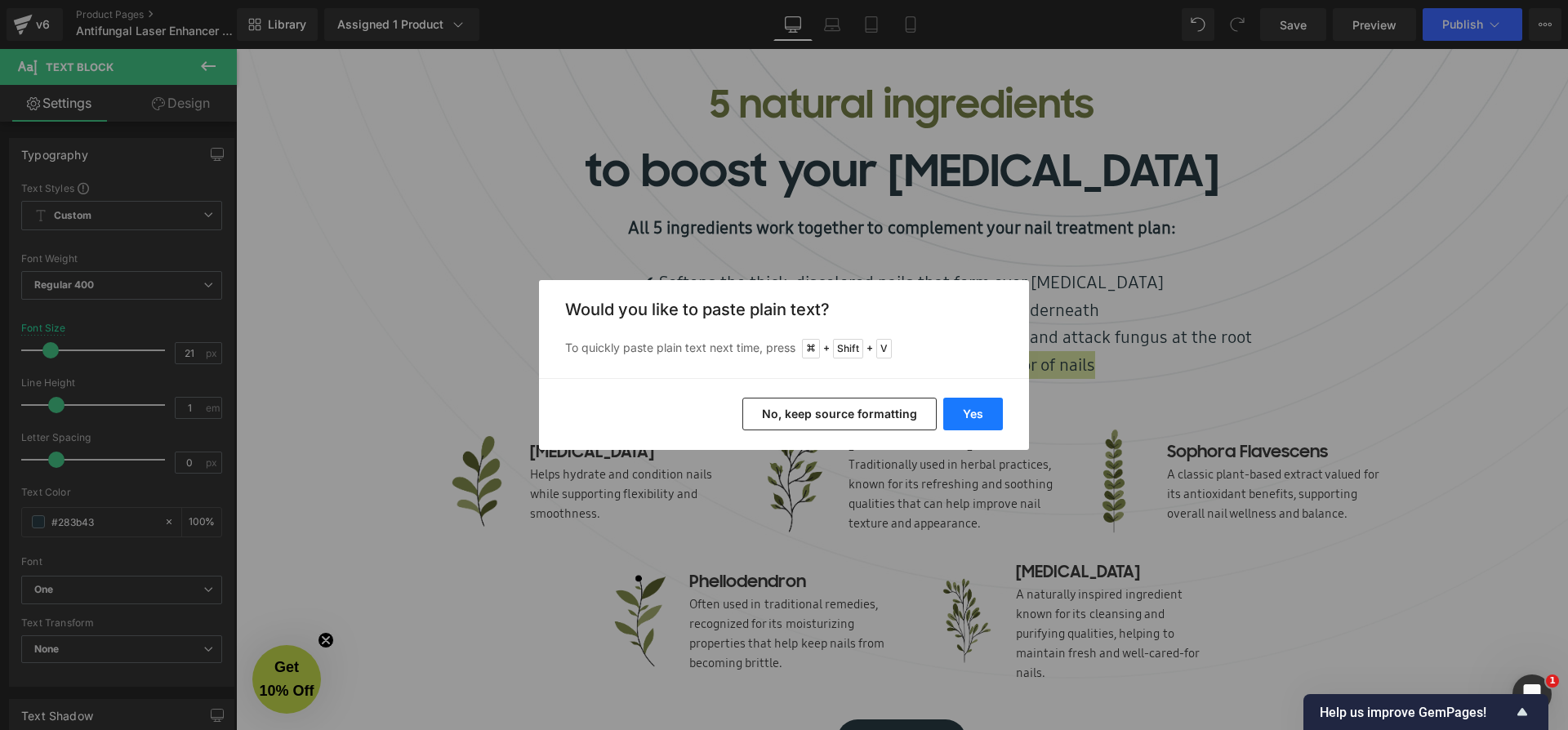
click at [973, 409] on button "Yes" at bounding box center [973, 413] width 59 height 32
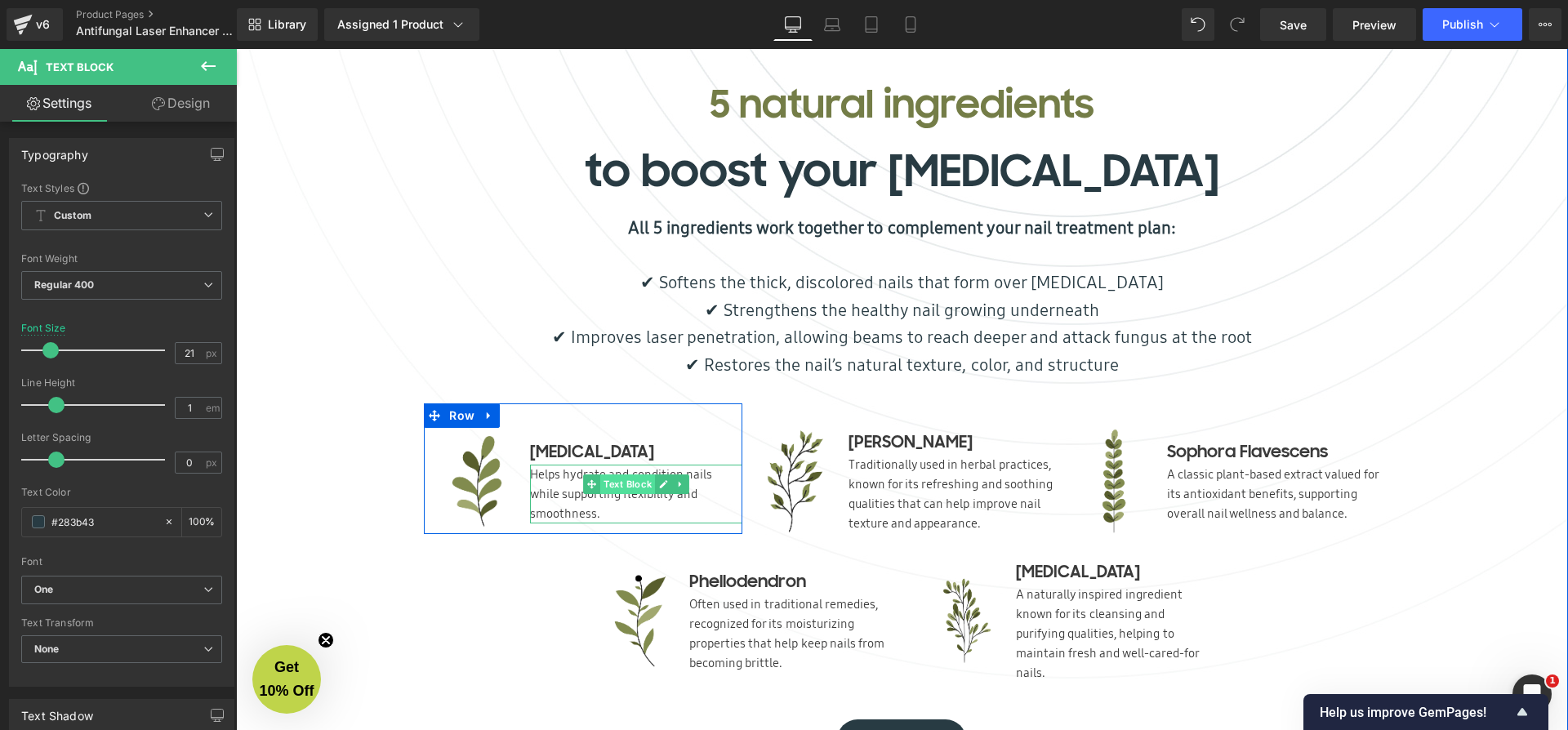
click at [632, 494] on span "Text Block" at bounding box center [627, 484] width 54 height 20
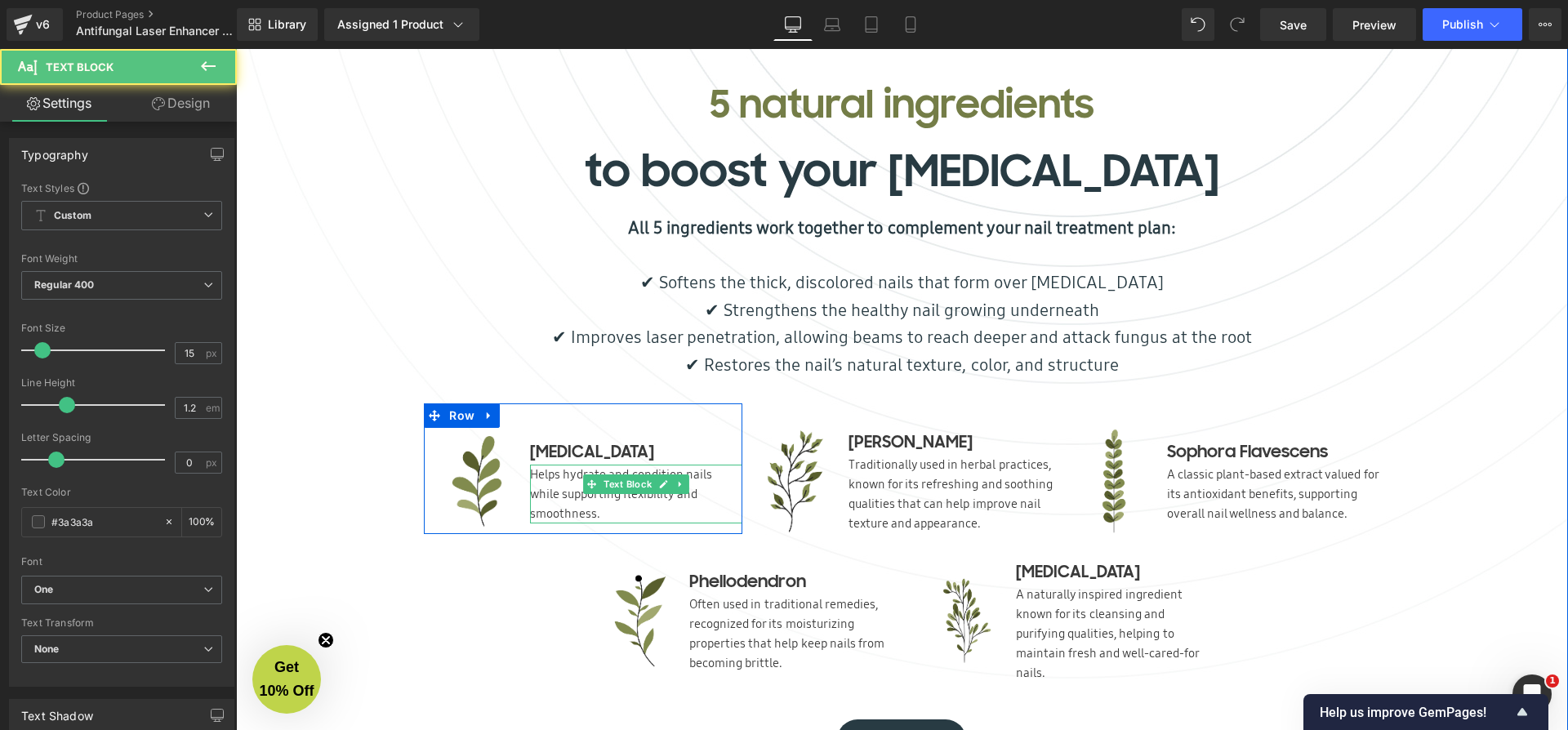
click at [559, 492] on p "Helps hydrate and condition nails while supporting flexibility and smoothness." at bounding box center [636, 493] width 212 height 59
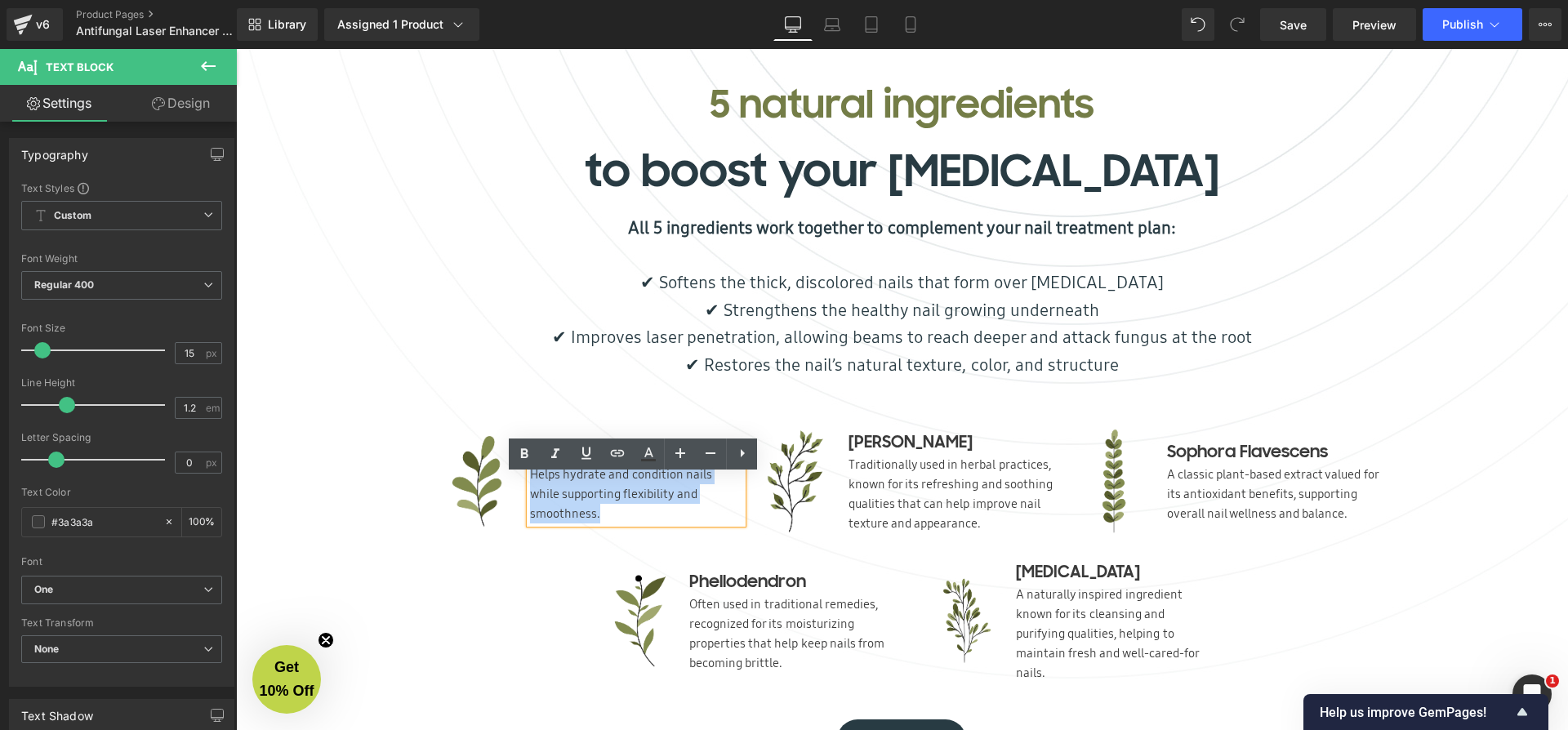
drag, startPoint x: 541, startPoint y: 487, endPoint x: 733, endPoint y: 506, distance: 192.9
click at [733, 506] on p "Helps hydrate and condition nails while supporting flexibility and smoothness." at bounding box center [636, 493] width 212 height 59
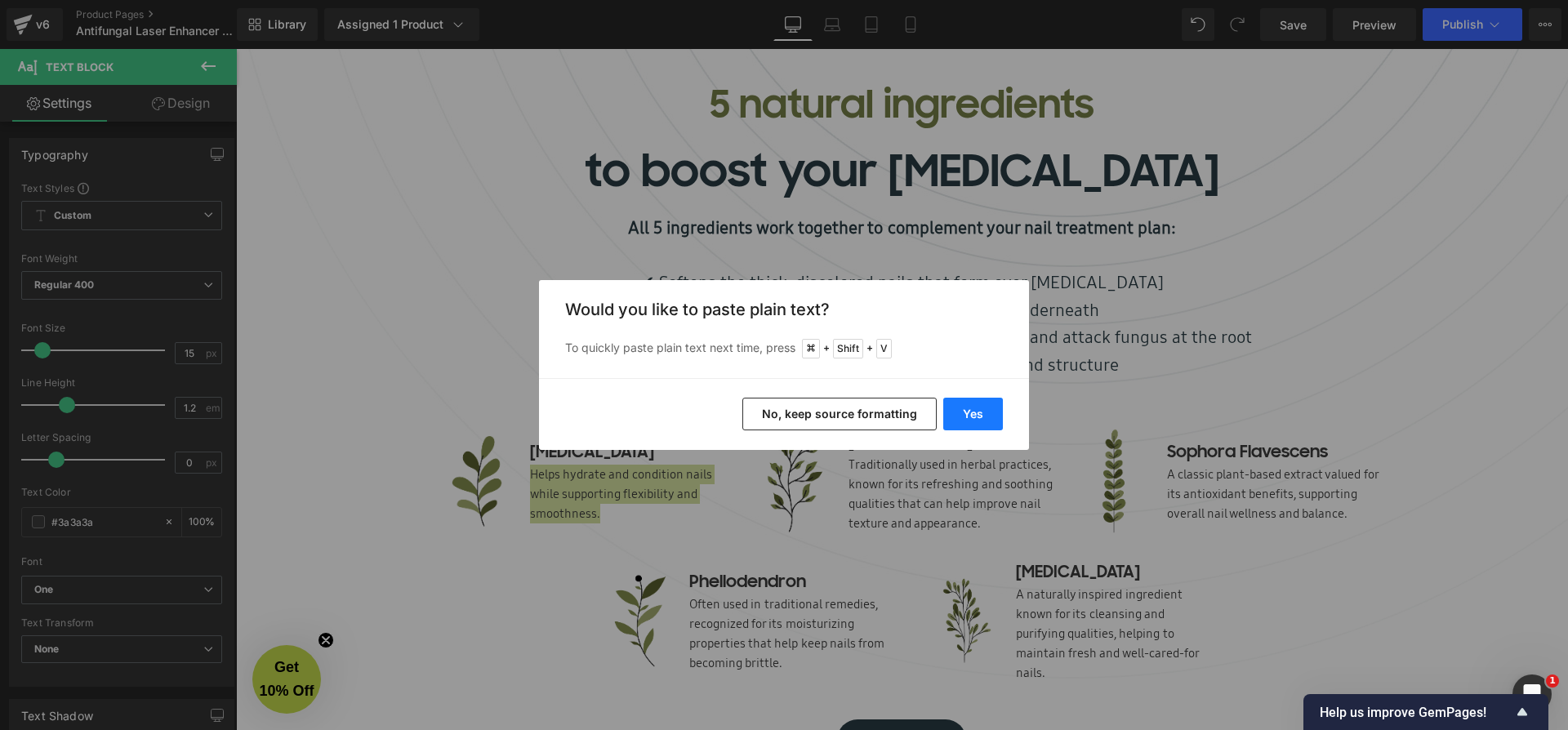
click at [971, 408] on button "Yes" at bounding box center [973, 413] width 59 height 32
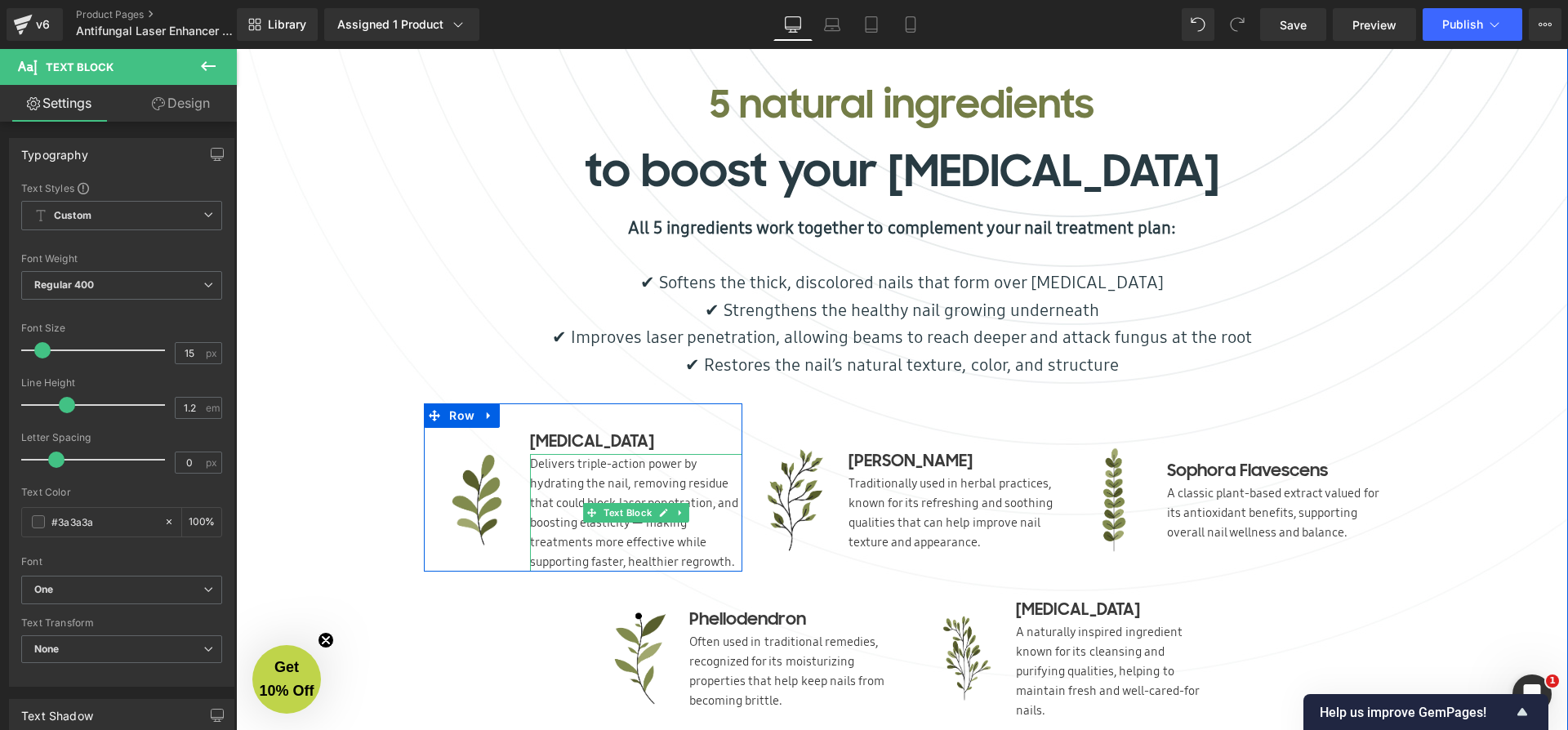
click at [660, 499] on p "Delivers triple-action power by hydrating the nail, removing residue that could…" at bounding box center [636, 513] width 212 height 118
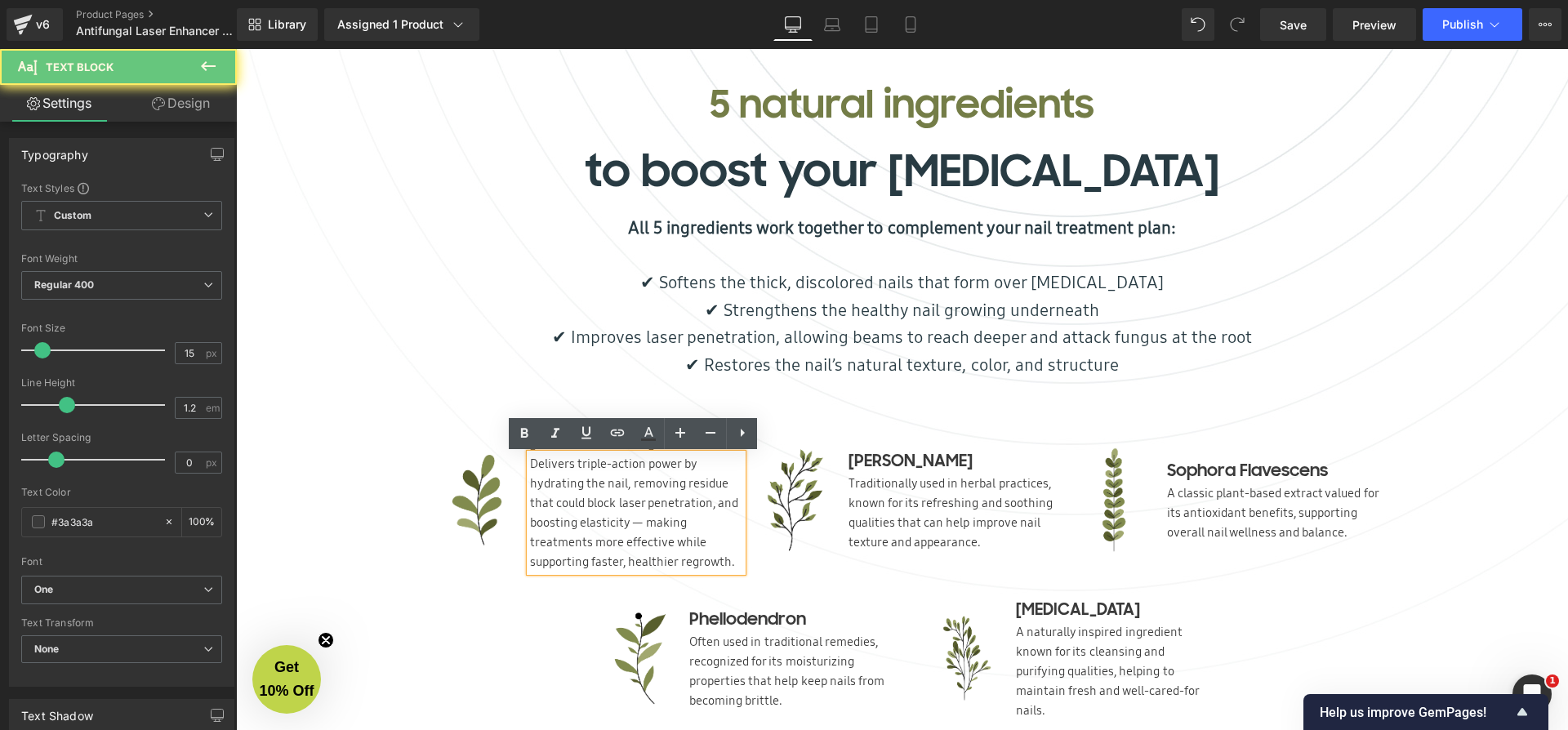
click at [663, 504] on p "Delivers triple-action power by hydrating the nail, removing residue that could…" at bounding box center [636, 513] width 212 height 118
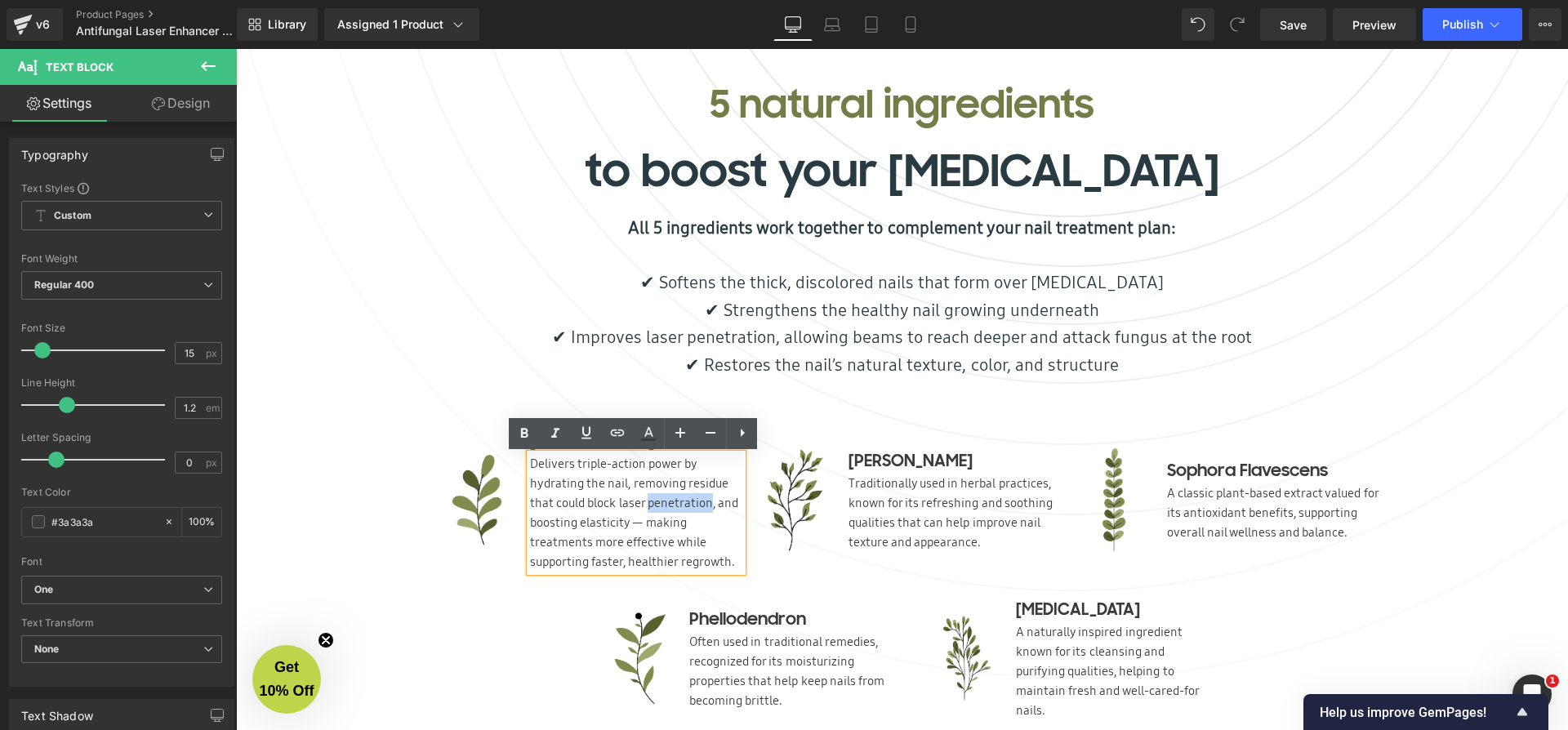
click at [663, 504] on p "Delivers triple-action power by hydrating the nail, removing residue that could…" at bounding box center [636, 513] width 212 height 118
drag, startPoint x: 631, startPoint y: 524, endPoint x: 640, endPoint y: 523, distance: 9.1
click at [640, 523] on p "Delivers triple-action power by hydrating the nail, removing residue that could…" at bounding box center [636, 513] width 212 height 118
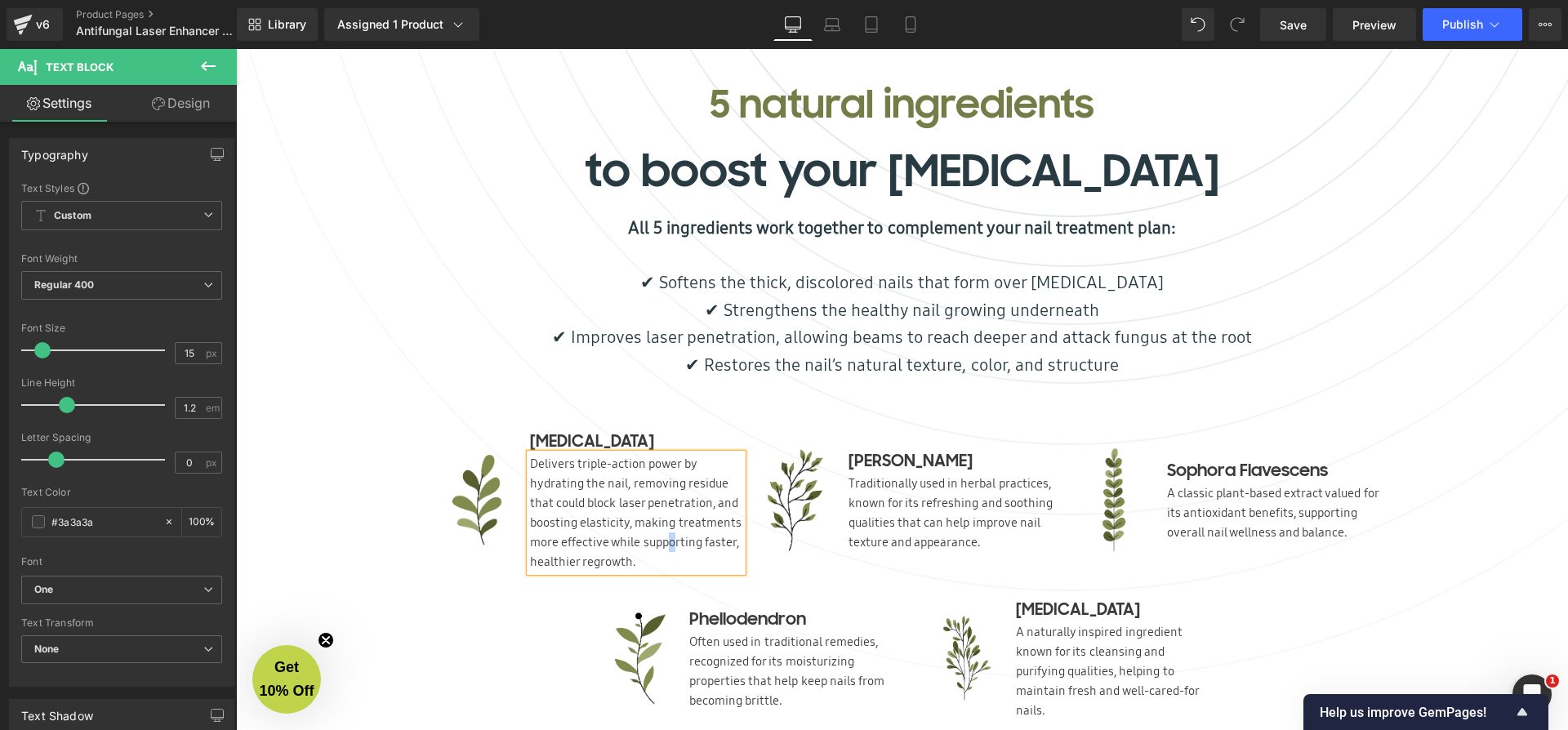
click at [671, 548] on p "Delivers triple-action power by hydrating the nail, removing residue that could…" at bounding box center [636, 513] width 212 height 118
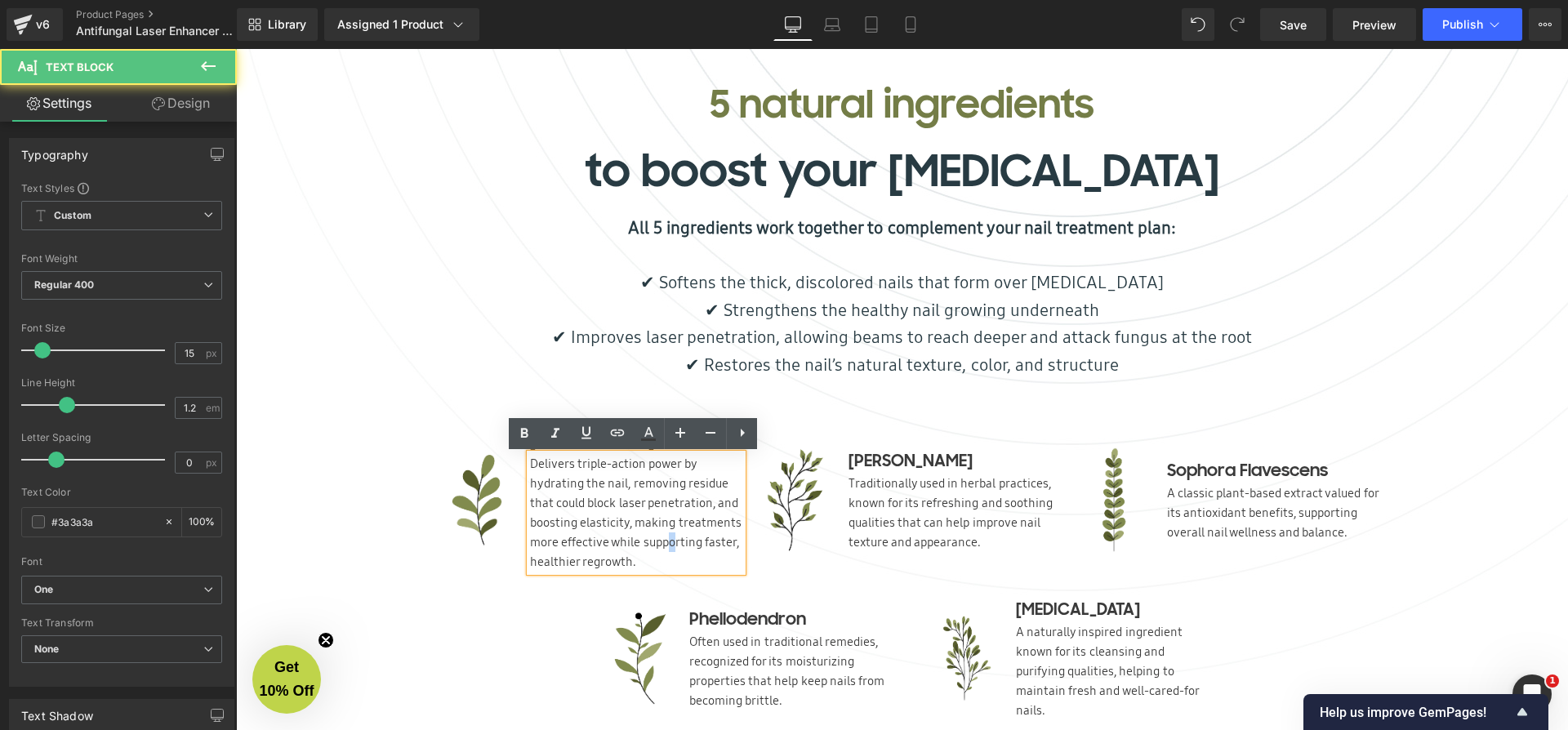
click at [671, 548] on p "Delivers triple-action power by hydrating the nail, removing residue that could…" at bounding box center [636, 513] width 212 height 118
click at [691, 547] on p "Delivers triple-action power by hydrating the nail, removing residue that could…" at bounding box center [636, 513] width 212 height 118
drag, startPoint x: 698, startPoint y: 544, endPoint x: 643, endPoint y: 542, distance: 55.0
click at [643, 541] on p "Delivers triple-action power by hydrating the nail, removing residue that could…" at bounding box center [636, 513] width 212 height 118
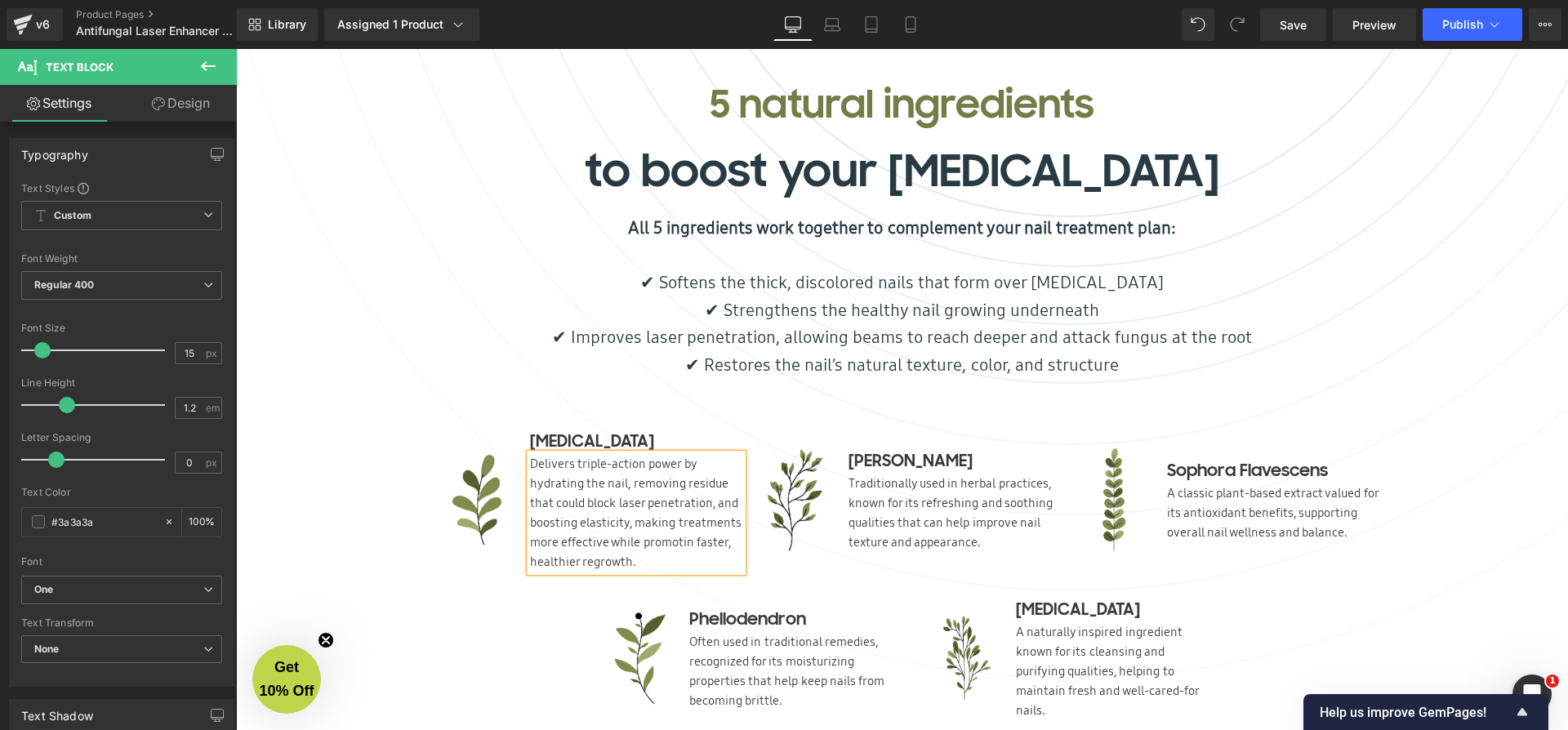
scroll to position [8, 8]
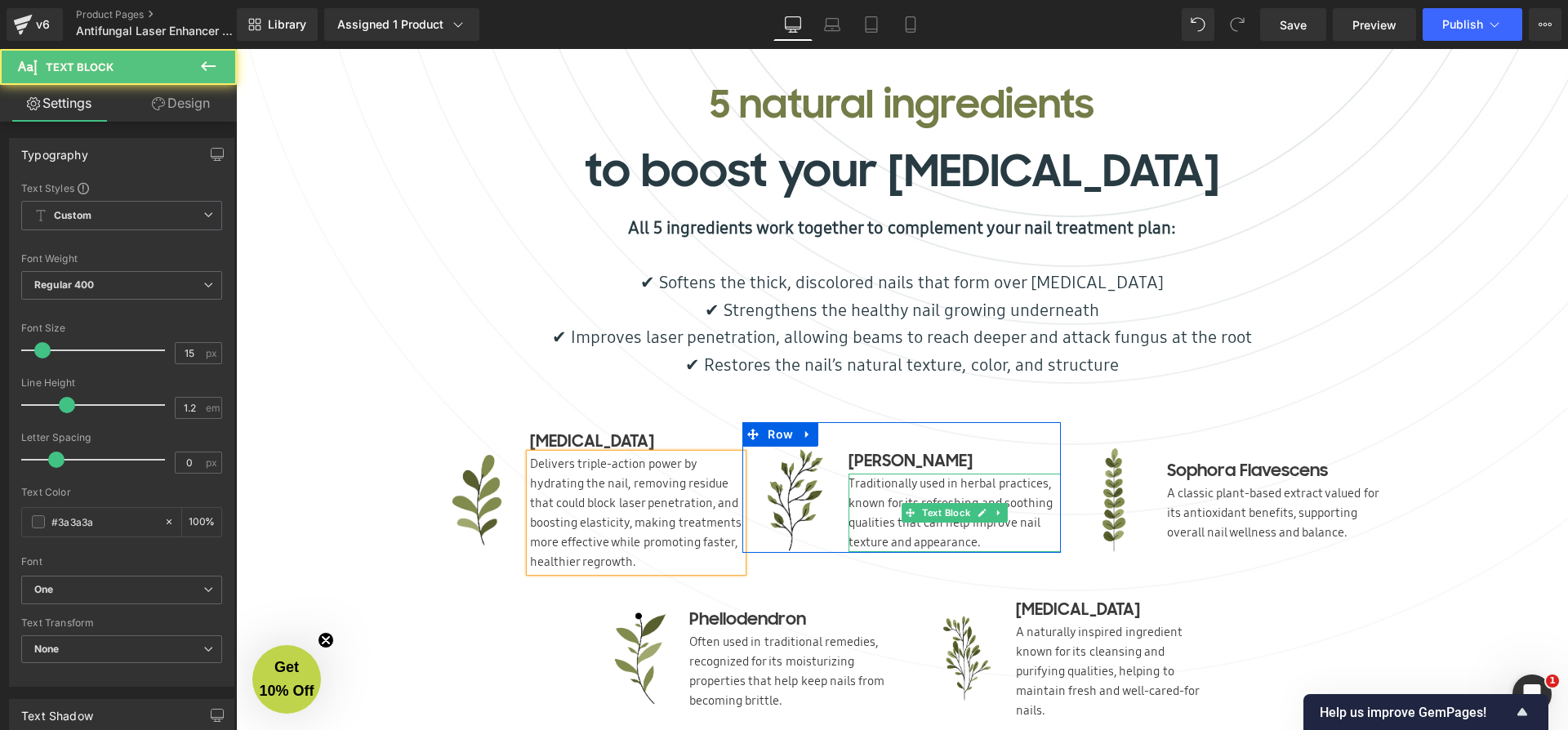
click at [874, 499] on p "Traditionally used in herbal practices, known for its refreshing and soothing q…" at bounding box center [954, 513] width 212 height 78
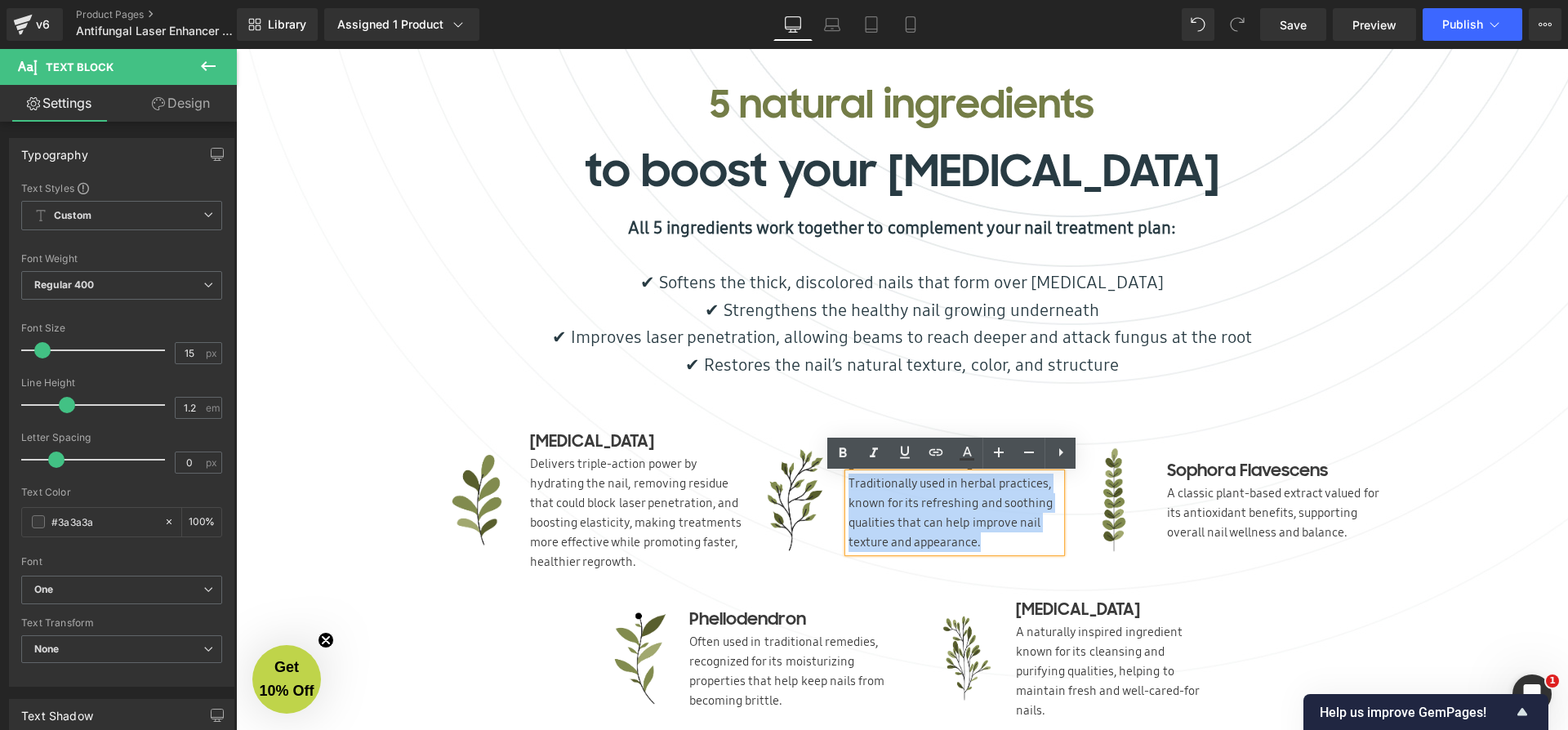
drag, startPoint x: 981, startPoint y: 545, endPoint x: 844, endPoint y: 487, distance: 148.8
click at [848, 487] on div "Traditionally used in herbal practices, known for its refreshing and soothing q…" at bounding box center [954, 513] width 212 height 78
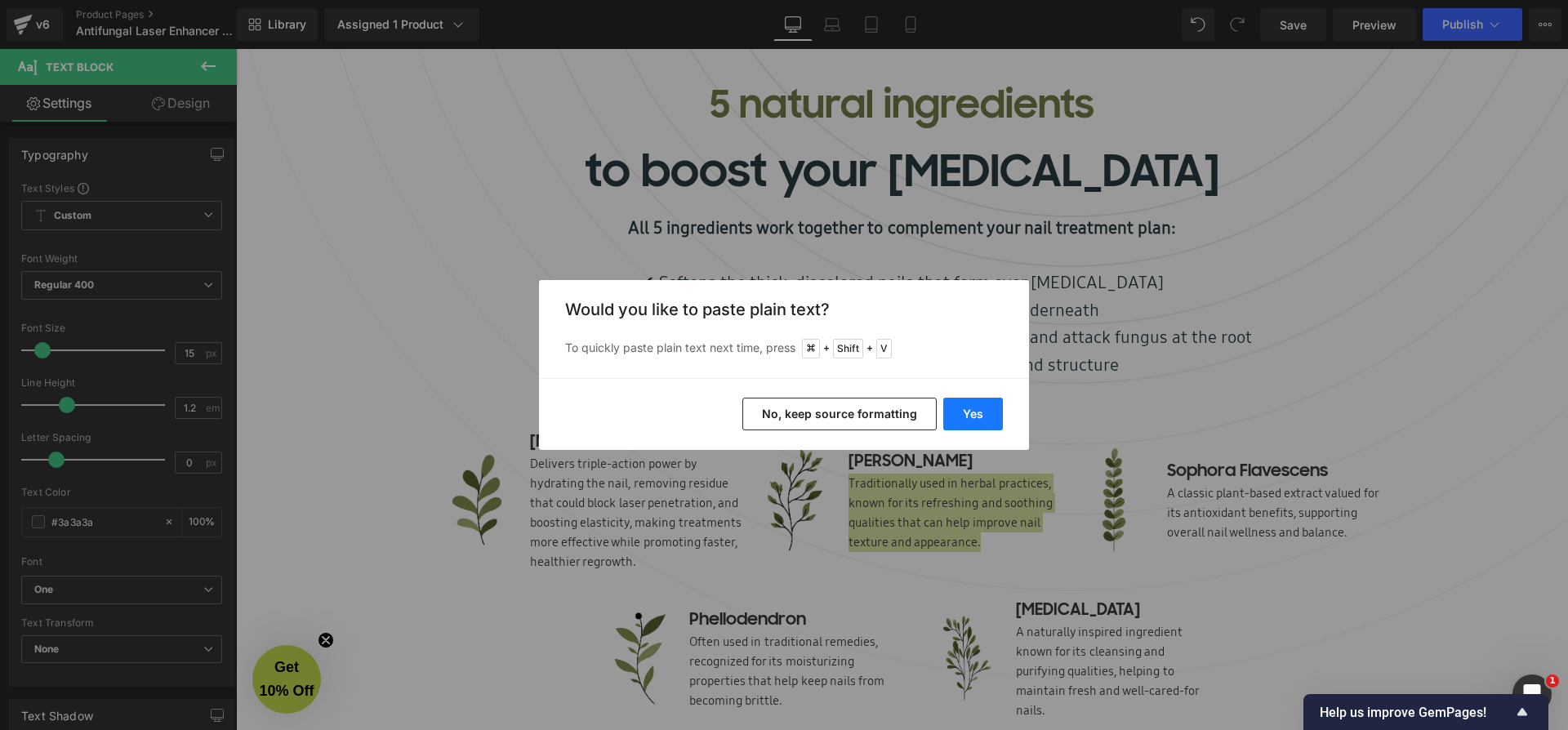
click at [979, 418] on button "Yes" at bounding box center [973, 413] width 59 height 32
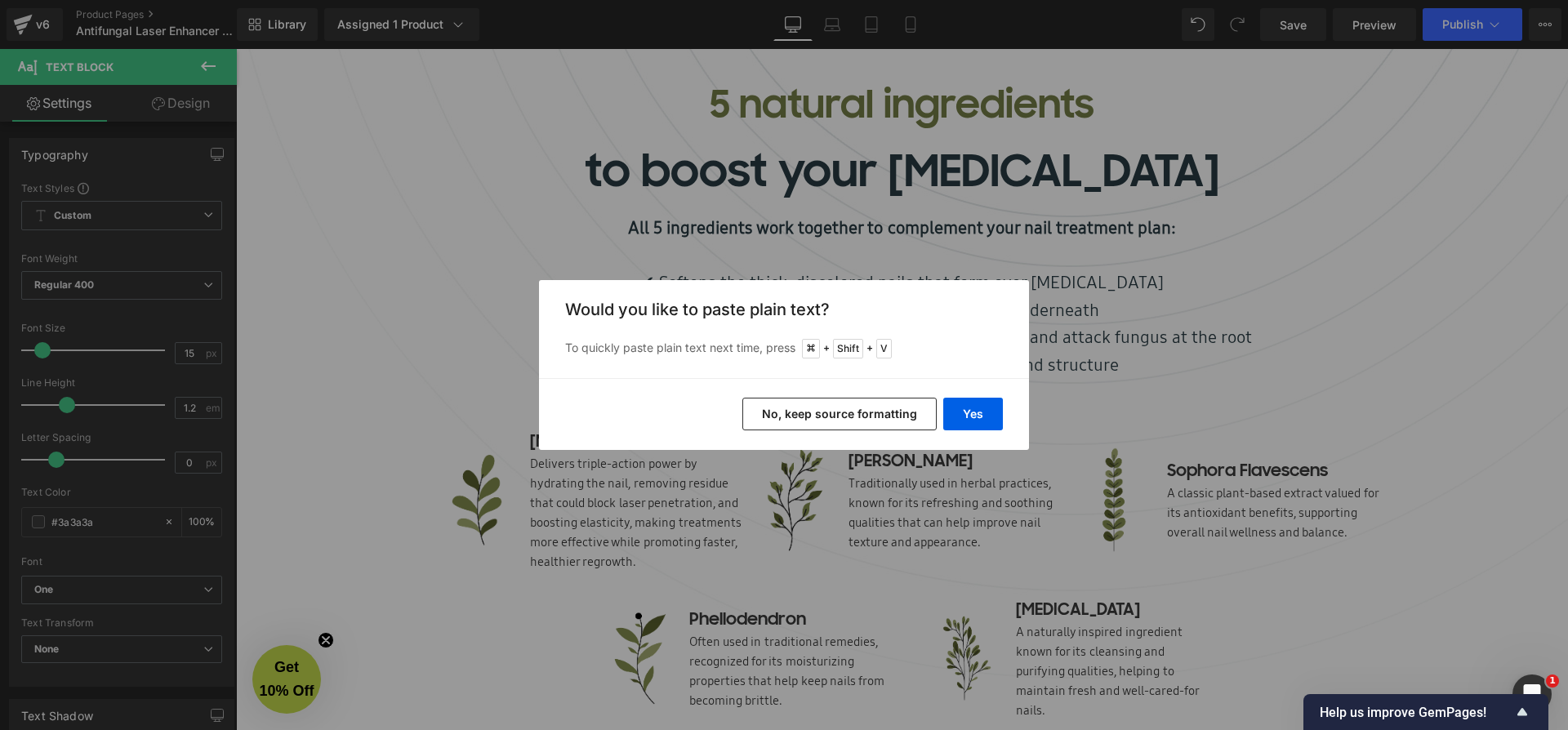
scroll to position [7626, 1325]
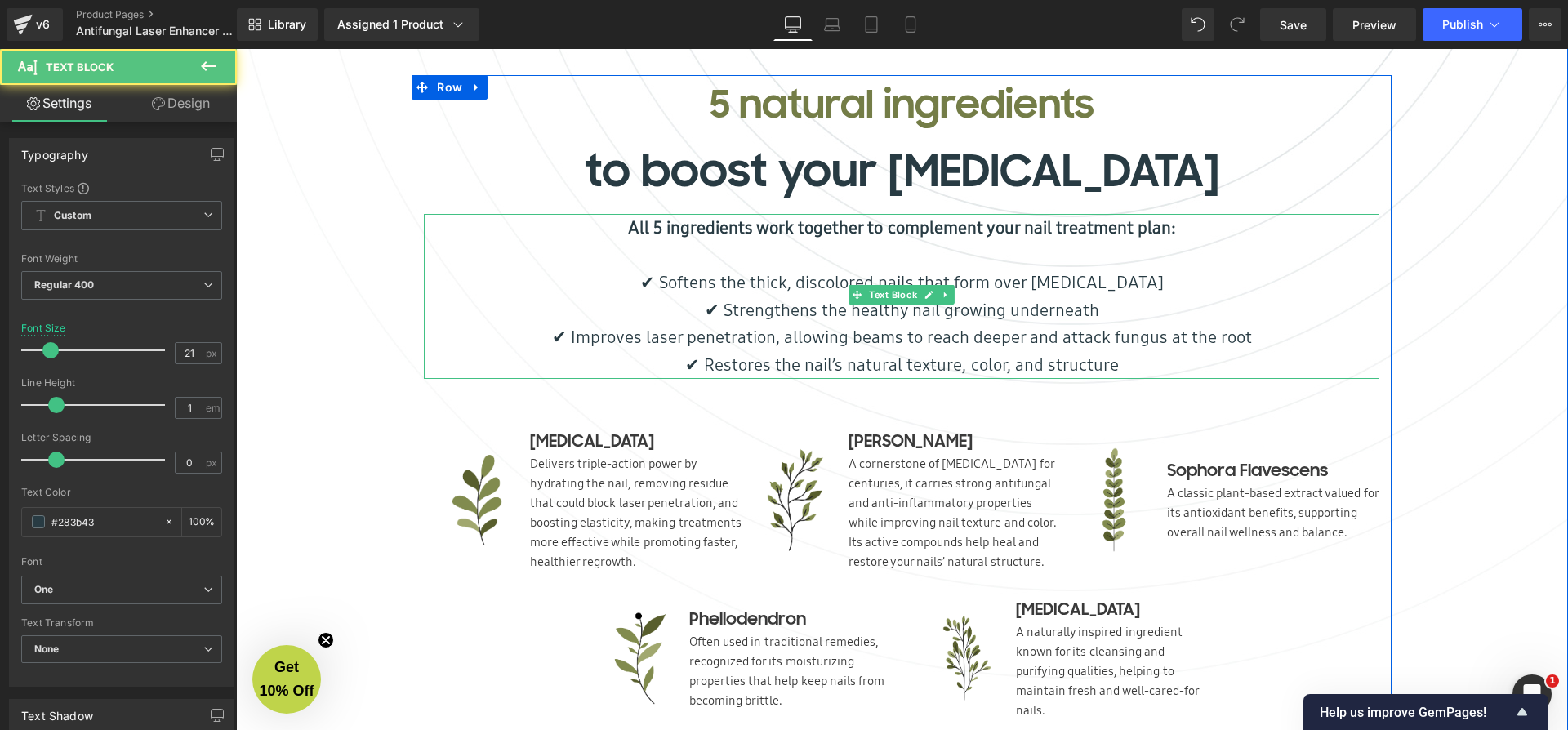
click at [984, 364] on p "✔ Restores the nail’s natural texture, color, and structure" at bounding box center [901, 365] width 955 height 28
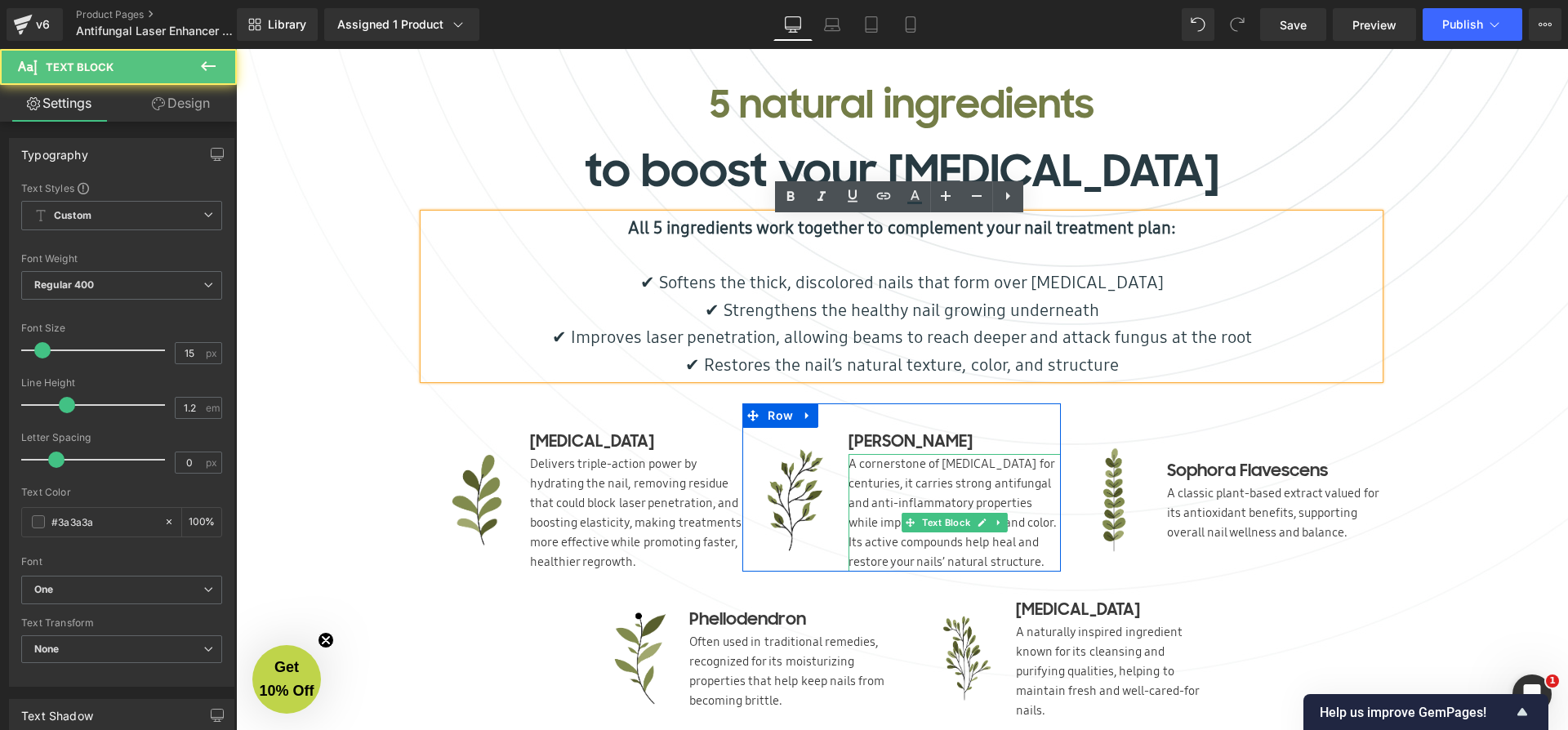
click at [968, 497] on p "A cornerstone of [MEDICAL_DATA] for centuries, it carries strong antifungal and…" at bounding box center [954, 513] width 212 height 118
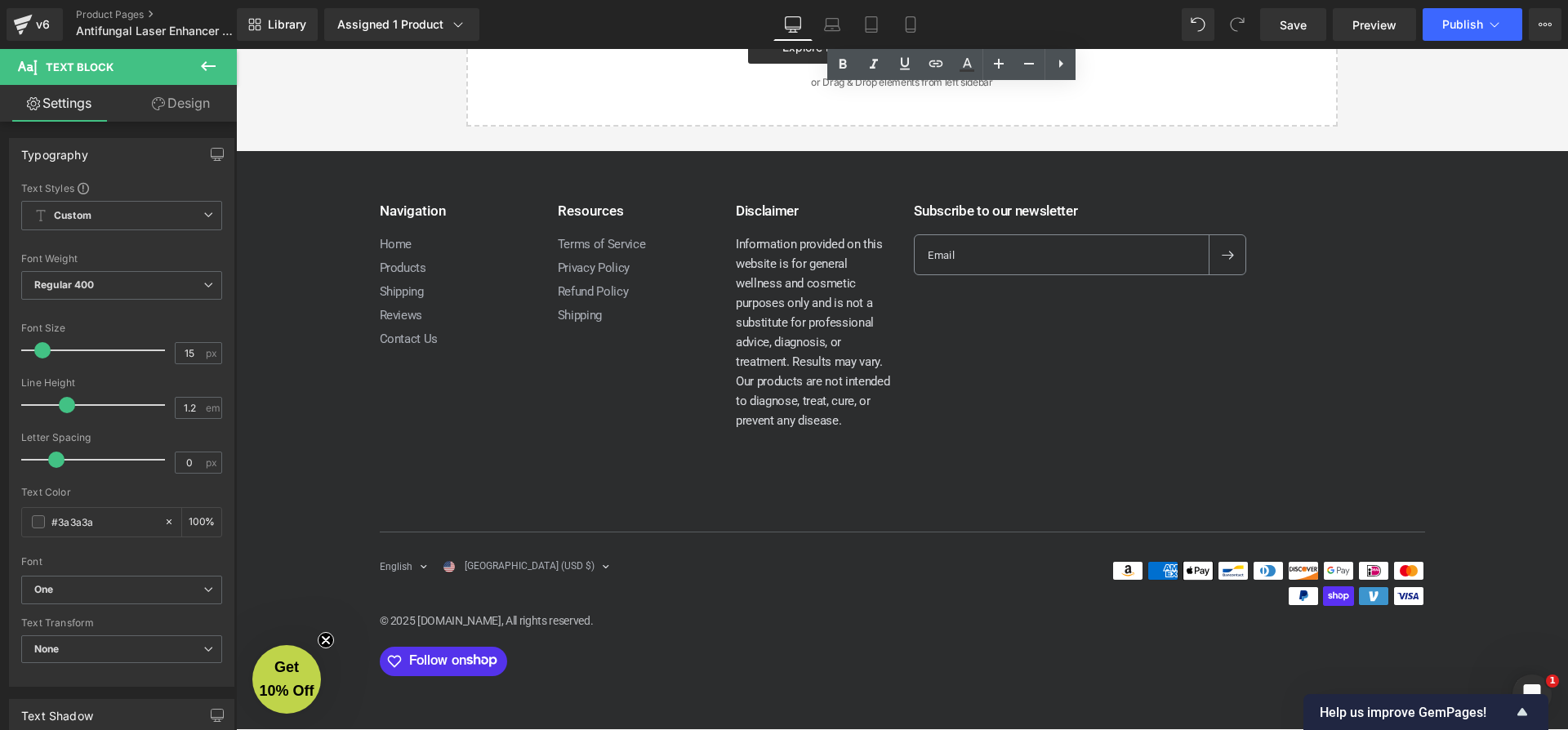
scroll to position [5865, 0]
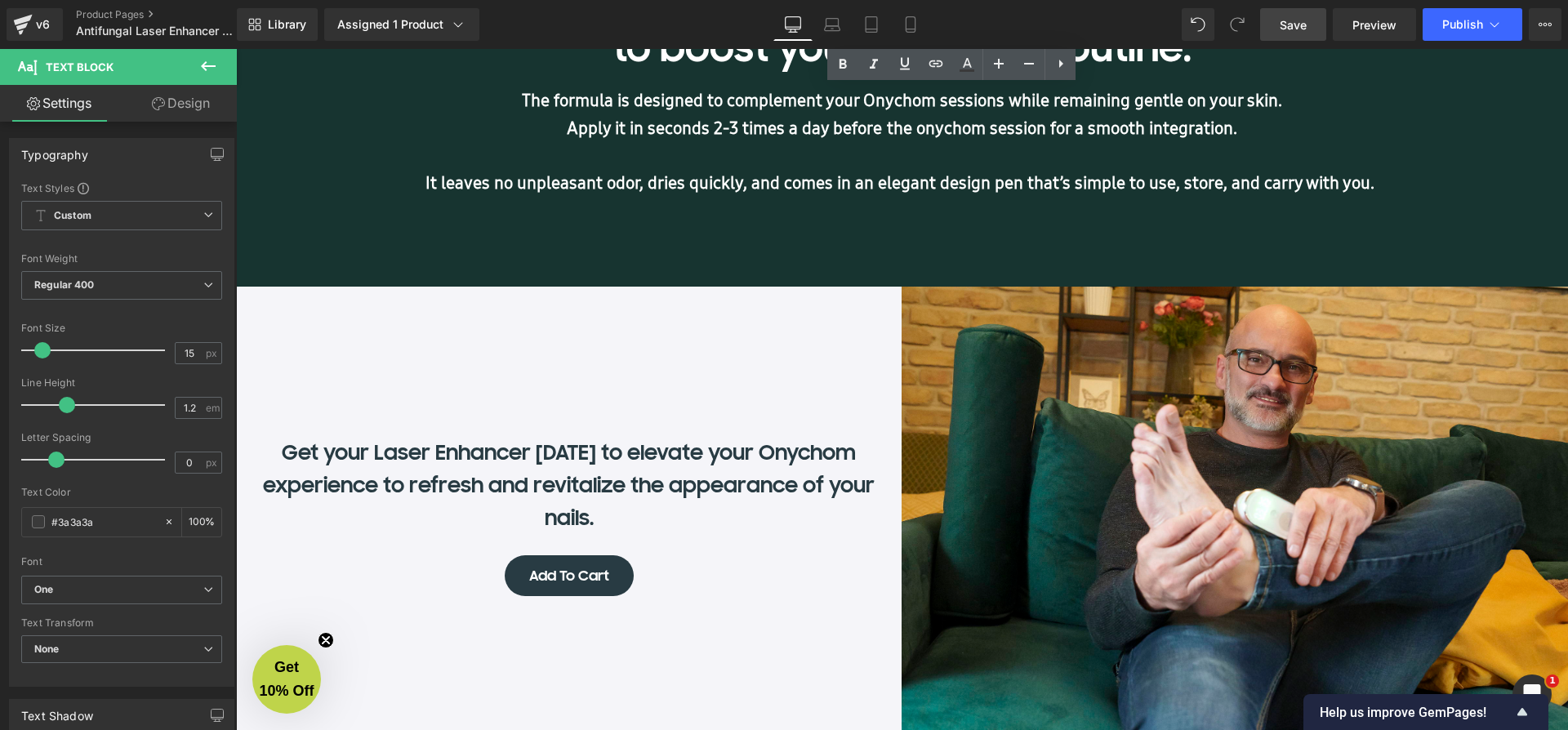
click at [1265, 14] on link "Save" at bounding box center [1293, 25] width 66 height 32
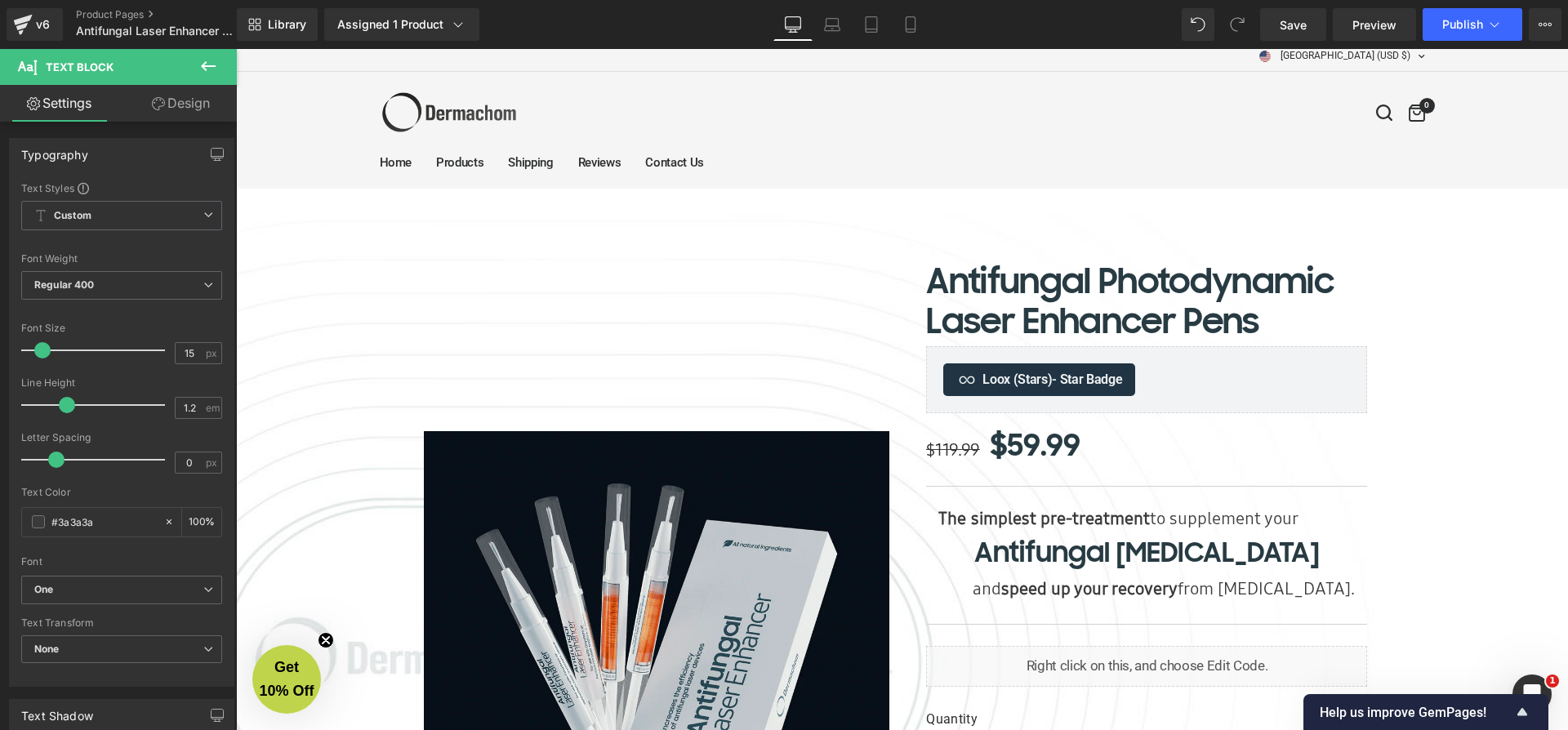
scroll to position [0, 0]
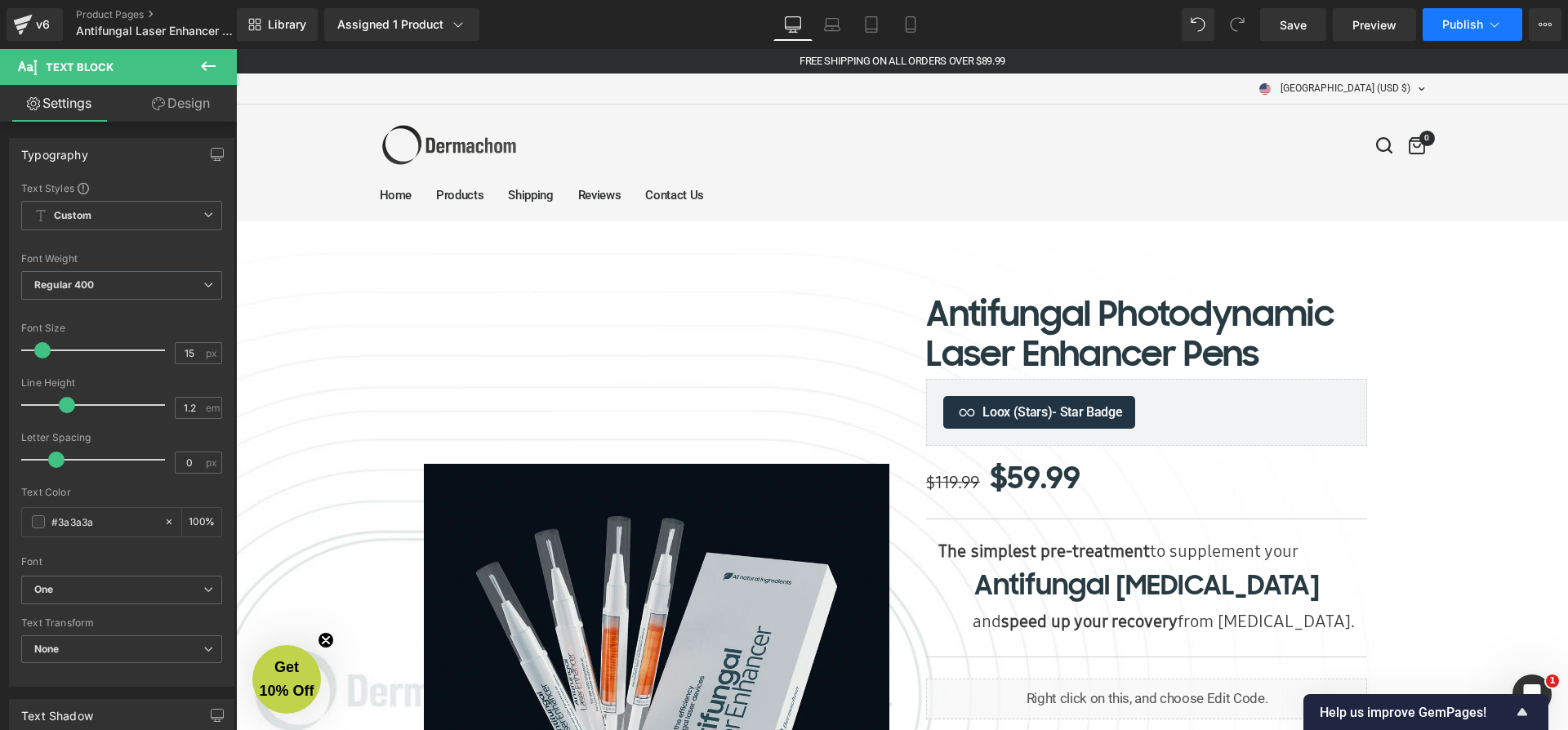
click at [1467, 18] on span "Publish" at bounding box center [1463, 24] width 41 height 13
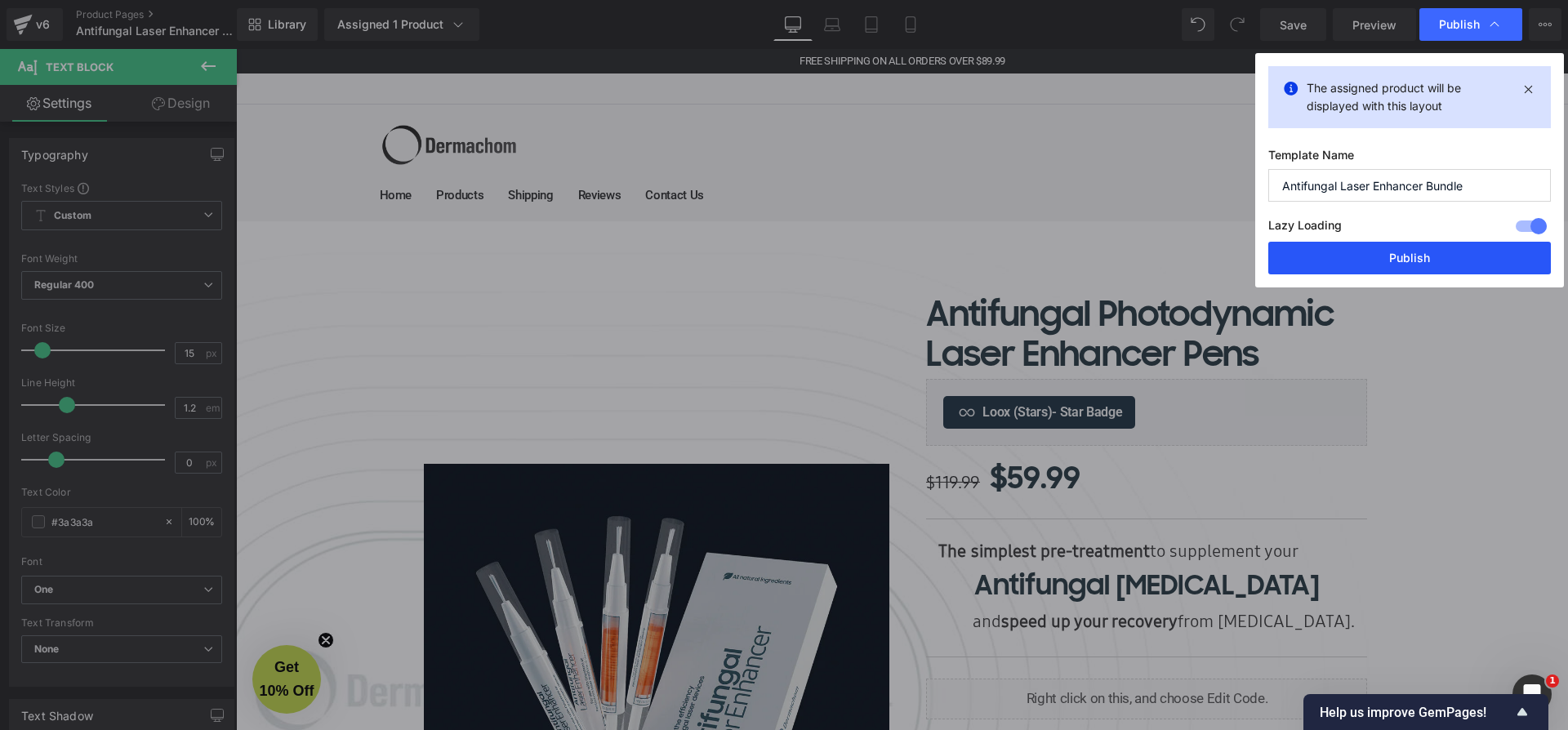
click at [1389, 262] on button "Publish" at bounding box center [1409, 258] width 283 height 32
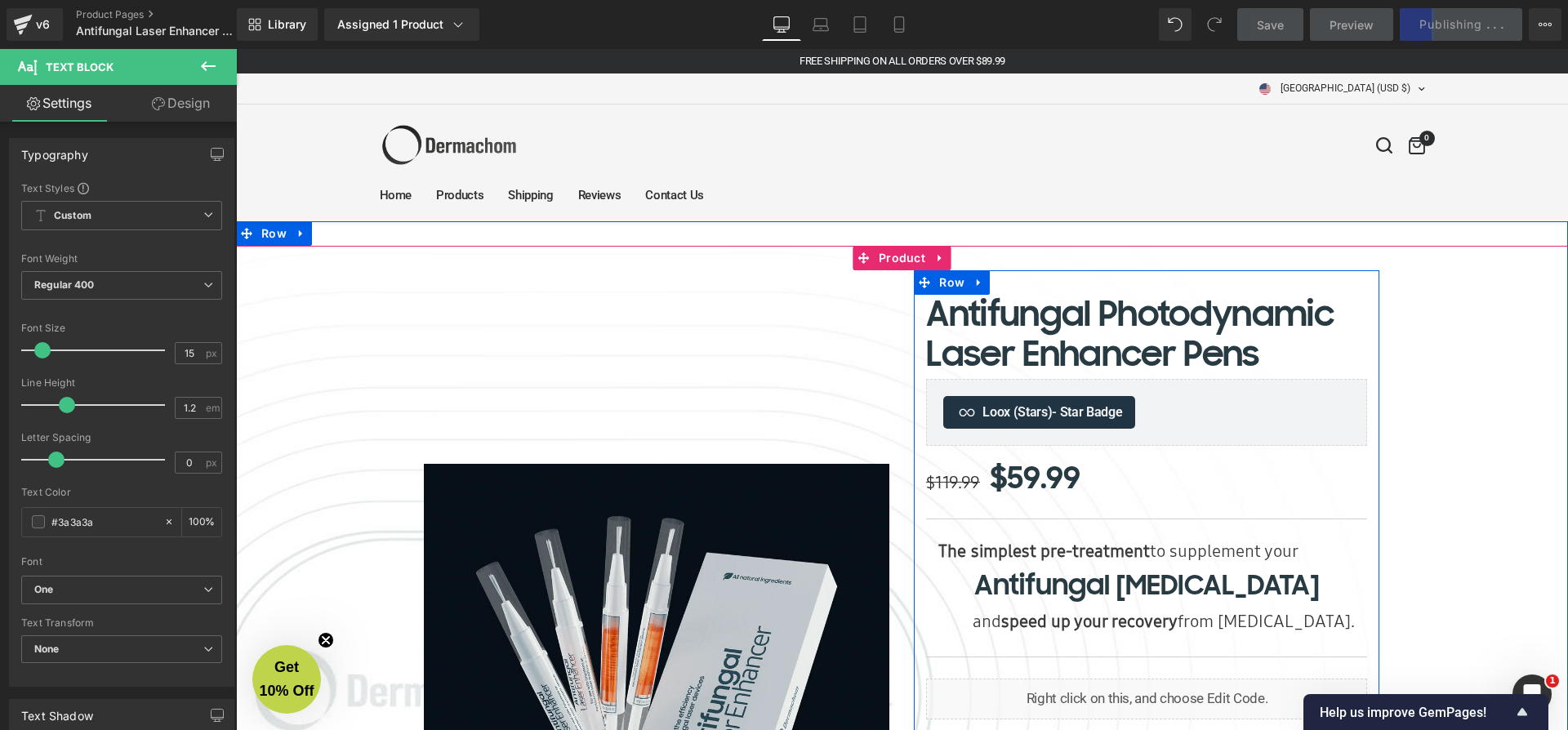
scroll to position [139, 0]
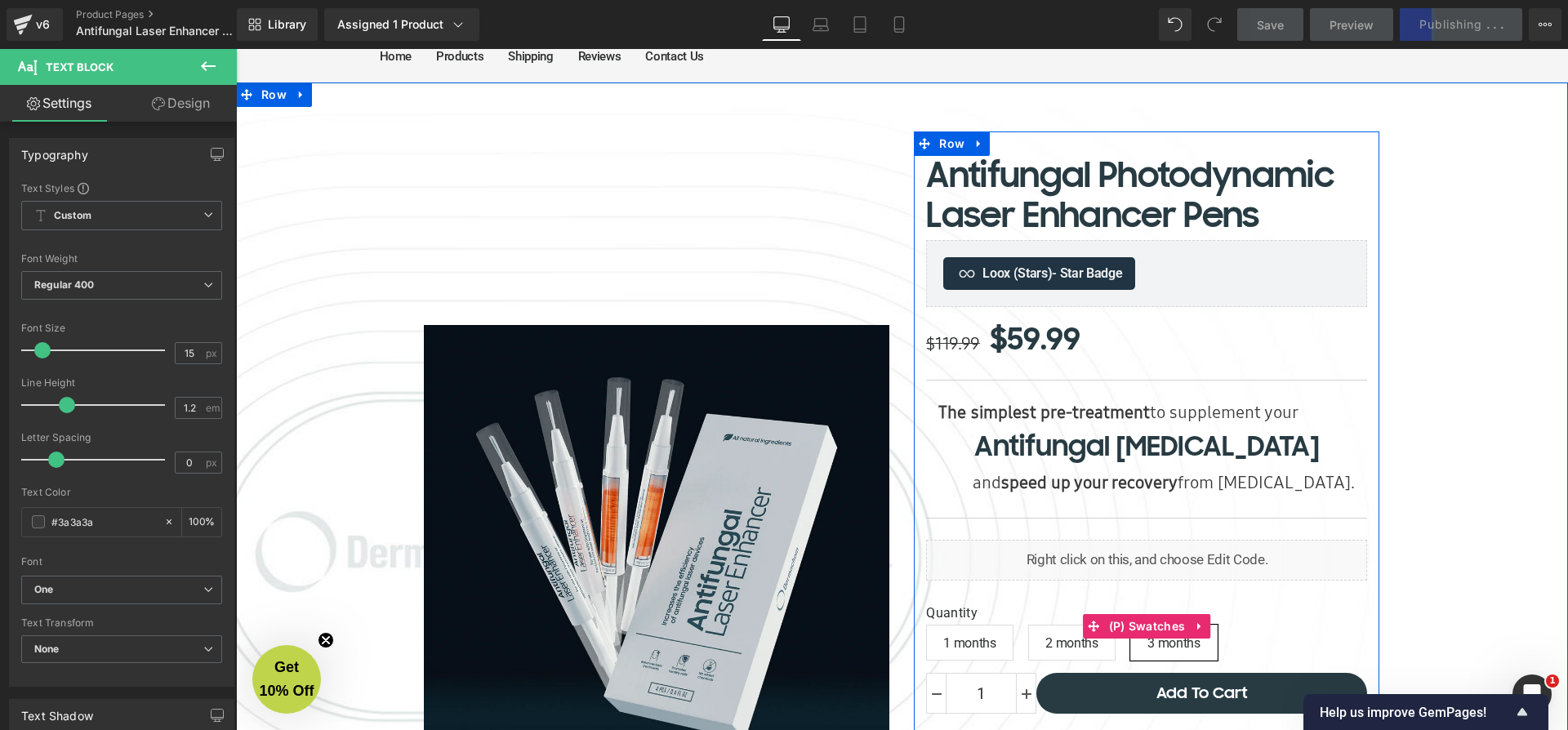
click at [988, 636] on span "1 months" at bounding box center [969, 643] width 53 height 34
